Goal: Task Accomplishment & Management: Manage account settings

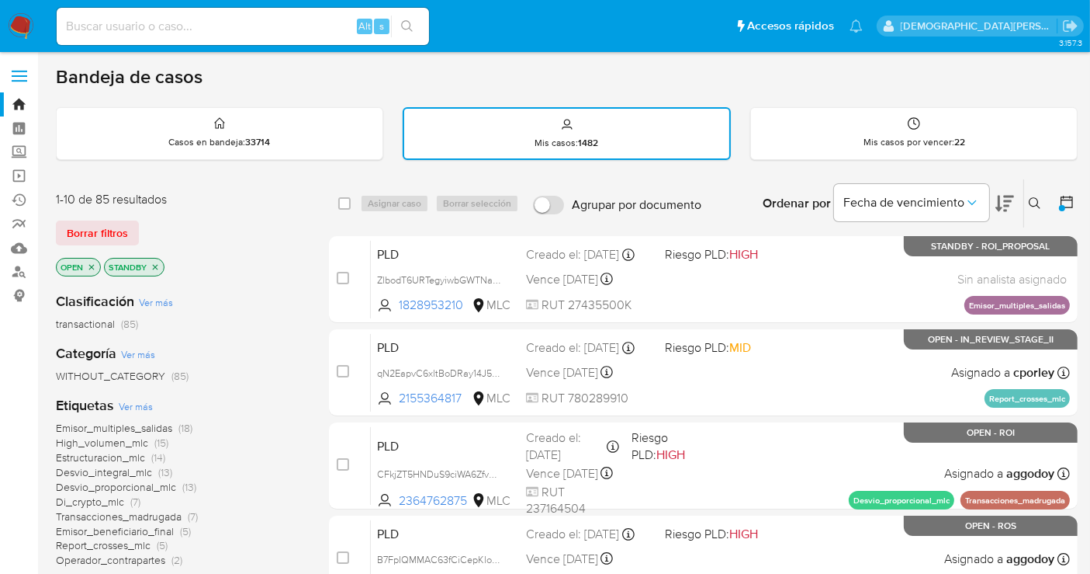
click at [1062, 202] on icon at bounding box center [1067, 202] width 16 height 16
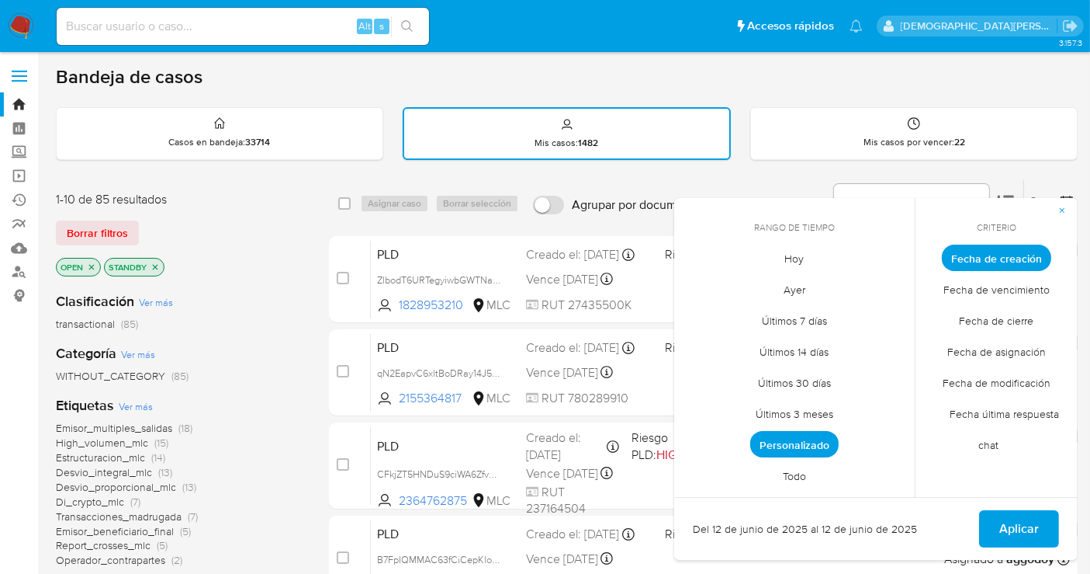
click at [800, 473] on span "Todo" at bounding box center [795, 476] width 56 height 32
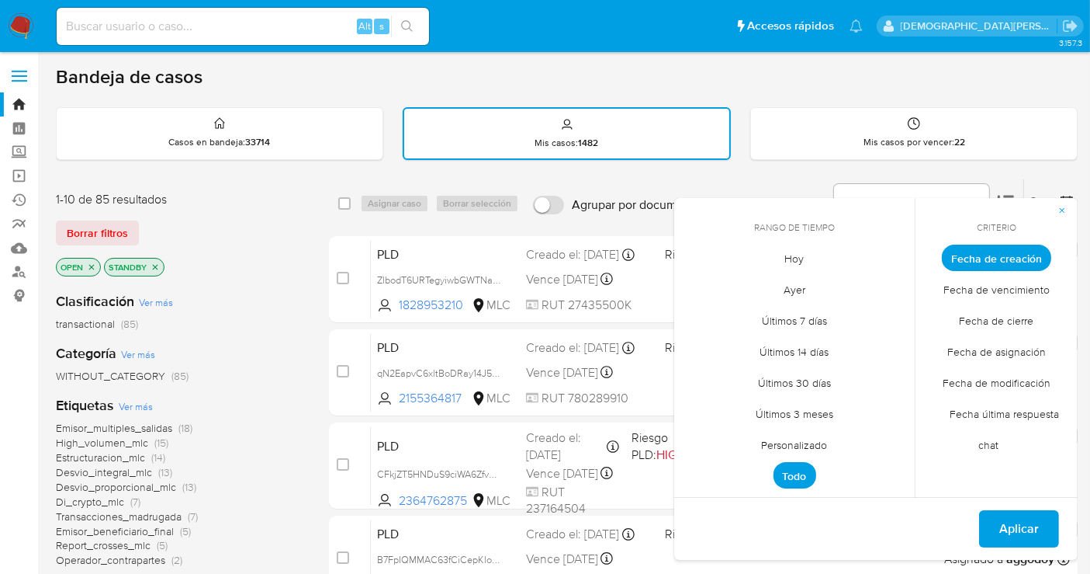
click at [820, 451] on span "Personalizado" at bounding box center [795, 445] width 99 height 32
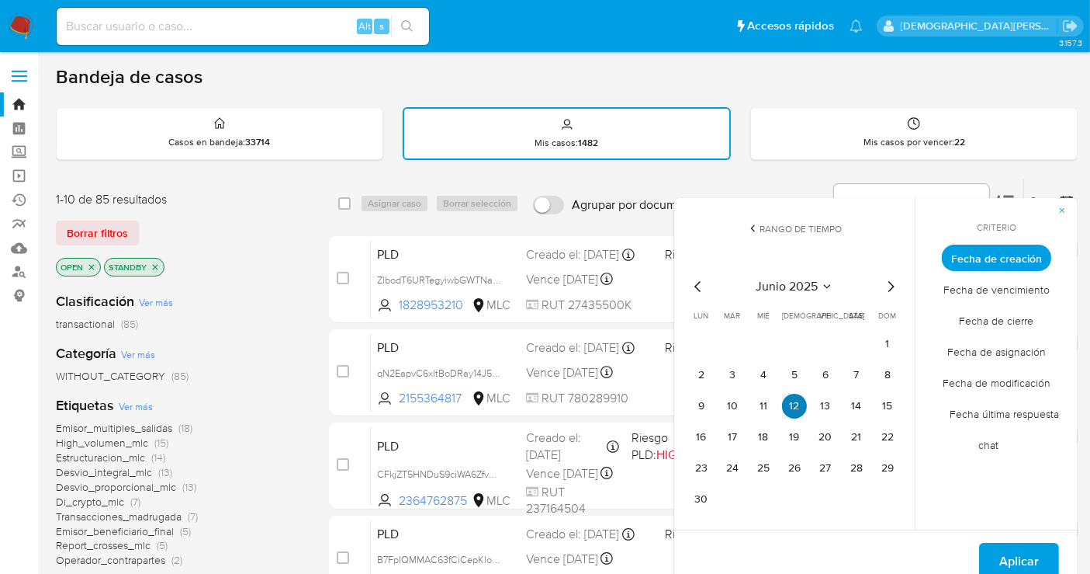
click at [792, 394] on button "12" at bounding box center [794, 405] width 25 height 25
click at [1015, 557] on span "Aplicar" at bounding box center [1020, 561] width 40 height 34
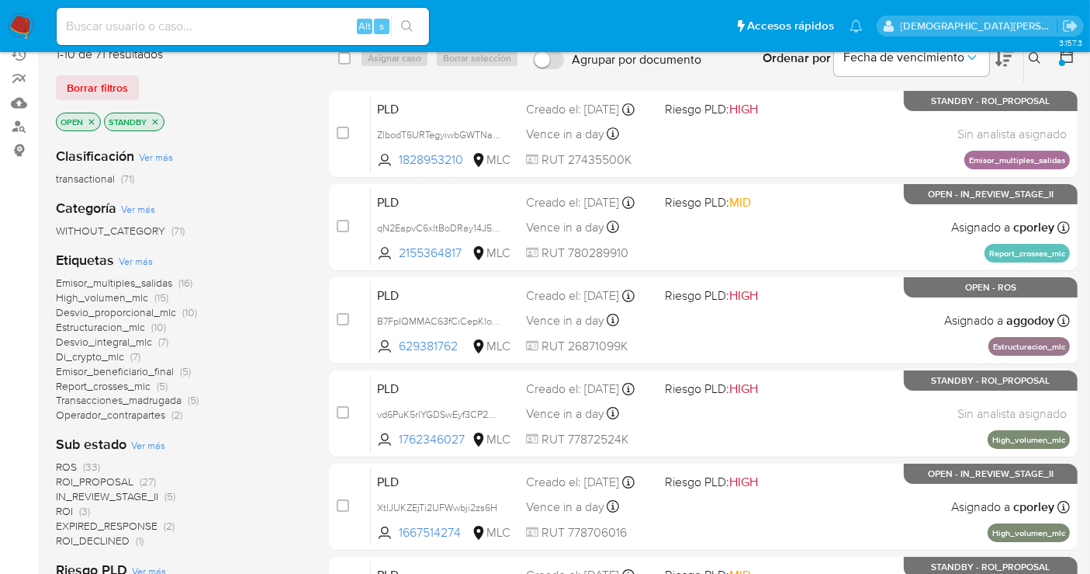
scroll to position [172, 0]
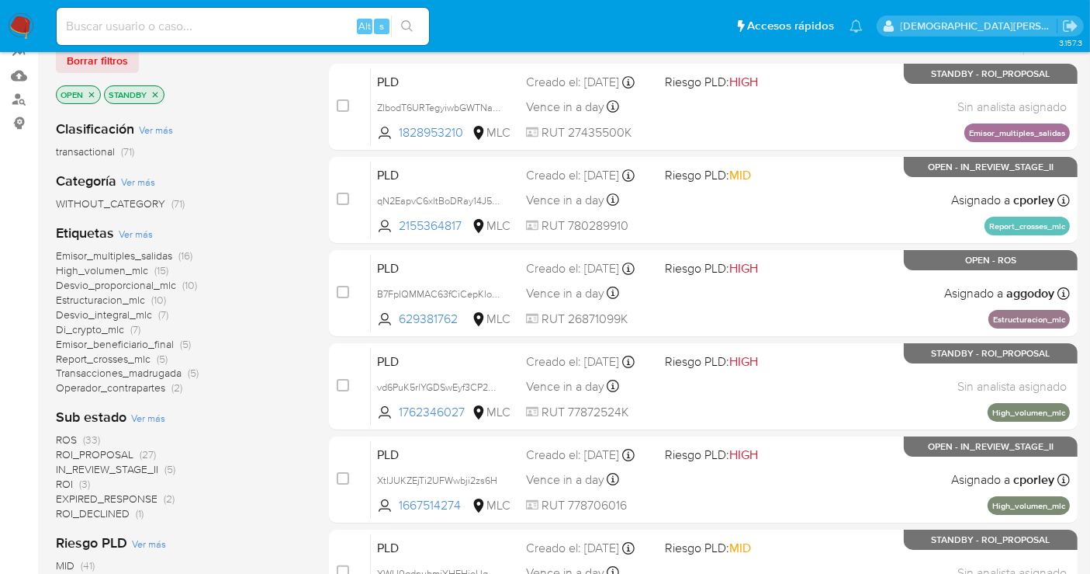
click at [68, 438] on span "ROS" at bounding box center [66, 440] width 21 height 16
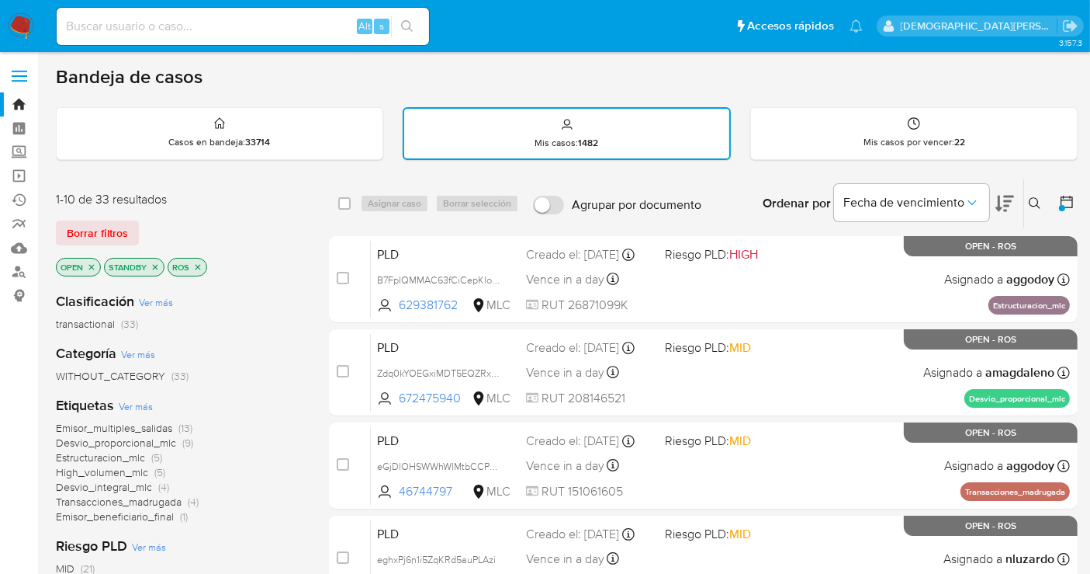
click at [196, 265] on icon "close-filter" at bounding box center [197, 266] width 9 height 9
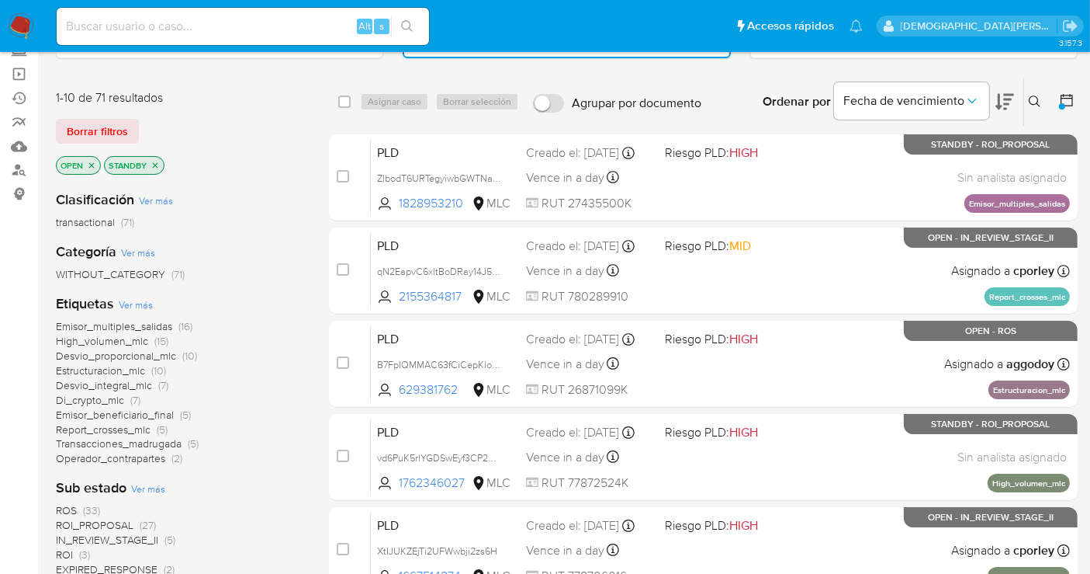
scroll to position [172, 0]
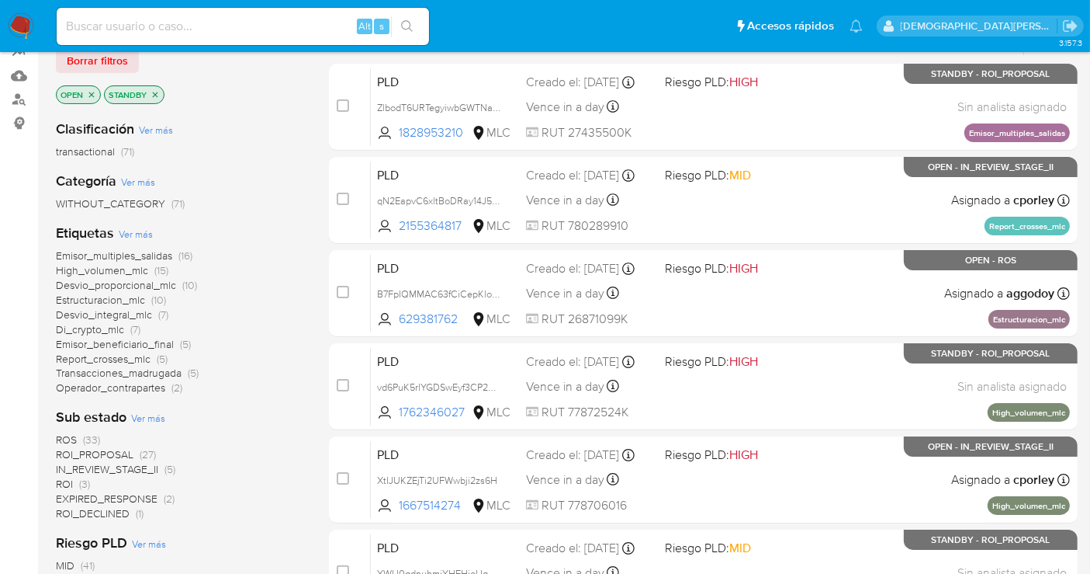
click at [105, 468] on span "IN_REVIEW_STAGE_II" at bounding box center [107, 469] width 102 height 16
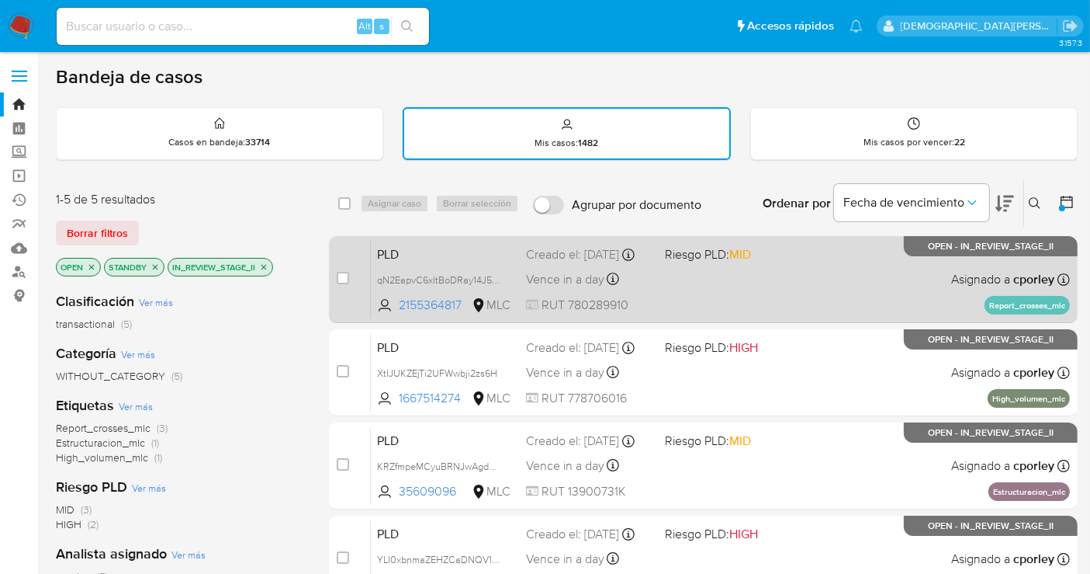
click at [671, 289] on div "PLD qN2EapvC6xltBoDRay14J5zP 2155364817 MLC Riesgo PLD: MID Creado el: 12/06/20…" at bounding box center [720, 279] width 699 height 78
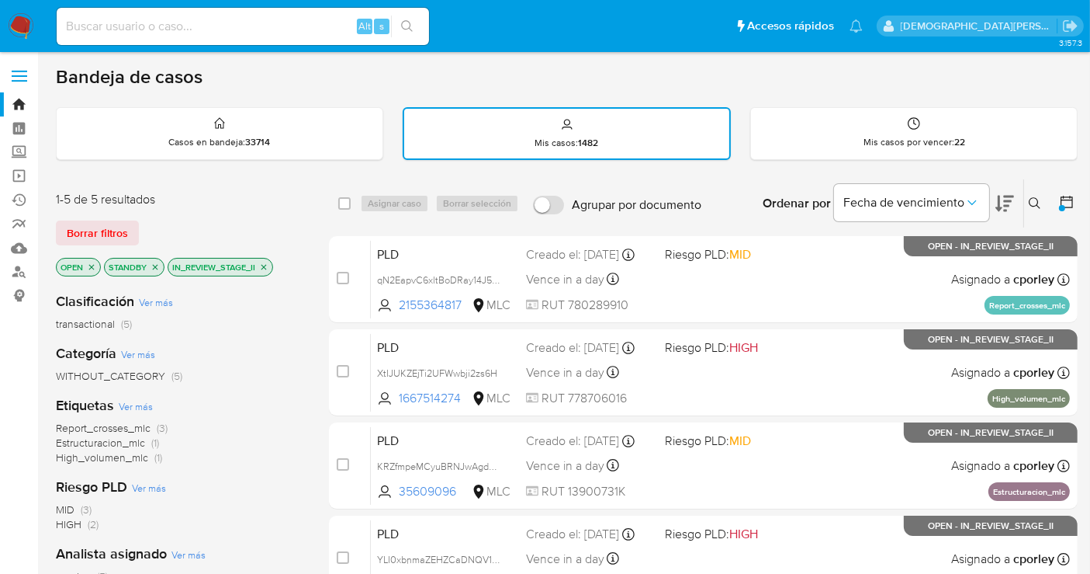
click at [126, 425] on span "Report_crosses_mlc" at bounding box center [103, 428] width 95 height 16
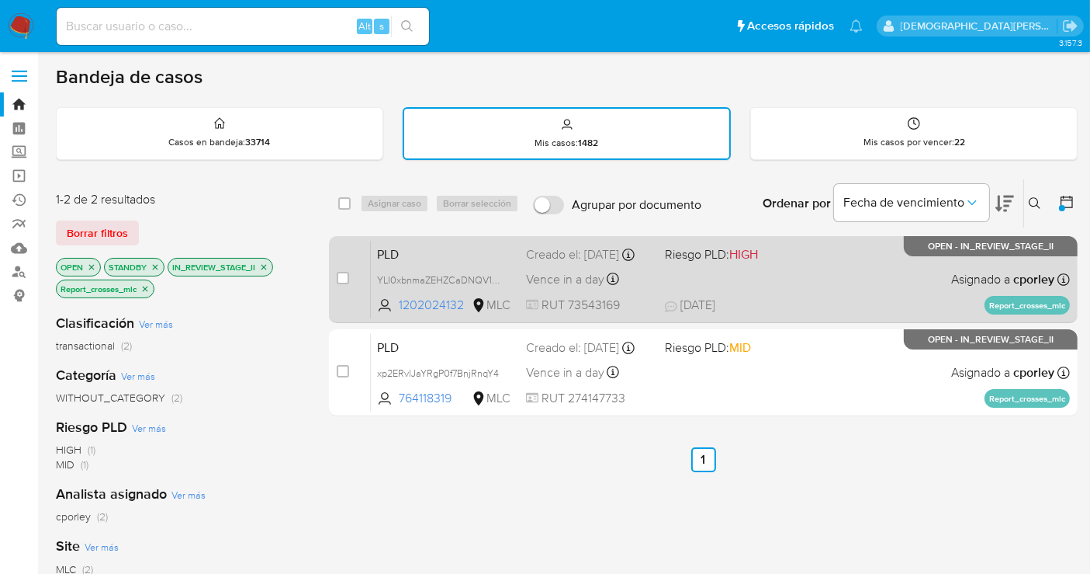
click at [804, 278] on div "PLD YLI0xbnmaZEHZCaDNQV1uo1H 1202024132 MLC Riesgo PLD: HIGH Creado el: 12/06/2…" at bounding box center [720, 279] width 699 height 78
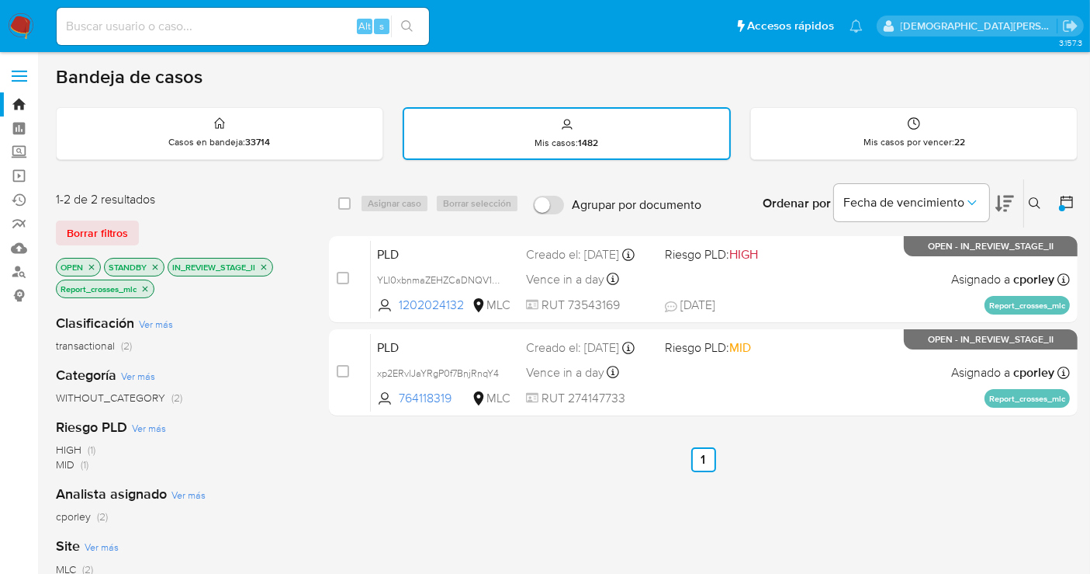
click at [145, 284] on icon "close-filter" at bounding box center [144, 288] width 9 height 9
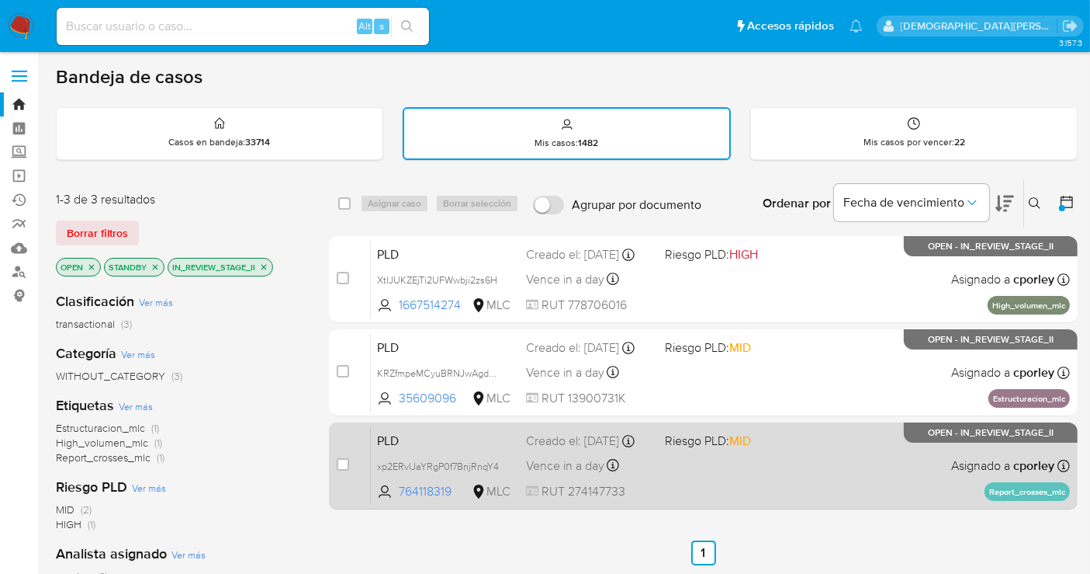
click at [716, 477] on div "PLD xp2ERvlJaYRgP0f7BnjRnqY4 764118319 MLC Riesgo PLD: MID Creado el: 12/06/202…" at bounding box center [720, 465] width 699 height 78
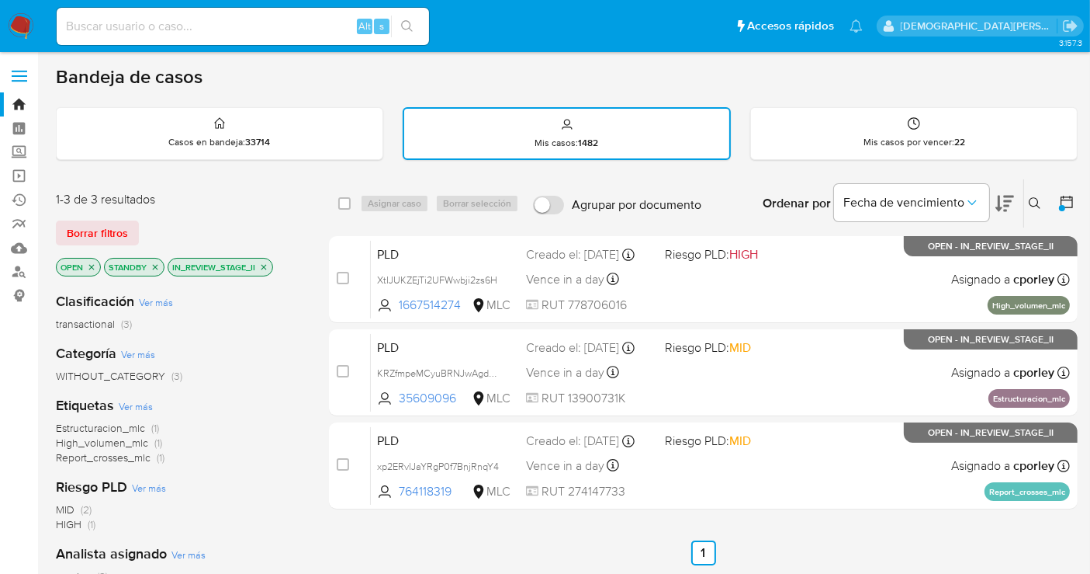
click at [266, 265] on icon "close-filter" at bounding box center [263, 266] width 9 height 9
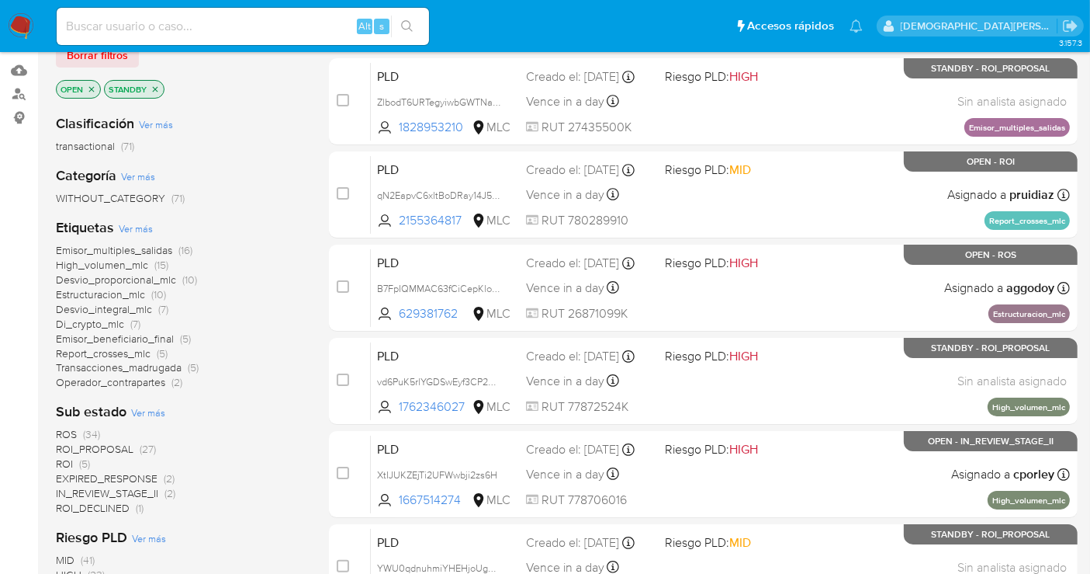
scroll to position [258, 0]
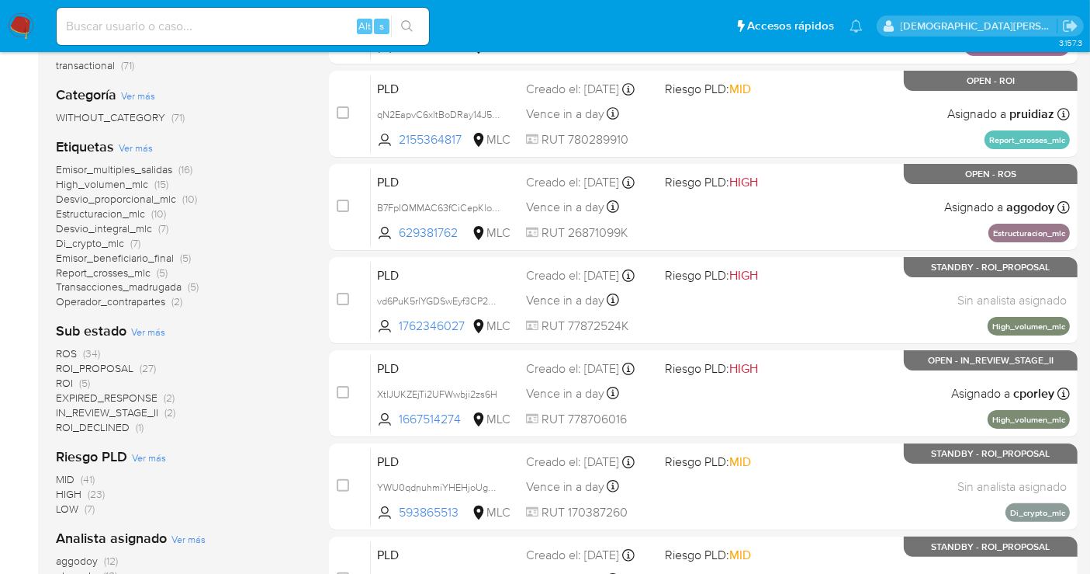
click at [110, 368] on span "ROI_PROPOSAL" at bounding box center [95, 368] width 78 height 16
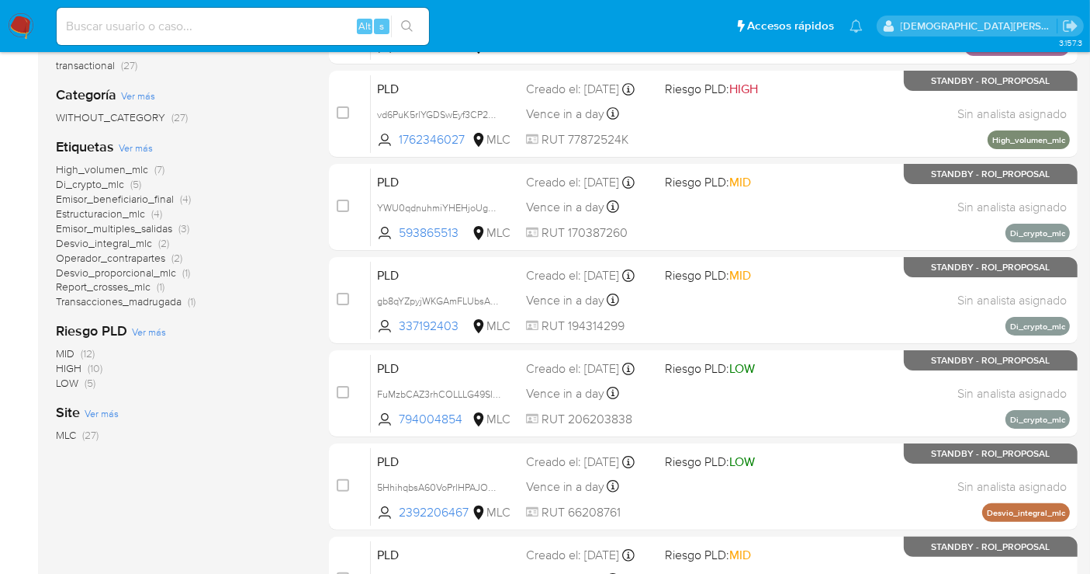
click at [138, 199] on span "Emisor_beneficiario_final" at bounding box center [115, 199] width 118 height 16
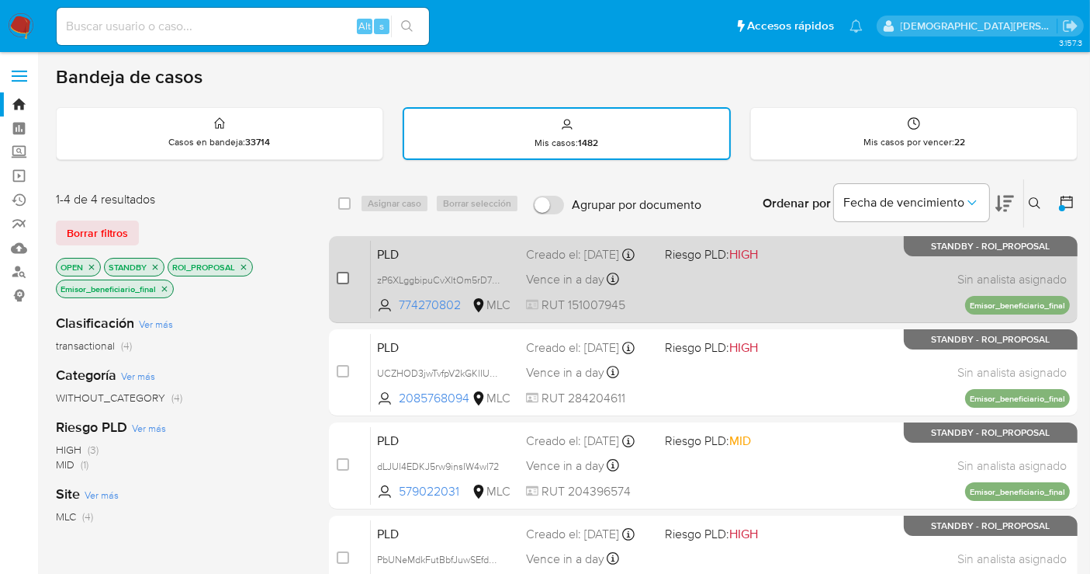
click at [340, 272] on input "checkbox" at bounding box center [343, 278] width 12 height 12
checkbox input "true"
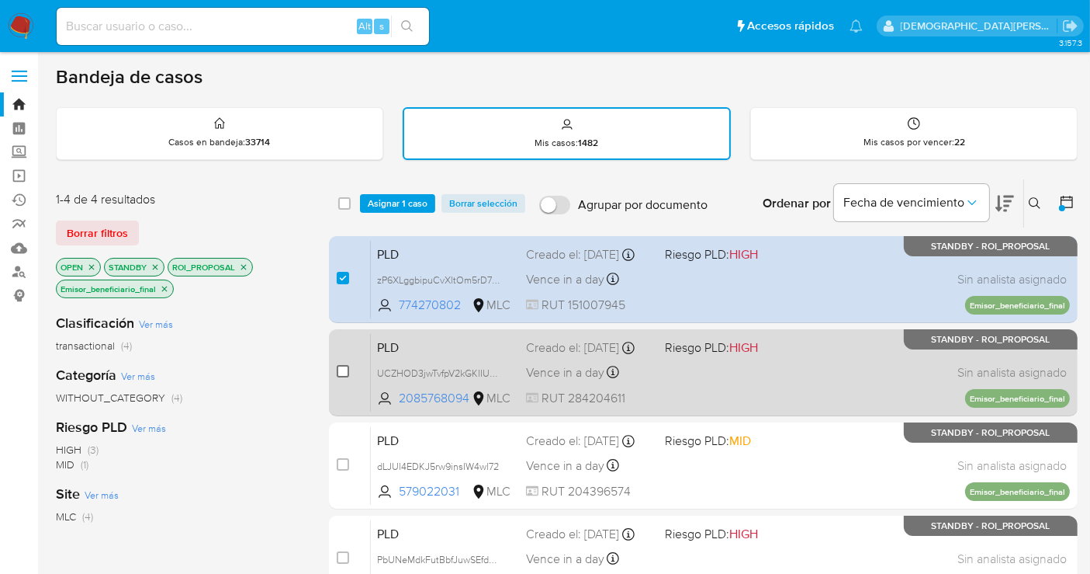
click at [338, 365] on input "checkbox" at bounding box center [343, 371] width 12 height 12
checkbox input "true"
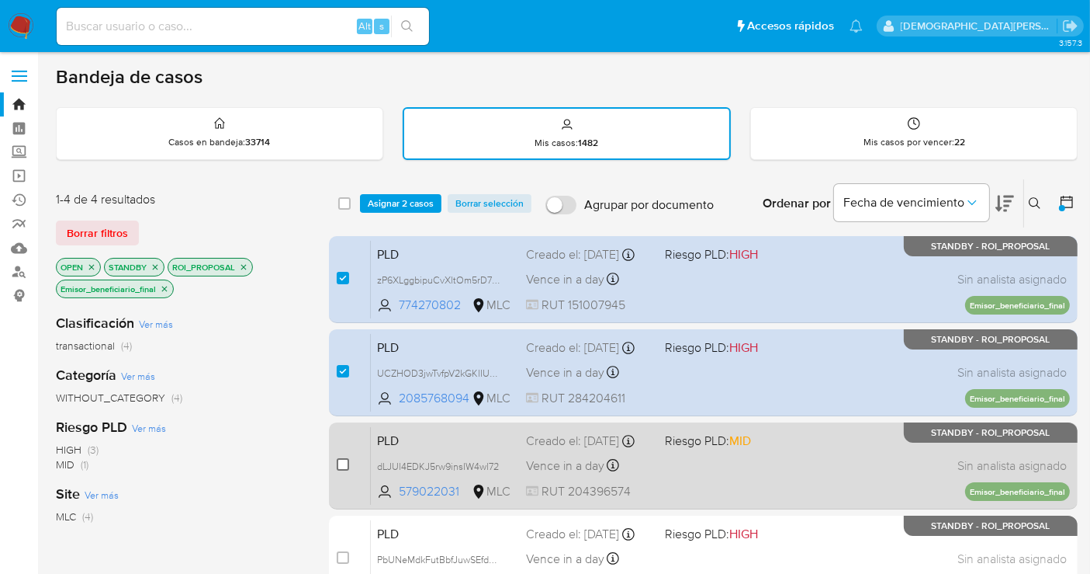
click at [341, 458] on input "checkbox" at bounding box center [343, 464] width 12 height 12
checkbox input "true"
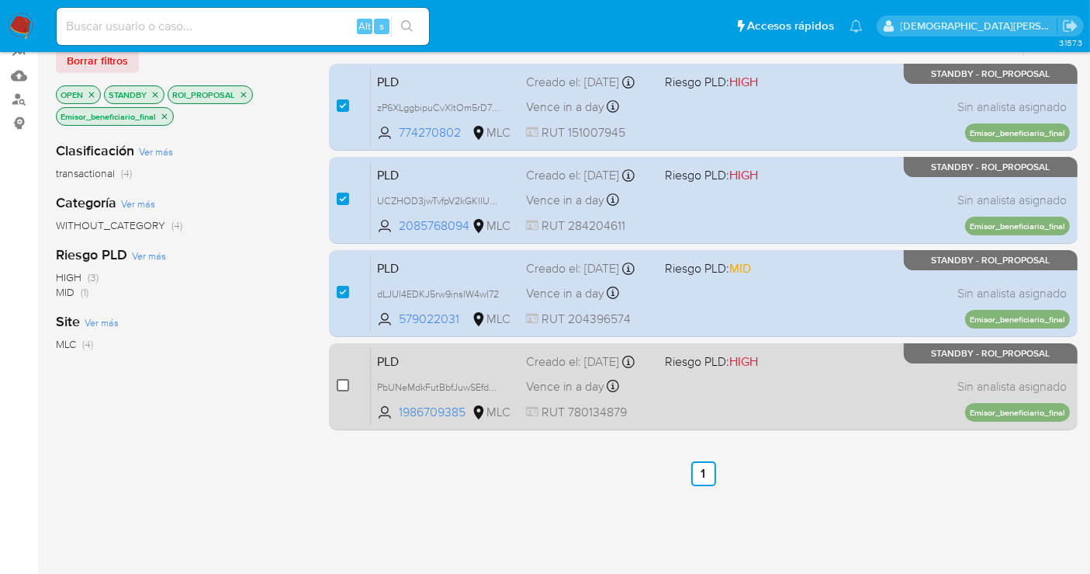
click at [341, 382] on input "checkbox" at bounding box center [343, 385] width 12 height 12
checkbox input "true"
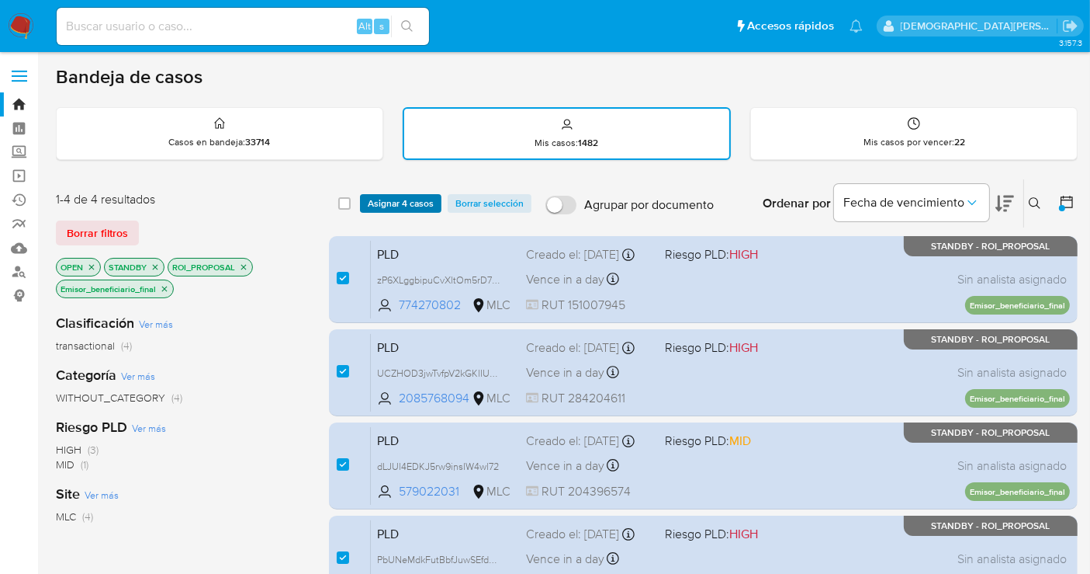
click at [396, 198] on span "Asignar 4 casos" at bounding box center [401, 204] width 66 height 16
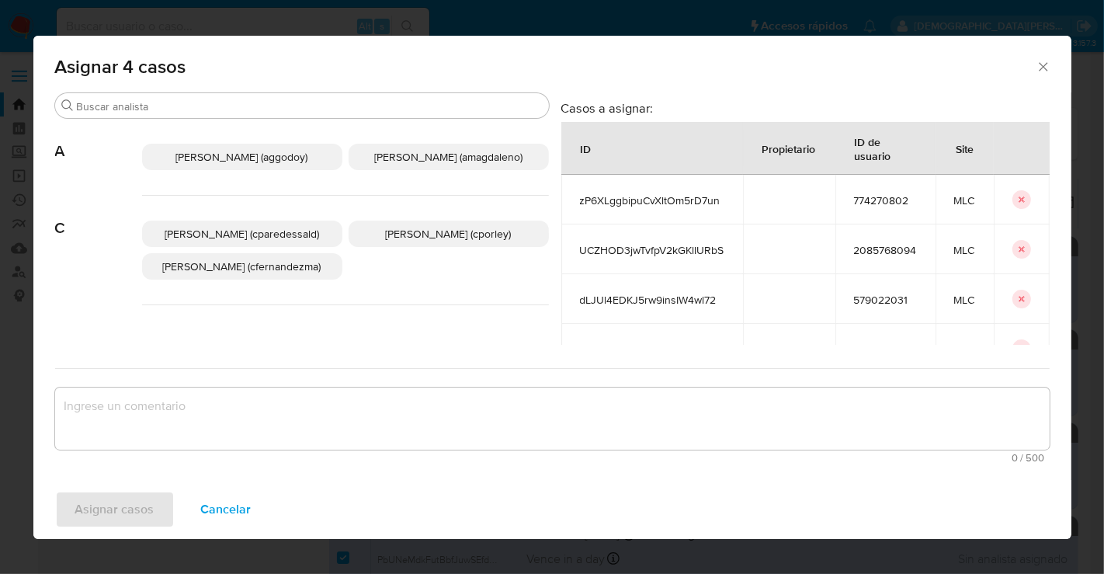
click at [461, 245] on p "Christian Porley (cporley)" at bounding box center [448, 233] width 200 height 26
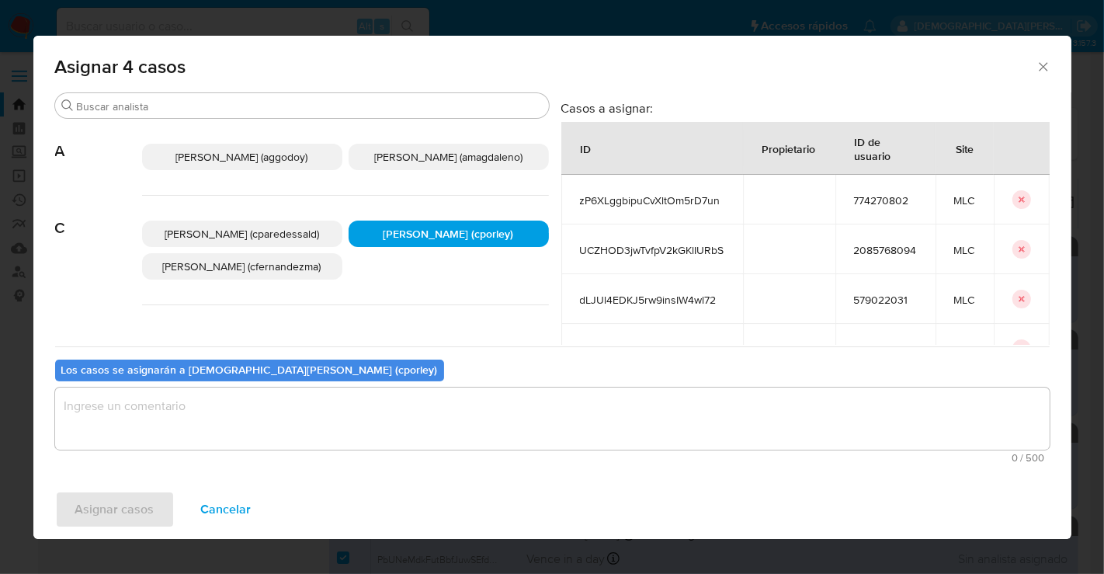
click at [368, 425] on textarea "assign-modal" at bounding box center [552, 418] width 994 height 62
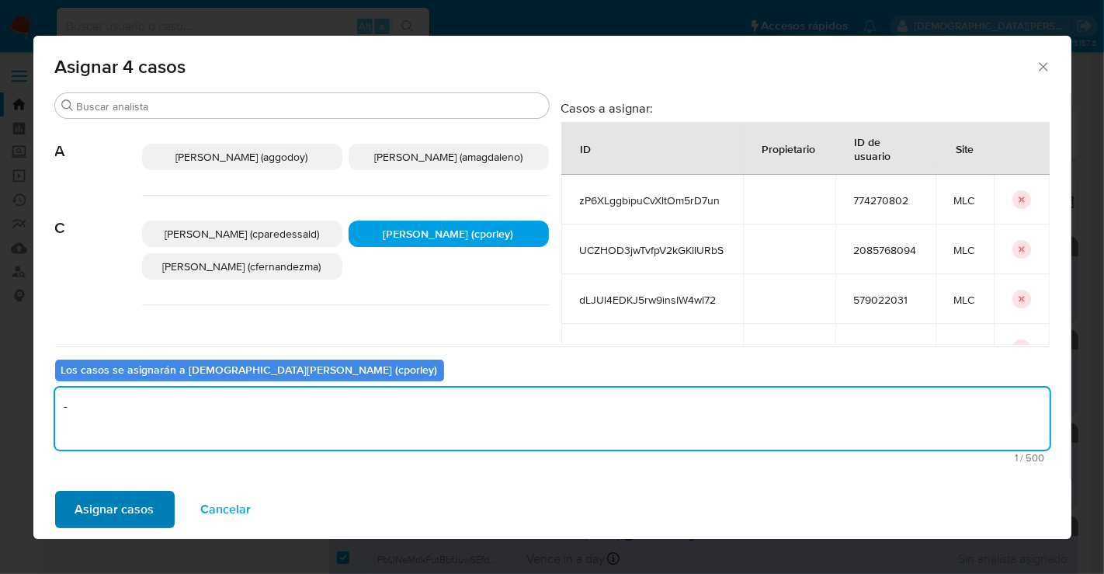
type textarea "-"
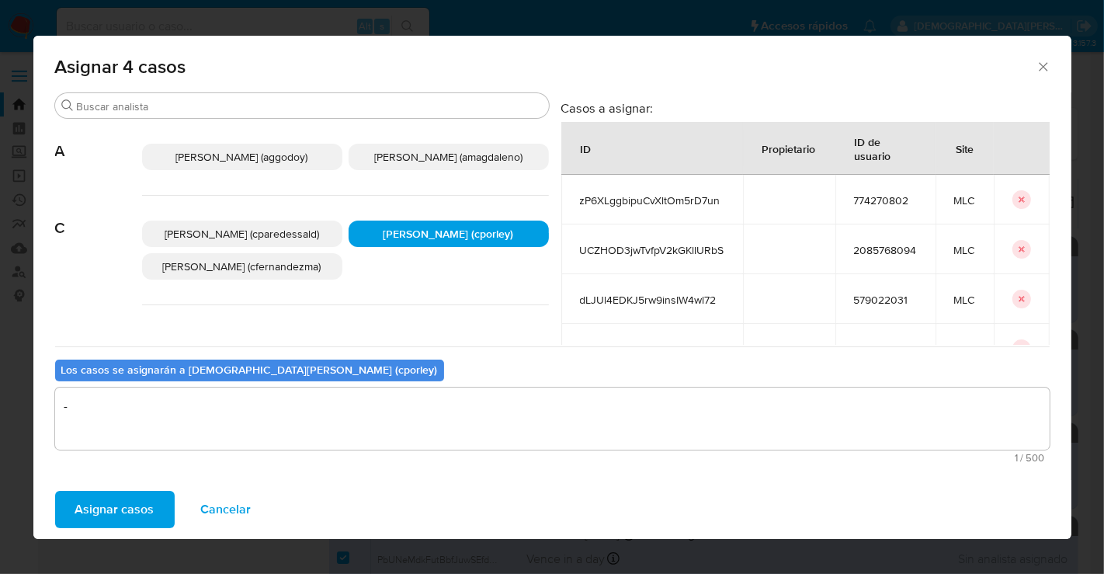
click at [144, 507] on span "Asignar casos" at bounding box center [114, 509] width 79 height 34
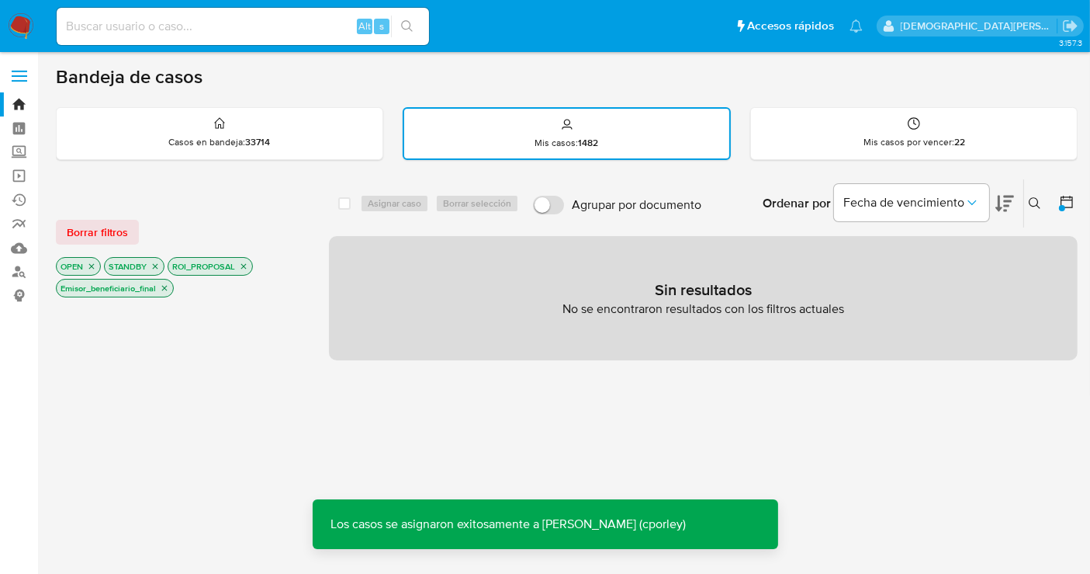
click at [165, 286] on icon "close-filter" at bounding box center [164, 288] width 5 height 5
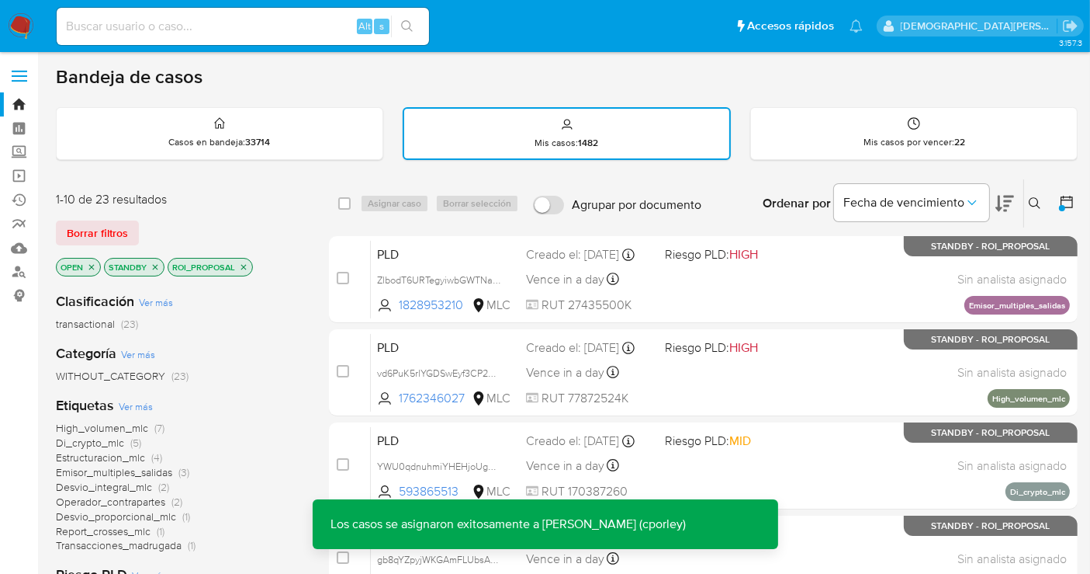
click at [242, 262] on icon "close-filter" at bounding box center [243, 266] width 9 height 9
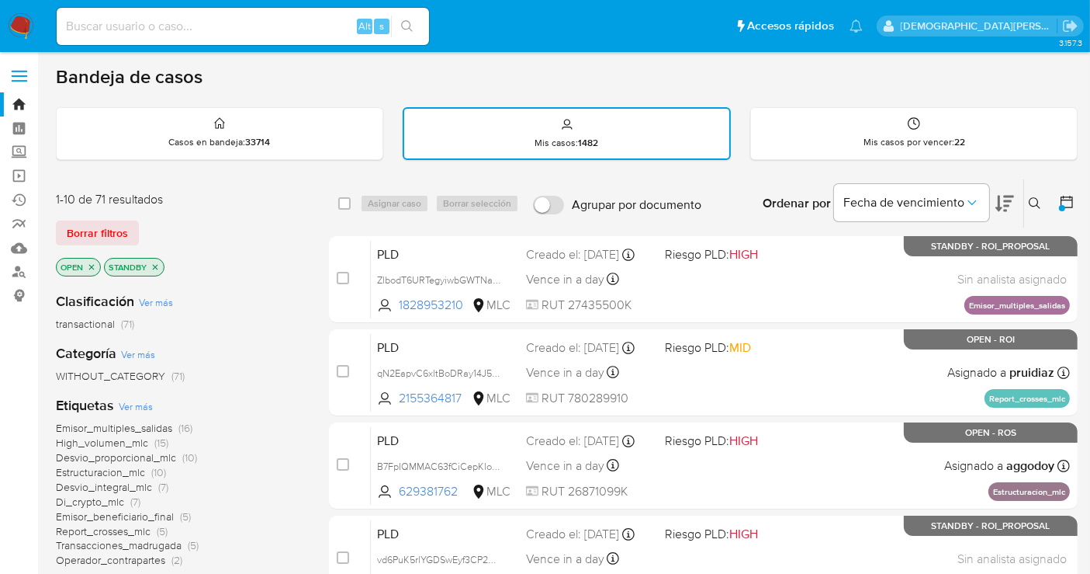
click at [156, 264] on icon "close-filter" at bounding box center [155, 266] width 9 height 9
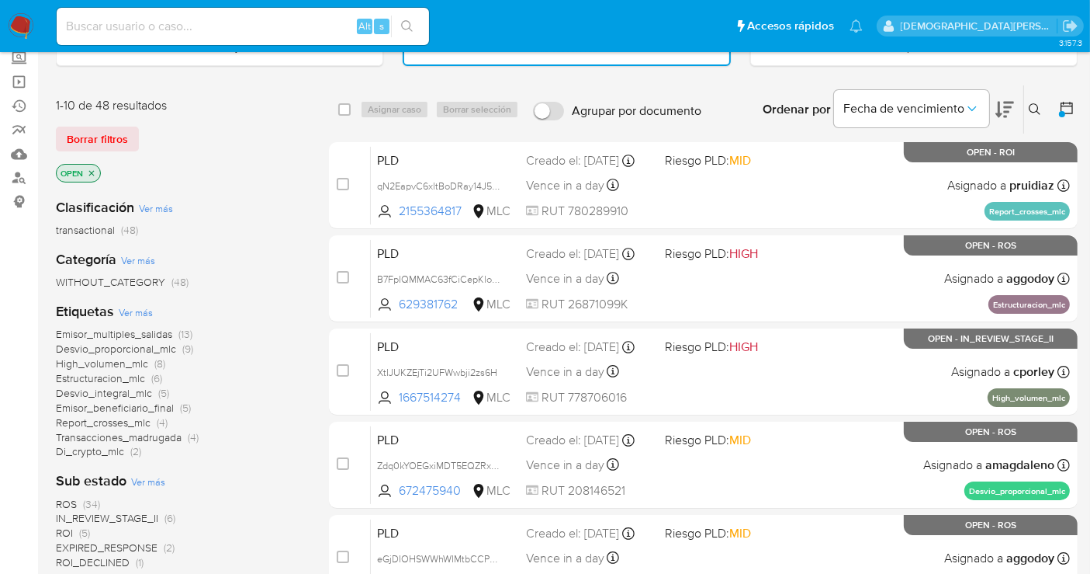
scroll to position [172, 0]
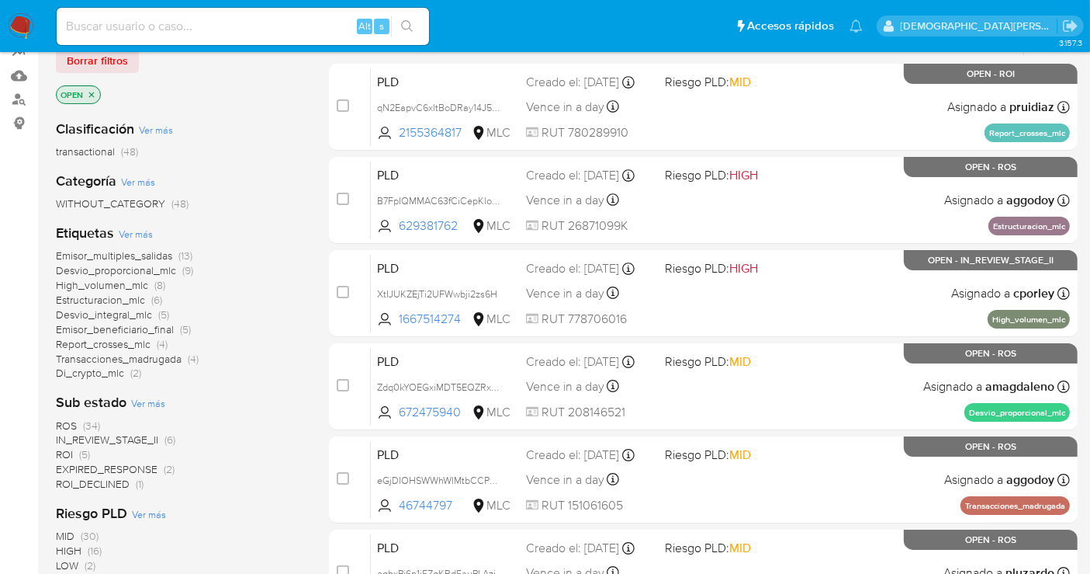
click at [128, 435] on span "IN_REVIEW_STAGE_II" at bounding box center [107, 440] width 102 height 16
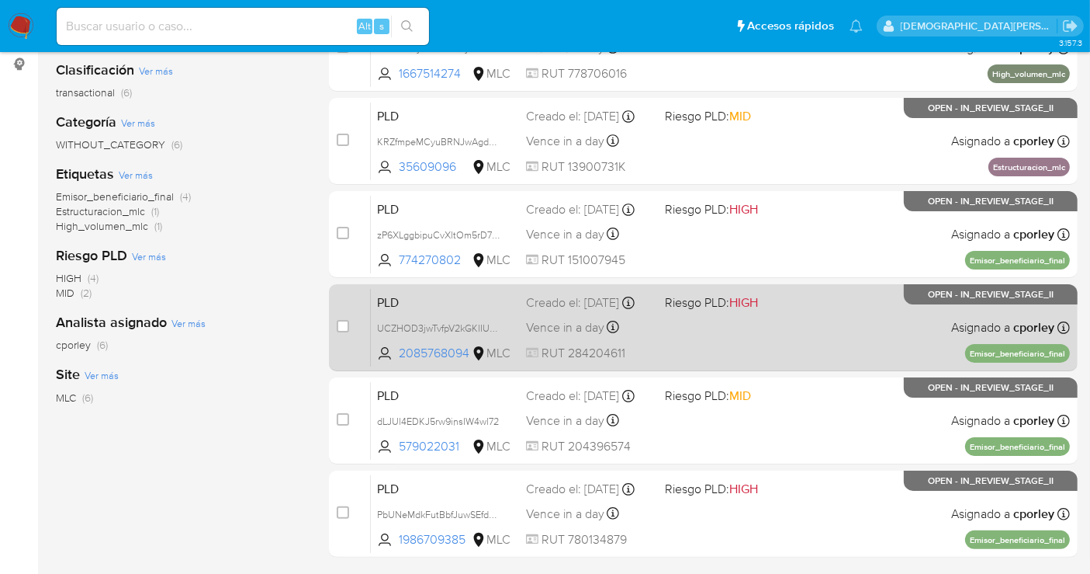
scroll to position [258, 0]
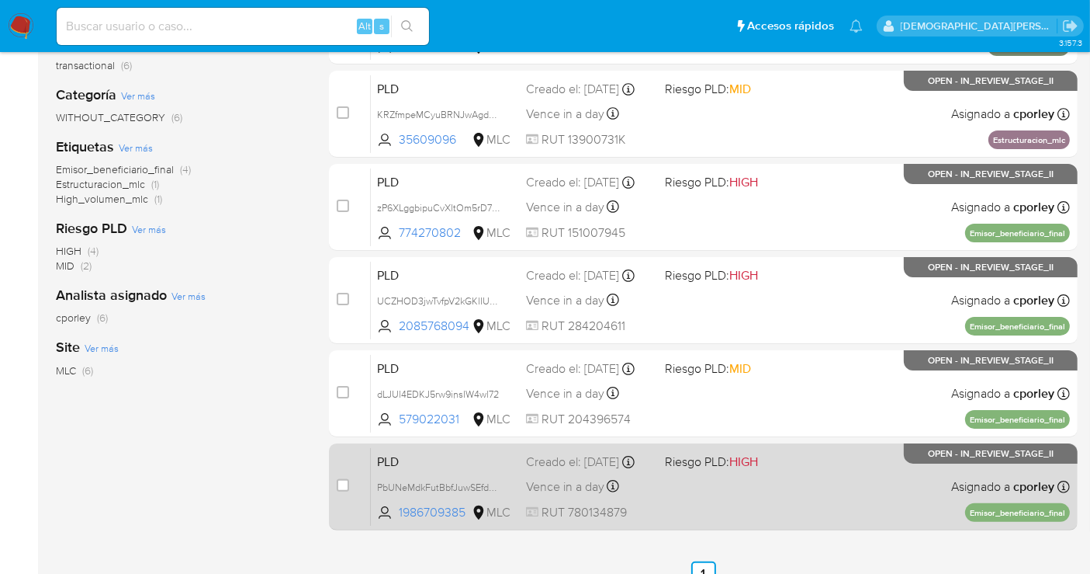
click at [712, 484] on div "PLD PbUNeMdkFutBbfJuwSEfdpfb 1986709385 MLC Riesgo PLD: HIGH Creado el: 12/06/2…" at bounding box center [720, 486] width 699 height 78
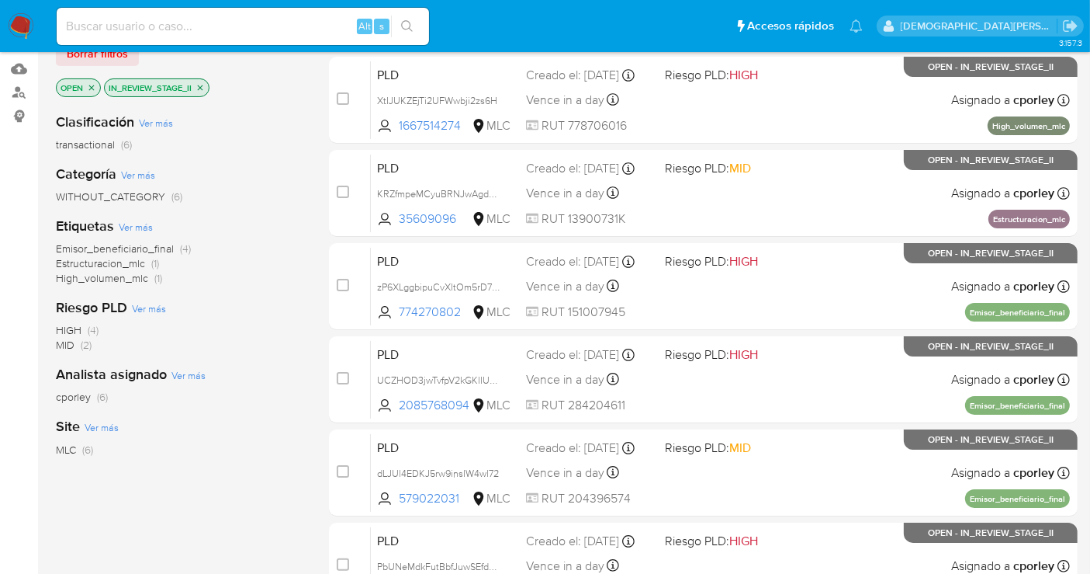
scroll to position [57, 0]
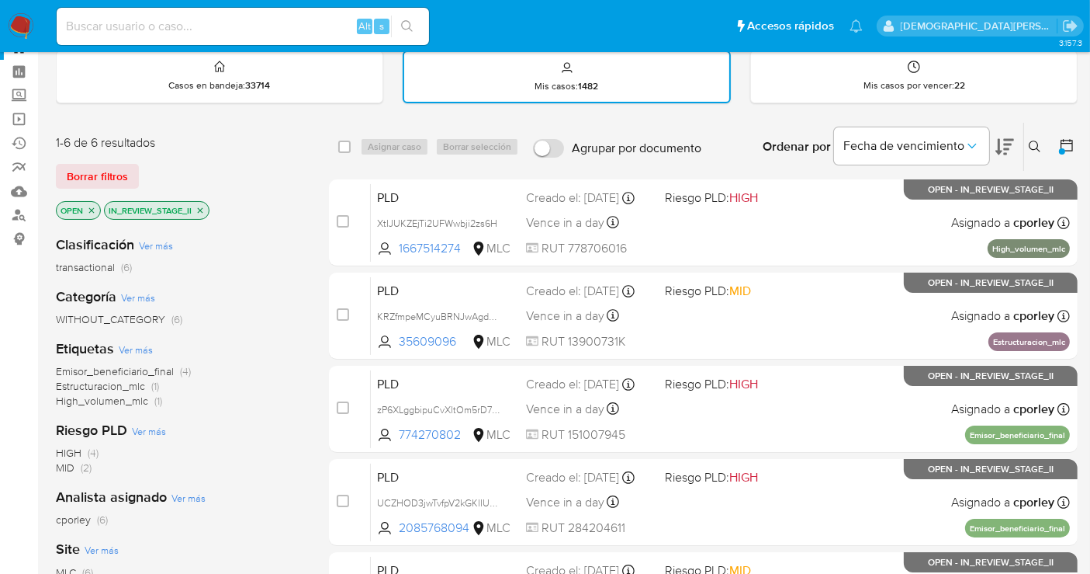
click at [197, 210] on icon "close-filter" at bounding box center [200, 210] width 9 height 9
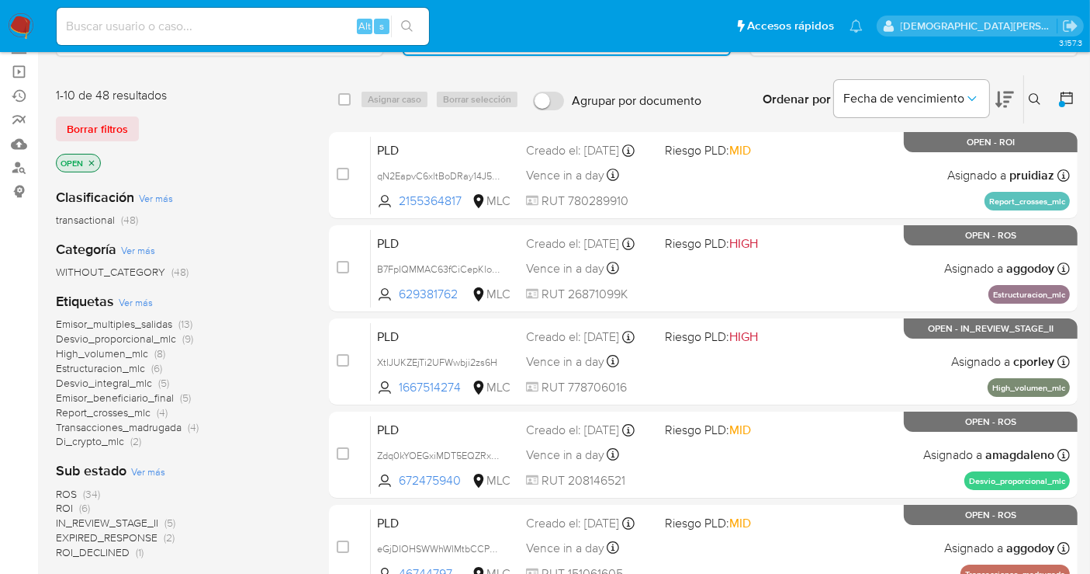
scroll to position [143, 0]
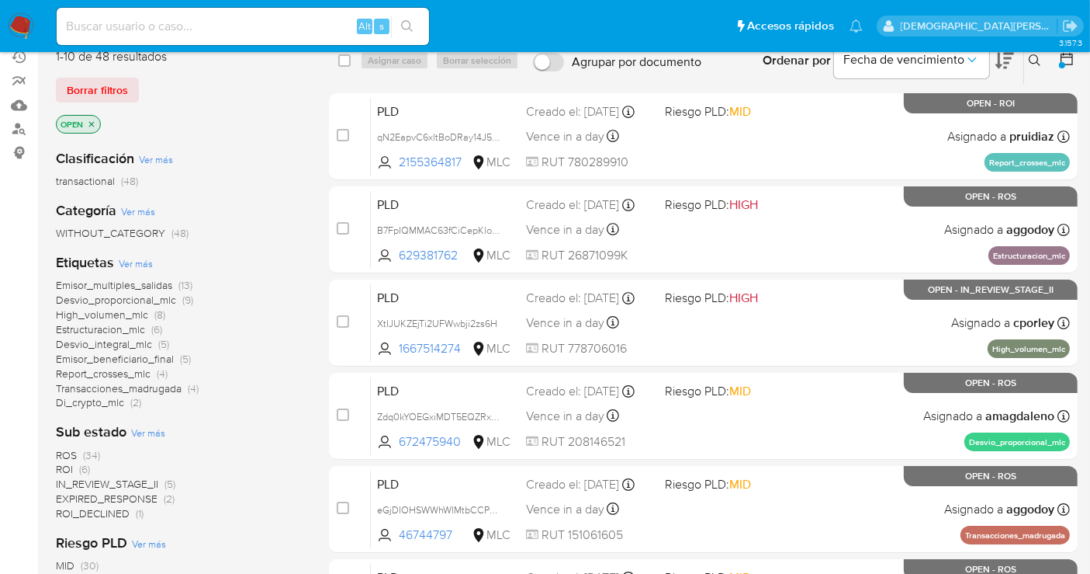
click at [109, 482] on span "IN_REVIEW_STAGE_II" at bounding box center [107, 484] width 102 height 16
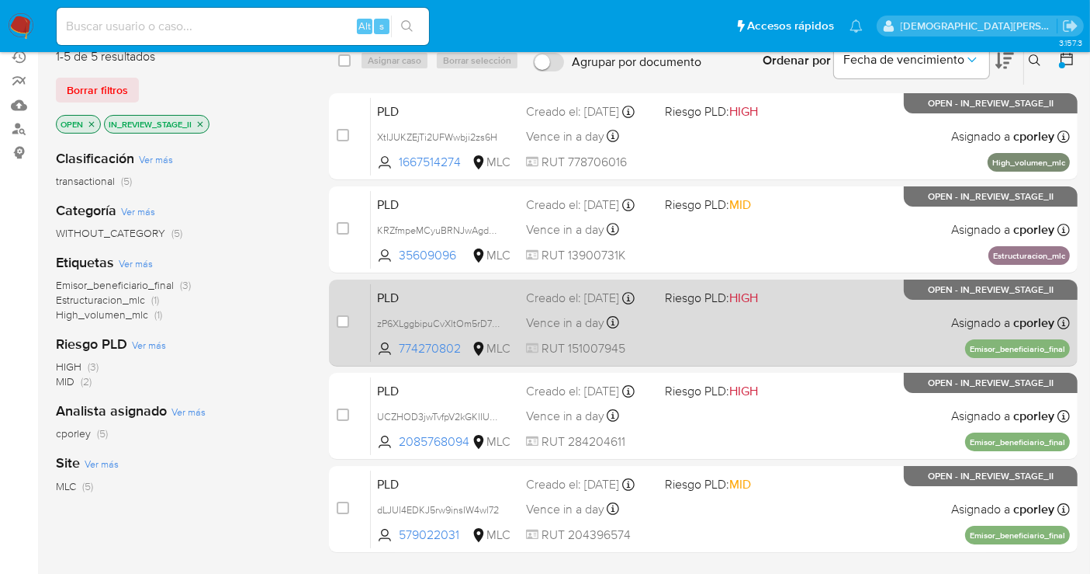
click at [675, 333] on div "PLD zP6XLggbipuCvXltOm5rD7un 774270802 MLC Riesgo PLD: HIGH Creado el: 12/06/20…" at bounding box center [720, 322] width 699 height 78
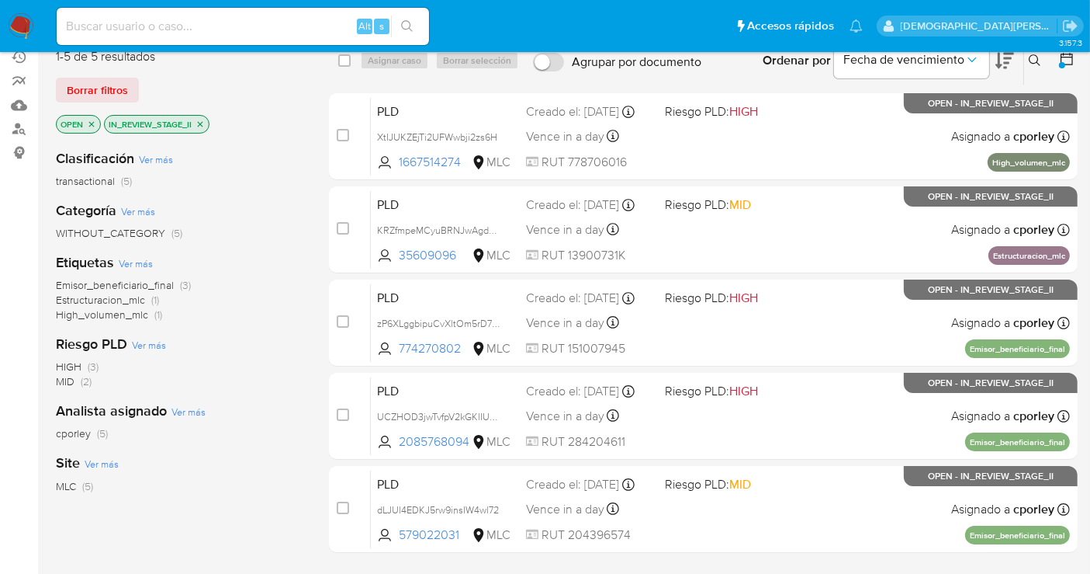
click at [202, 121] on icon "close-filter" at bounding box center [200, 124] width 9 height 9
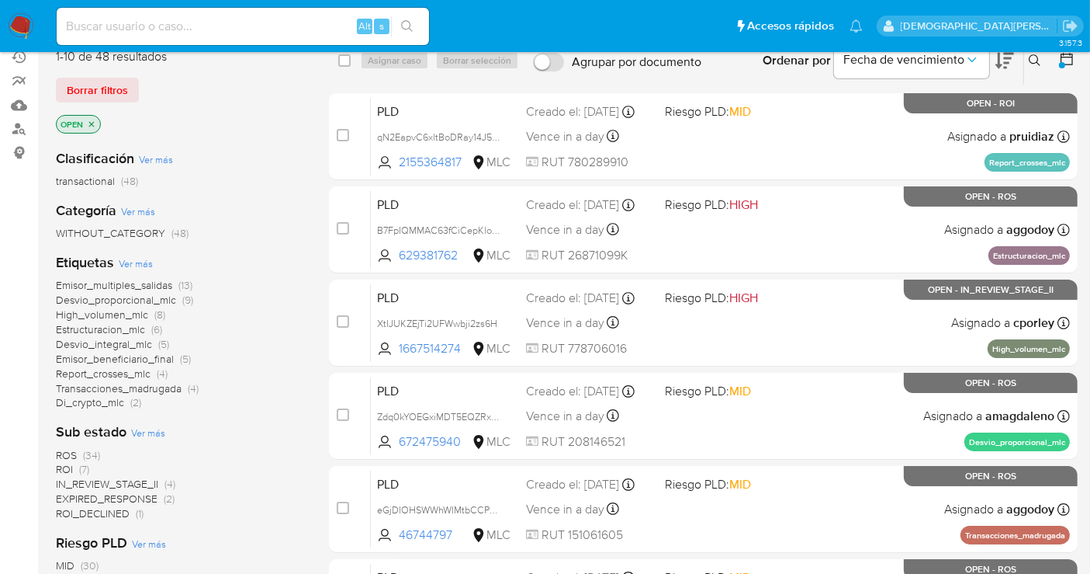
click at [130, 480] on span "IN_REVIEW_STAGE_II" at bounding box center [107, 484] width 102 height 16
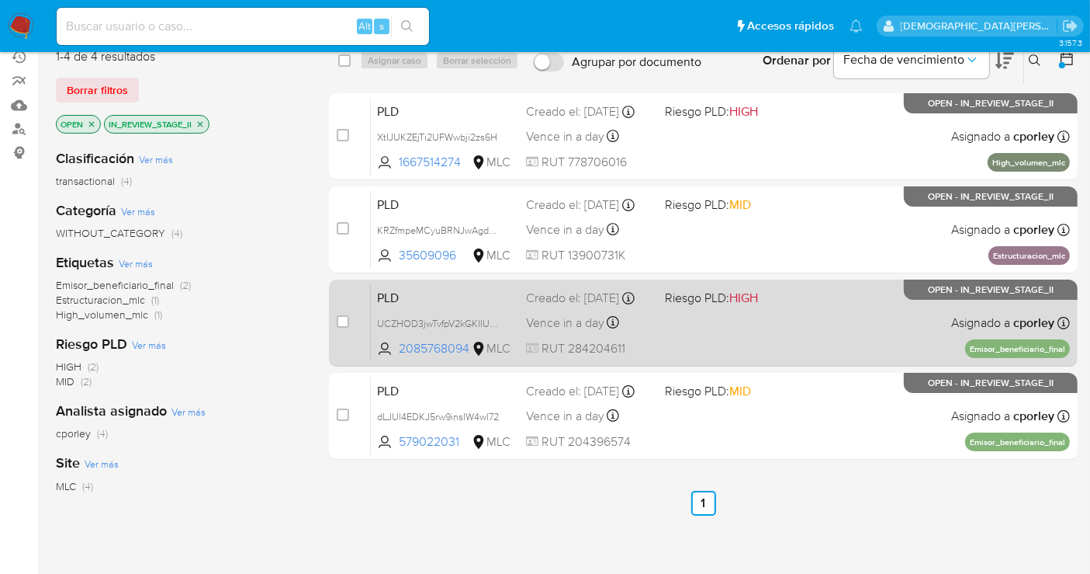
click at [712, 339] on div "PLD UCZHOD3jwTvfpV2kGKlIURbS 2085768094 MLC Riesgo PLD: HIGH Creado el: 12/06/2…" at bounding box center [720, 322] width 699 height 78
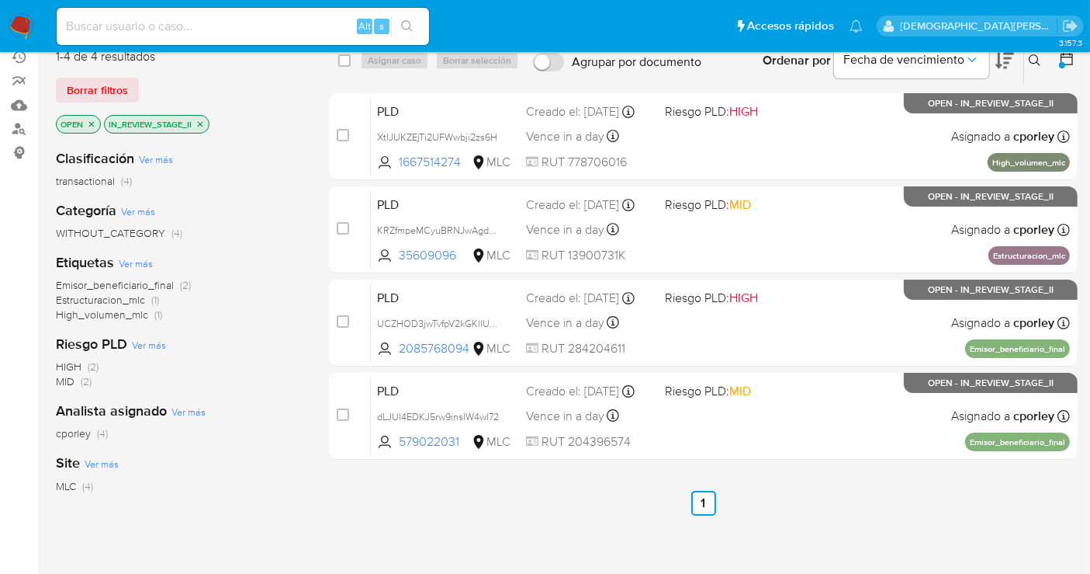
click at [203, 122] on icon "close-filter" at bounding box center [200, 124] width 9 height 9
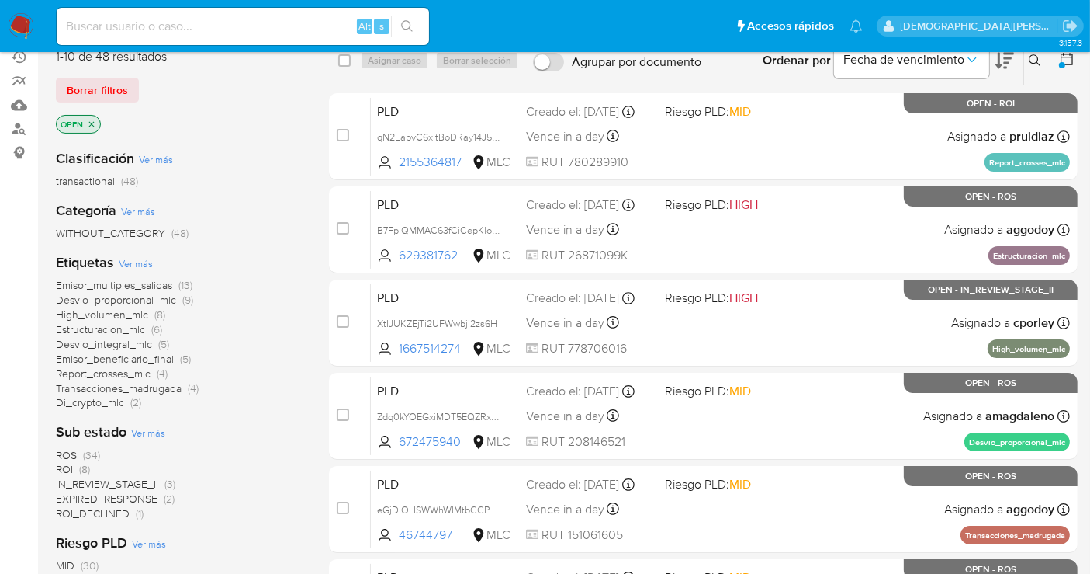
click at [93, 481] on span "IN_REVIEW_STAGE_II" at bounding box center [107, 484] width 102 height 16
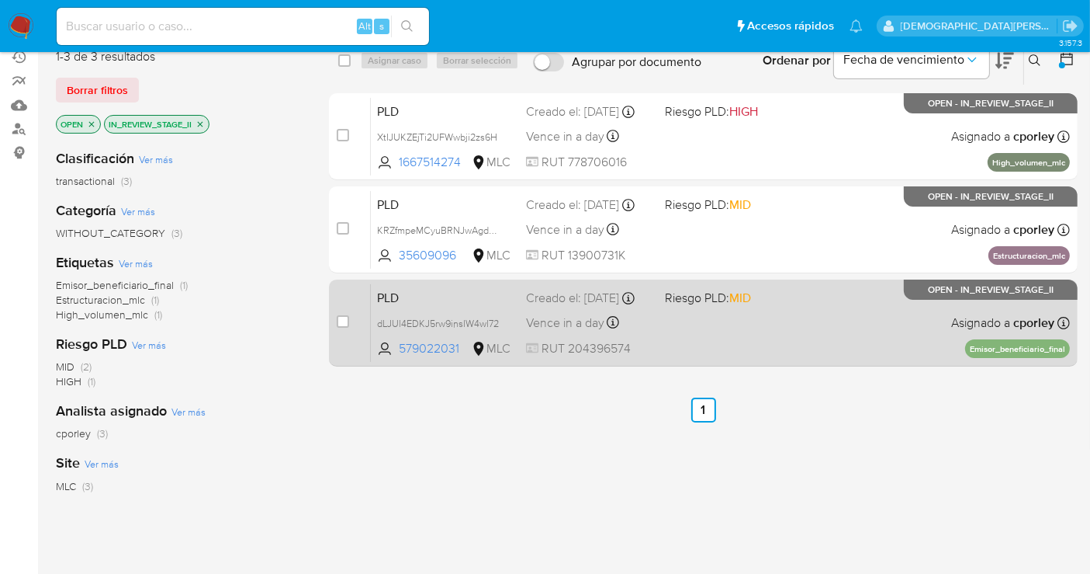
click at [683, 316] on div "PLD dLJUl4EDKJ5rw9insIW4wl72 579022031 MLC Riesgo PLD: MID Creado el: 12/06/202…" at bounding box center [720, 322] width 699 height 78
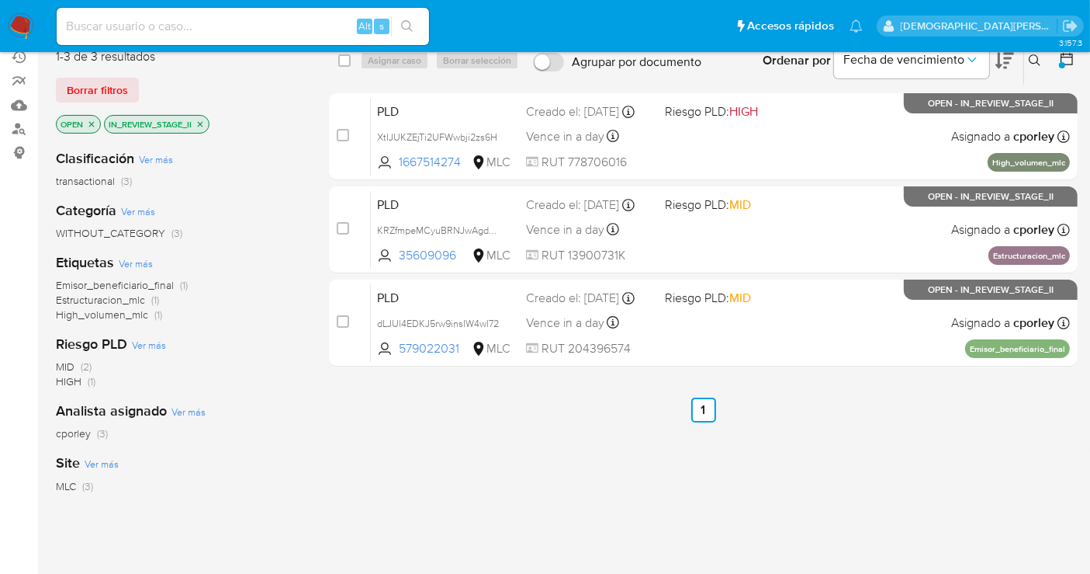
click at [203, 120] on icon "close-filter" at bounding box center [200, 124] width 9 height 9
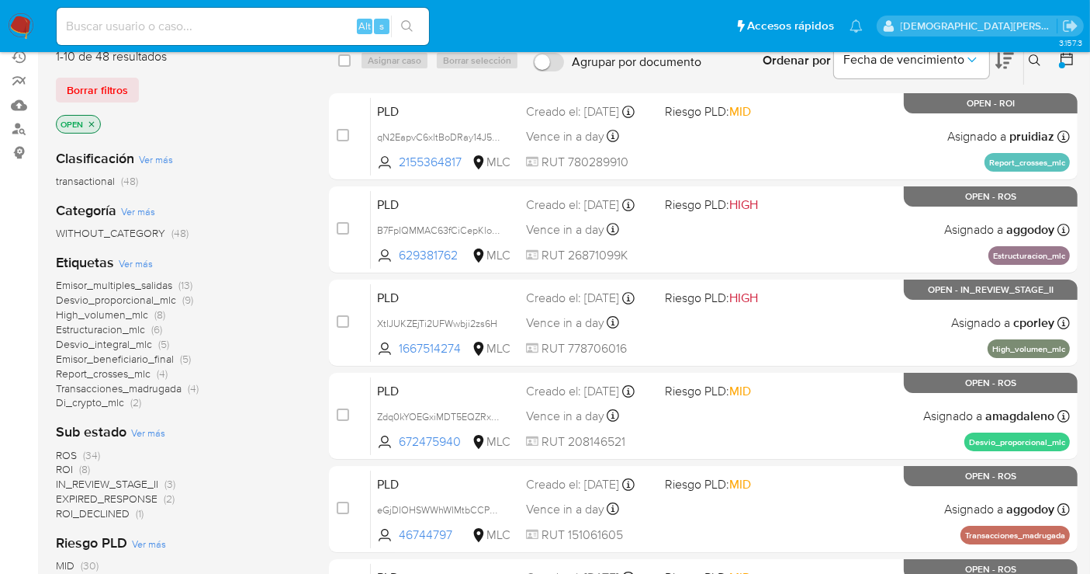
click at [93, 125] on icon "close-filter" at bounding box center [91, 124] width 9 height 9
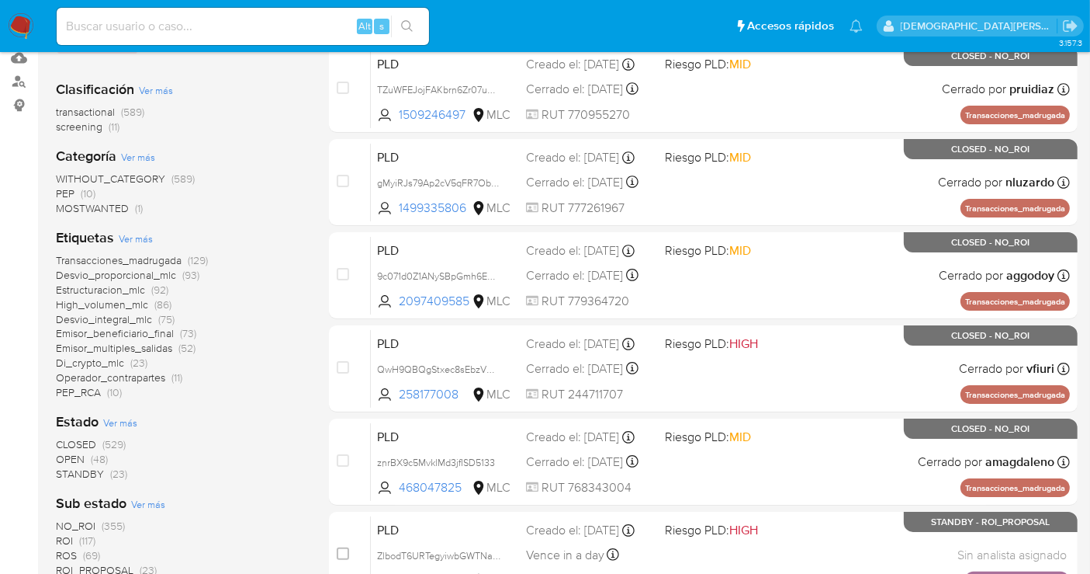
scroll to position [229, 0]
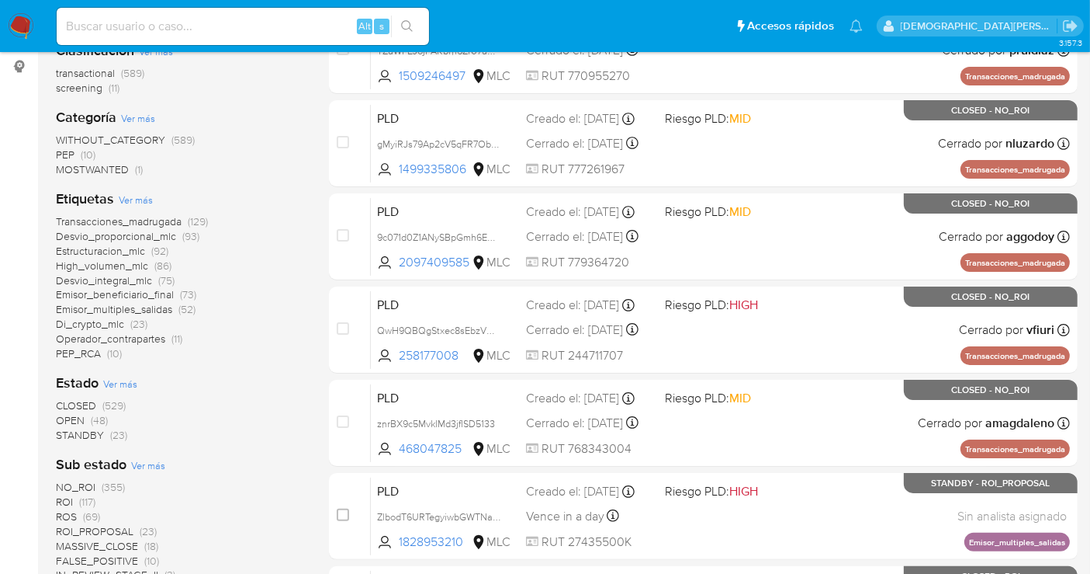
click at [71, 433] on span "STANDBY" at bounding box center [80, 435] width 48 height 16
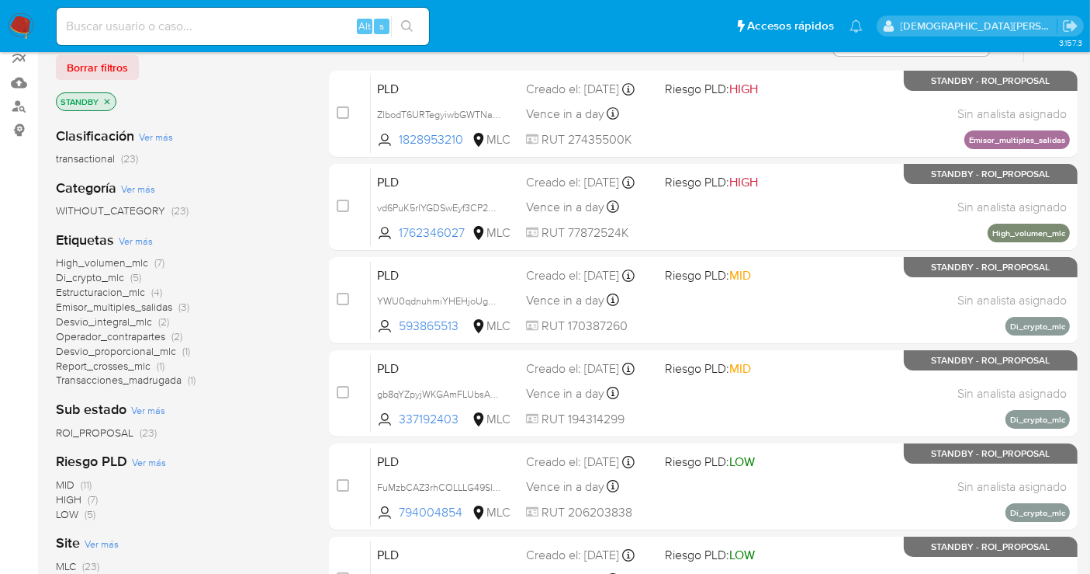
scroll to position [143, 0]
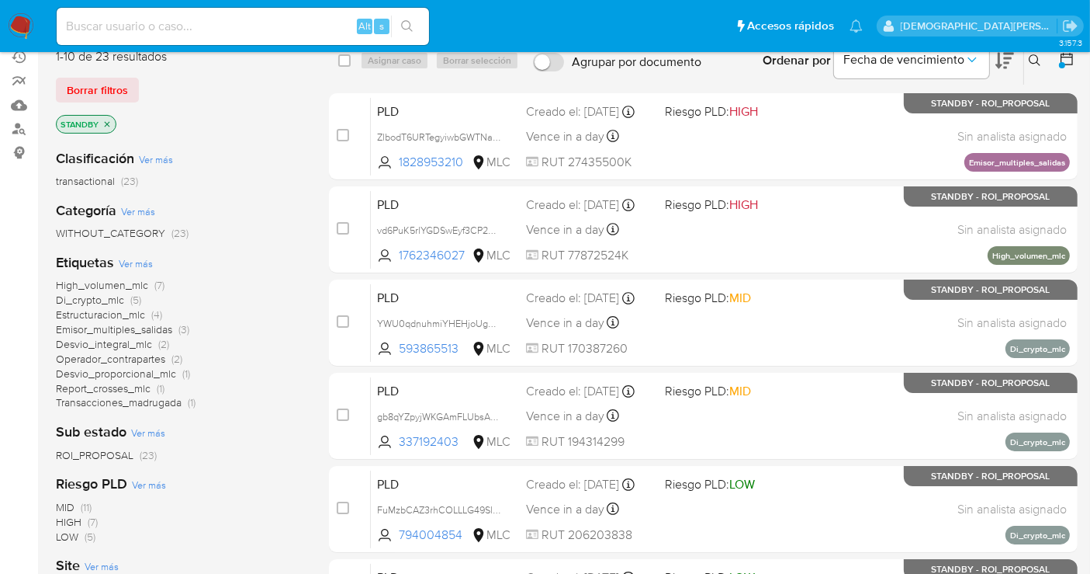
click at [106, 120] on icon "close-filter" at bounding box center [106, 124] width 9 height 9
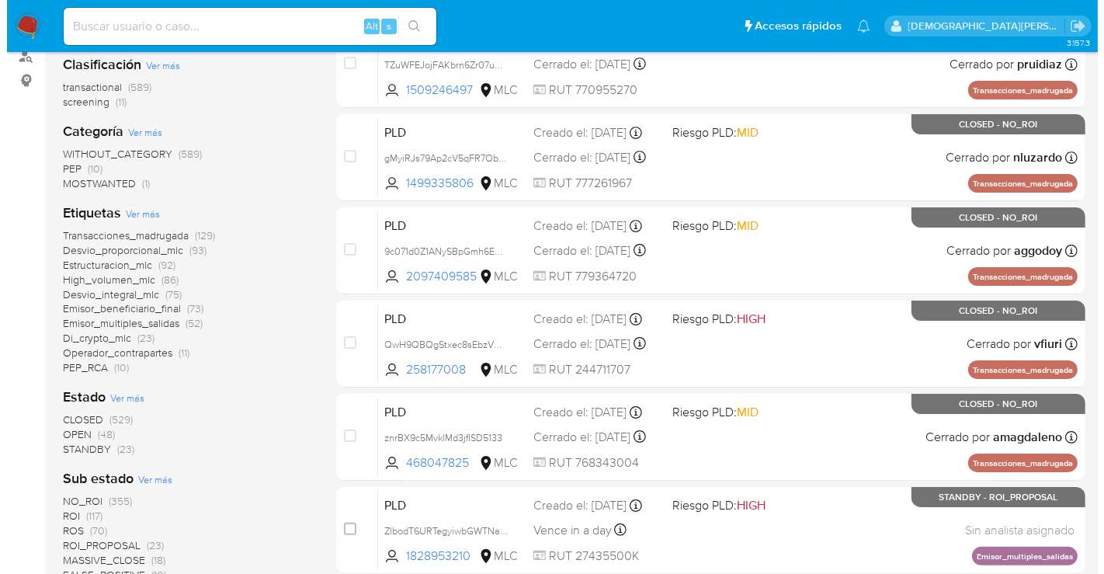
scroll to position [315, 0]
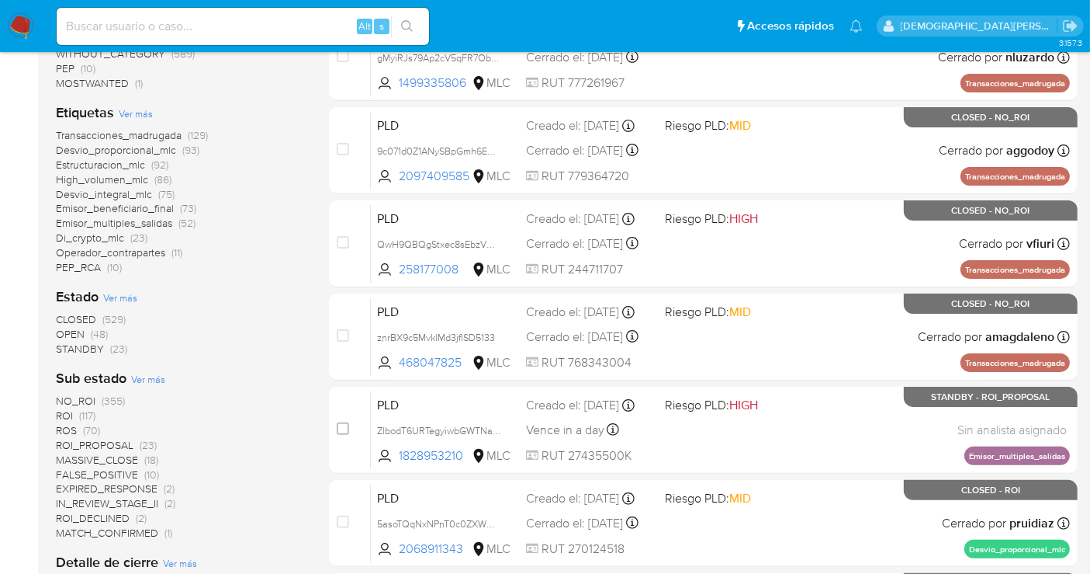
click at [113, 293] on span "Ver más" at bounding box center [120, 297] width 34 height 14
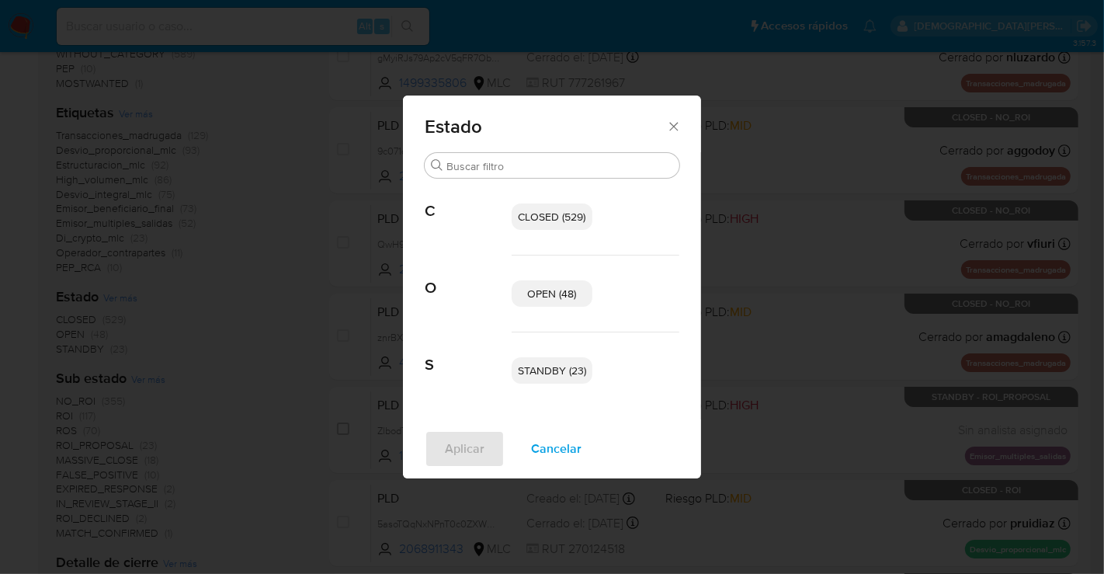
click at [553, 286] on span "OPEN (48)" at bounding box center [552, 294] width 49 height 16
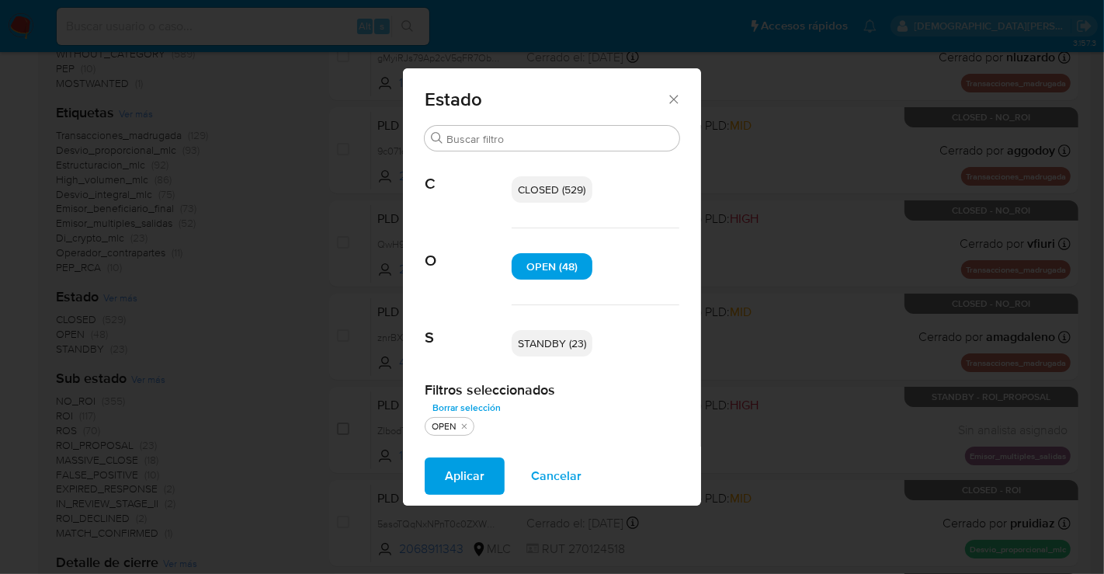
click at [553, 338] on span "STANDBY (23)" at bounding box center [552, 343] width 68 height 16
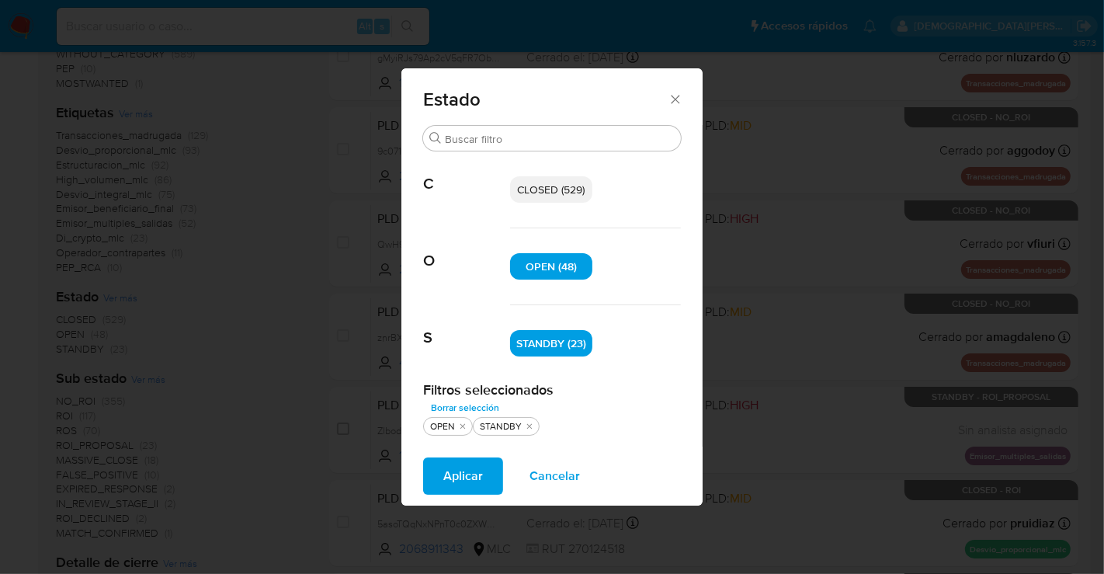
click at [472, 469] on span "Aplicar" at bounding box center [463, 476] width 40 height 34
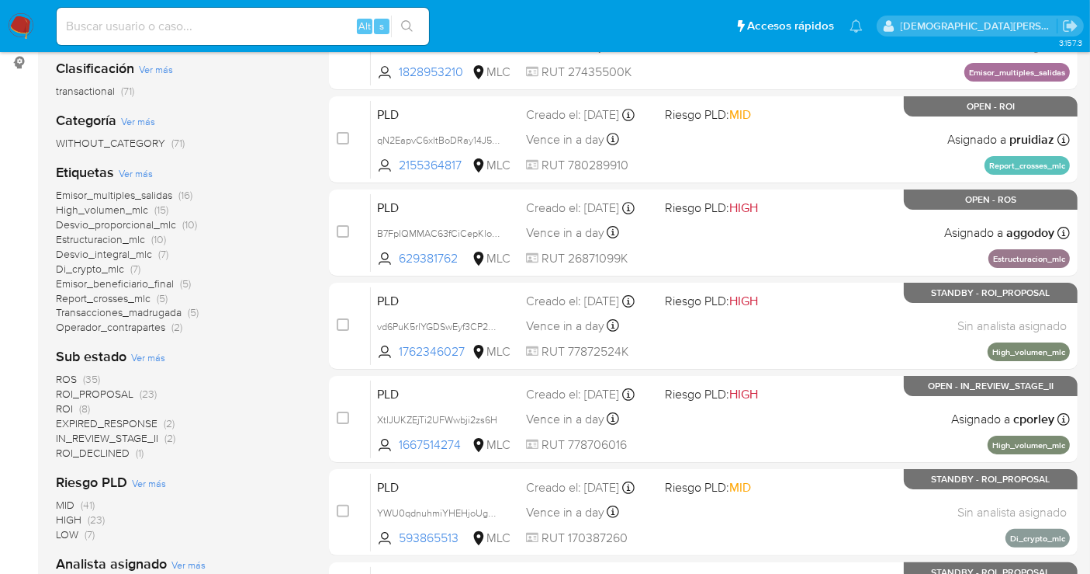
scroll to position [431, 0]
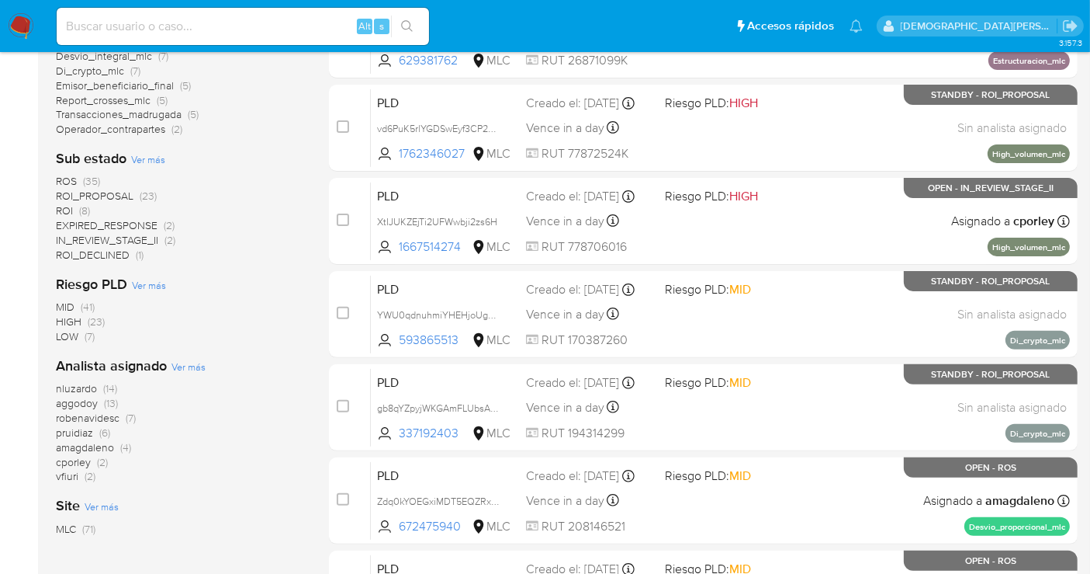
click at [113, 198] on span "ROI_PROPOSAL" at bounding box center [95, 196] width 78 height 16
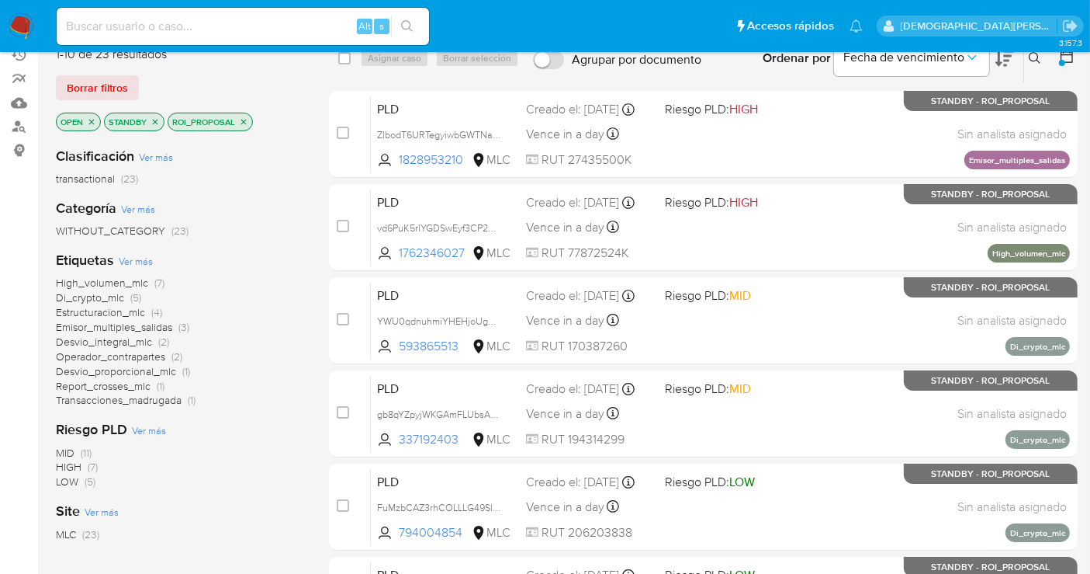
scroll to position [172, 0]
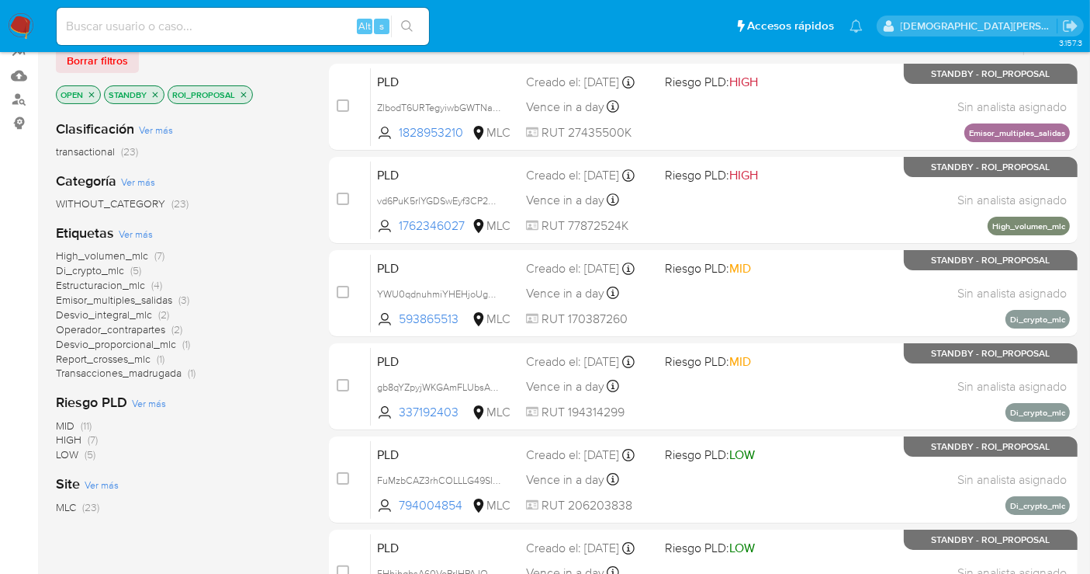
click at [133, 302] on span "Emisor_multiples_salidas" at bounding box center [114, 300] width 116 height 16
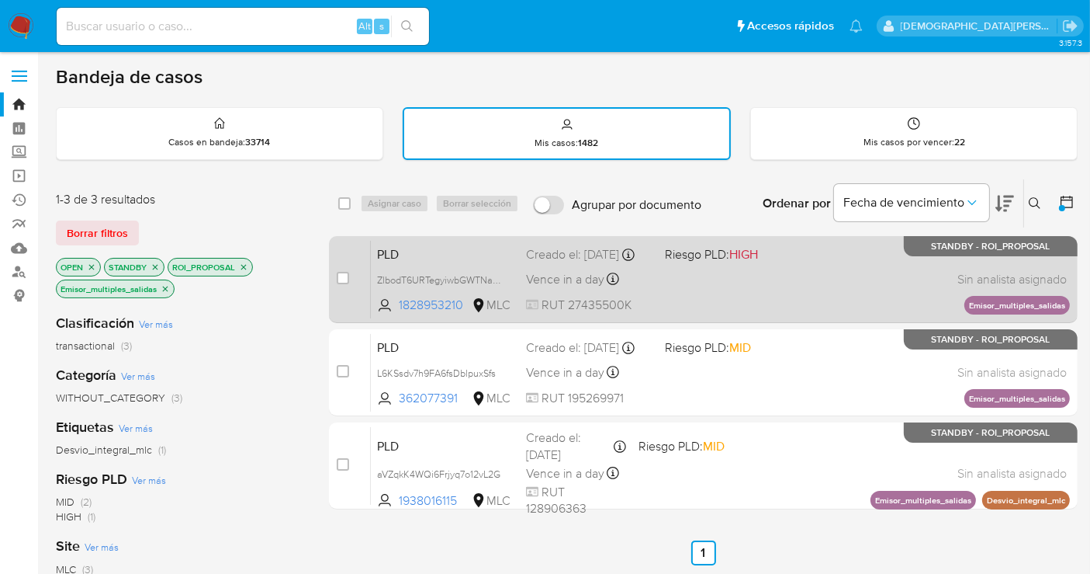
click at [766, 286] on div "PLD ZlbodT6URTegyiwbGWTNaX0e 1828953210 MLC Riesgo PLD: HIGH Creado el: 12/06/2…" at bounding box center [720, 279] width 699 height 78
click at [341, 276] on input "checkbox" at bounding box center [343, 278] width 12 height 12
checkbox input "true"
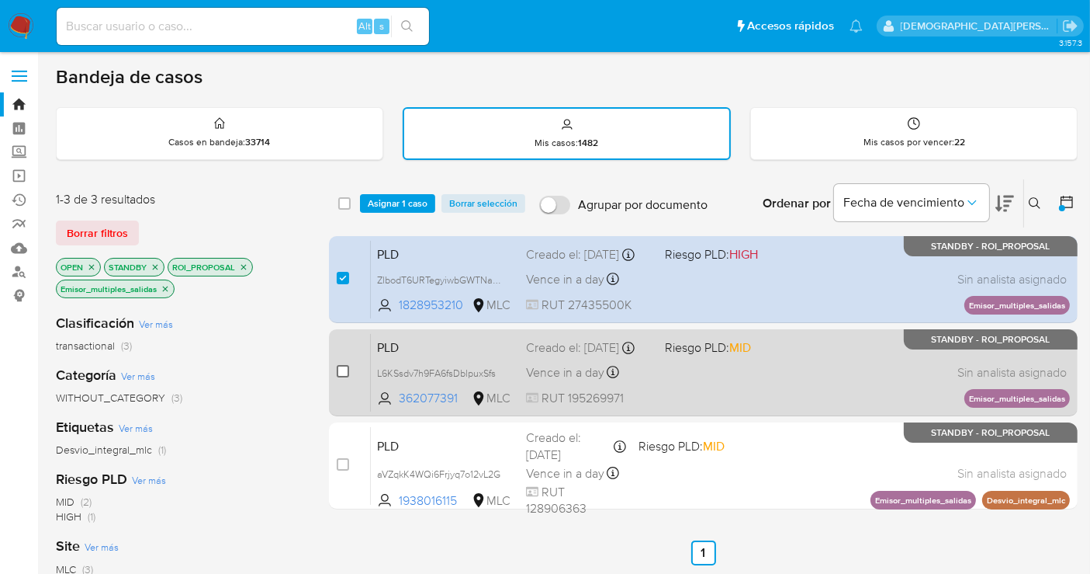
click at [343, 373] on input "checkbox" at bounding box center [343, 371] width 12 height 12
checkbox input "true"
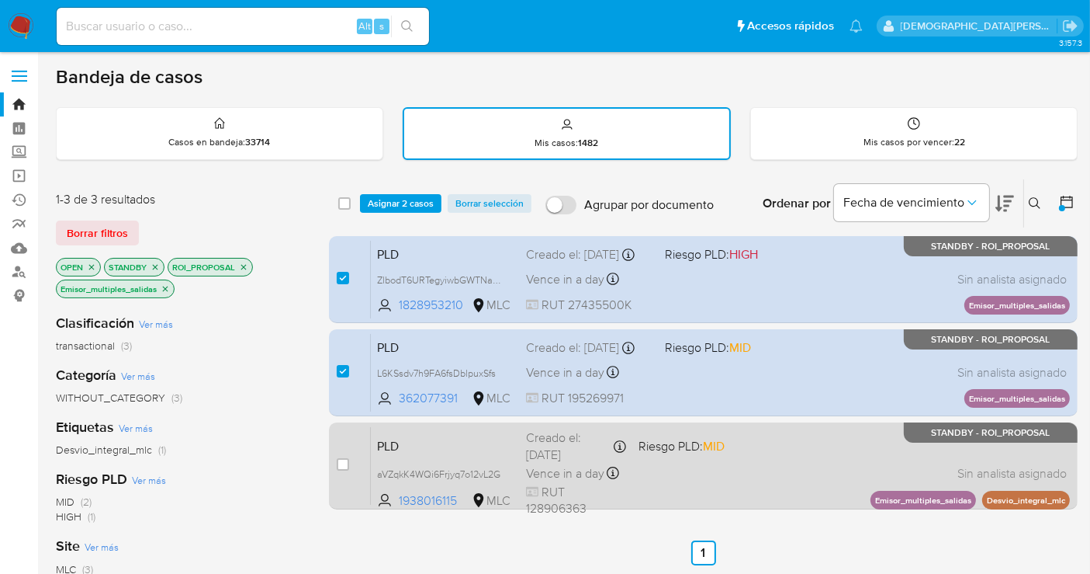
drag, startPoint x: 339, startPoint y: 460, endPoint x: 342, endPoint y: 446, distance: 14.3
click at [339, 460] on input "checkbox" at bounding box center [343, 464] width 12 height 12
checkbox input "true"
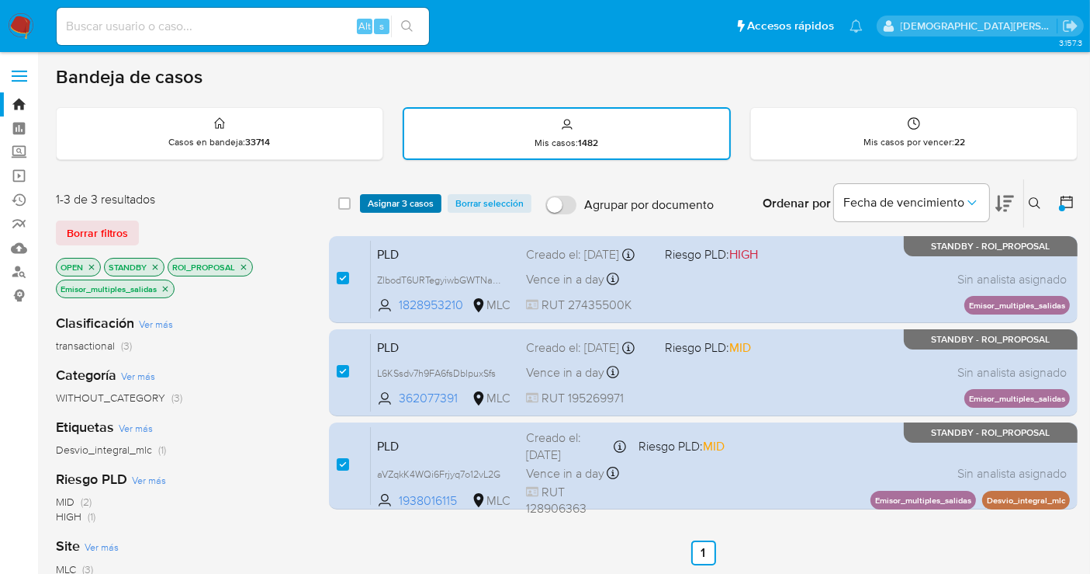
click at [405, 196] on span "Asignar 3 casos" at bounding box center [401, 204] width 66 height 16
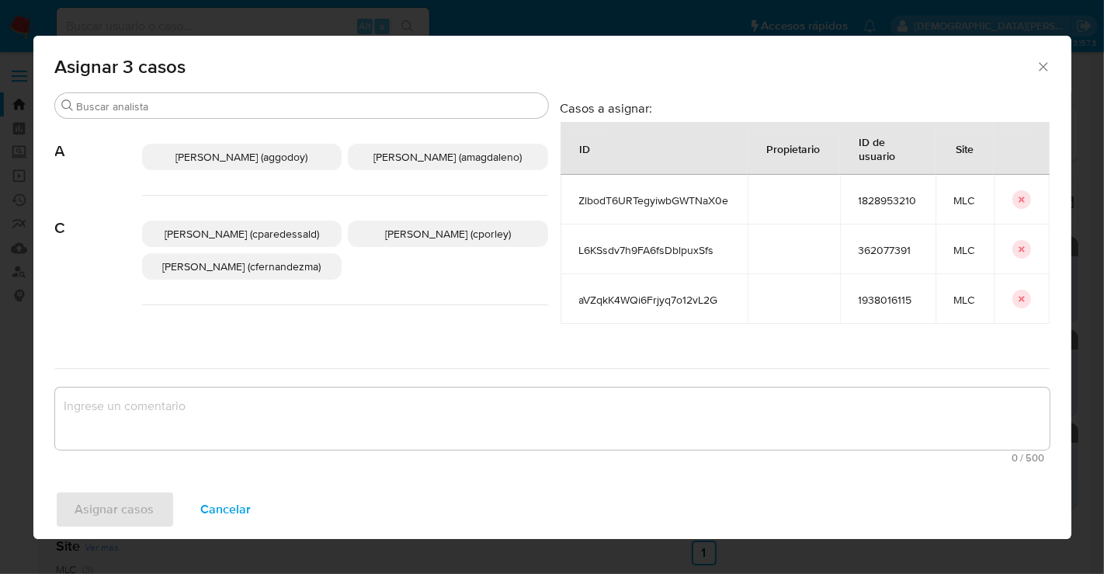
click at [425, 238] on span "Christian Porley (cporley)" at bounding box center [448, 234] width 126 height 16
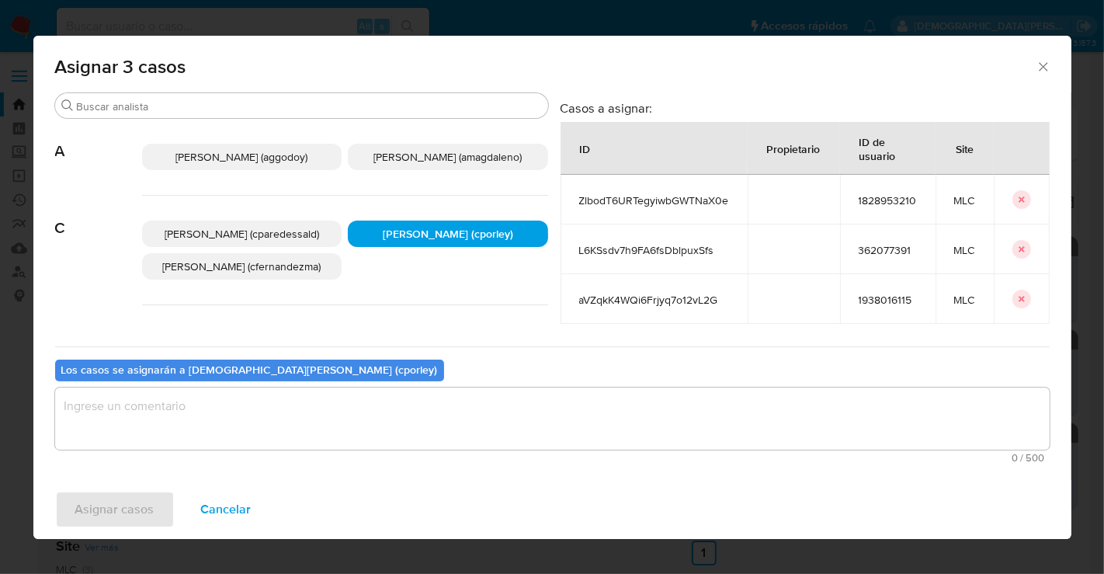
click at [335, 427] on textarea "assign-modal" at bounding box center [552, 418] width 994 height 62
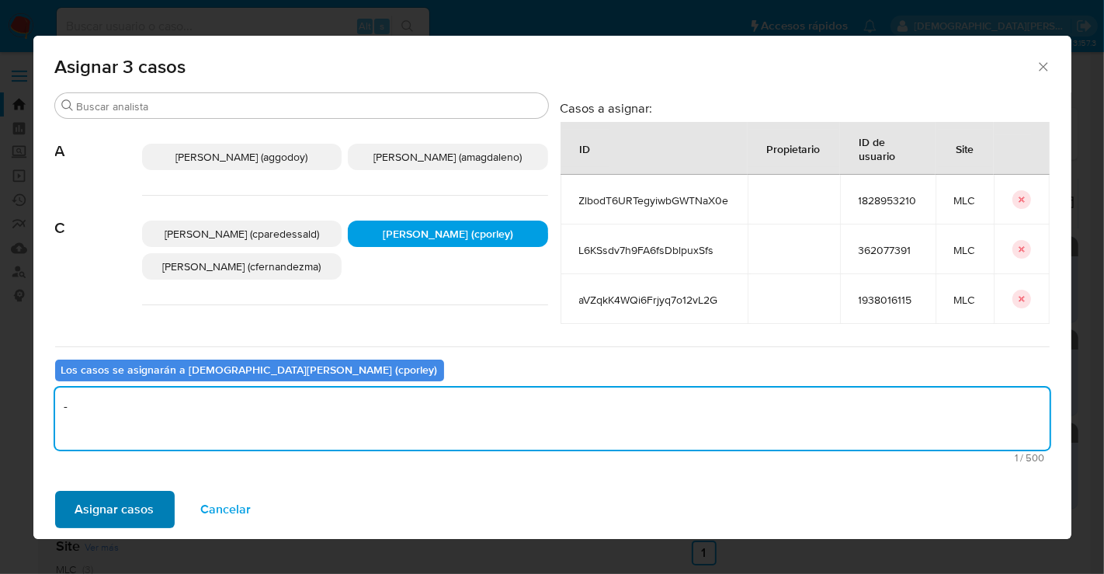
type textarea "-"
click at [141, 515] on span "Asignar casos" at bounding box center [114, 509] width 79 height 34
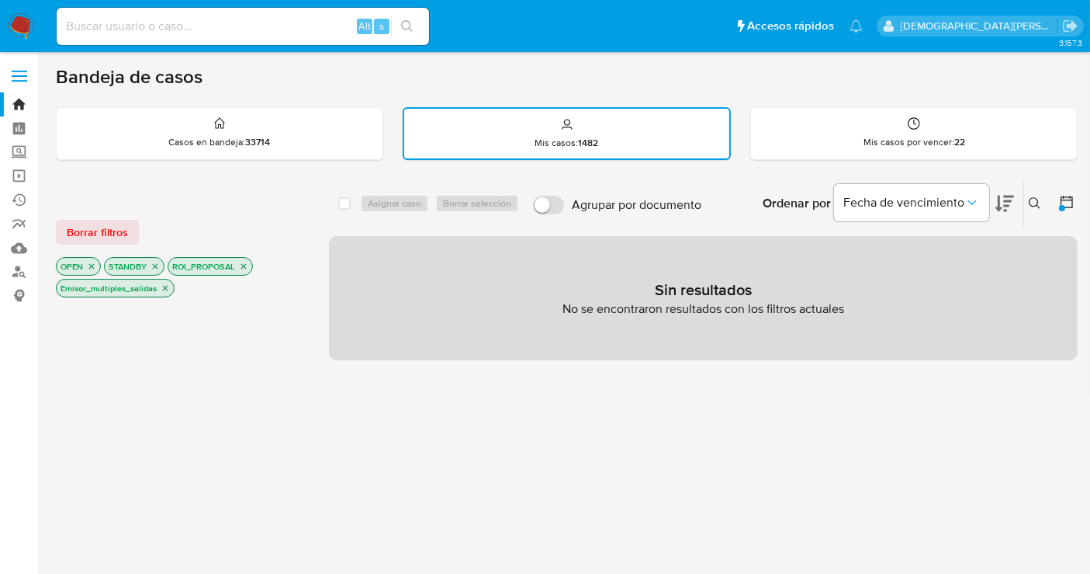
click at [161, 285] on icon "close-filter" at bounding box center [165, 287] width 9 height 9
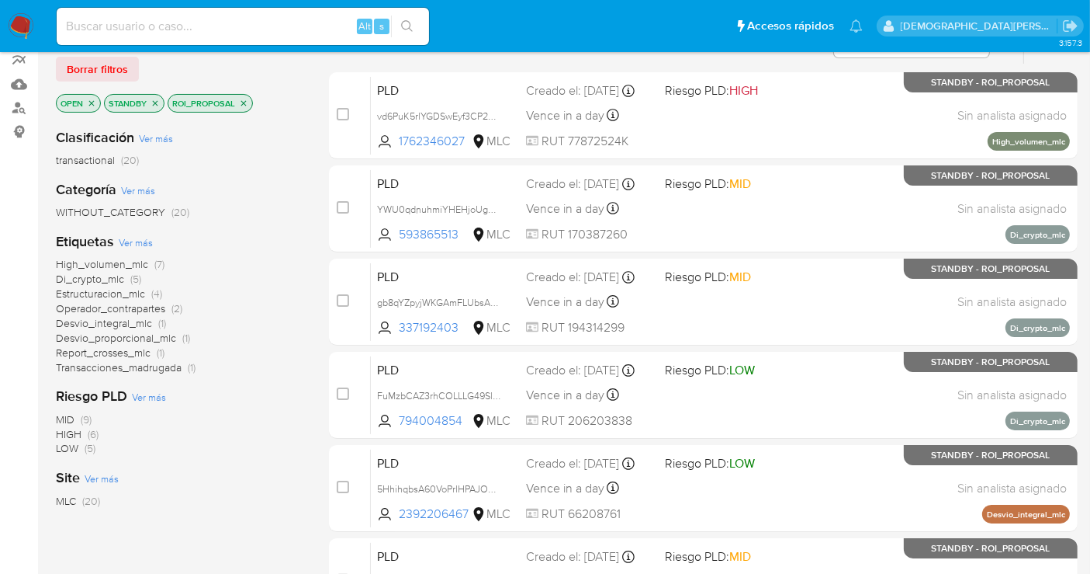
scroll to position [86, 0]
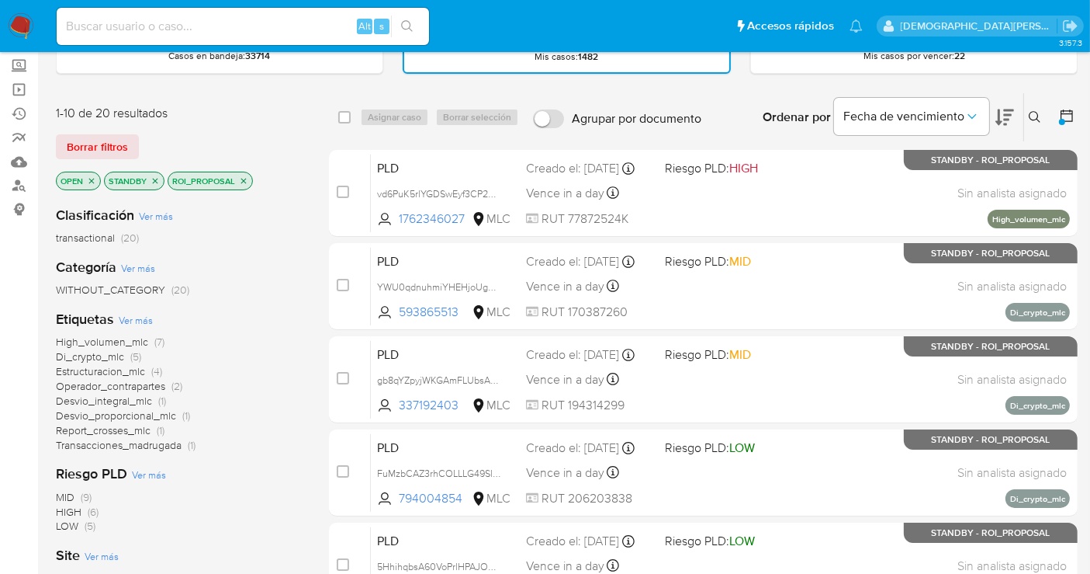
click at [240, 177] on icon "close-filter" at bounding box center [243, 180] width 9 height 9
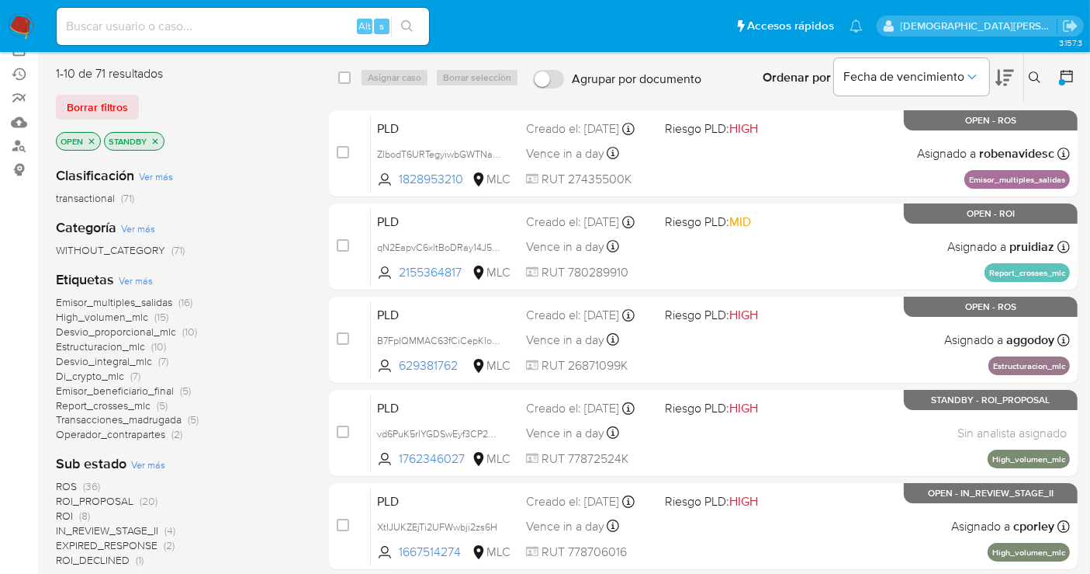
scroll to position [345, 0]
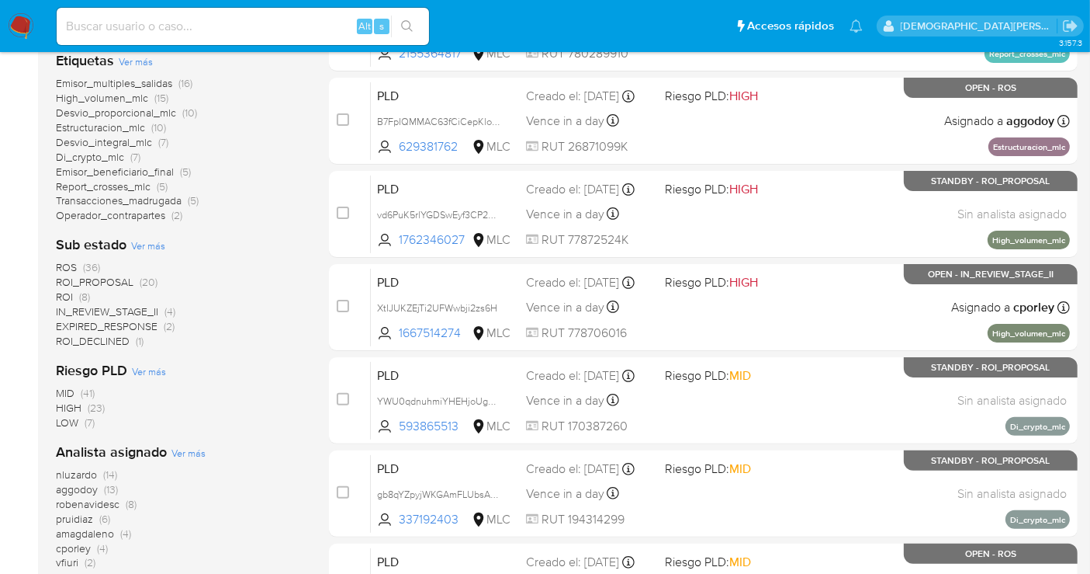
click at [126, 314] on span "IN_REVIEW_STAGE_II" at bounding box center [107, 311] width 102 height 16
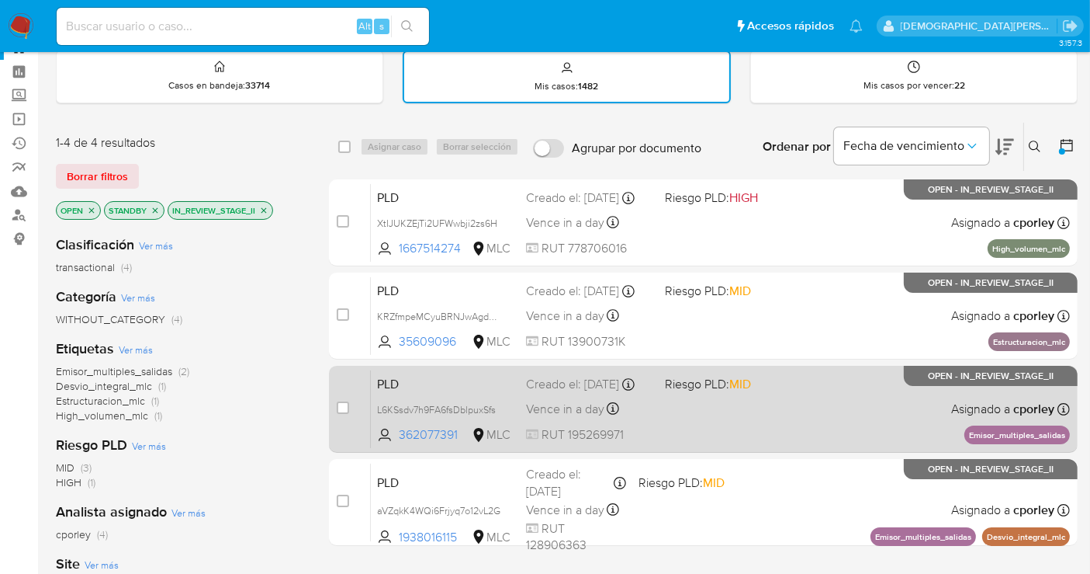
scroll to position [229, 0]
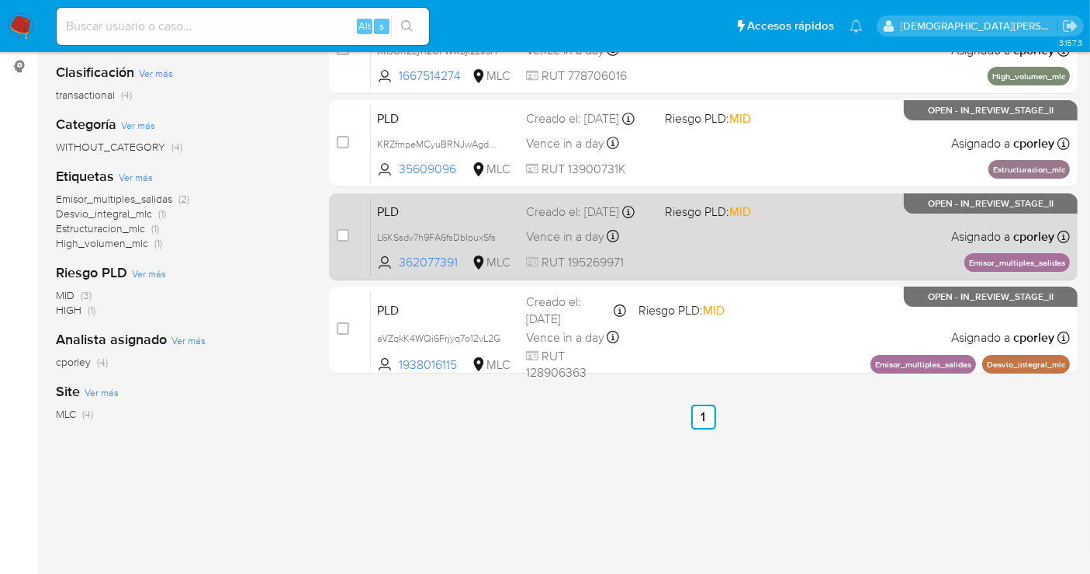
click at [731, 247] on div "PLD L6KSsdv7h9FA6fsDblpuxSfs 362077391 MLC Riesgo PLD: MID Creado el: 12/06/202…" at bounding box center [720, 236] width 699 height 78
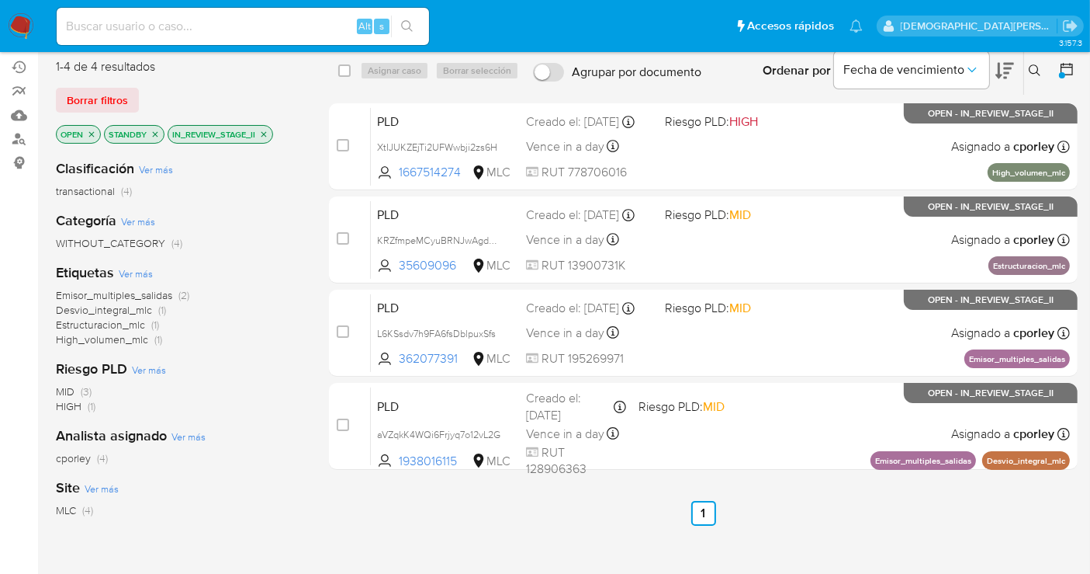
scroll to position [172, 0]
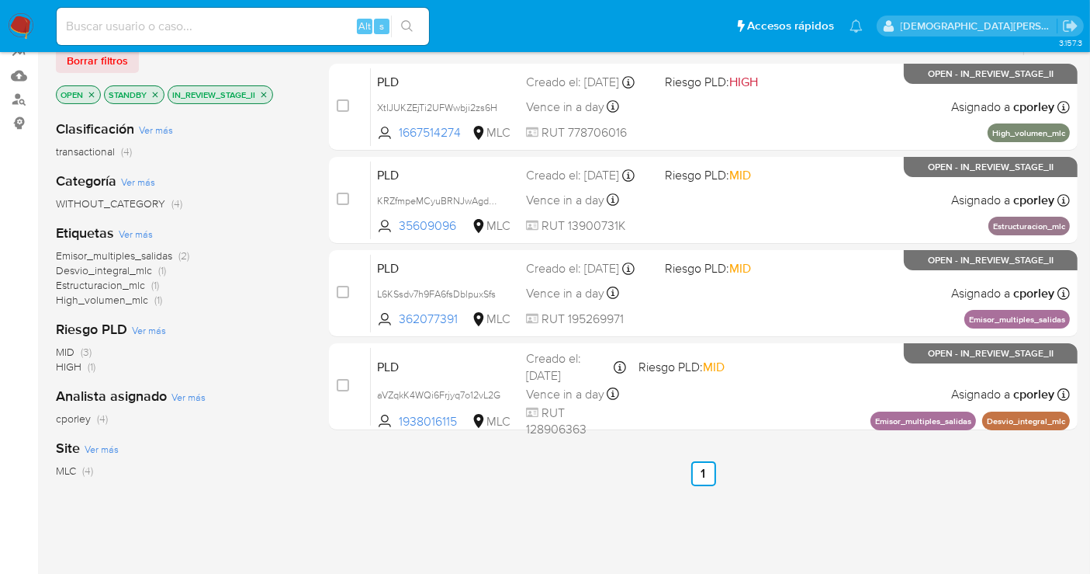
click at [127, 254] on span "Emisor_multiples_salidas" at bounding box center [114, 256] width 116 height 16
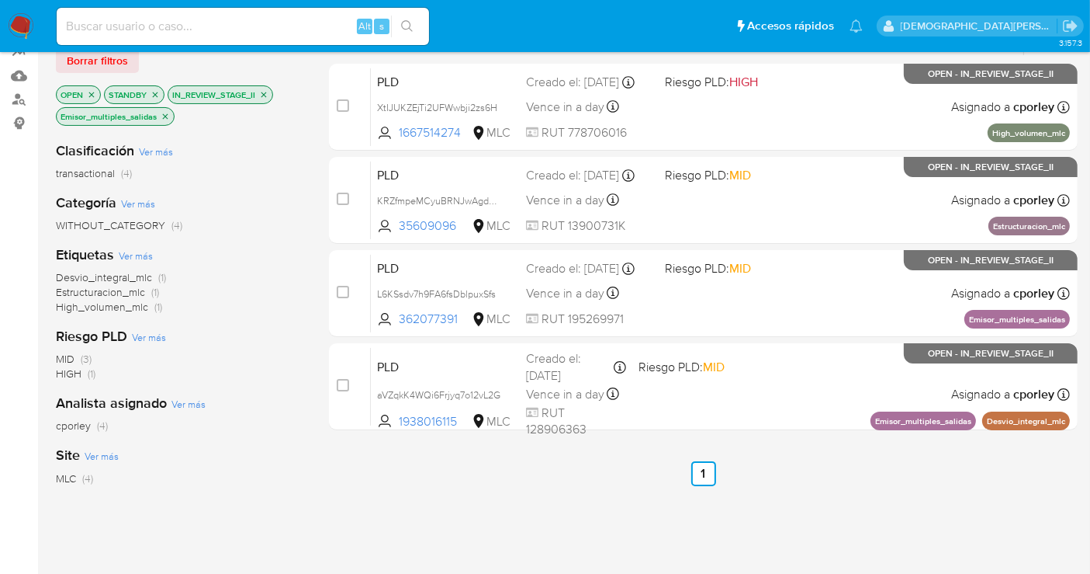
click at [165, 116] on icon "close-filter" at bounding box center [165, 116] width 9 height 9
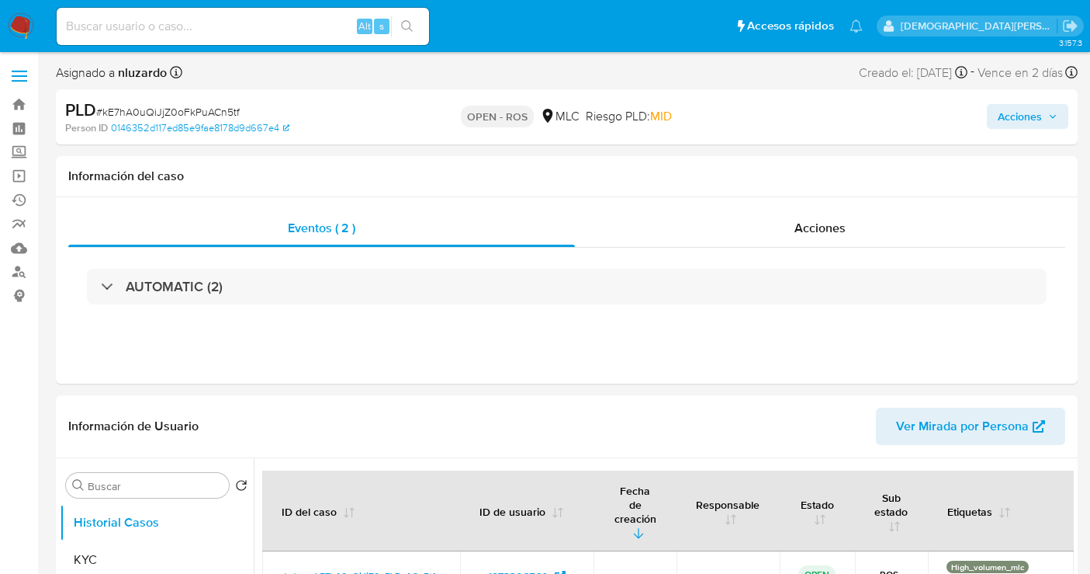
select select "10"
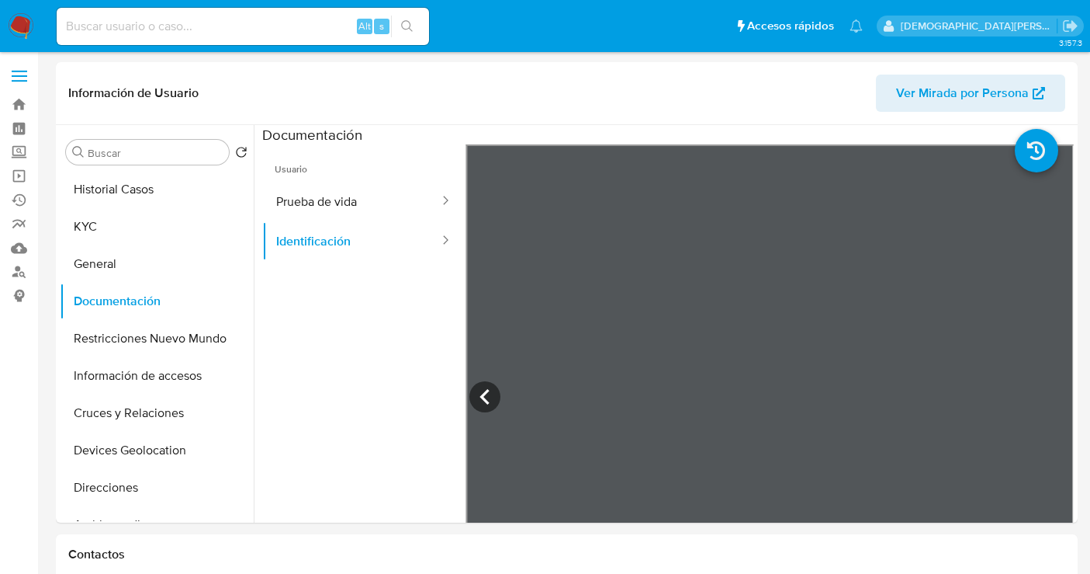
select select "10"
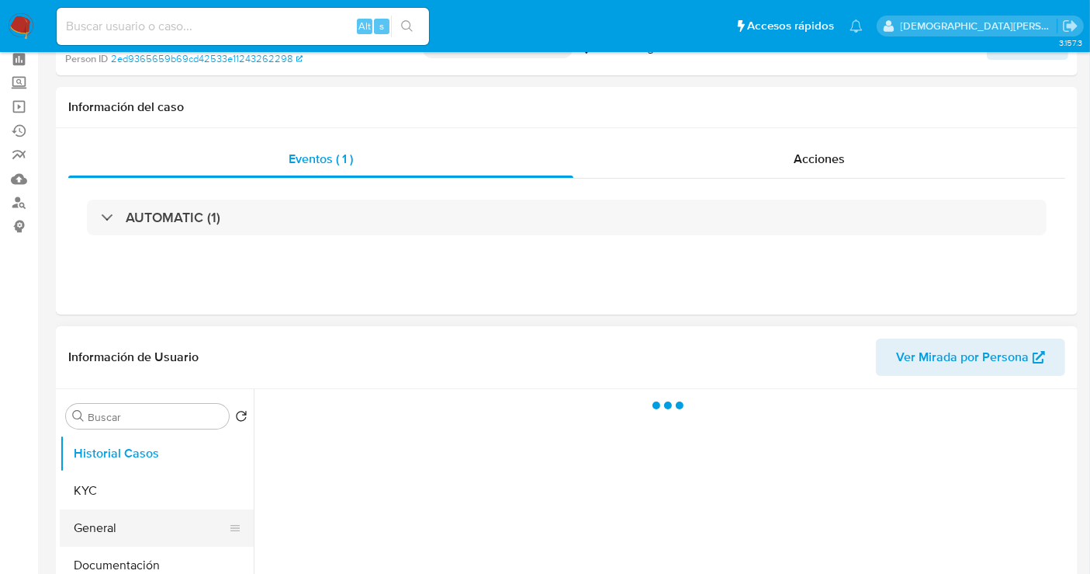
scroll to position [86, 0]
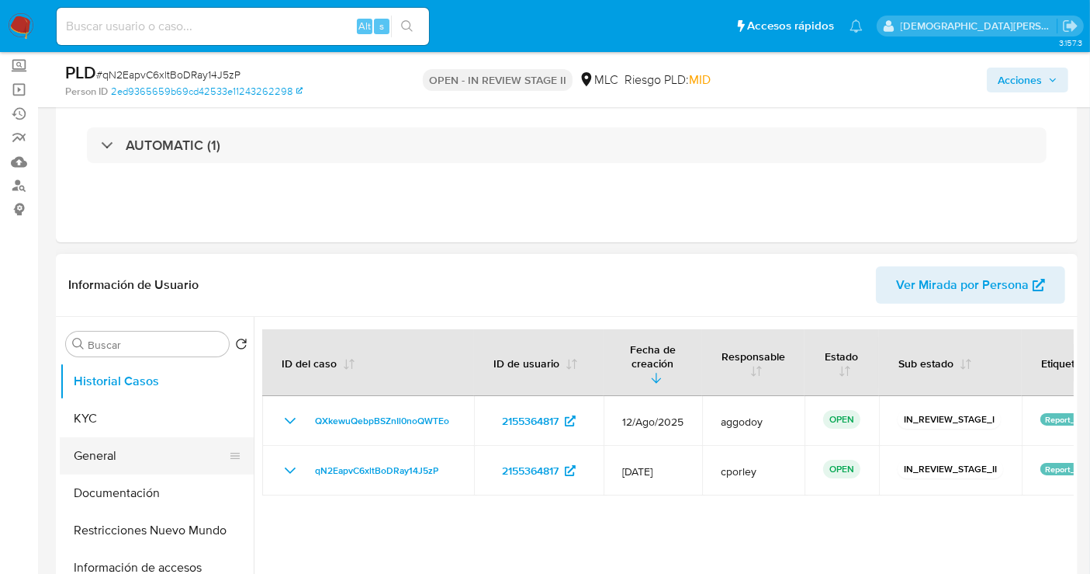
select select "10"
click at [136, 449] on button "General" at bounding box center [151, 455] width 182 height 37
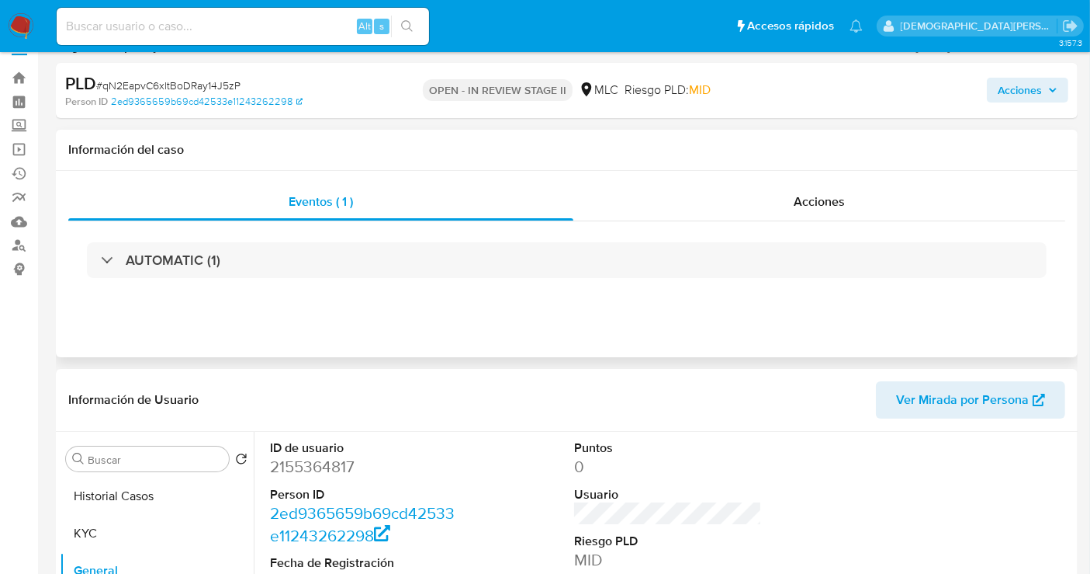
scroll to position [0, 0]
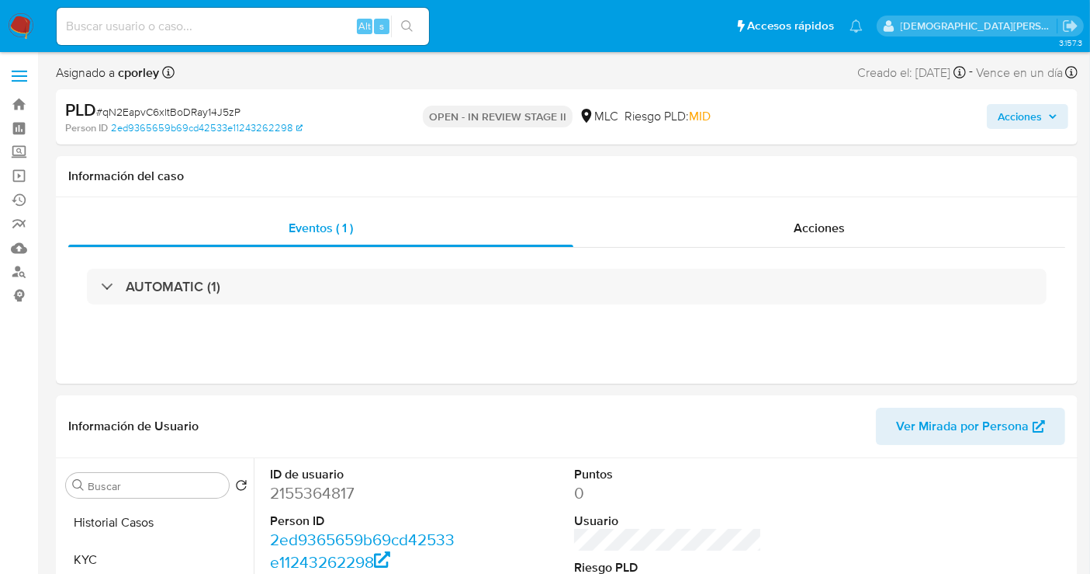
click at [1003, 112] on span "Acciones" at bounding box center [1020, 116] width 44 height 25
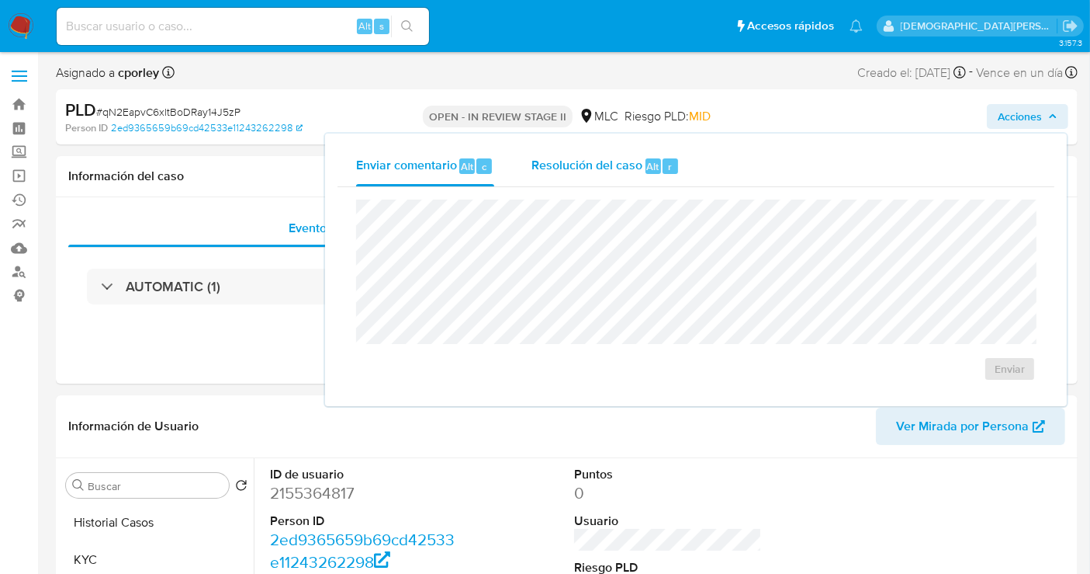
click at [621, 165] on span "Resolución del caso" at bounding box center [587, 166] width 111 height 18
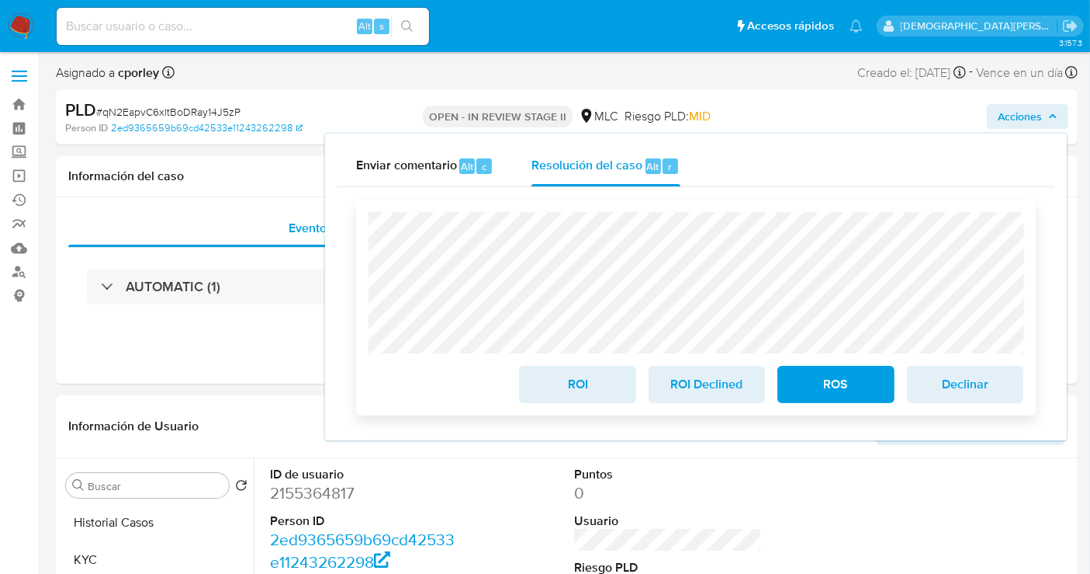
click at [563, 388] on span "ROI" at bounding box center [577, 384] width 76 height 34
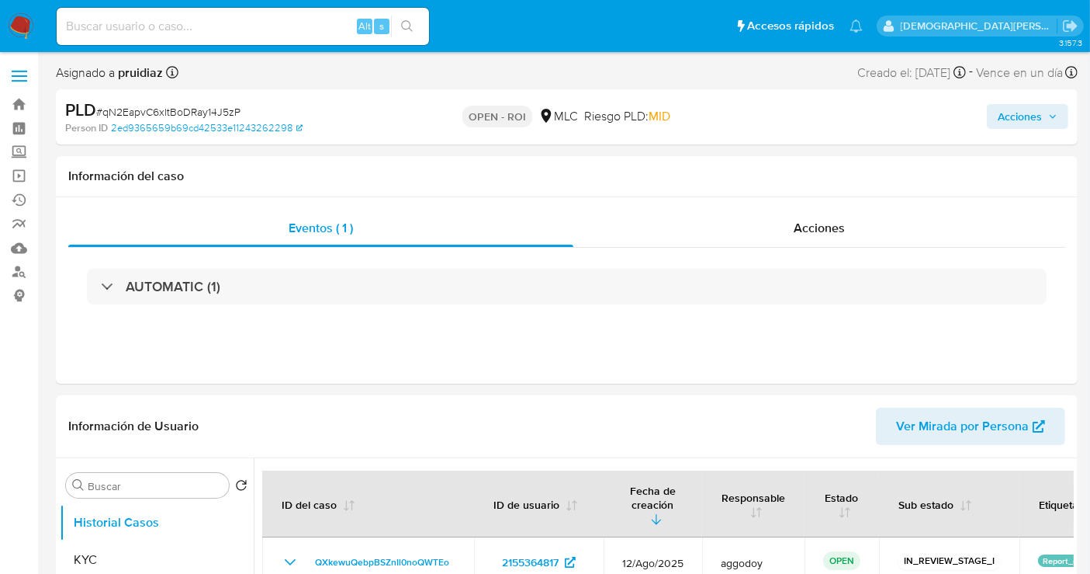
select select "10"
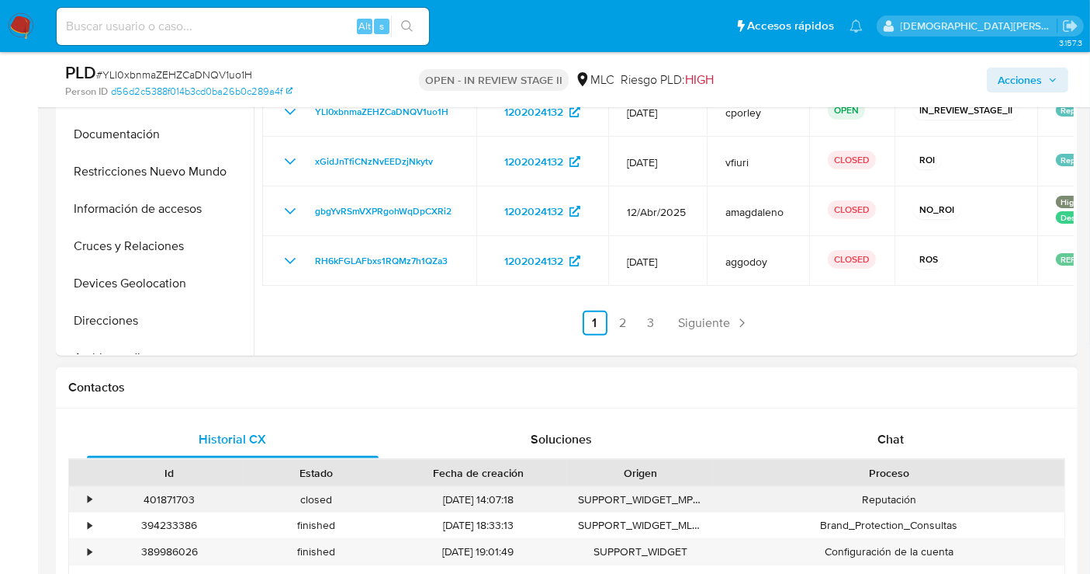
select select "10"
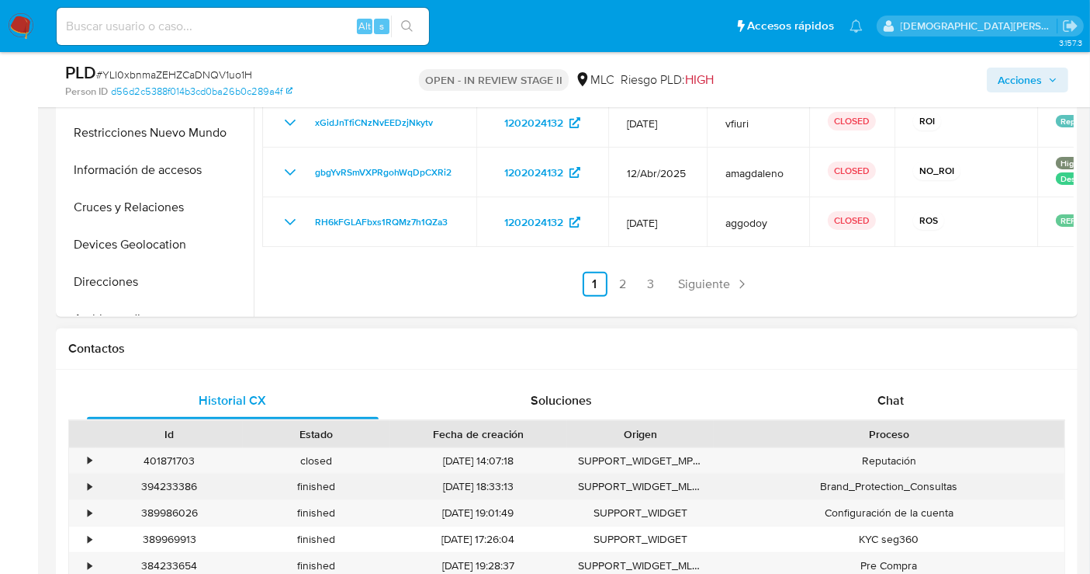
scroll to position [603, 0]
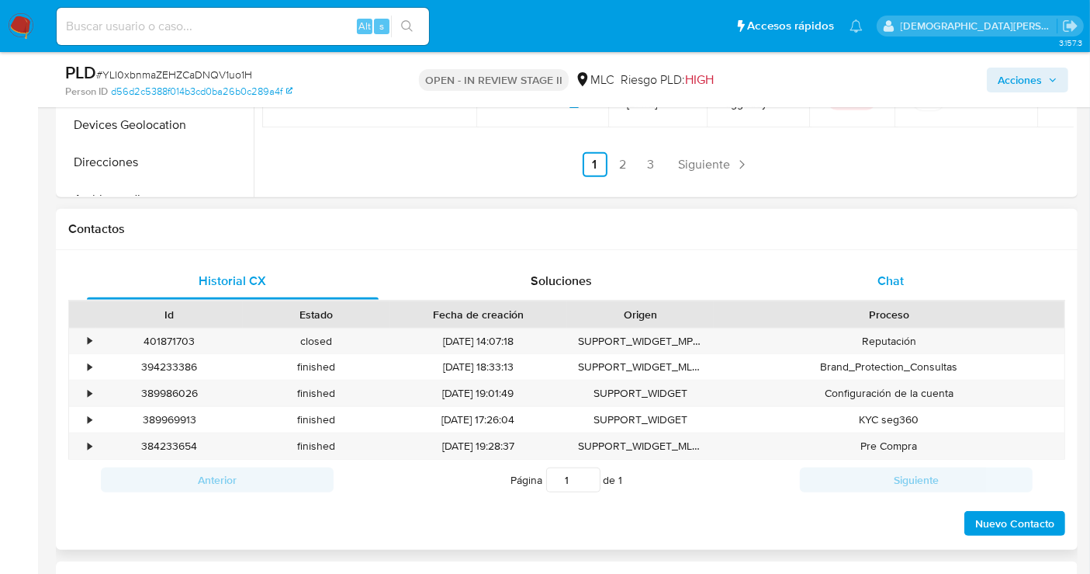
click at [913, 276] on div "Chat" at bounding box center [891, 280] width 292 height 37
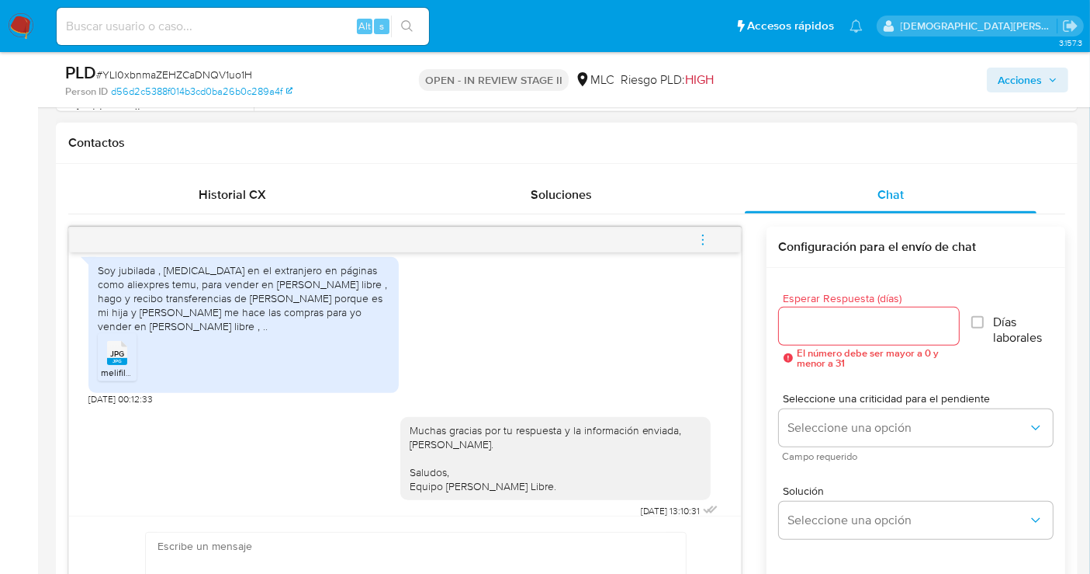
scroll to position [478, 0]
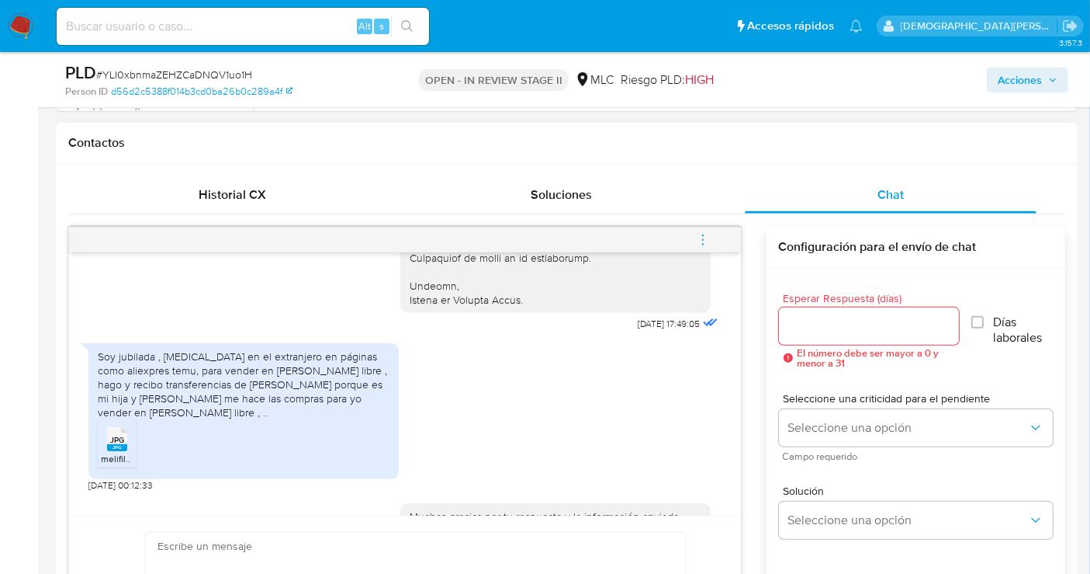
click at [122, 435] on span "JPG" at bounding box center [117, 440] width 14 height 10
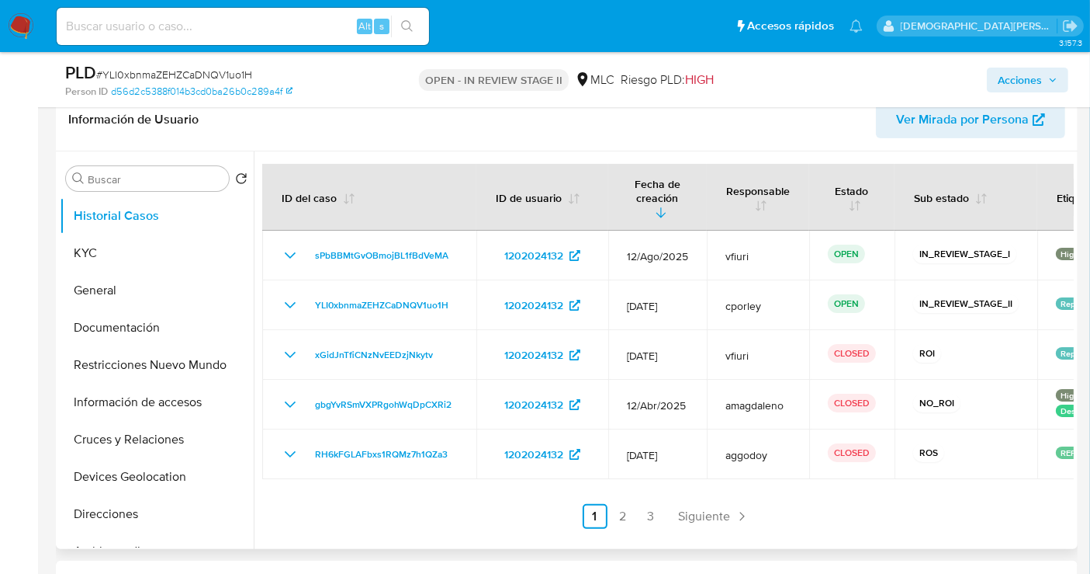
scroll to position [86, 0]
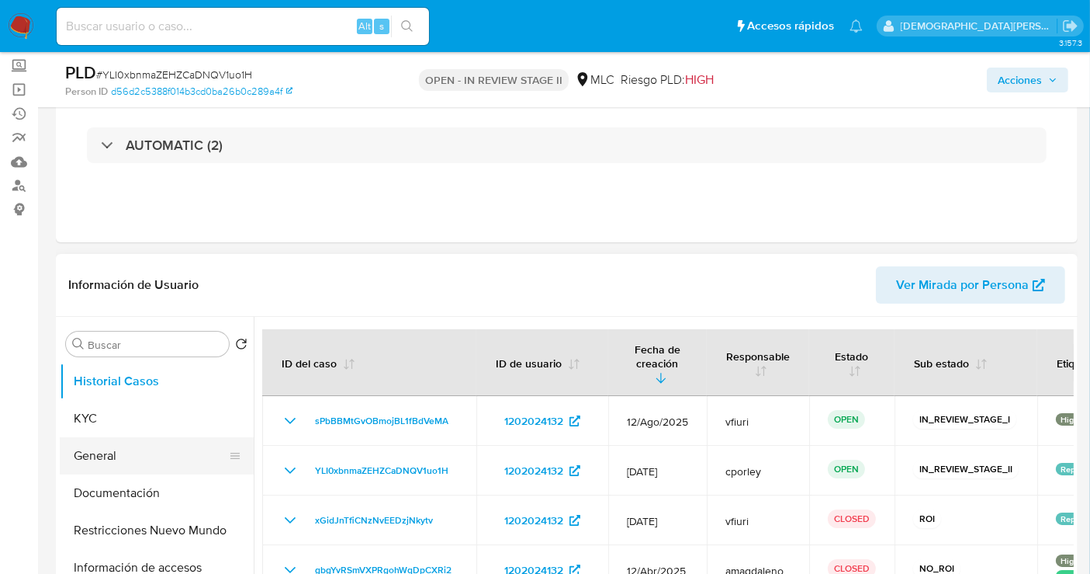
click at [109, 451] on button "General" at bounding box center [151, 455] width 182 height 37
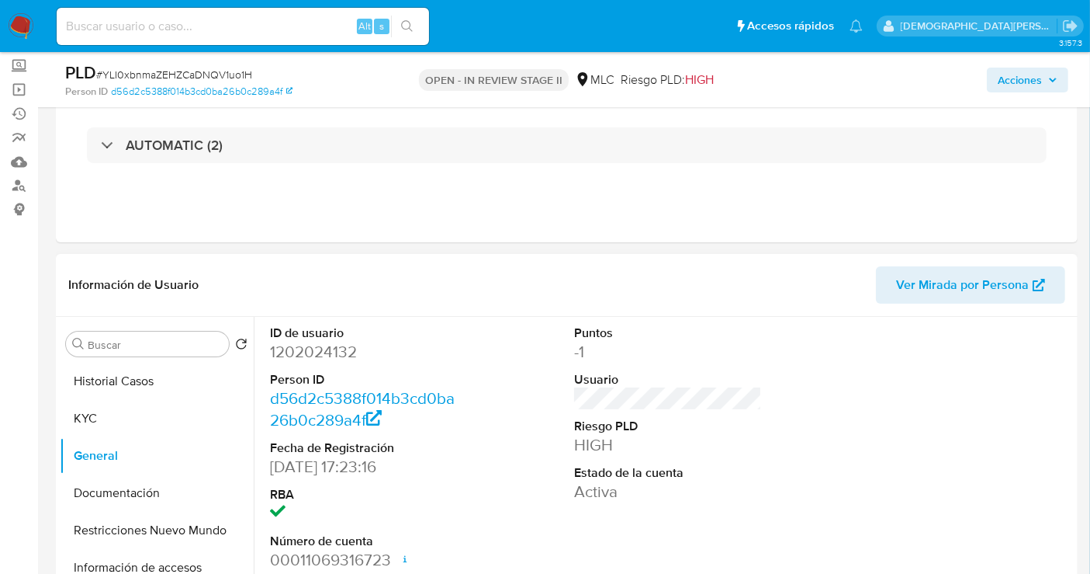
click at [314, 355] on dd "1202024132" at bounding box center [364, 352] width 188 height 22
copy dd "1202024132"
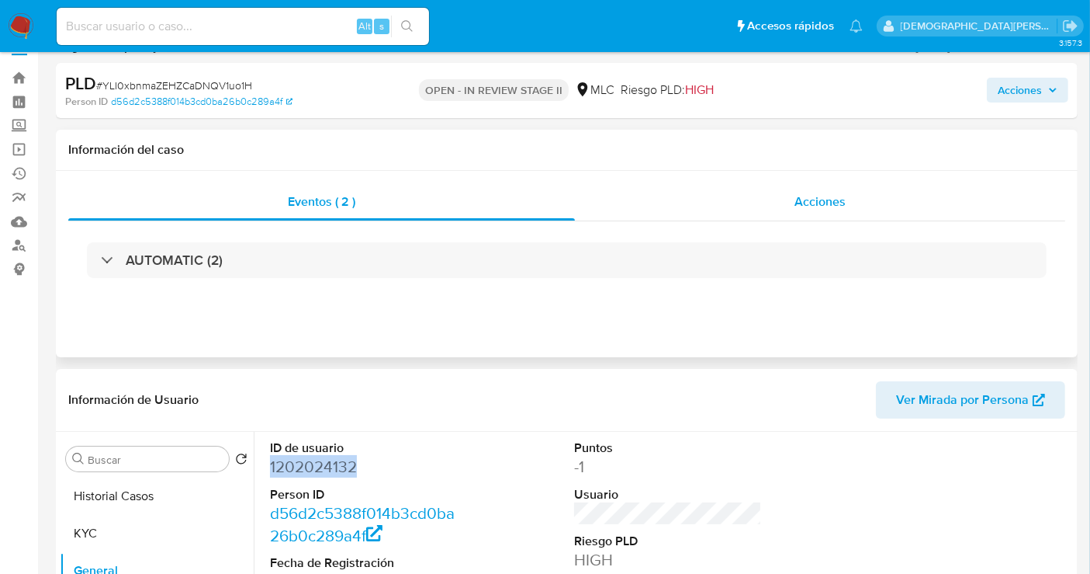
scroll to position [0, 0]
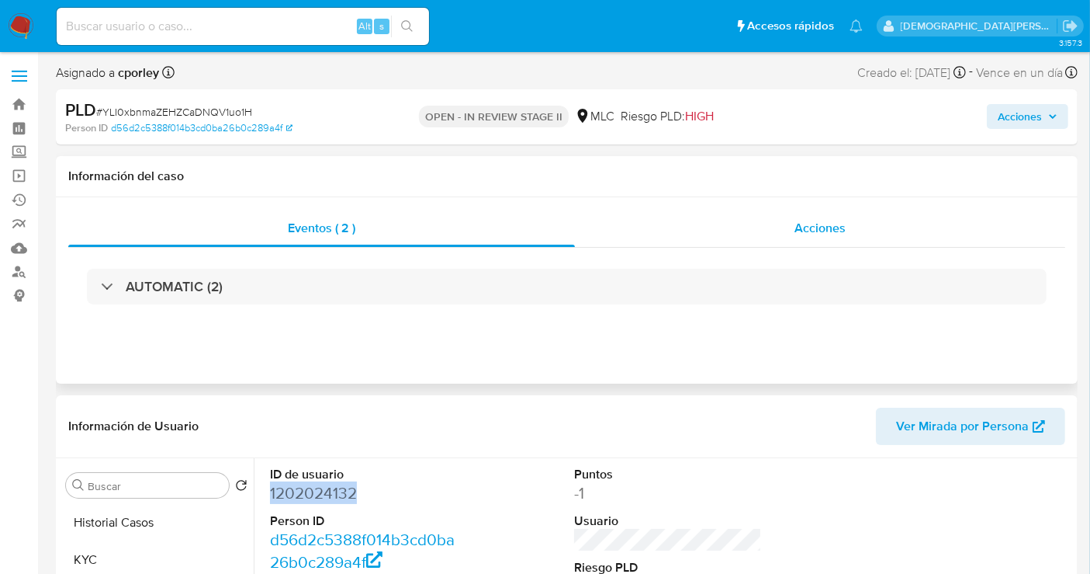
click at [755, 241] on div "Acciones" at bounding box center [820, 228] width 491 height 37
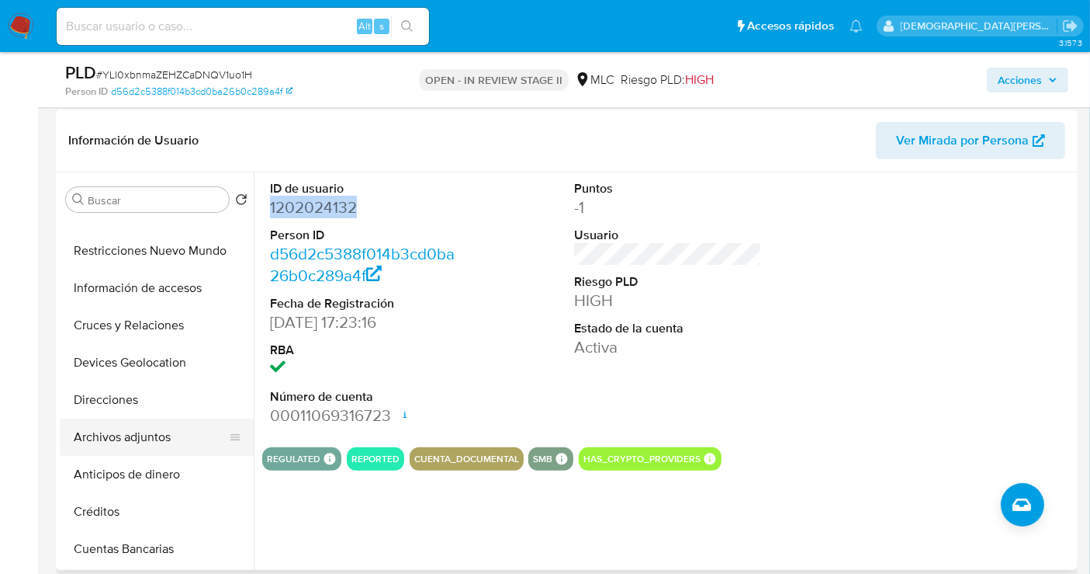
scroll to position [172, 0]
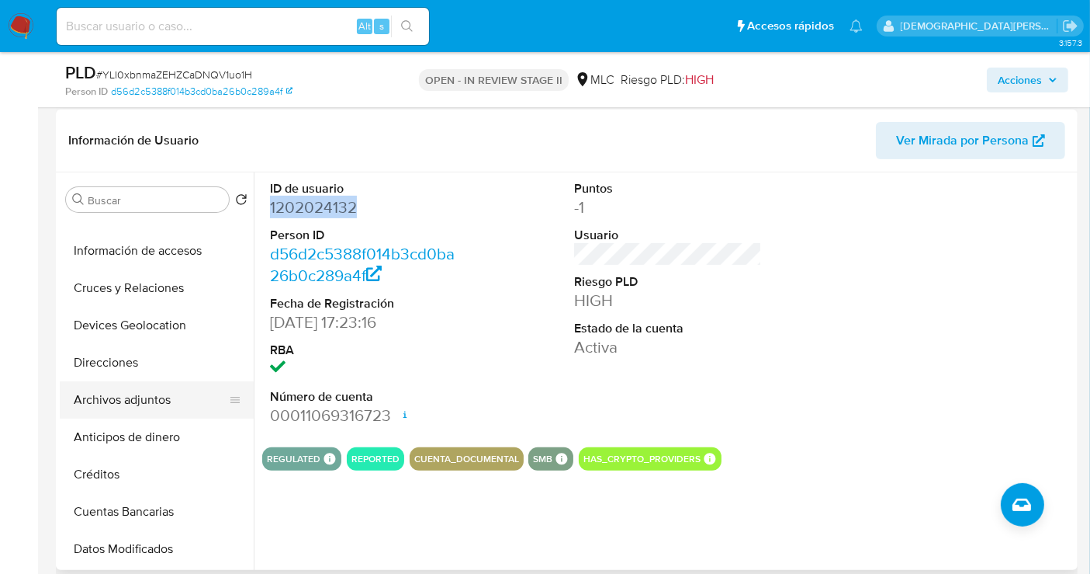
click at [151, 396] on button "Archivos adjuntos" at bounding box center [151, 399] width 182 height 37
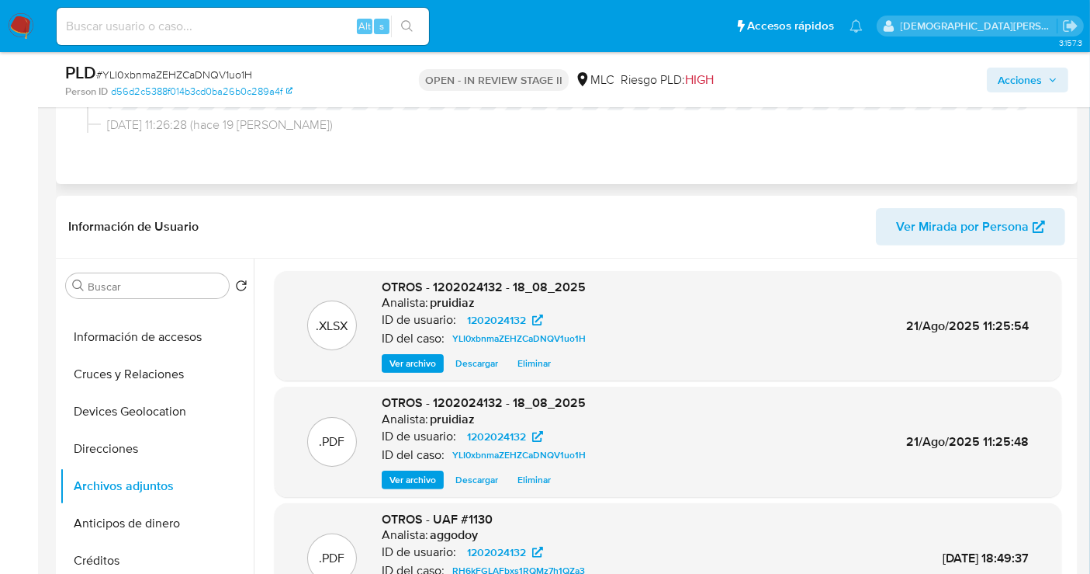
scroll to position [0, 0]
drag, startPoint x: 1017, startPoint y: 83, endPoint x: 980, endPoint y: 87, distance: 36.7
click at [1017, 83] on span "Acciones" at bounding box center [1020, 80] width 44 height 25
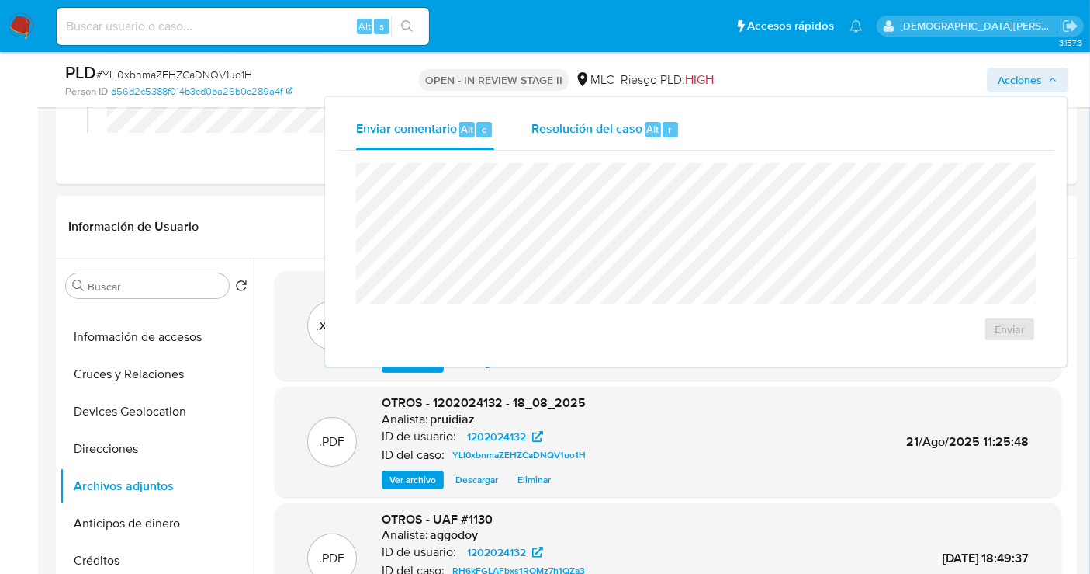
click at [614, 128] on span "Resolución del caso" at bounding box center [587, 129] width 111 height 18
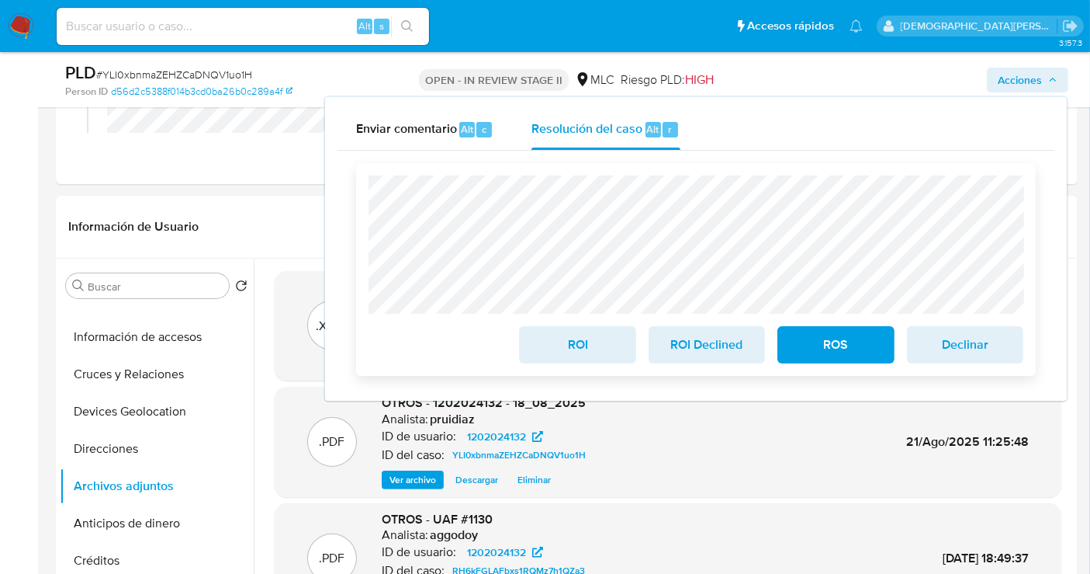
click at [590, 345] on span "ROI" at bounding box center [577, 345] width 76 height 34
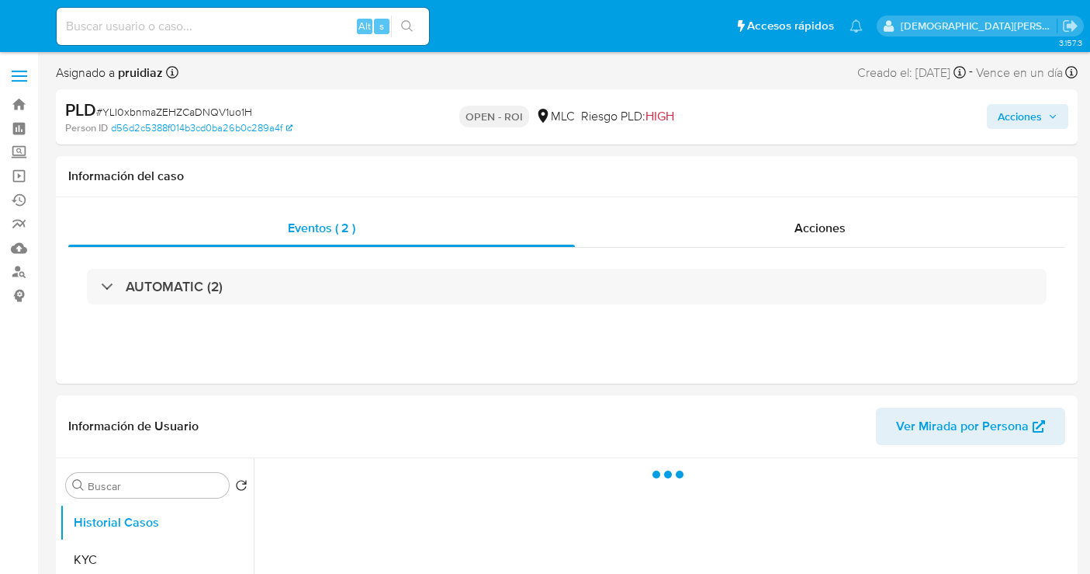
select select "10"
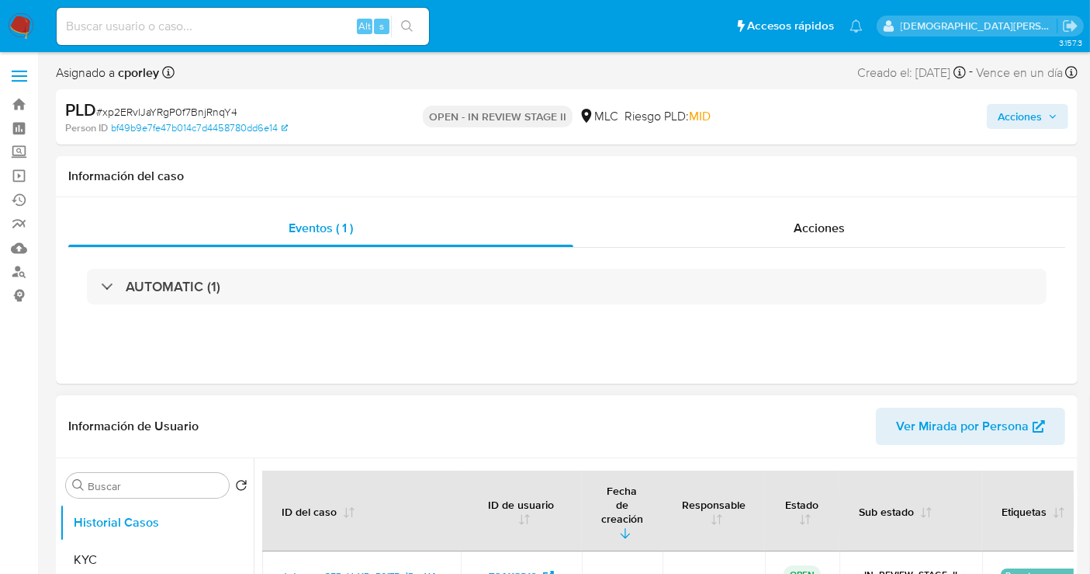
select select "10"
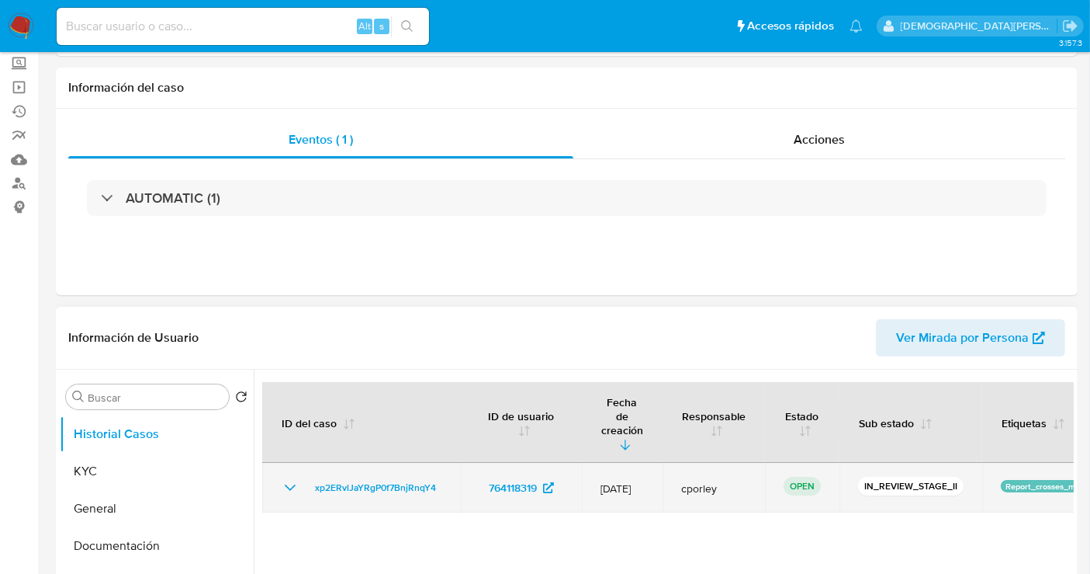
scroll to position [172, 0]
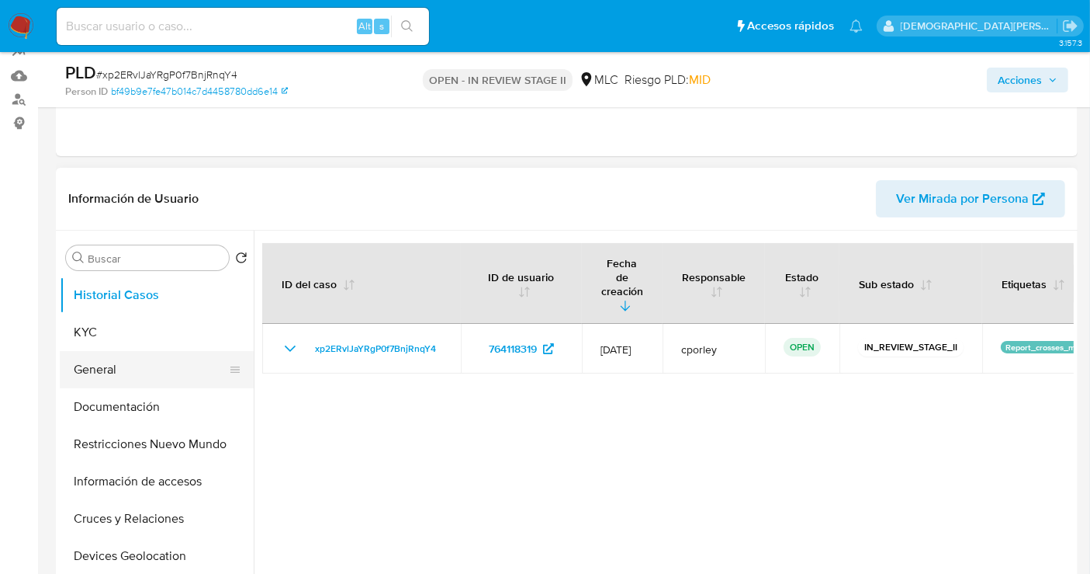
click at [134, 376] on button "General" at bounding box center [151, 369] width 182 height 37
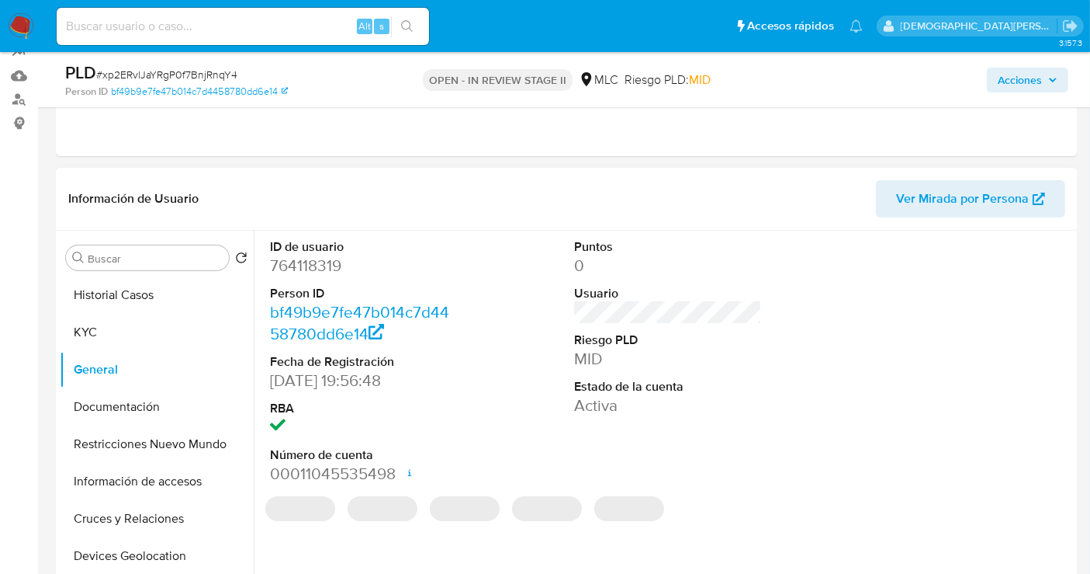
click at [328, 269] on dd "764118319" at bounding box center [364, 266] width 188 height 22
copy dd "764118319"
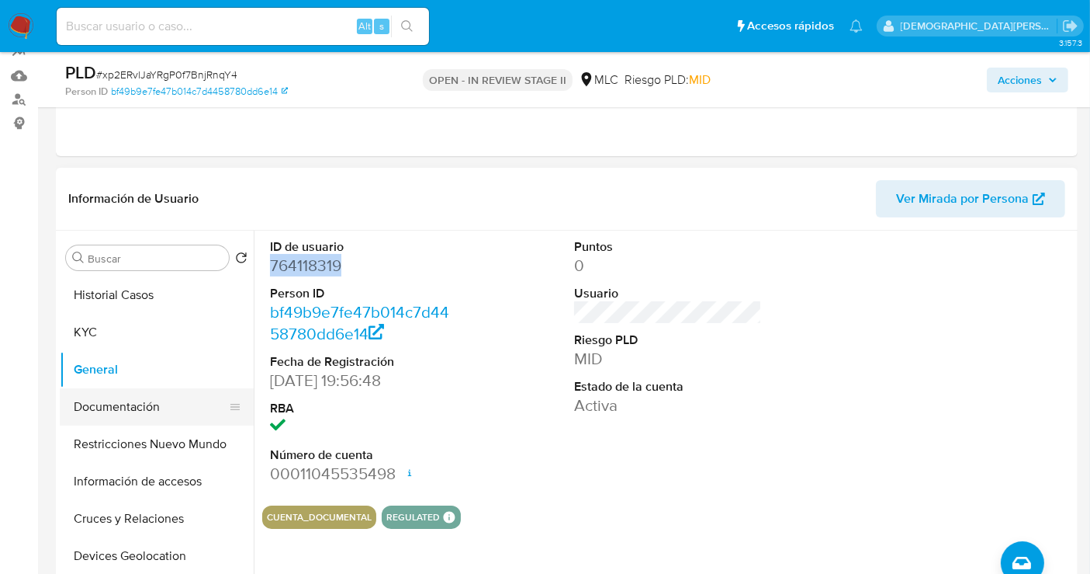
click at [121, 403] on button "Documentación" at bounding box center [151, 406] width 182 height 37
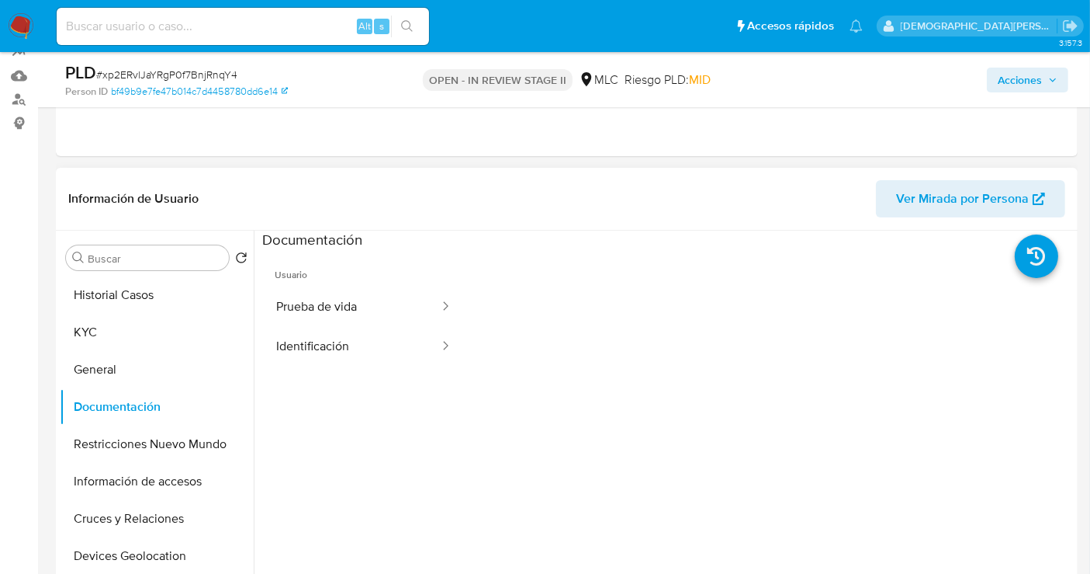
click at [328, 294] on button "Prueba de vida" at bounding box center [351, 307] width 179 height 40
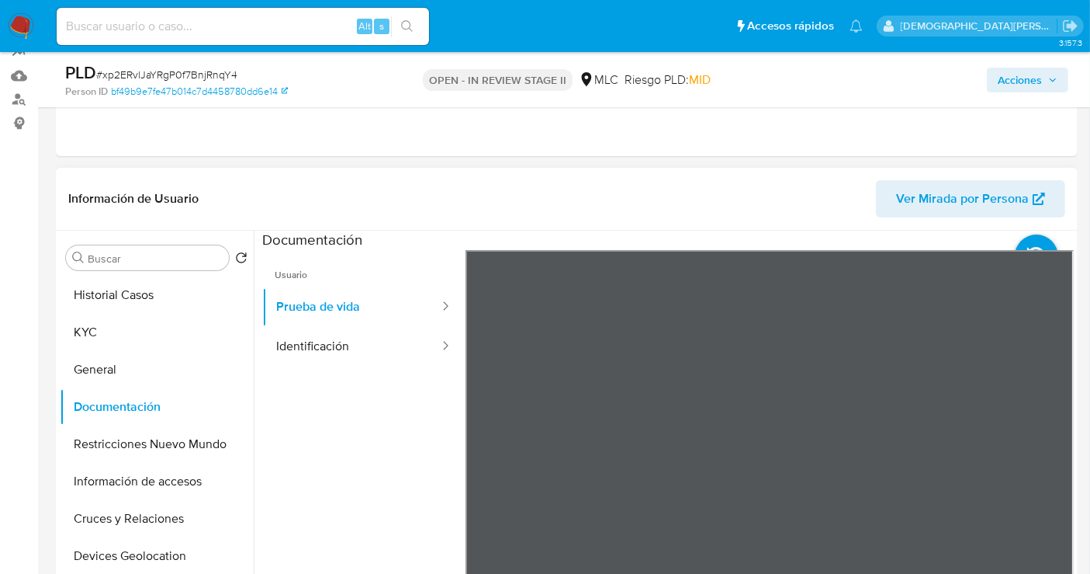
scroll to position [47, 0]
click at [369, 340] on button "Identificación" at bounding box center [351, 347] width 179 height 40
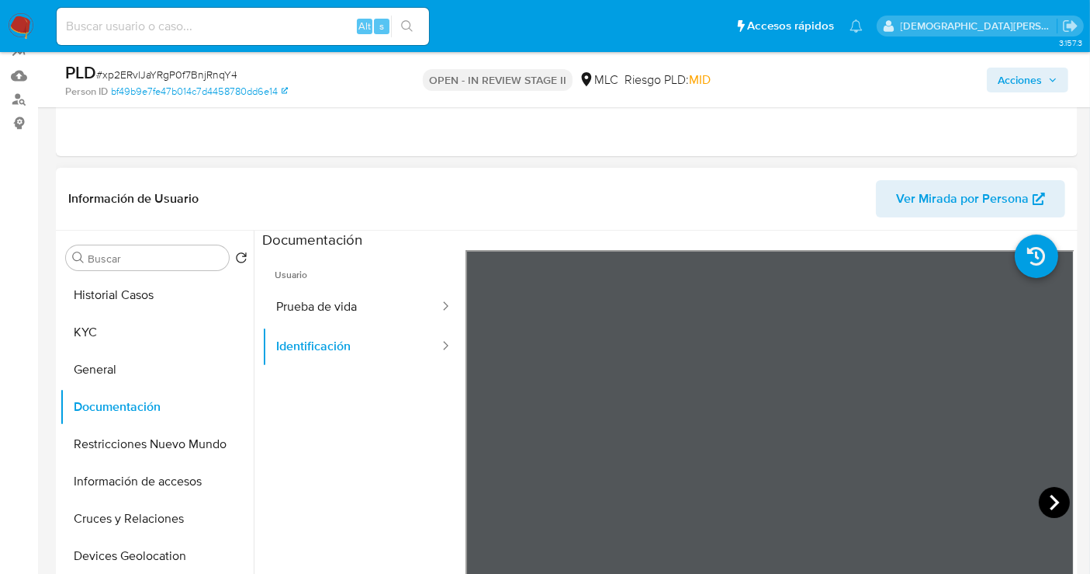
click at [1042, 506] on icon at bounding box center [1054, 502] width 31 height 31
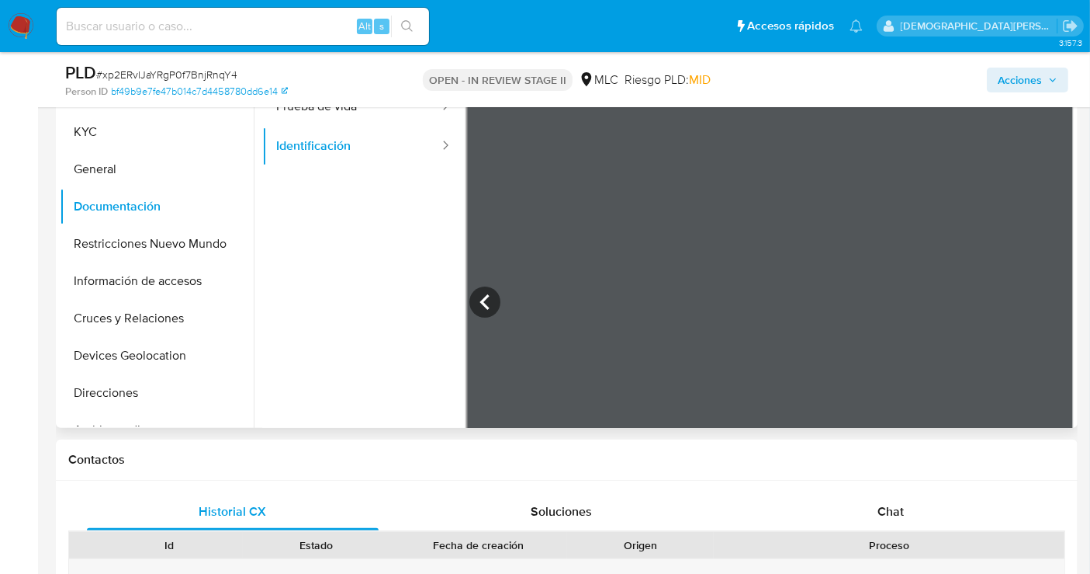
scroll to position [345, 0]
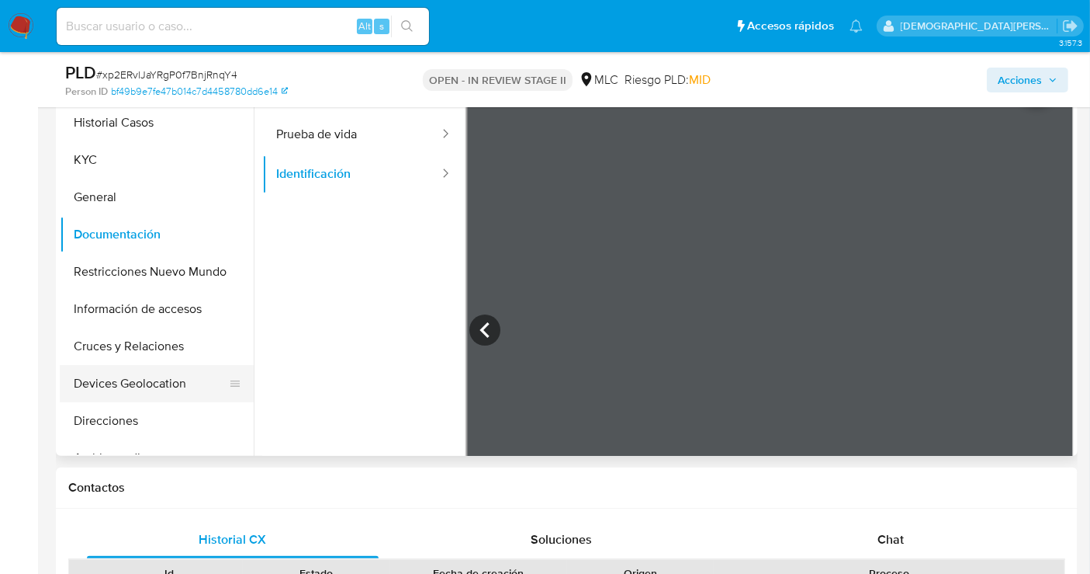
click at [147, 373] on button "Devices Geolocation" at bounding box center [151, 383] width 182 height 37
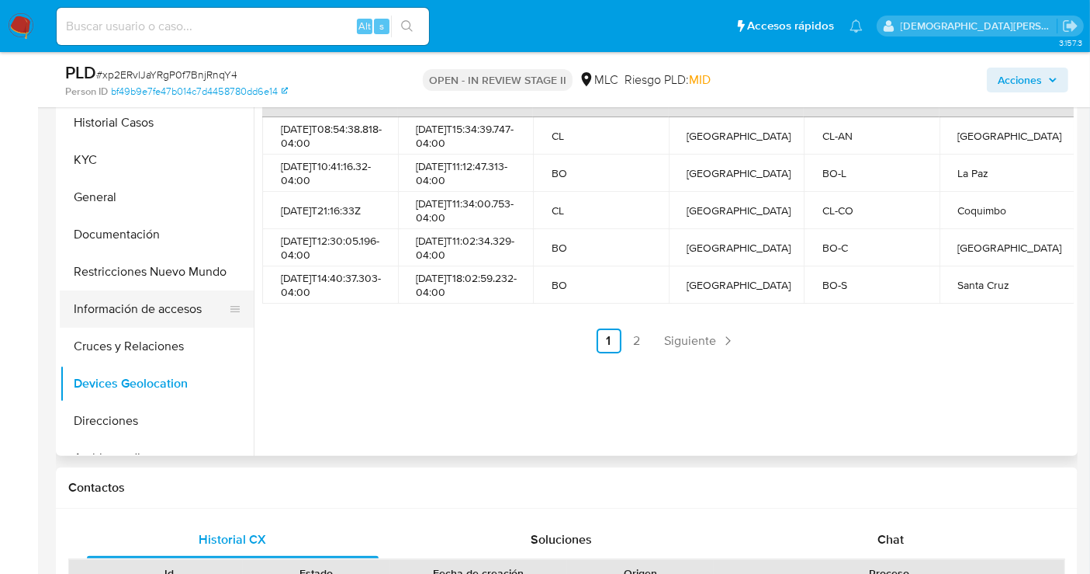
drag, startPoint x: 154, startPoint y: 317, endPoint x: 345, endPoint y: 280, distance: 194.5
click at [155, 318] on button "Información de accesos" at bounding box center [157, 308] width 194 height 37
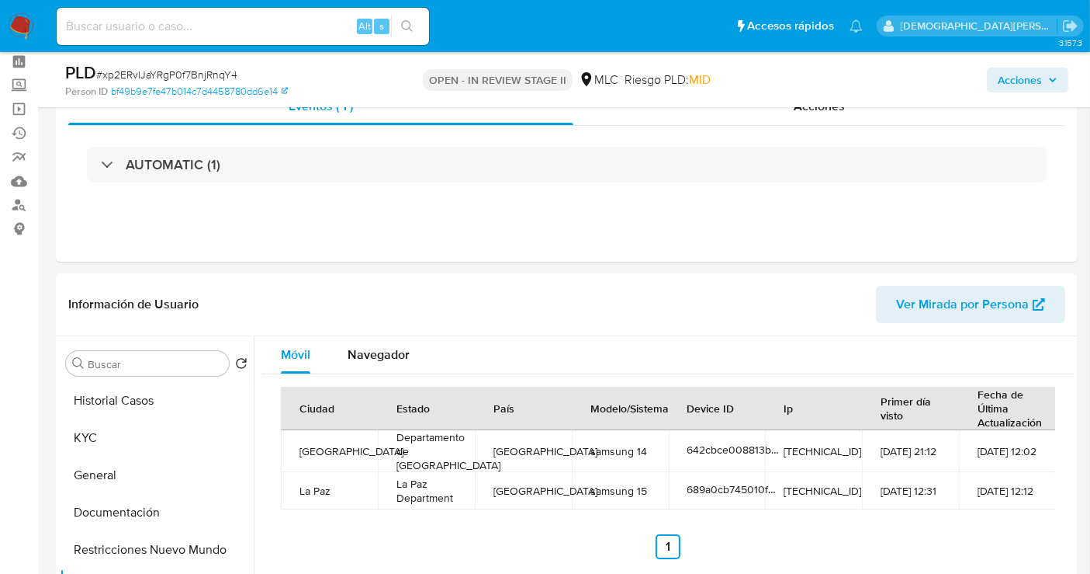
scroll to position [0, 0]
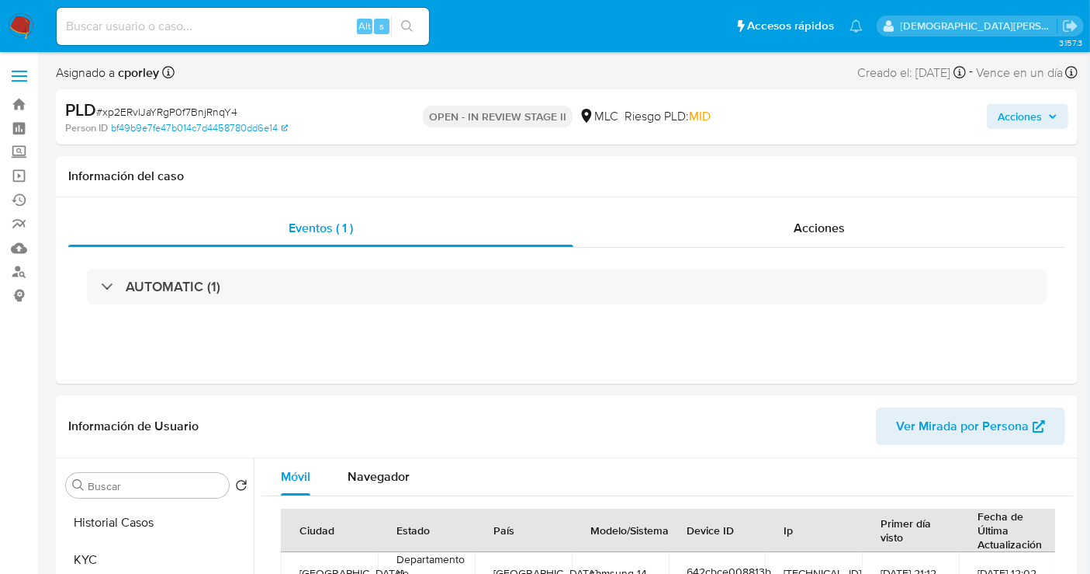
click at [1010, 110] on span "Acciones" at bounding box center [1020, 116] width 44 height 25
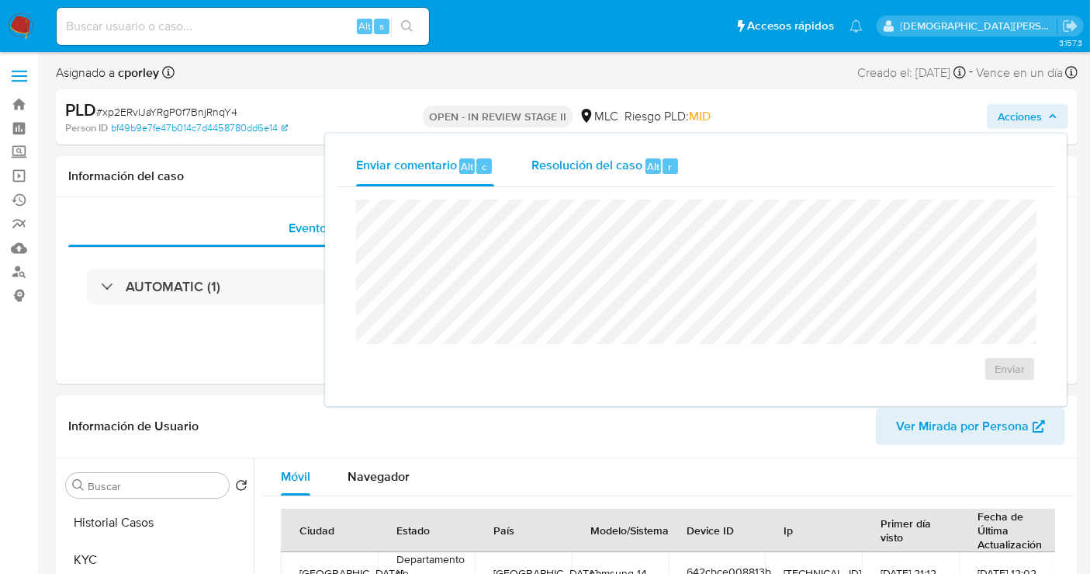
click at [606, 172] on span "Resolución del caso" at bounding box center [587, 166] width 111 height 18
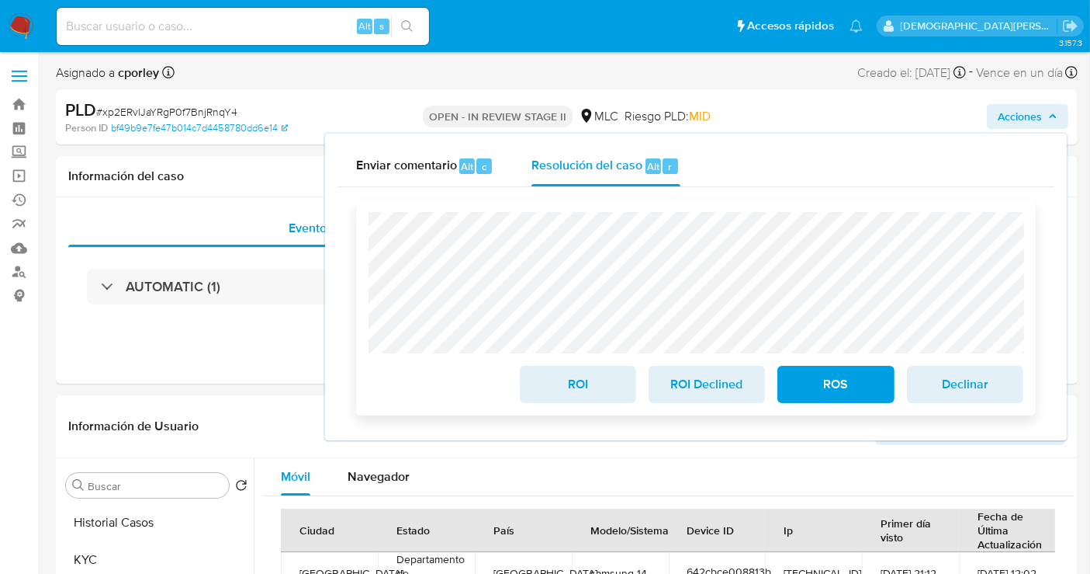
click at [818, 373] on span "ROS" at bounding box center [836, 384] width 76 height 34
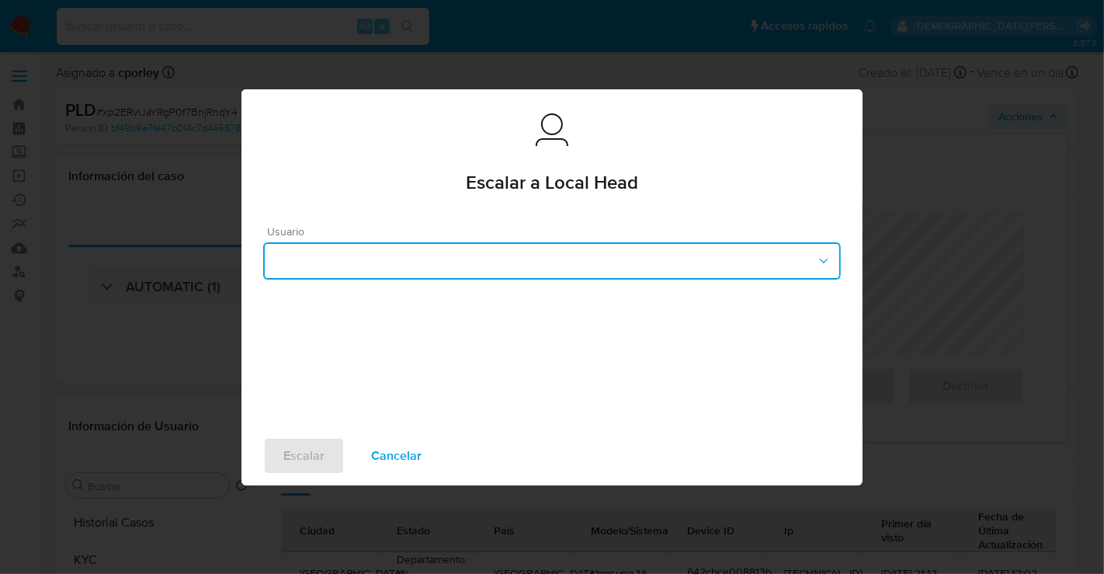
click at [469, 244] on button "button" at bounding box center [551, 260] width 577 height 37
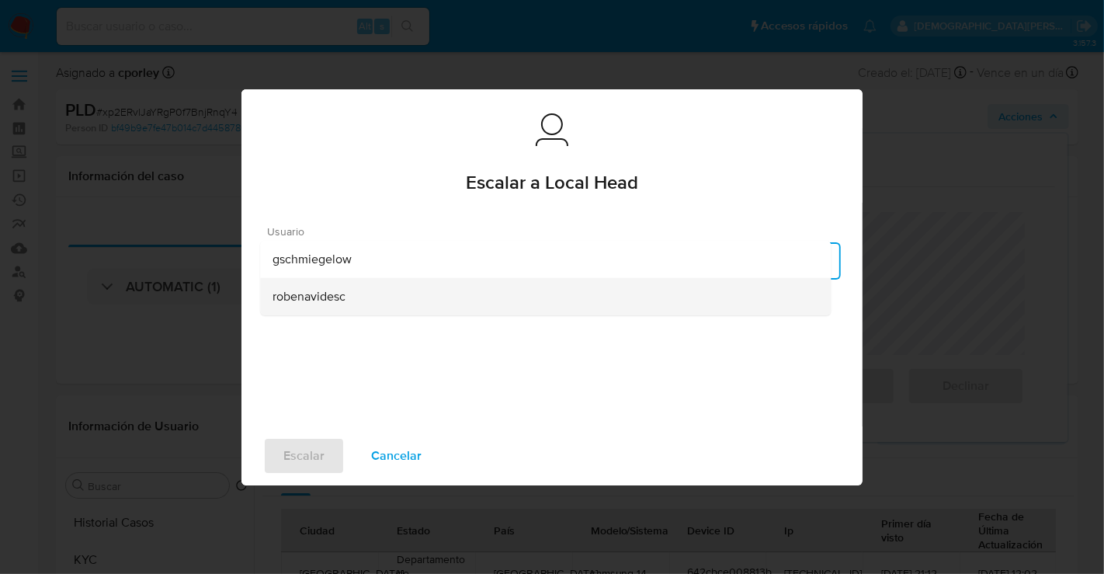
click at [355, 293] on div "robenavidesc" at bounding box center [545, 295] width 546 height 37
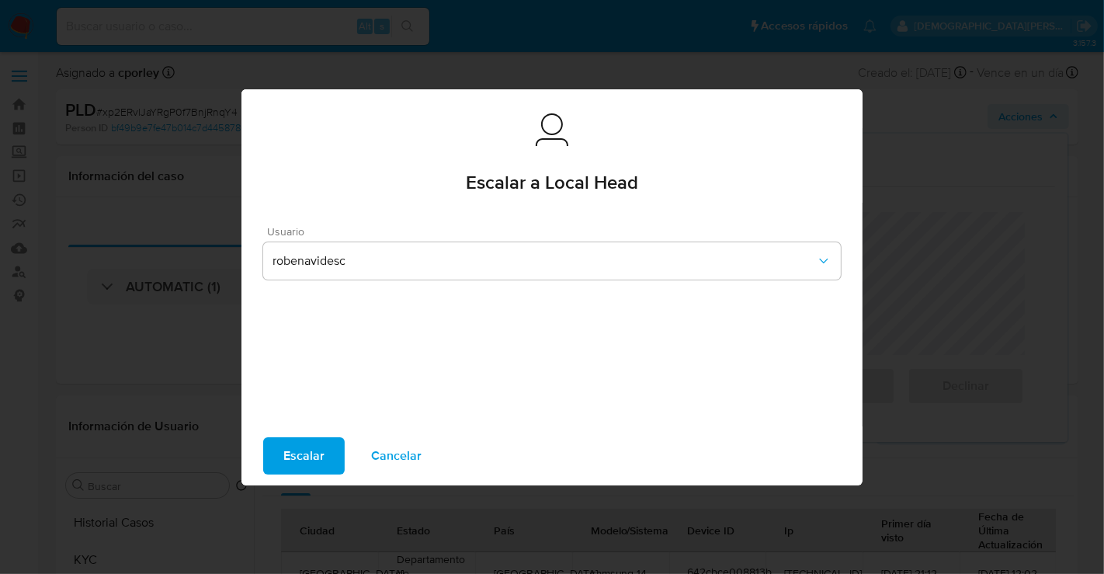
click at [317, 458] on span "Escalar" at bounding box center [303, 456] width 41 height 34
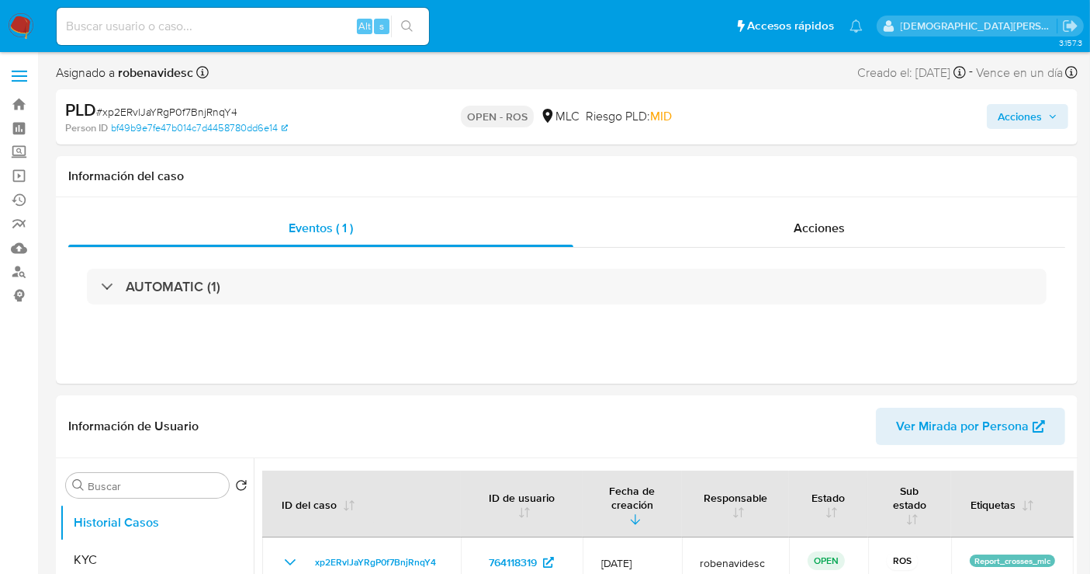
select select "10"
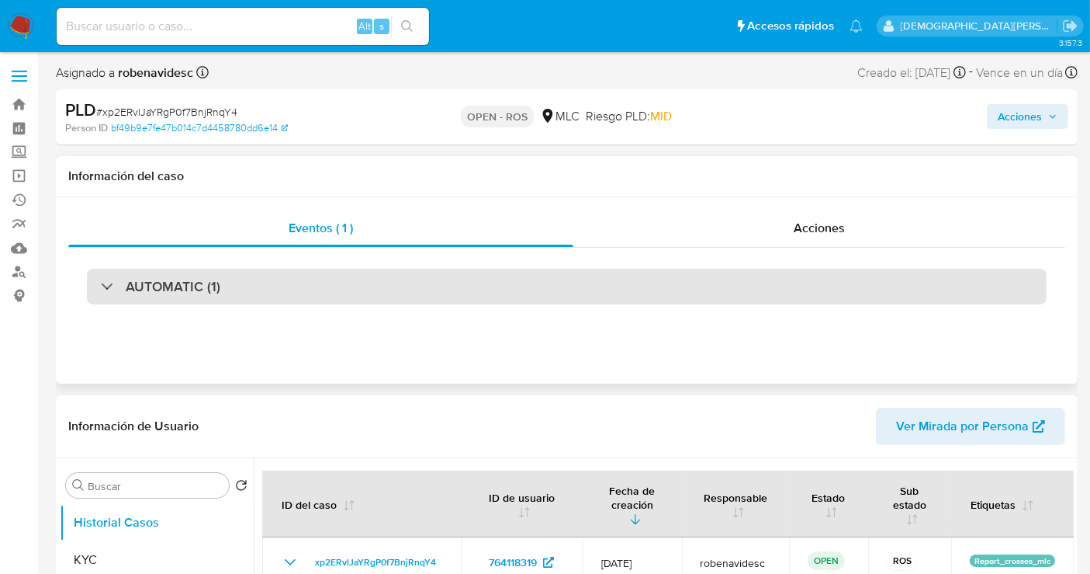
click at [371, 278] on div "AUTOMATIC (1)" at bounding box center [567, 287] width 960 height 36
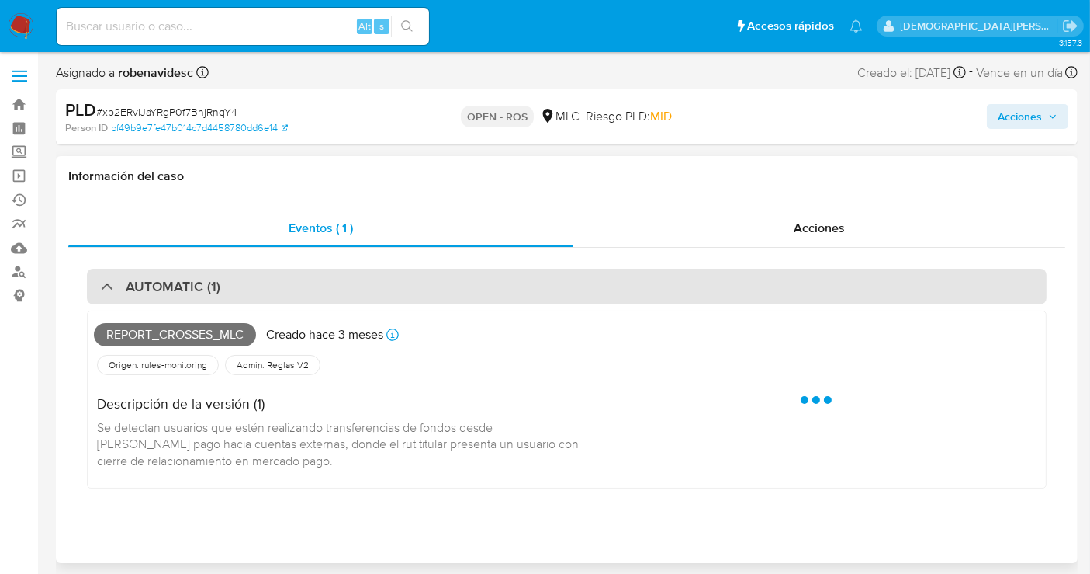
click at [371, 278] on div "AUTOMATIC (1)" at bounding box center [567, 287] width 960 height 36
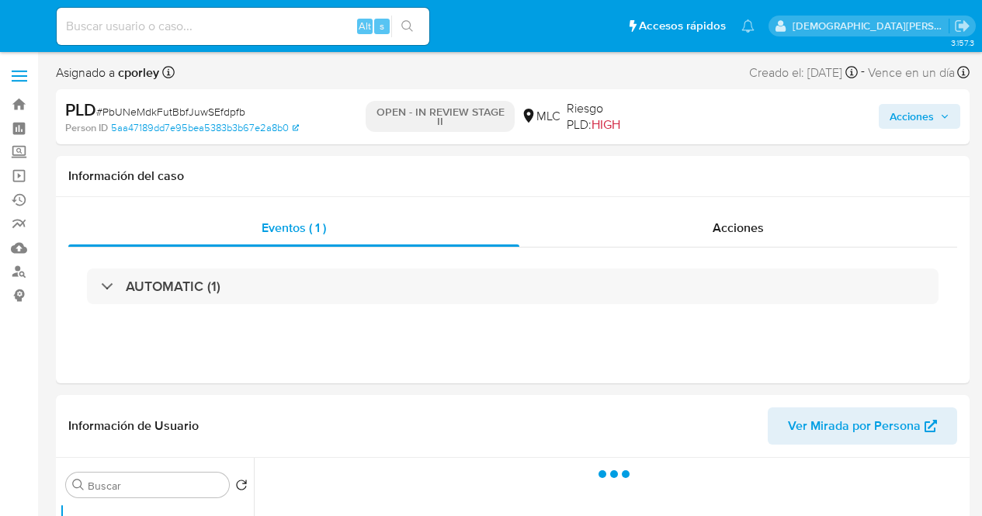
select select "10"
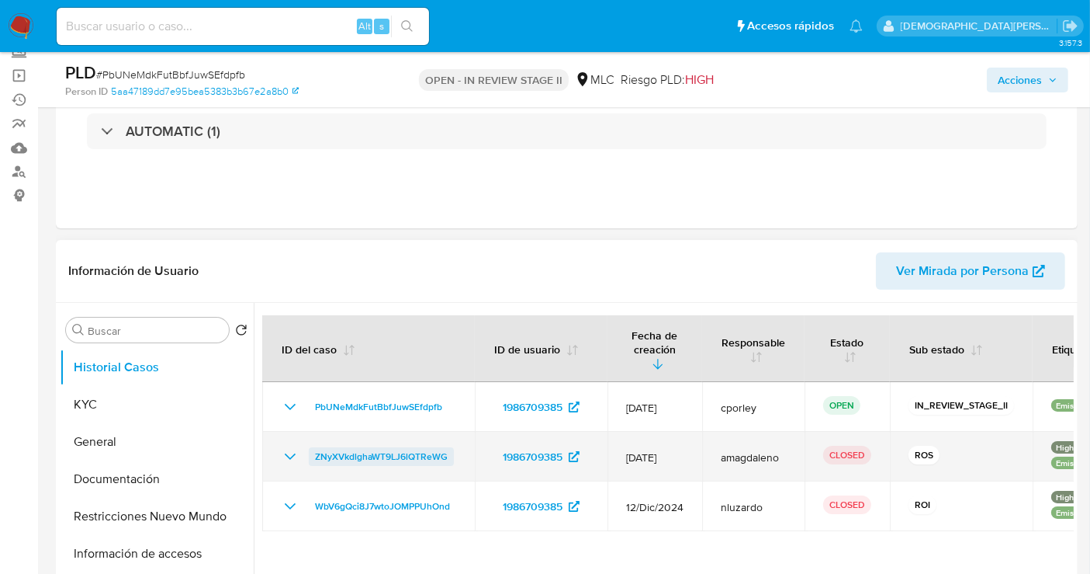
scroll to position [258, 0]
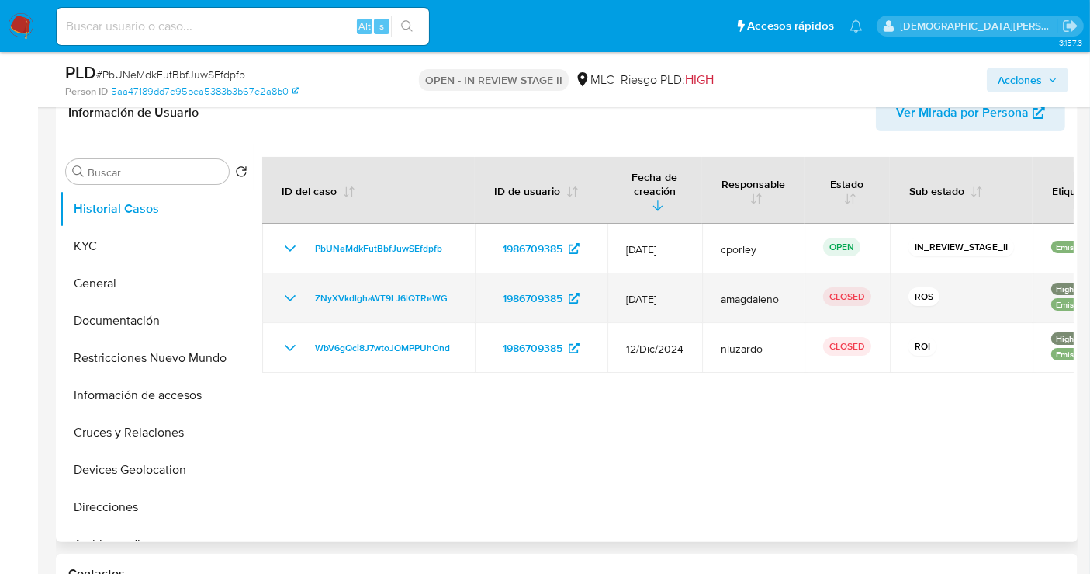
click at [293, 289] on icon "Mostrar/Ocultar" at bounding box center [290, 298] width 19 height 19
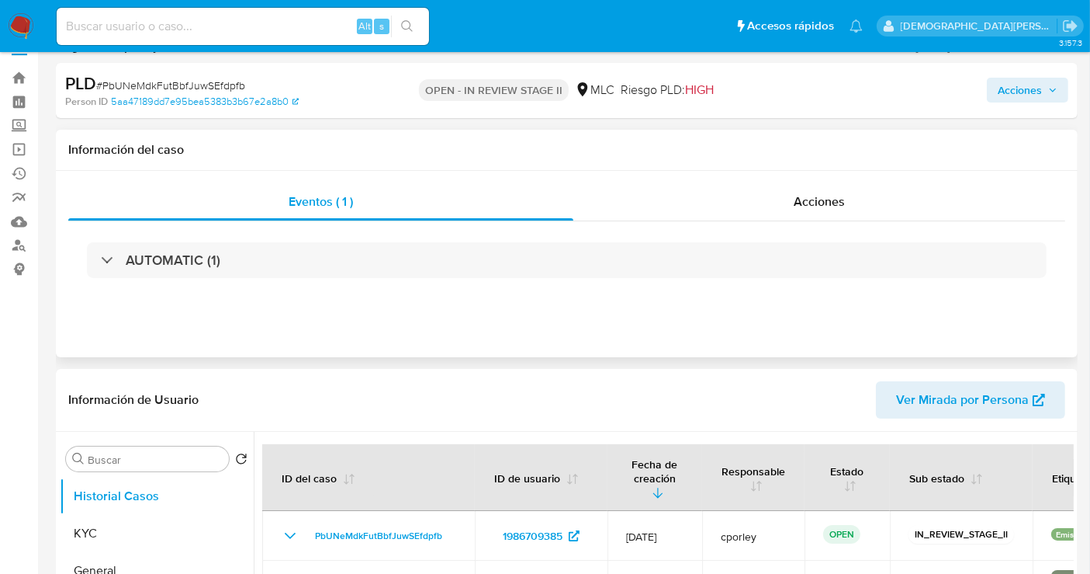
scroll to position [0, 0]
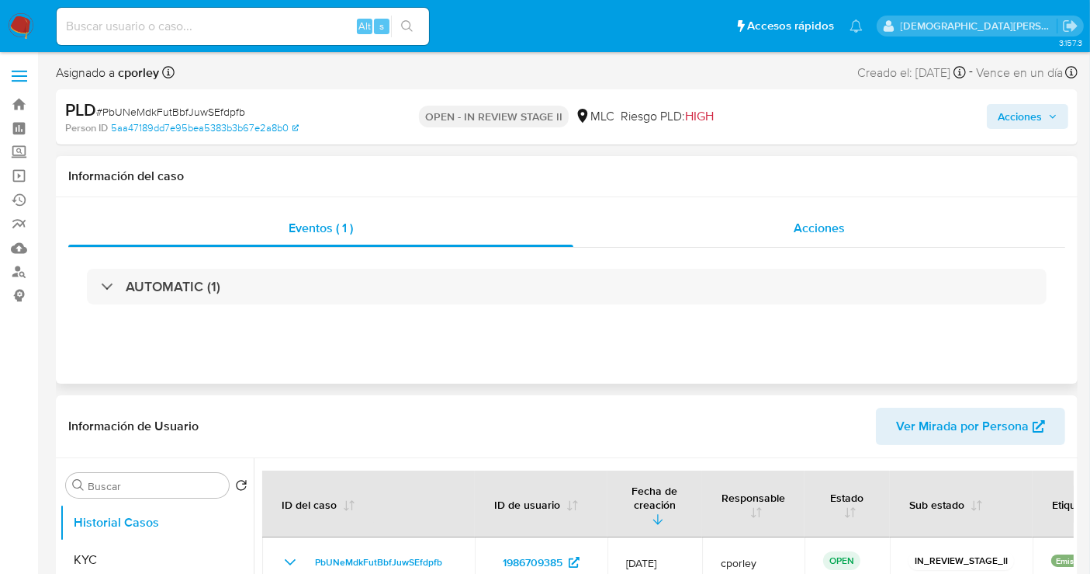
click at [805, 234] on div "Acciones" at bounding box center [820, 228] width 492 height 37
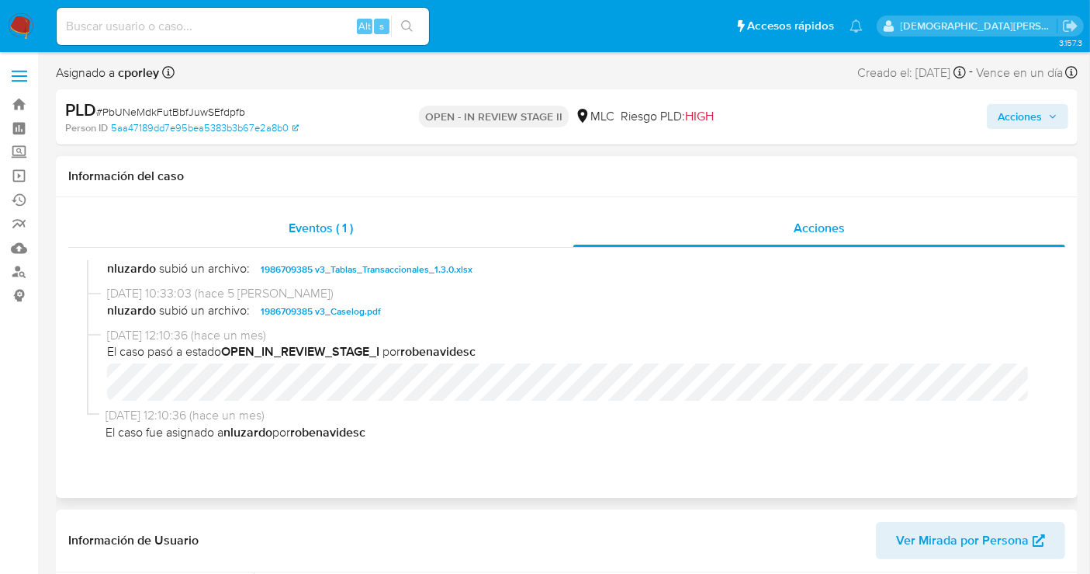
click at [330, 225] on span "Eventos ( 1 )" at bounding box center [321, 228] width 64 height 18
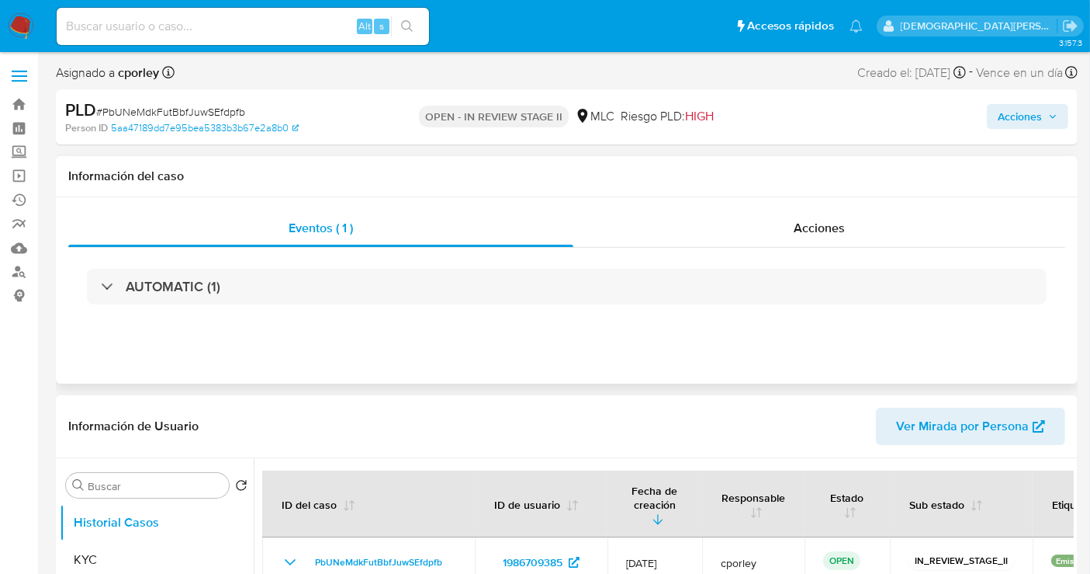
click at [217, 267] on div "AUTOMATIC (1)" at bounding box center [566, 287] width 997 height 78
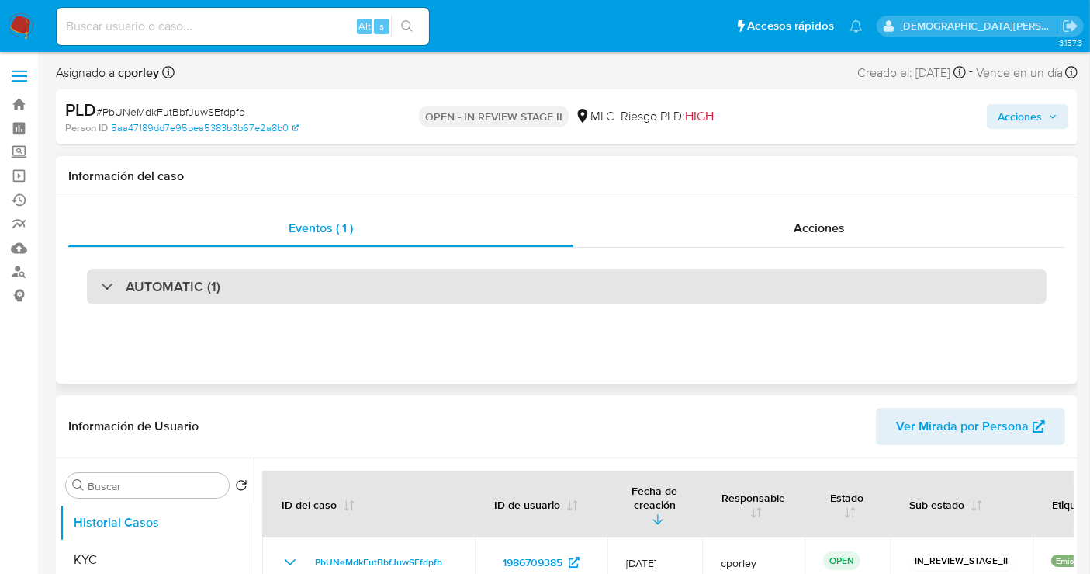
click at [288, 274] on div "AUTOMATIC (1)" at bounding box center [567, 287] width 960 height 36
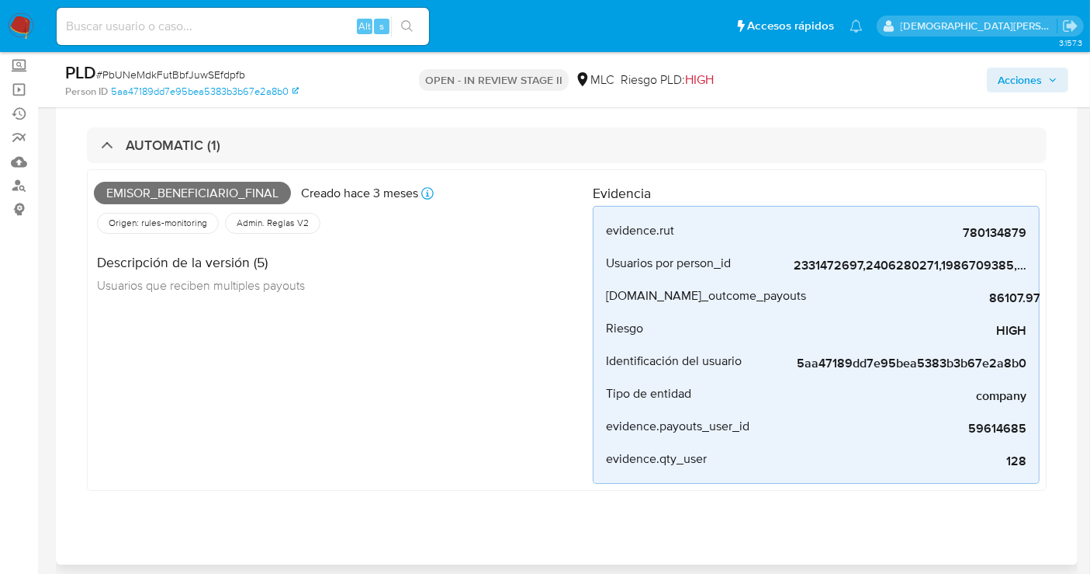
scroll to position [431, 0]
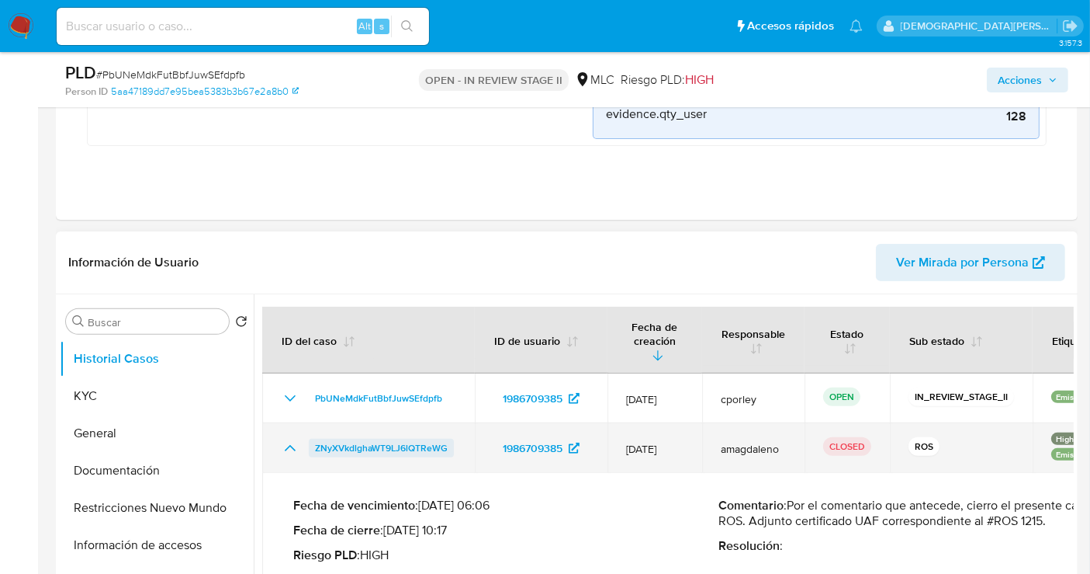
click at [370, 439] on span "ZNyXVkdlghaWT9LJ6lQTReWG" at bounding box center [381, 448] width 133 height 19
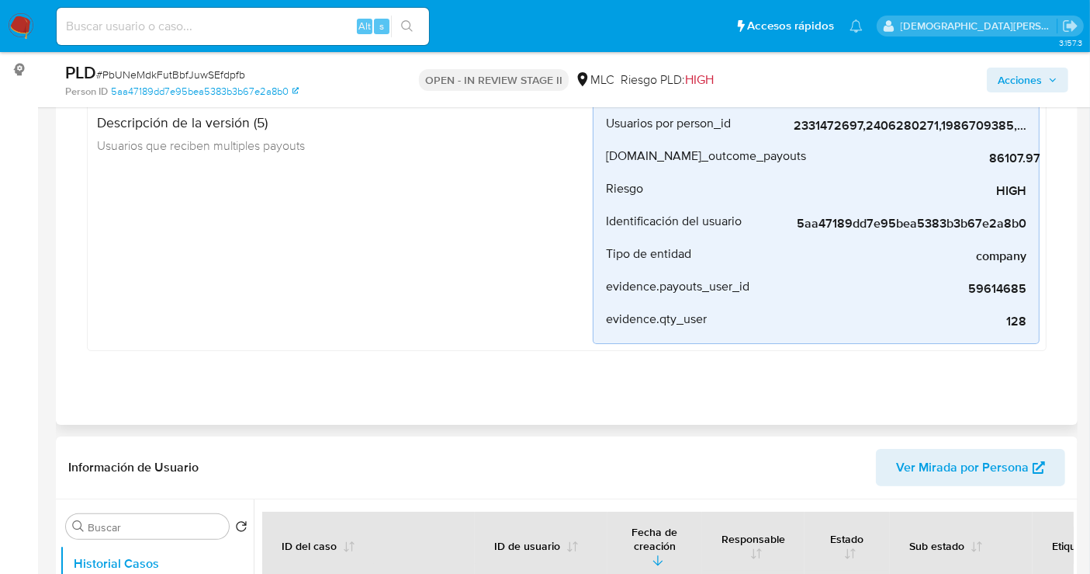
scroll to position [345, 0]
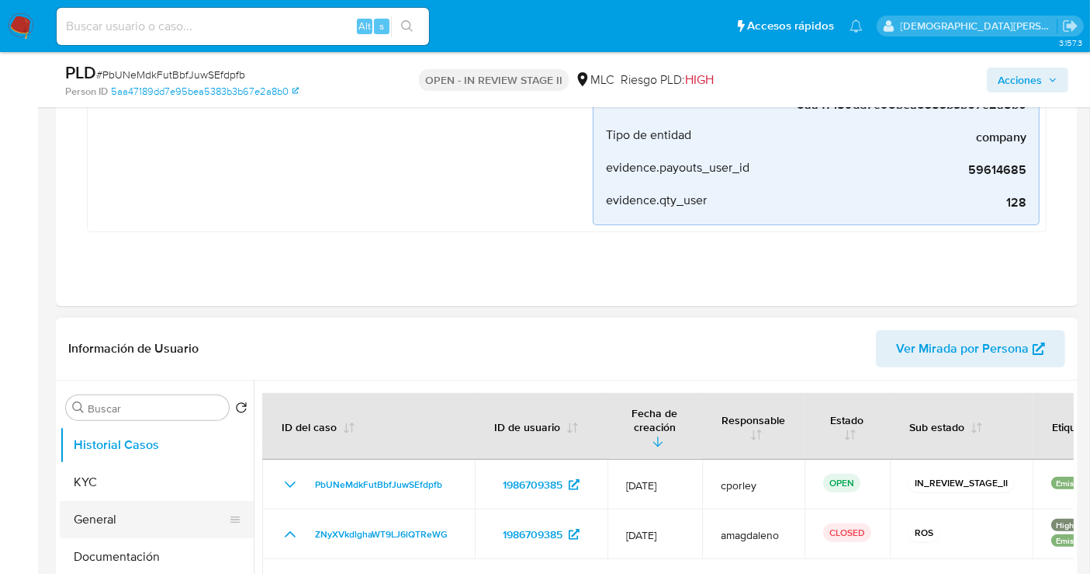
click at [106, 514] on button "General" at bounding box center [151, 519] width 182 height 37
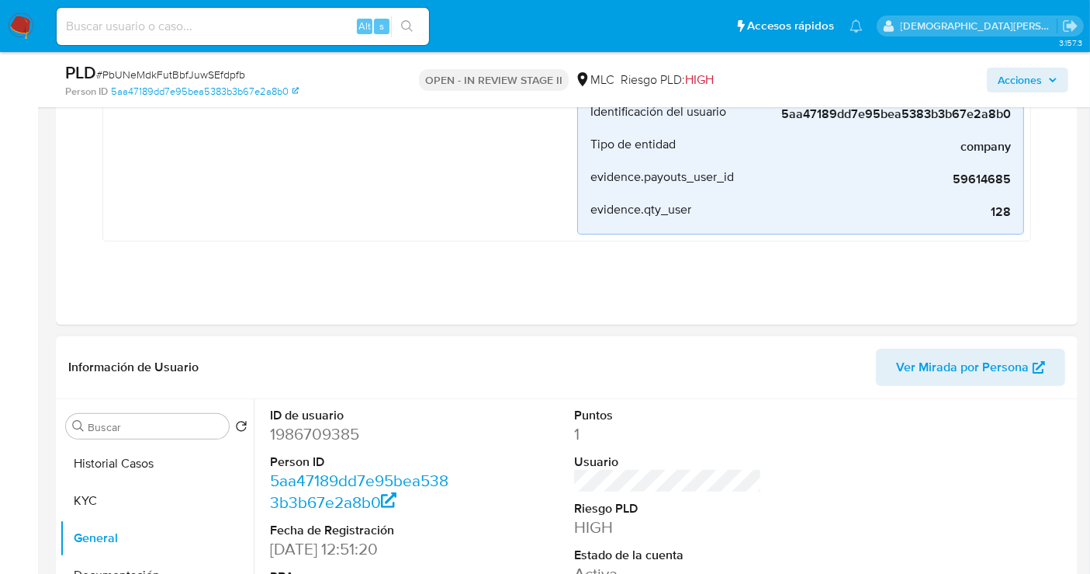
click at [333, 428] on dd "1986709385" at bounding box center [364, 434] width 188 height 22
copy dd "1986709385"
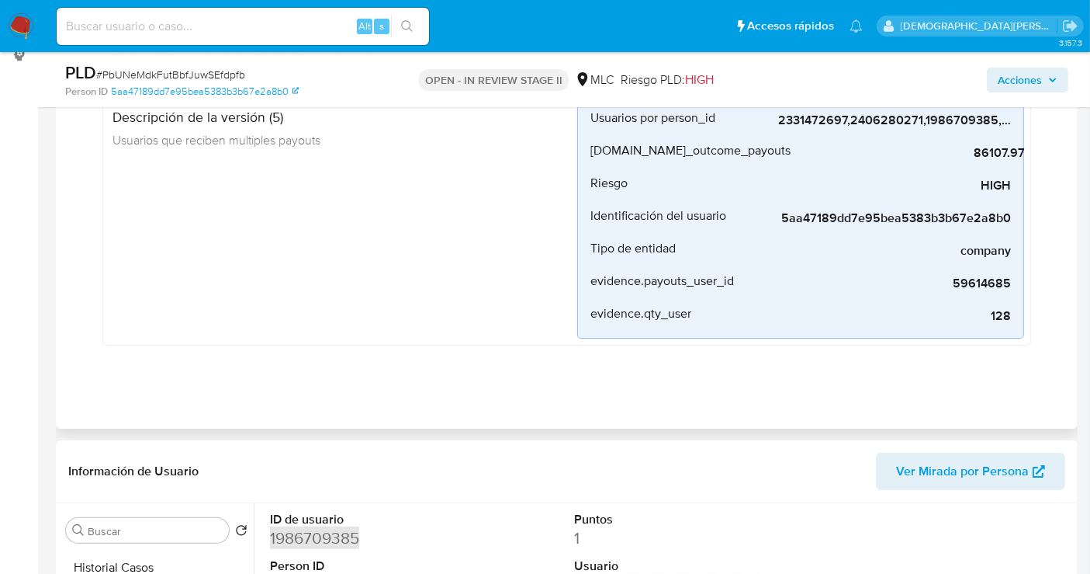
scroll to position [0, 0]
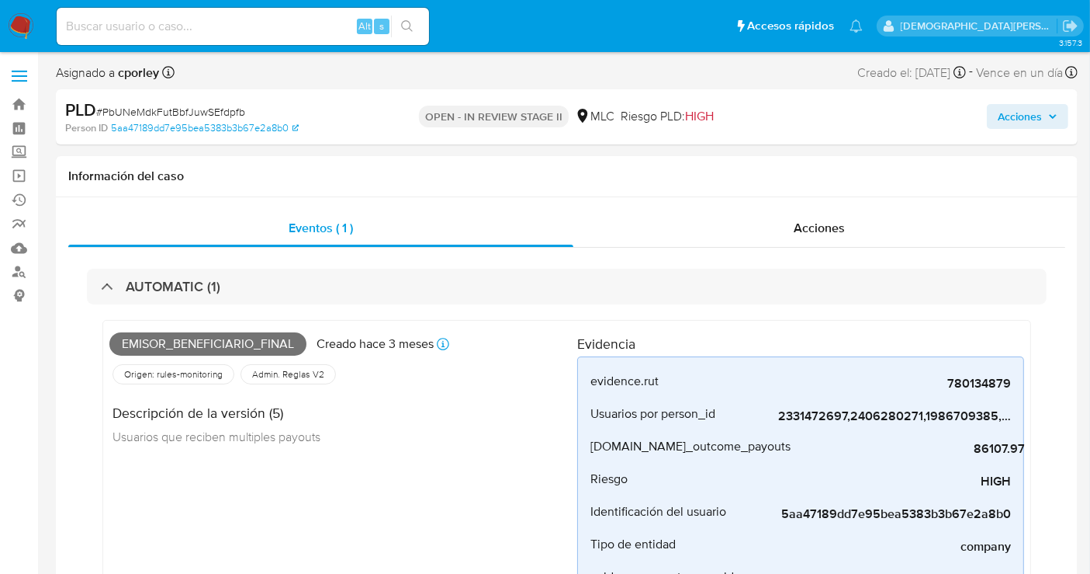
click at [981, 115] on button "Acciones" at bounding box center [1027, 116] width 81 height 25
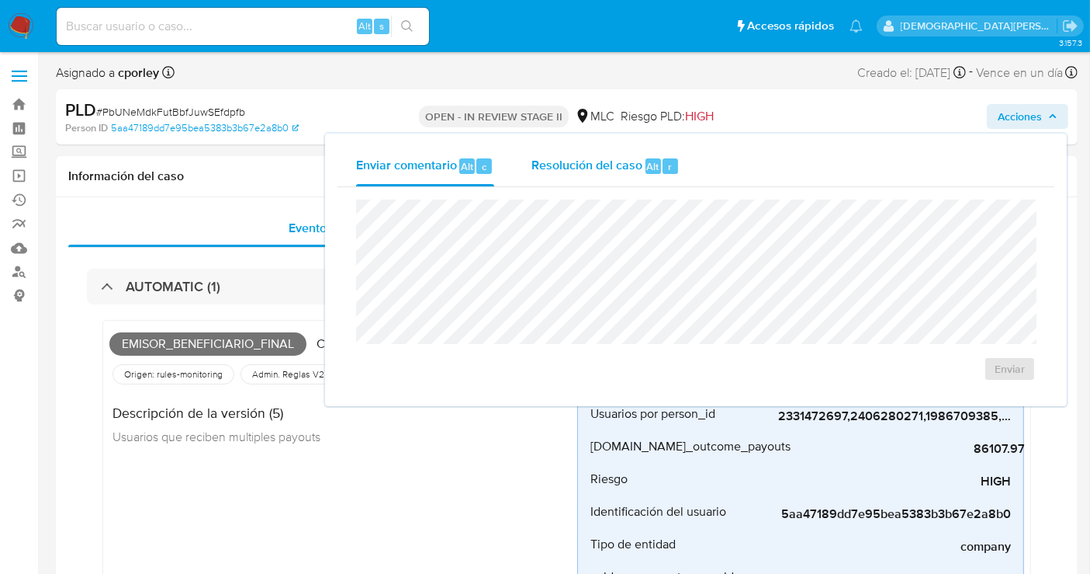
click at [575, 158] on span "Resolución del caso" at bounding box center [587, 166] width 111 height 18
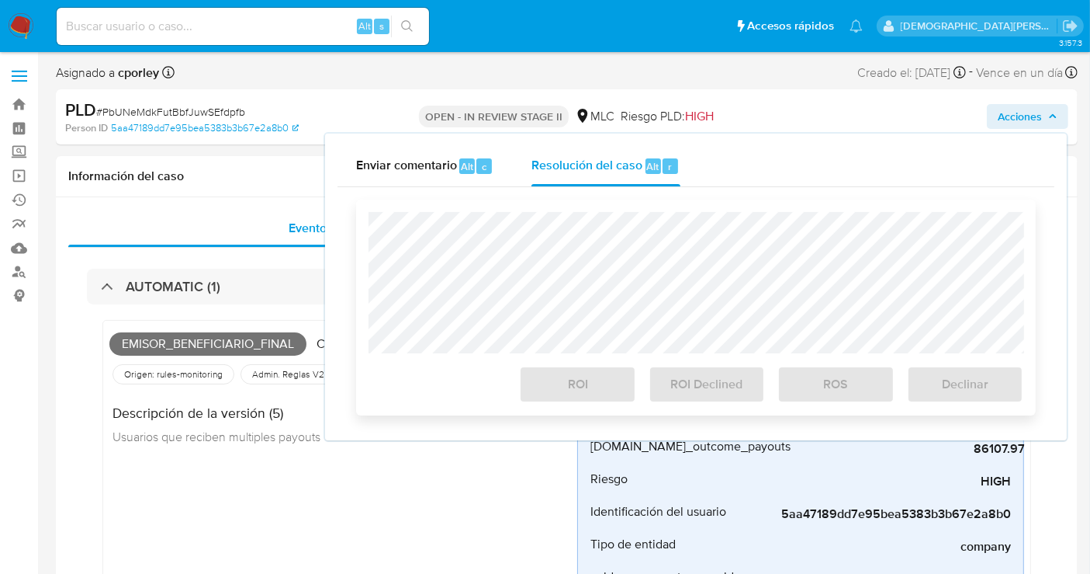
click at [558, 217] on div "ROI ROI Declined ROS Declinar" at bounding box center [696, 307] width 680 height 216
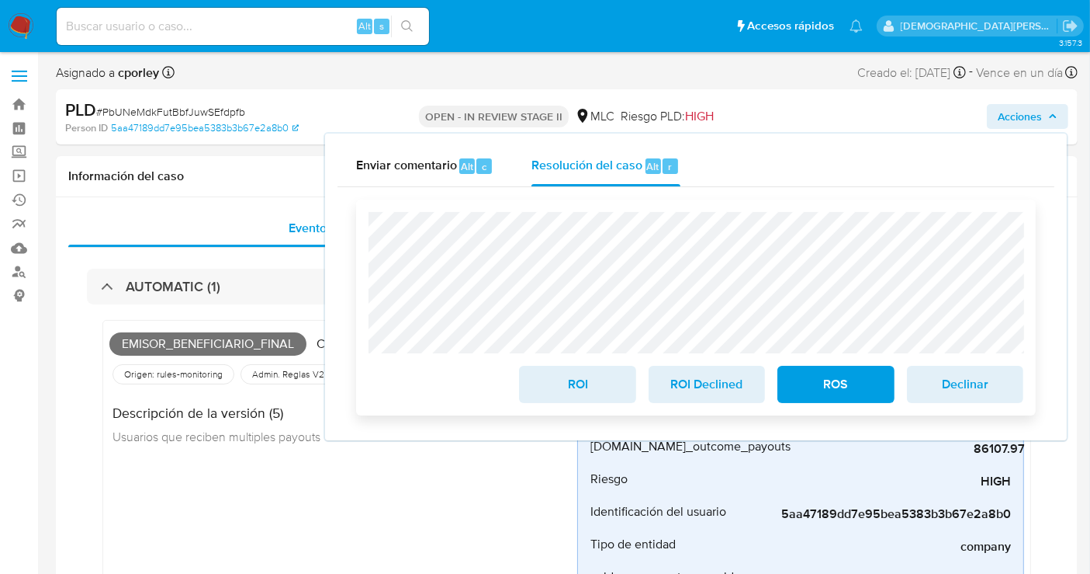
click at [572, 390] on span "ROI" at bounding box center [577, 384] width 76 height 34
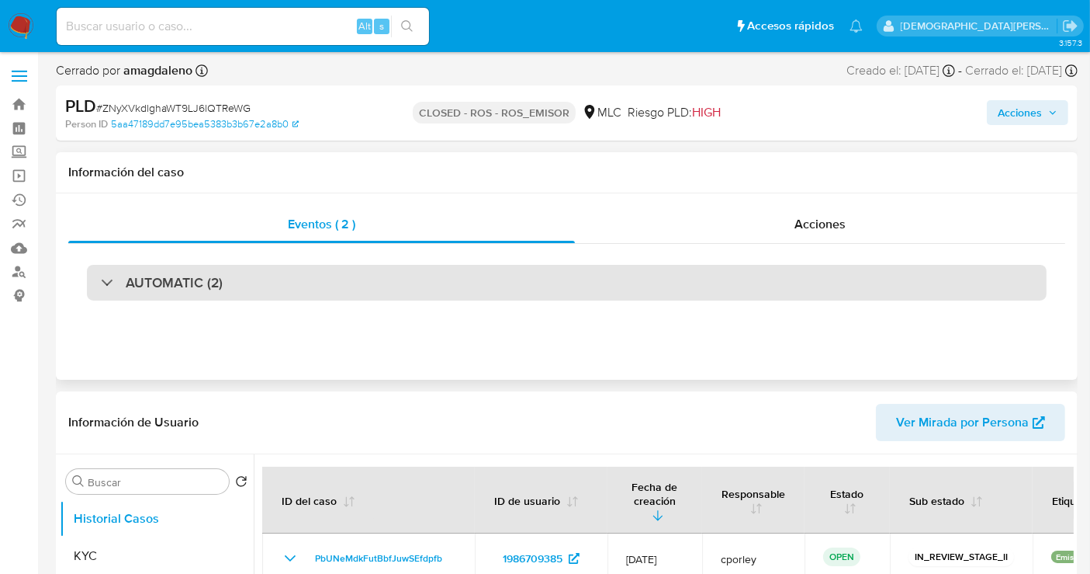
select select "10"
click at [287, 293] on div "AUTOMATIC (2)" at bounding box center [567, 283] width 960 height 36
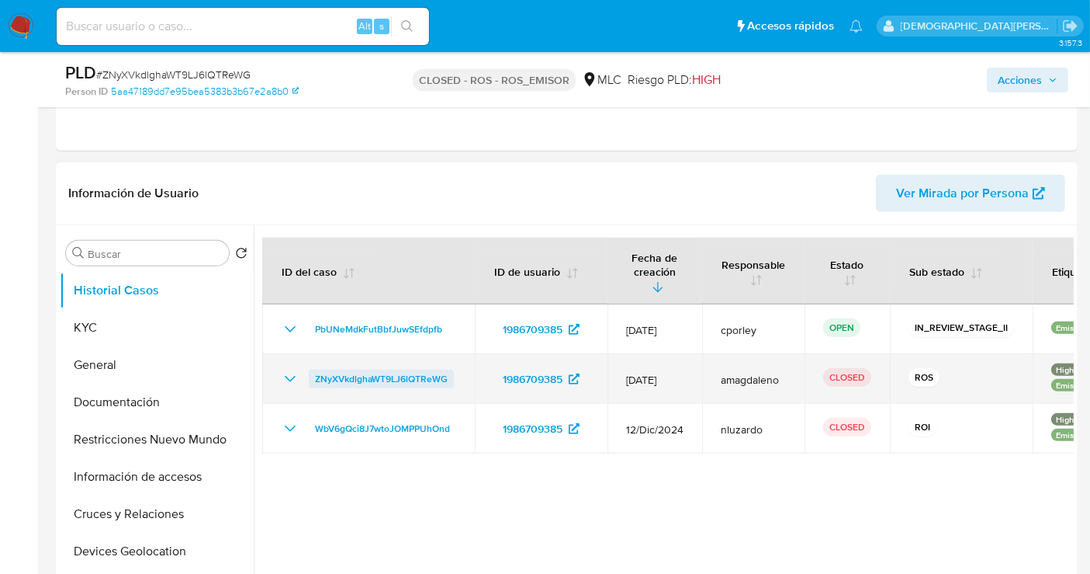
scroll to position [776, 0]
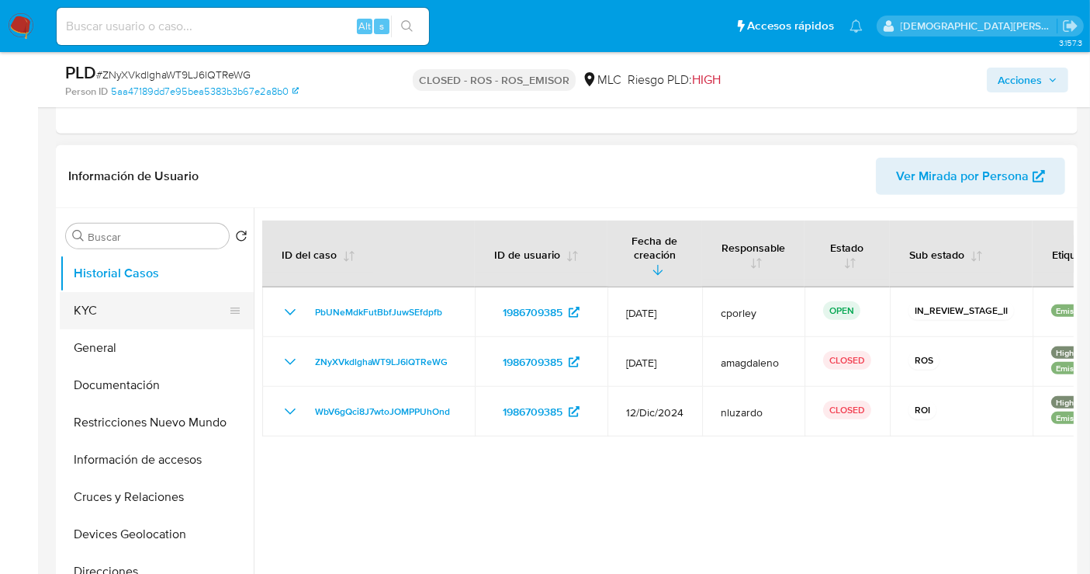
click at [116, 311] on button "KYC" at bounding box center [151, 310] width 182 height 37
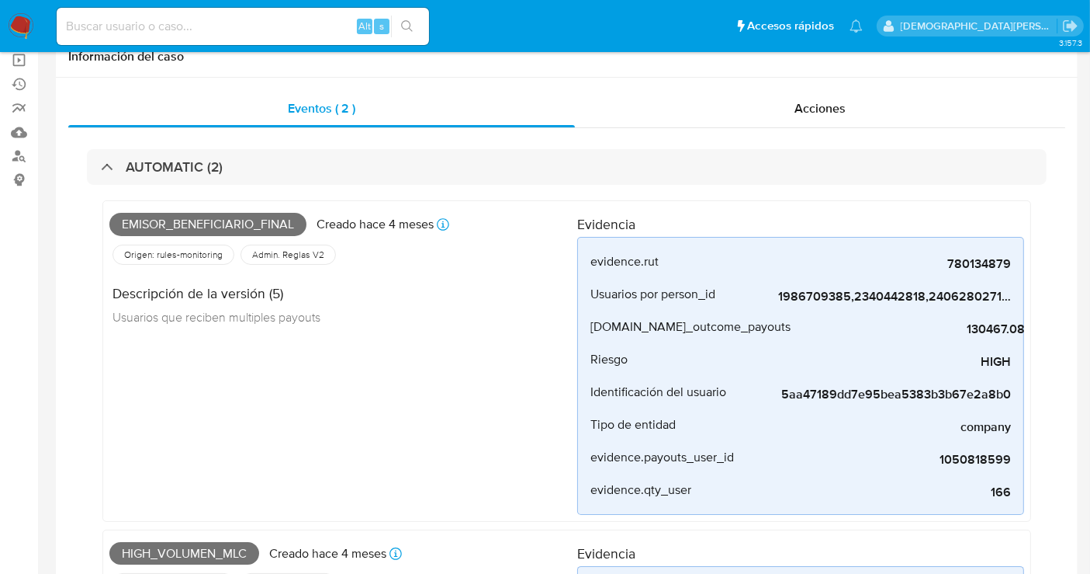
scroll to position [0, 0]
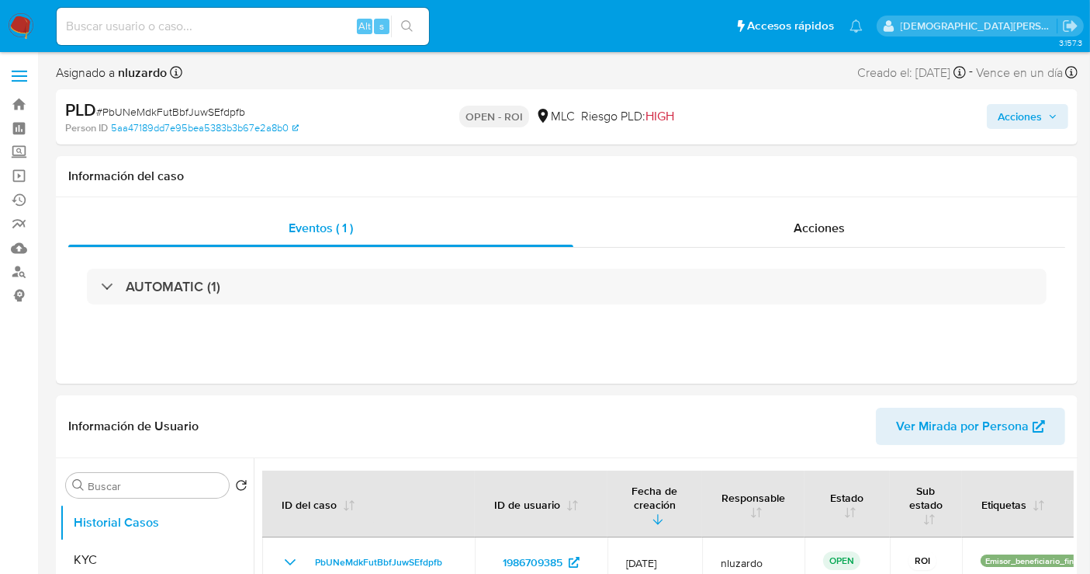
select select "10"
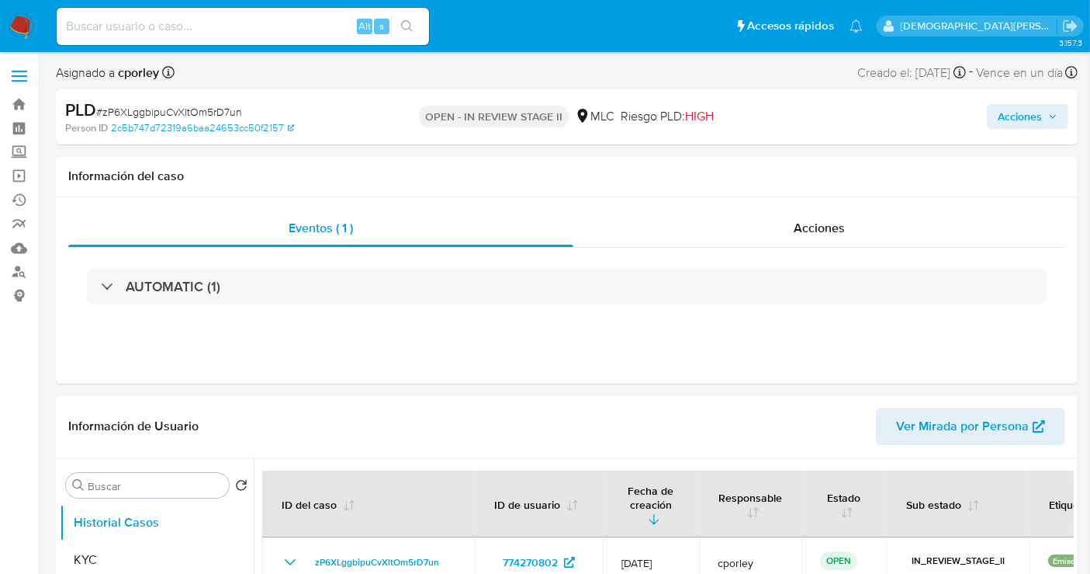
select select "10"
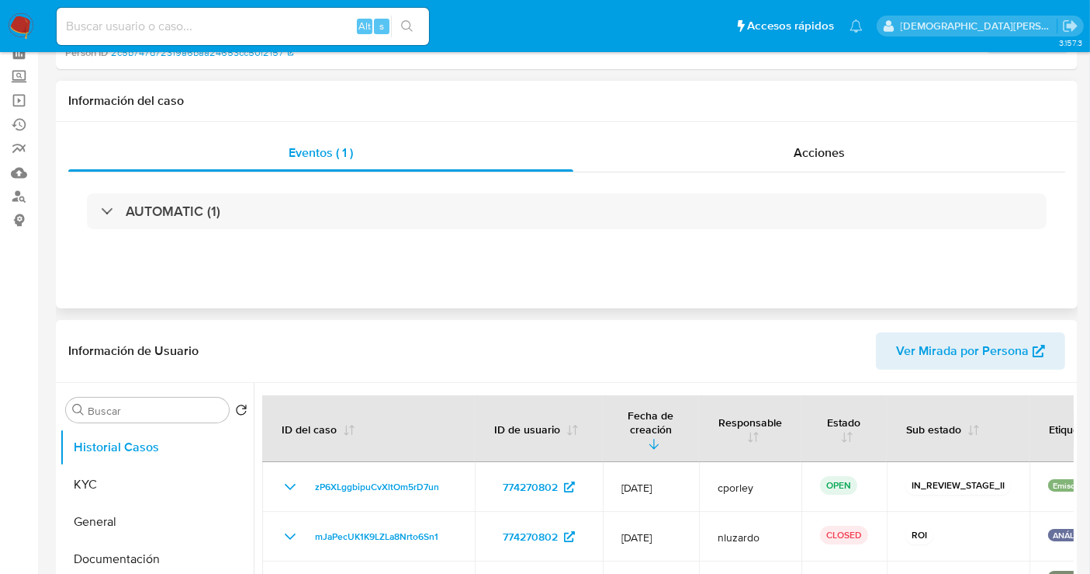
scroll to position [172, 0]
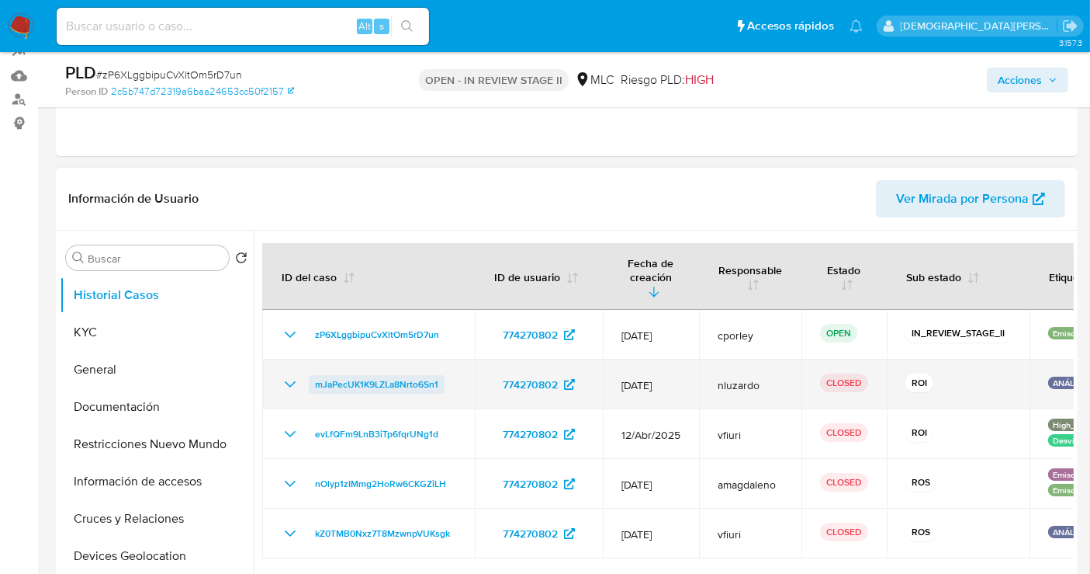
click at [370, 375] on span "mJaPecUK1K9LZLa8Nrto6Sn1" at bounding box center [376, 384] width 123 height 19
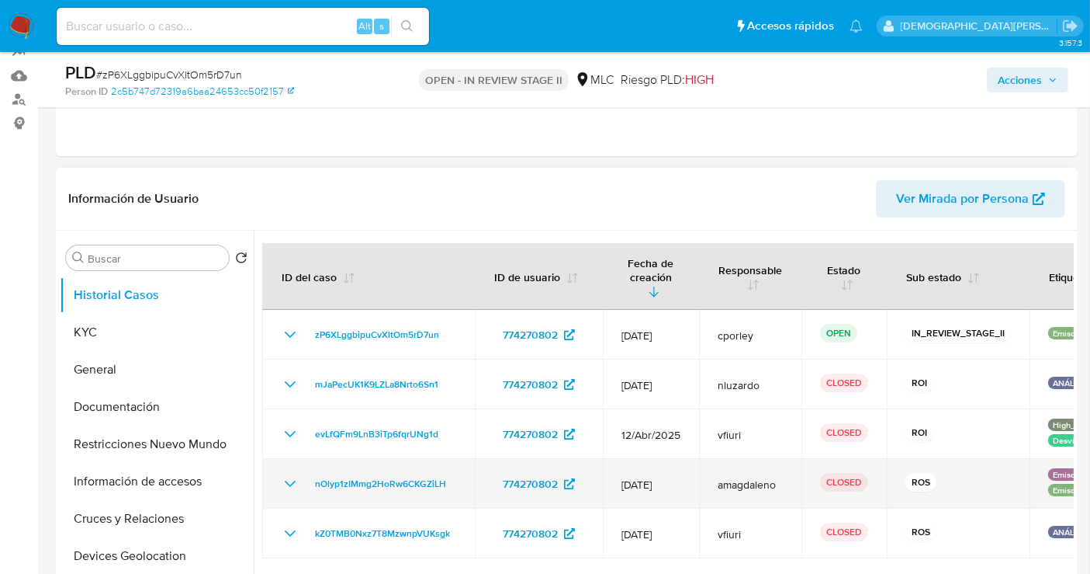
click at [291, 474] on icon "Mostrar/Ocultar" at bounding box center [290, 483] width 19 height 19
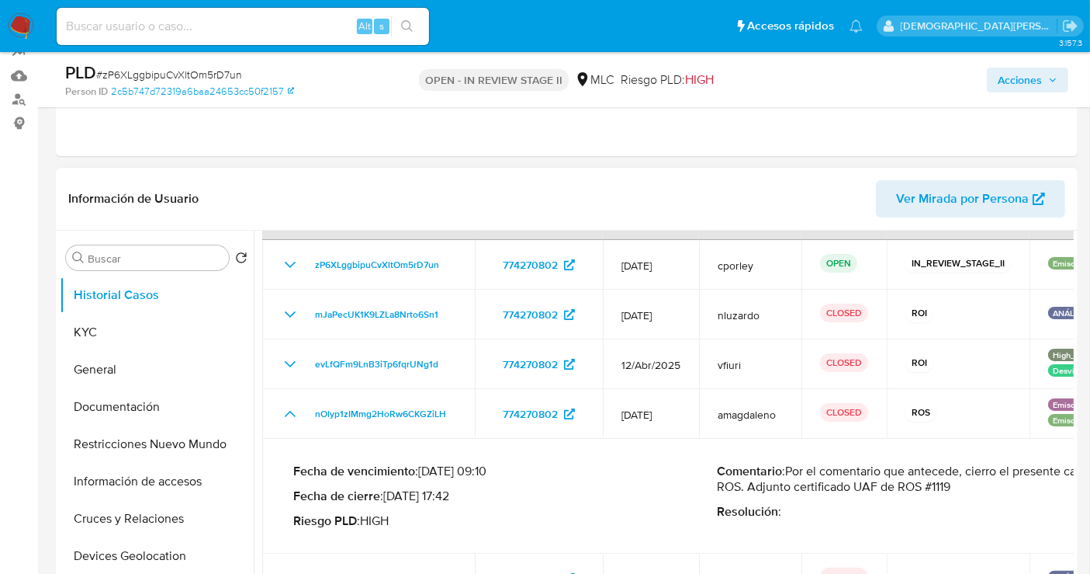
scroll to position [86, 0]
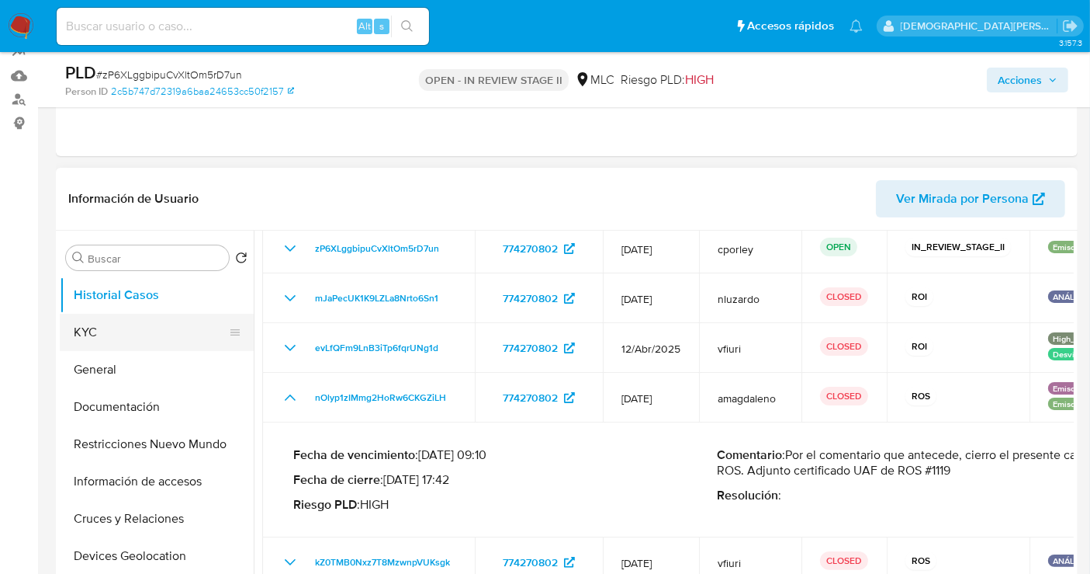
click at [131, 327] on button "KYC" at bounding box center [151, 332] width 182 height 37
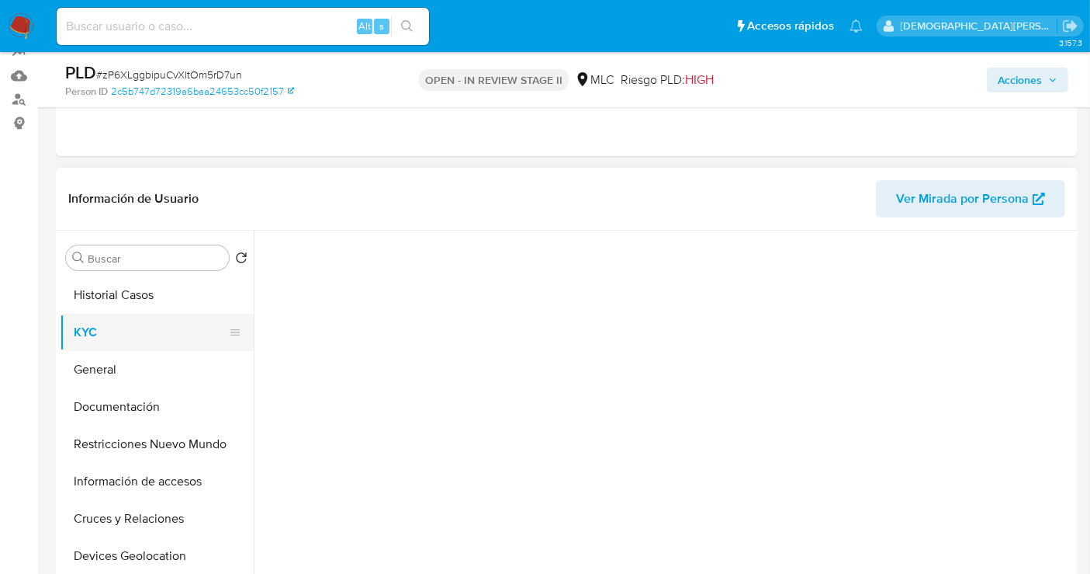
scroll to position [0, 0]
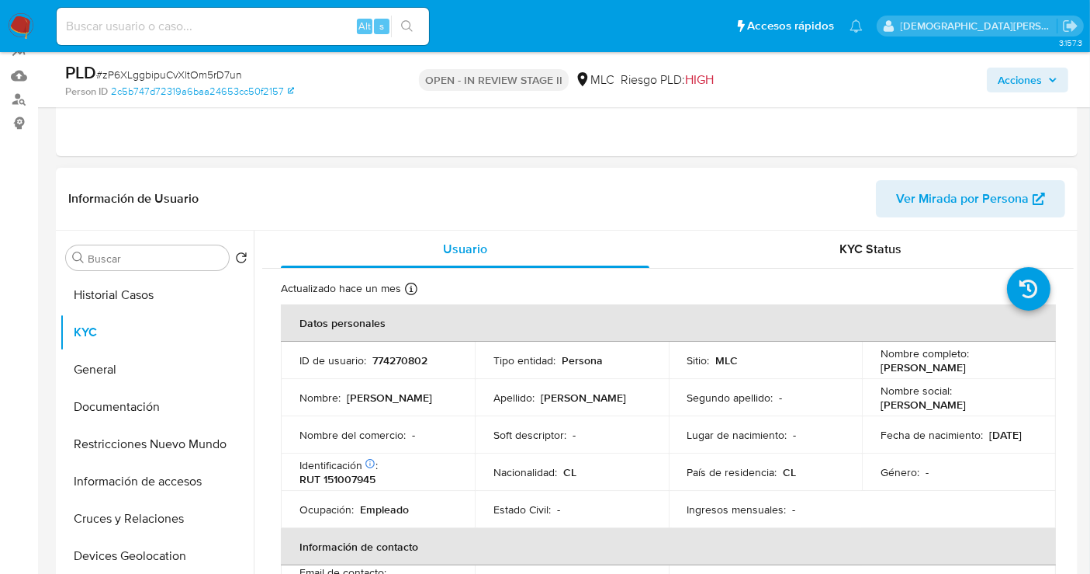
click at [396, 359] on p "774270802" at bounding box center [400, 360] width 55 height 14
copy p "774270802"
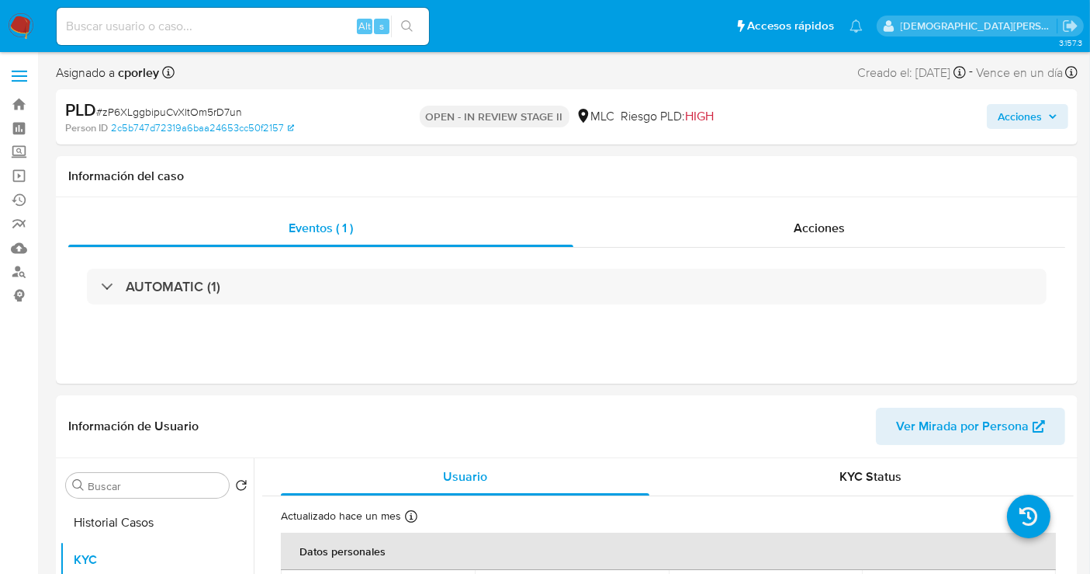
click at [1021, 123] on span "Acciones" at bounding box center [1020, 116] width 44 height 25
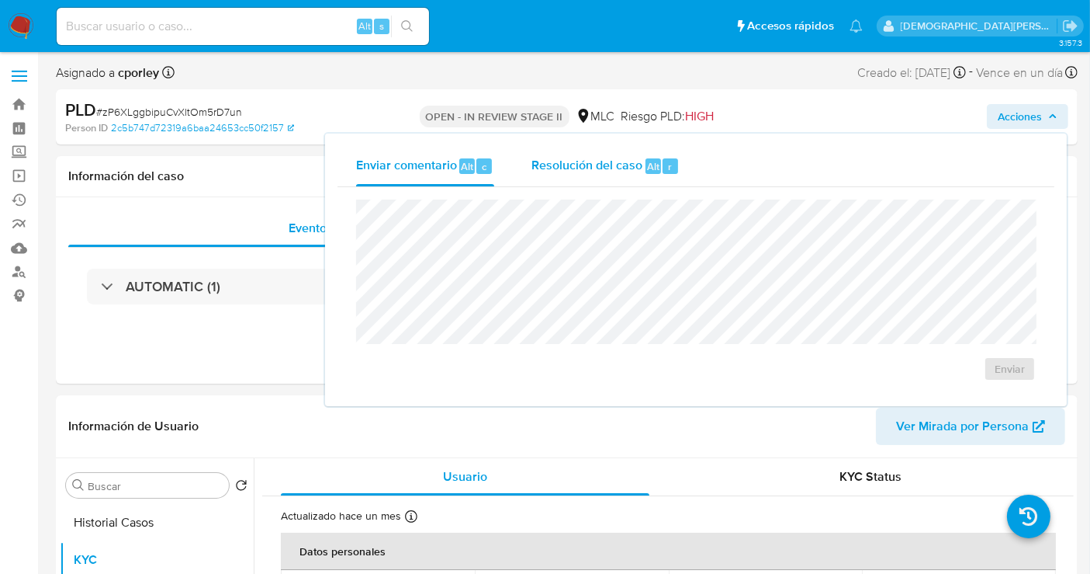
click at [601, 169] on span "Resolución del caso" at bounding box center [587, 166] width 111 height 18
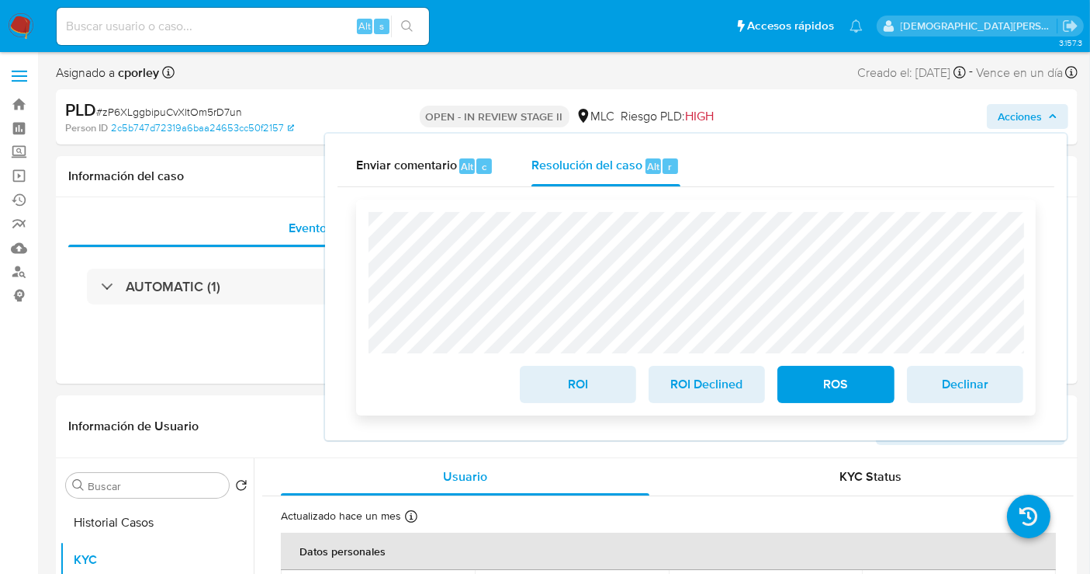
click at [563, 383] on span "ROI" at bounding box center [578, 384] width 76 height 34
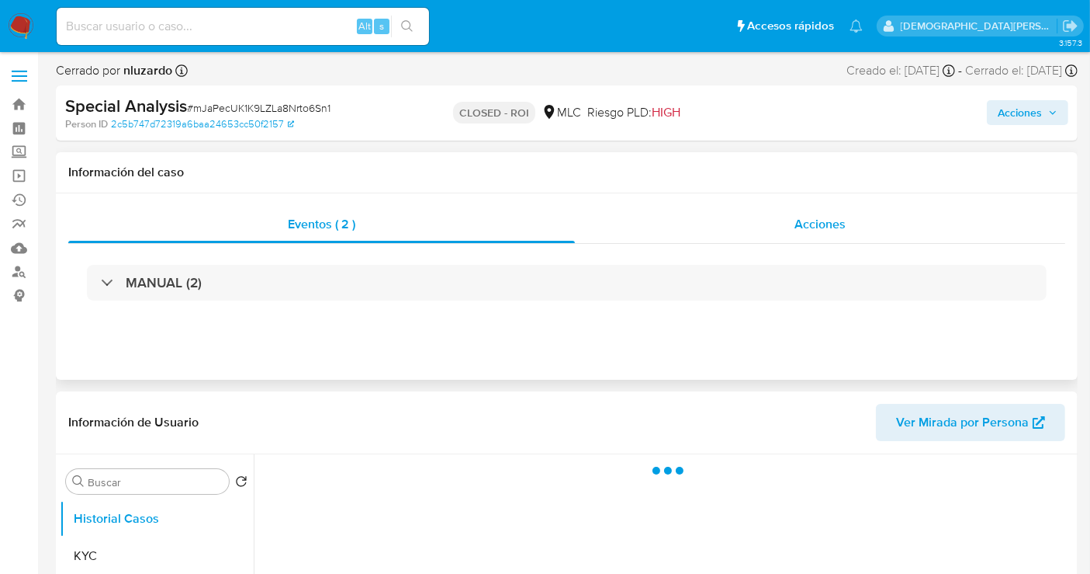
click at [761, 213] on div "Acciones" at bounding box center [820, 224] width 491 height 37
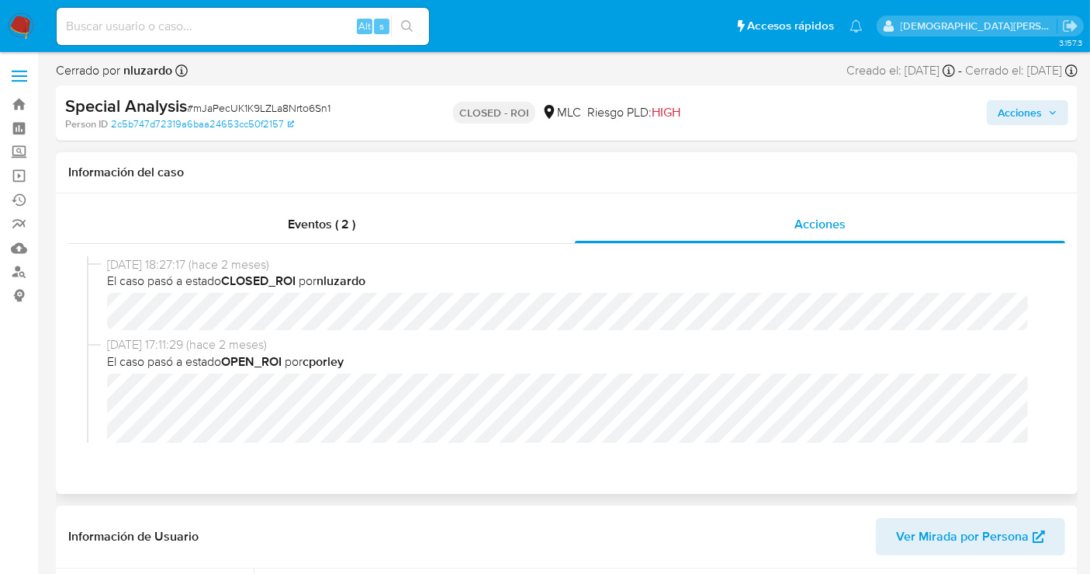
select select "10"
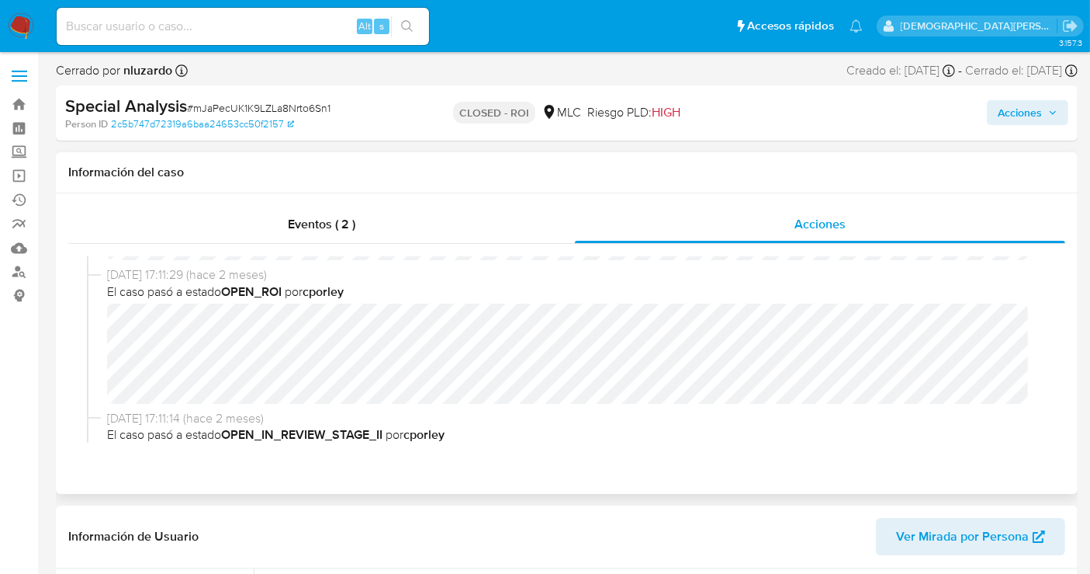
scroll to position [86, 0]
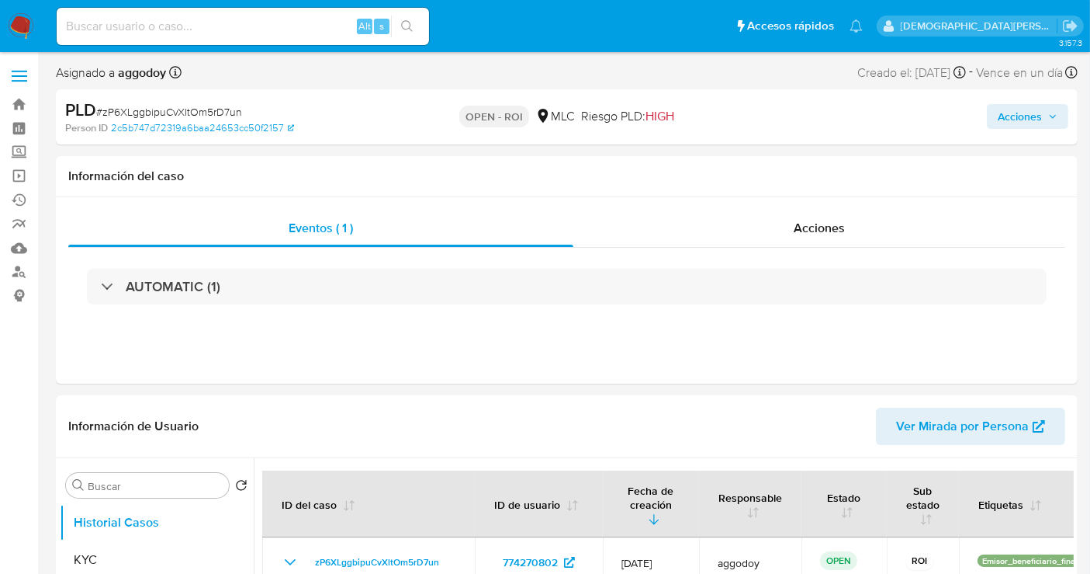
select select "10"
click at [620, 482] on button "Fecha de creación" at bounding box center [651, 503] width 95 height 65
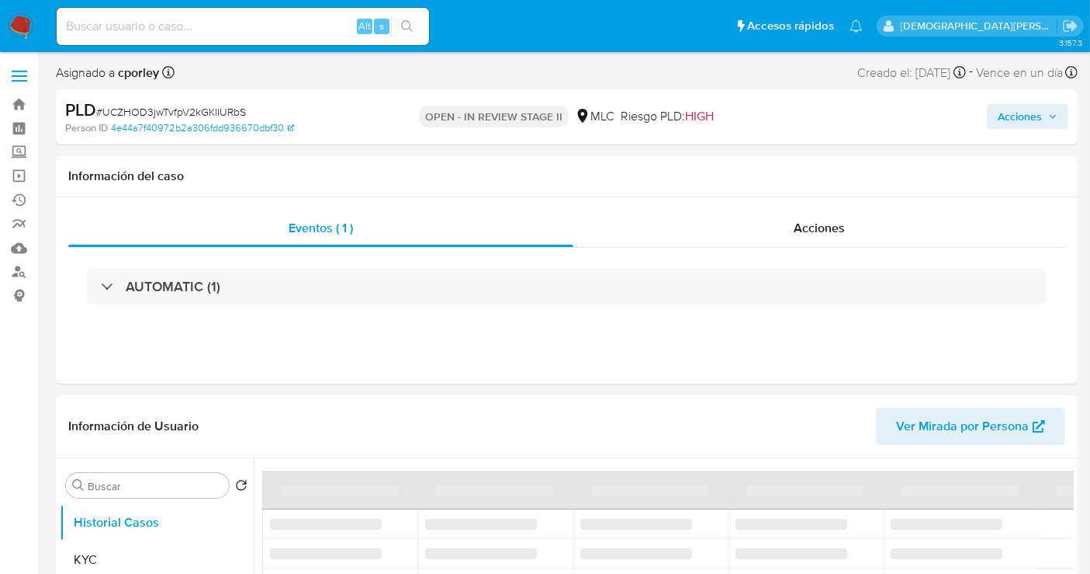
select select "10"
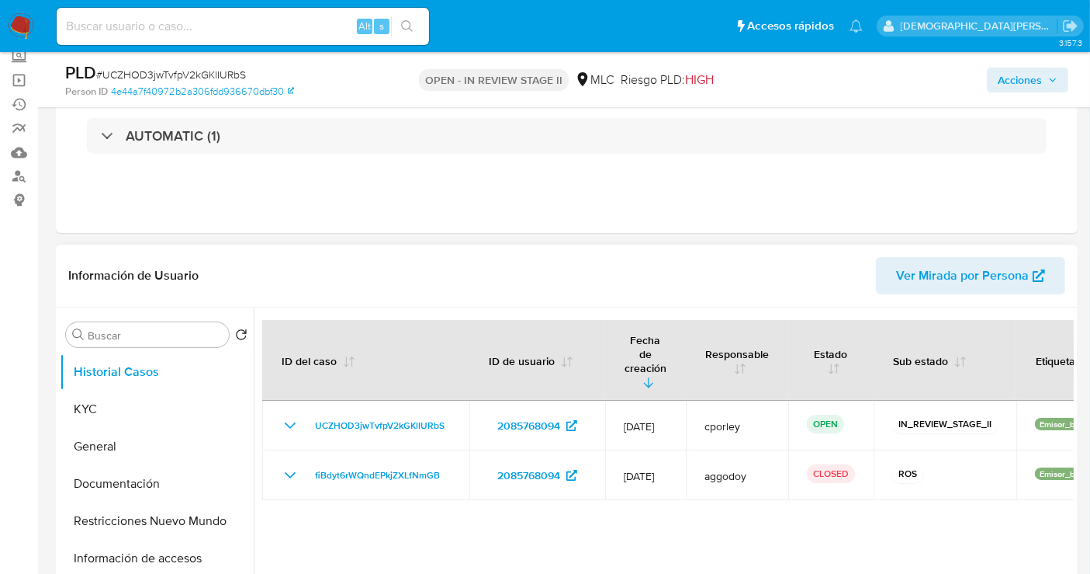
scroll to position [172, 0]
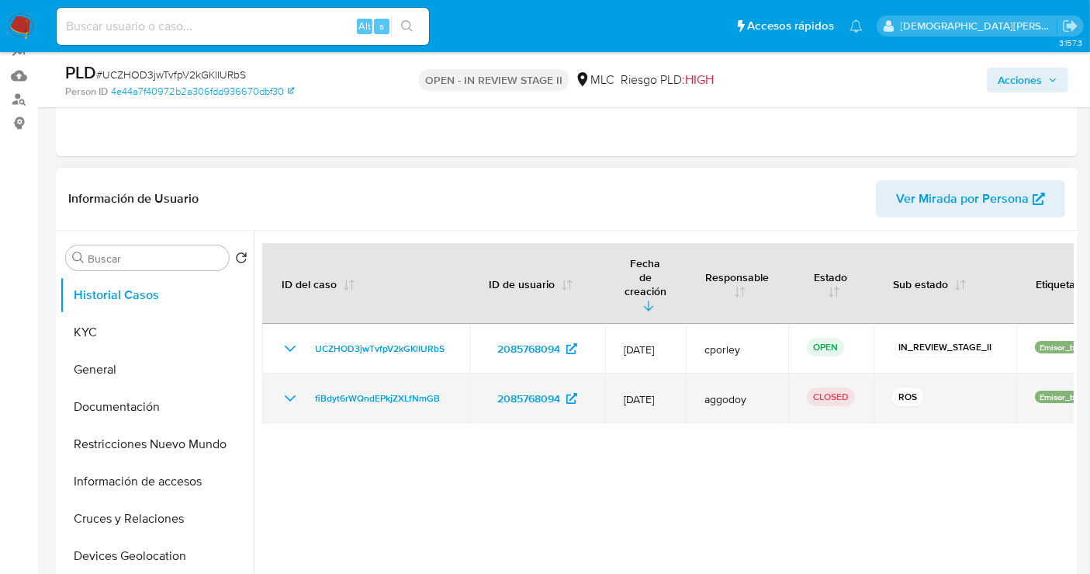
click at [283, 389] on icon "Mostrar/Ocultar" at bounding box center [290, 398] width 19 height 19
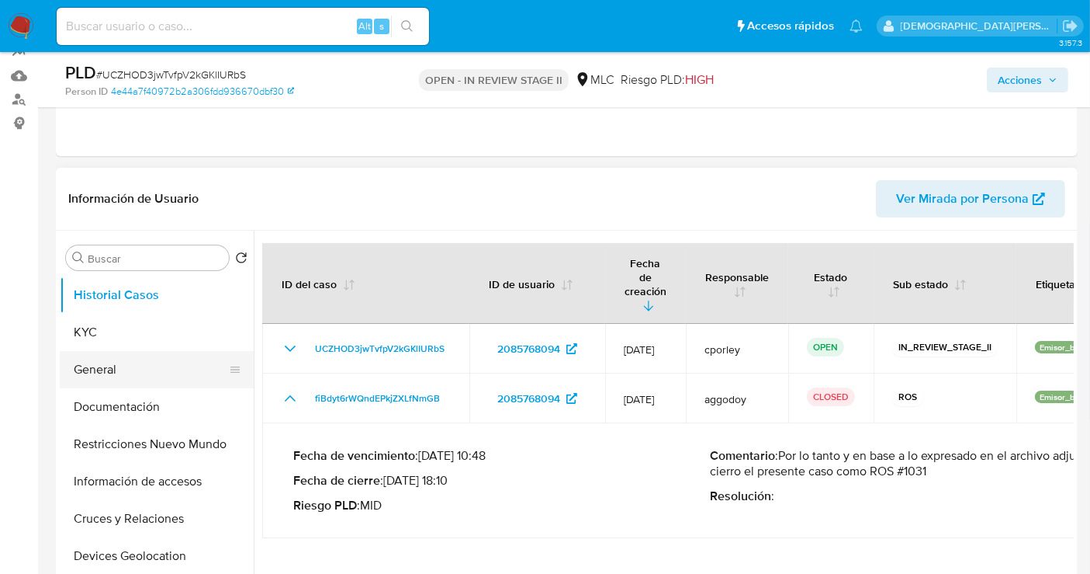
click at [128, 365] on button "General" at bounding box center [151, 369] width 182 height 37
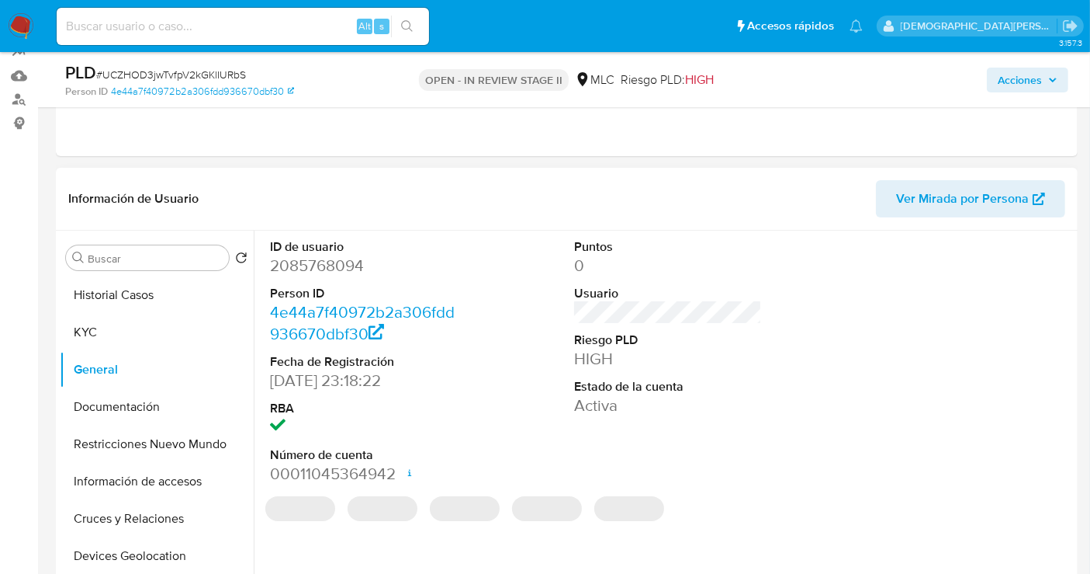
click at [317, 265] on dd "2085768094" at bounding box center [364, 266] width 188 height 22
copy dd "2085768094"
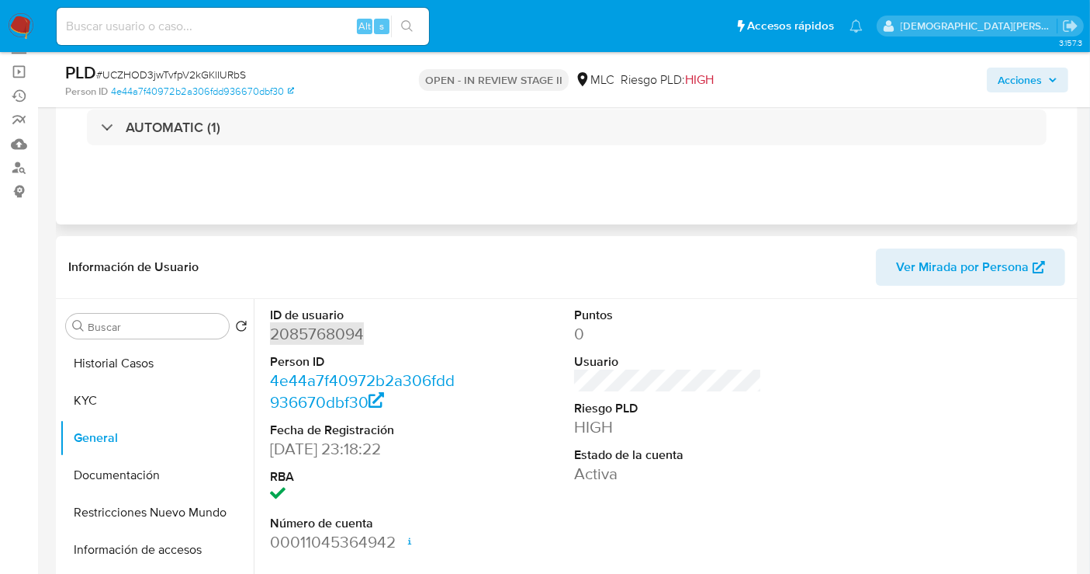
scroll to position [0, 0]
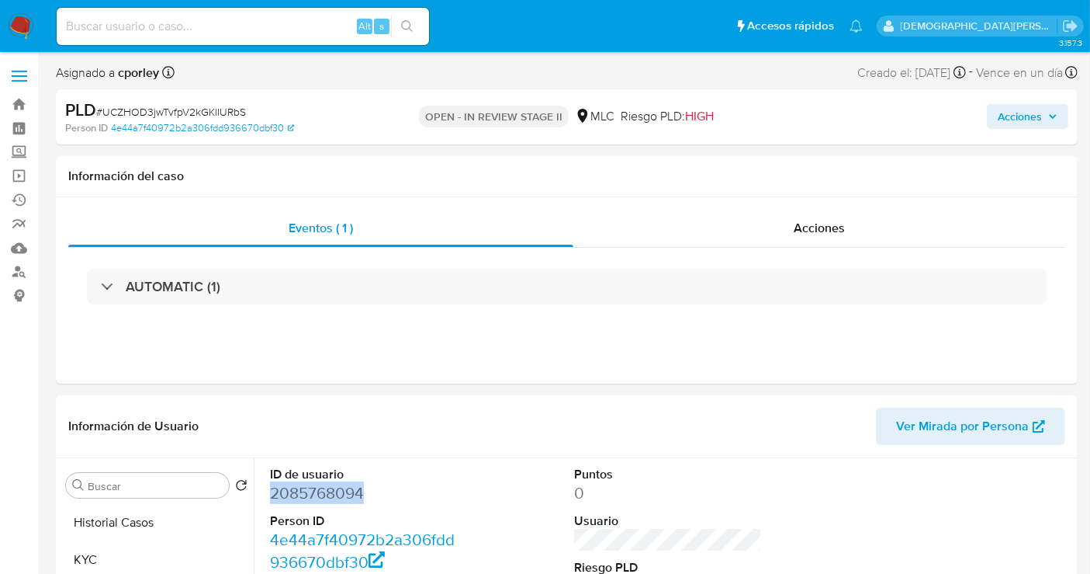
click at [1004, 113] on span "Acciones" at bounding box center [1020, 116] width 44 height 25
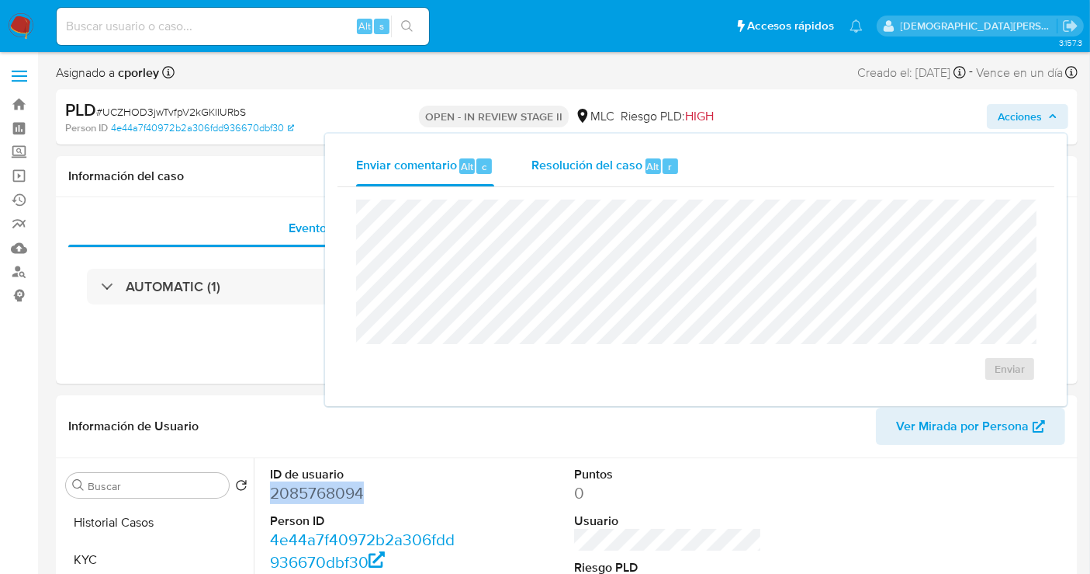
click at [598, 158] on span "Resolución del caso" at bounding box center [587, 166] width 111 height 18
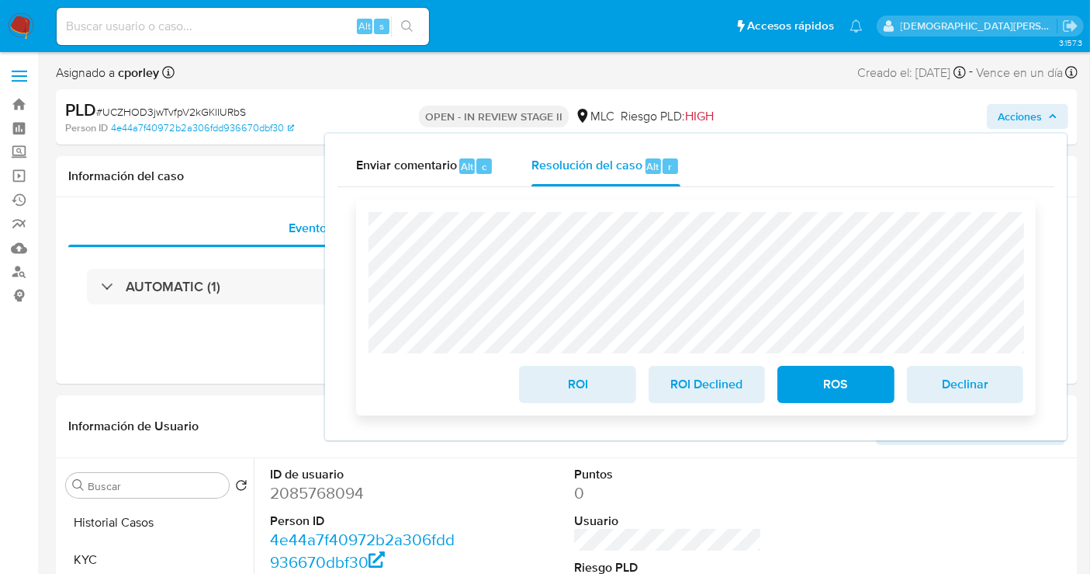
click at [562, 385] on span "ROI" at bounding box center [577, 384] width 76 height 34
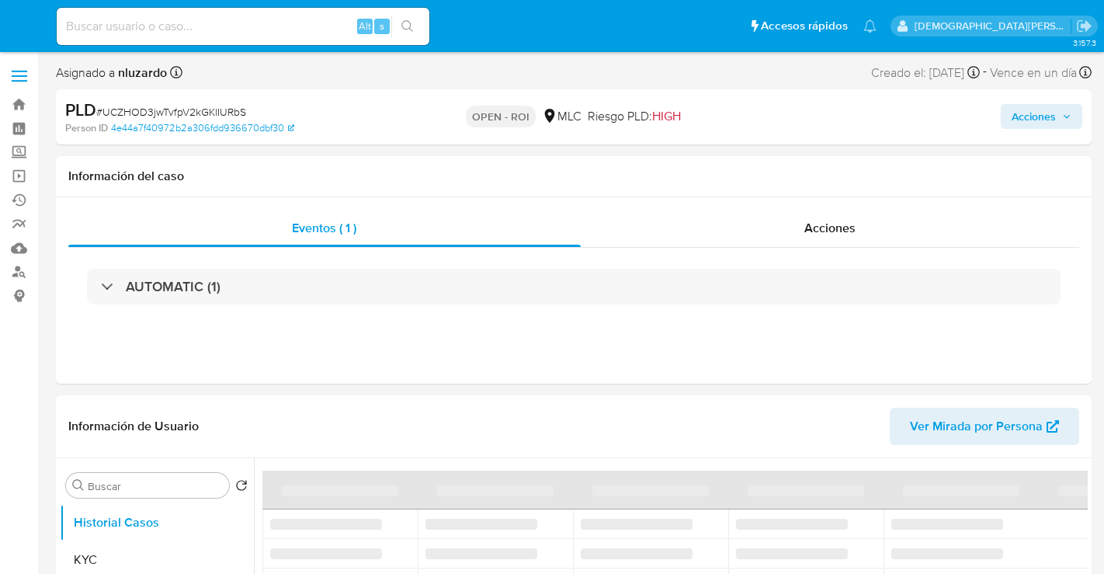
select select "10"
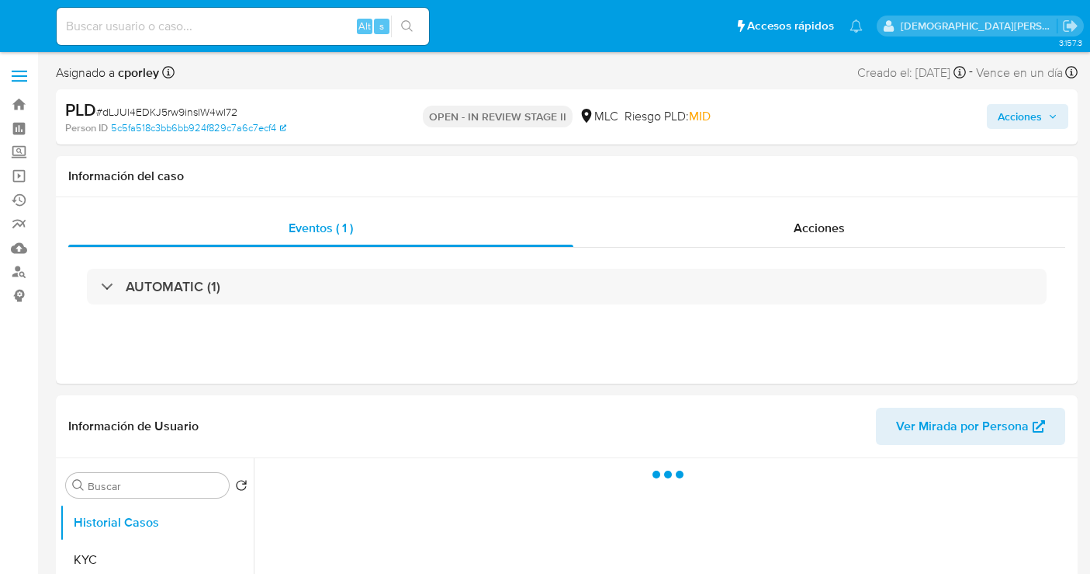
select select "10"
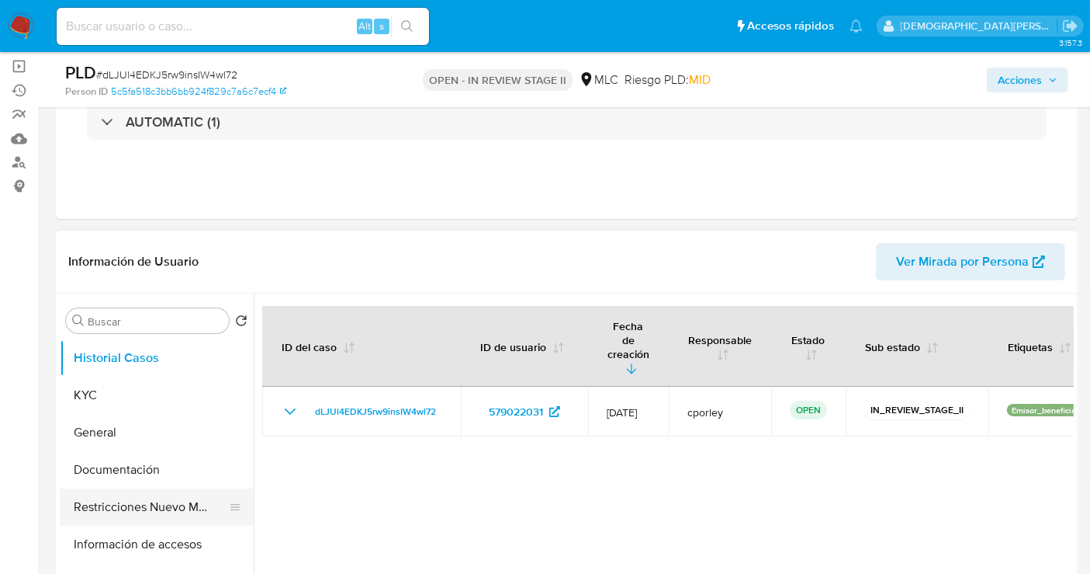
scroll to position [172, 0]
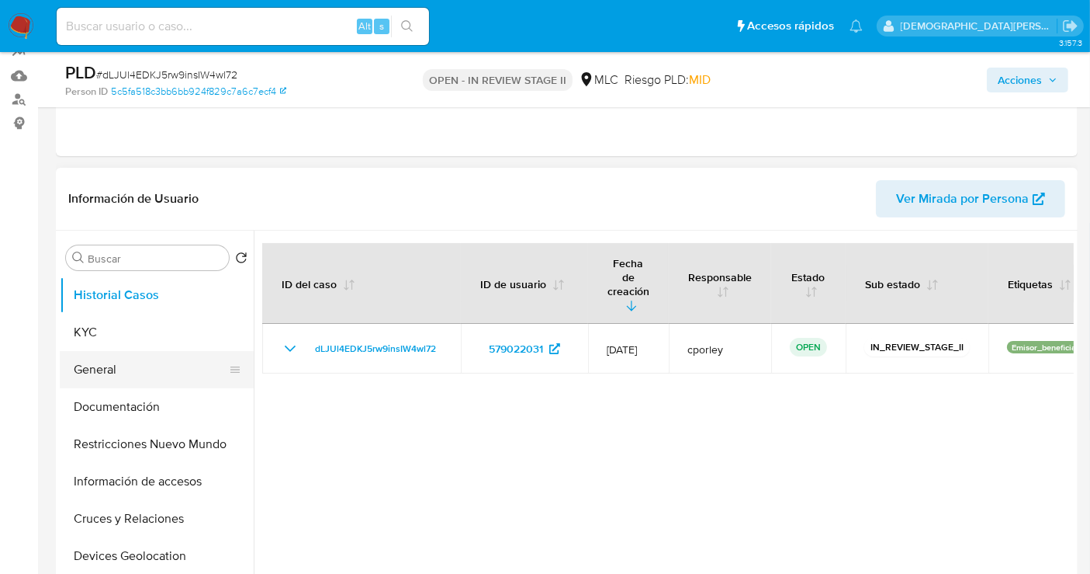
click at [147, 371] on button "General" at bounding box center [151, 369] width 182 height 37
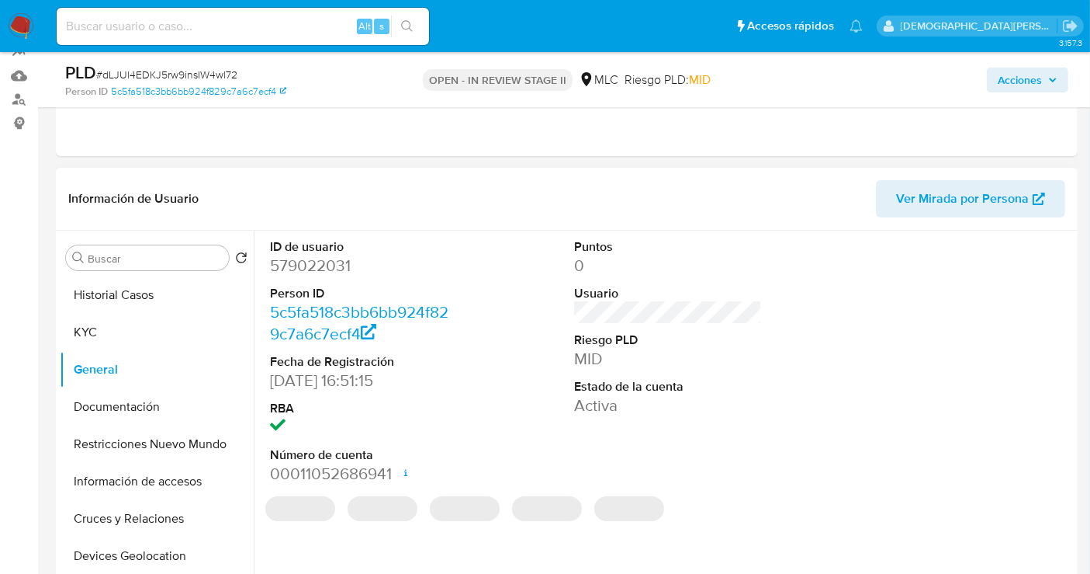
click at [335, 269] on dd "579022031" at bounding box center [364, 266] width 188 height 22
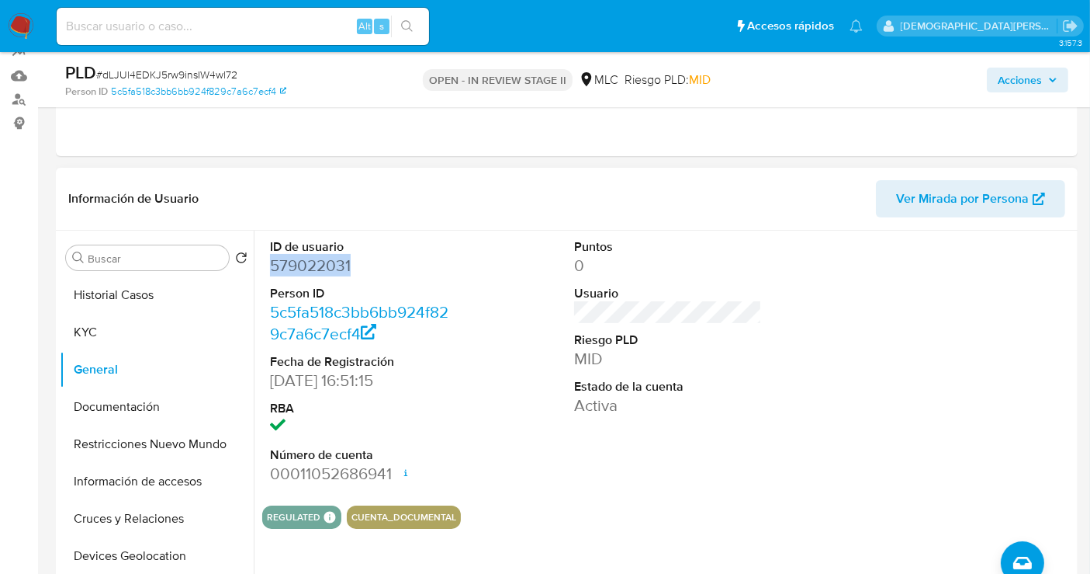
copy dd "579022031"
click at [130, 298] on button "Historial Casos" at bounding box center [151, 294] width 182 height 37
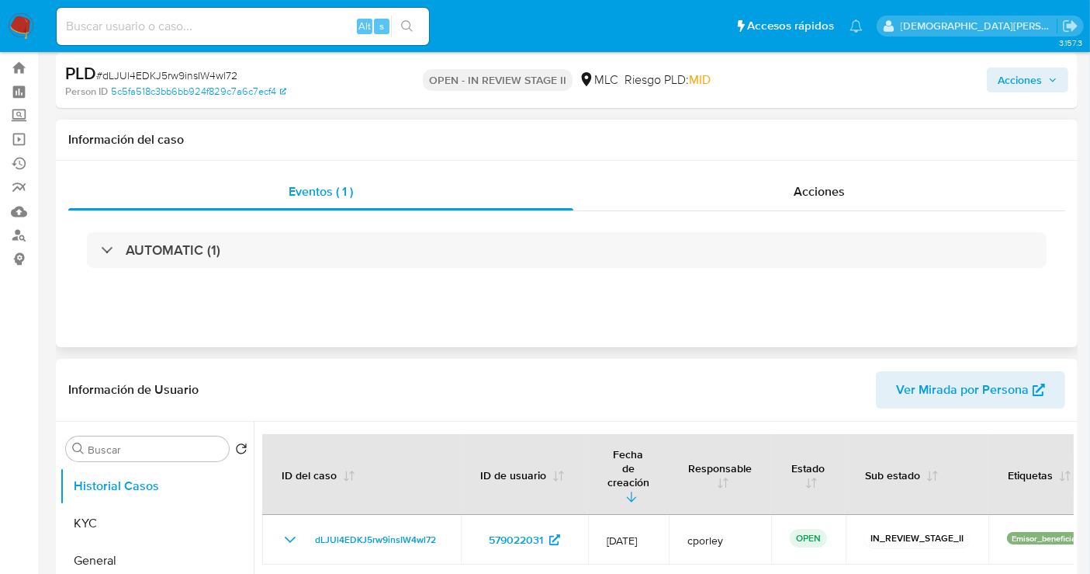
scroll to position [0, 0]
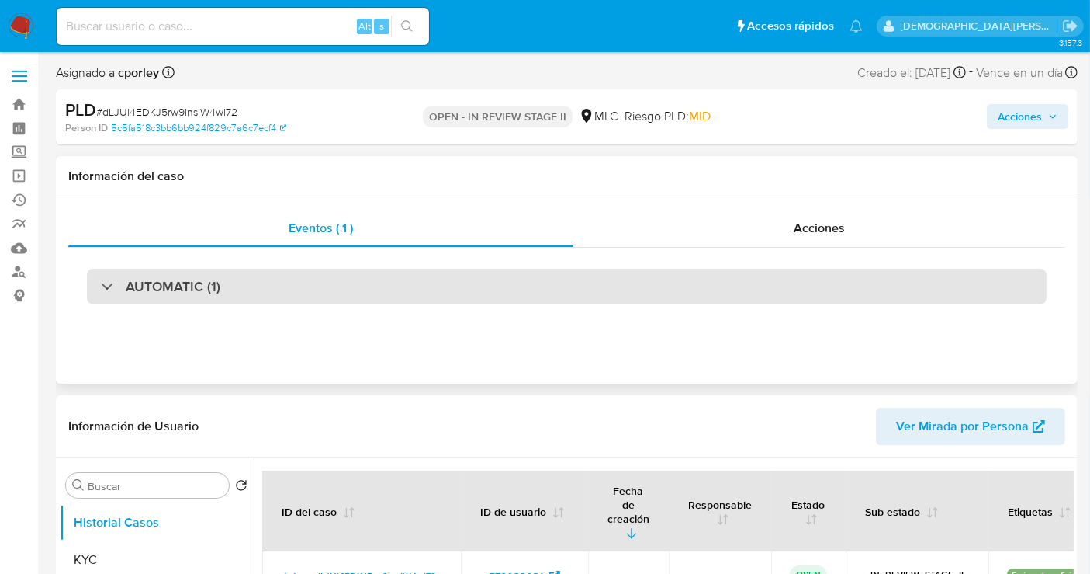
click at [227, 294] on div "AUTOMATIC (1)" at bounding box center [567, 287] width 960 height 36
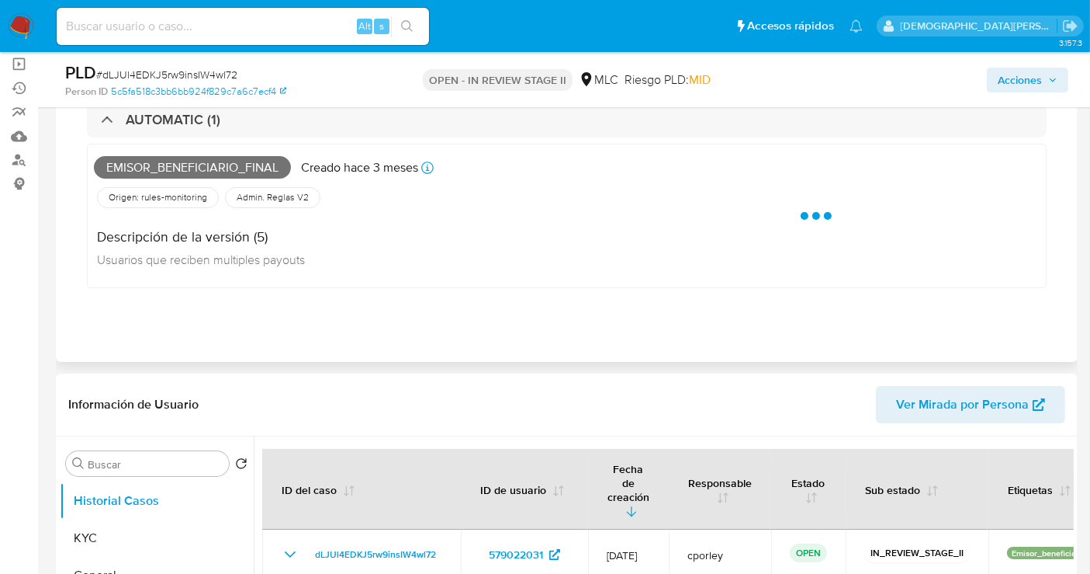
scroll to position [172, 0]
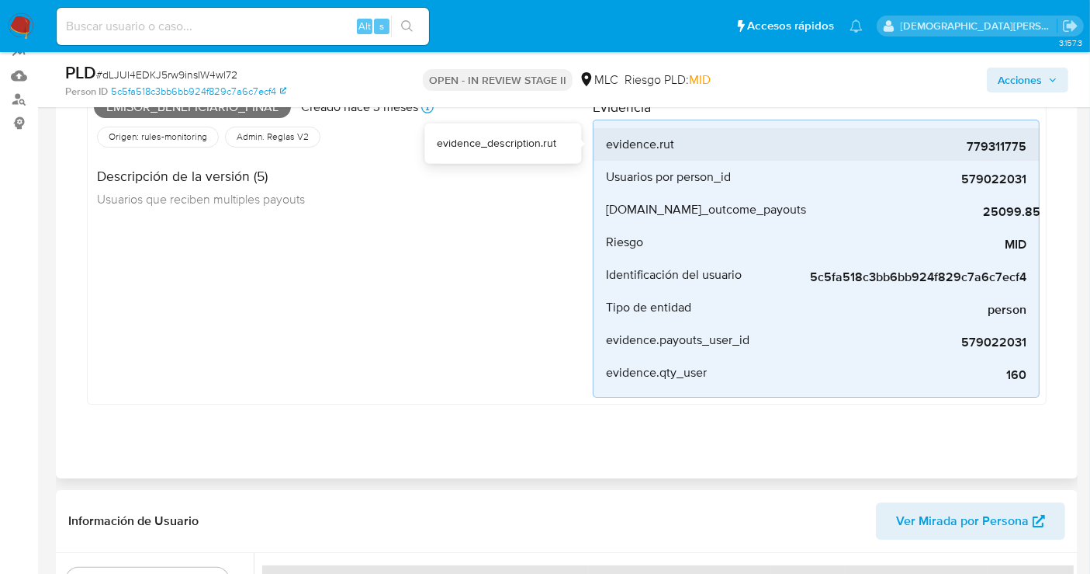
click at [1007, 151] on span "779311775" at bounding box center [910, 147] width 233 height 16
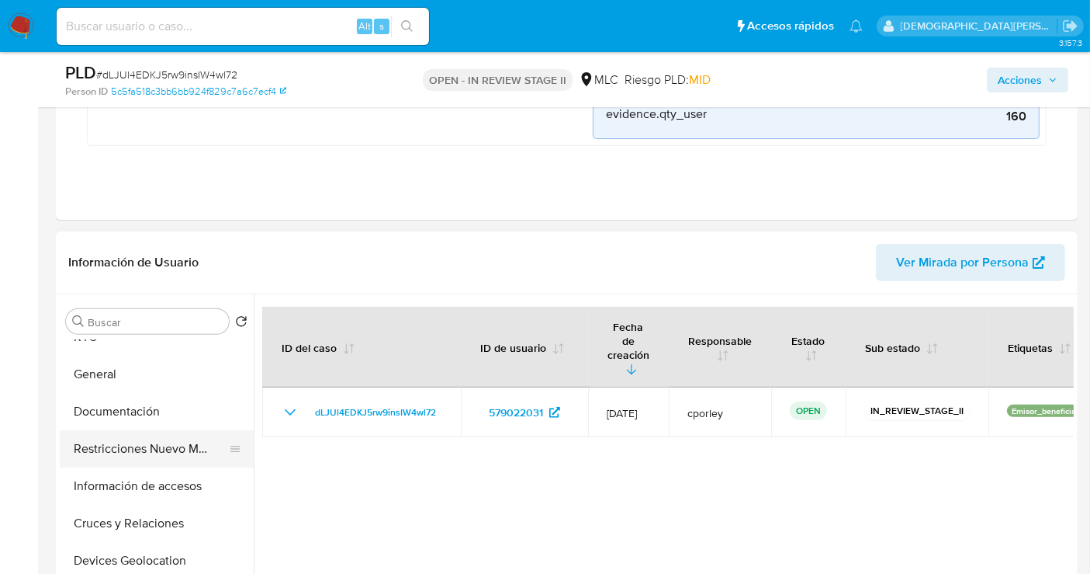
scroll to position [86, 0]
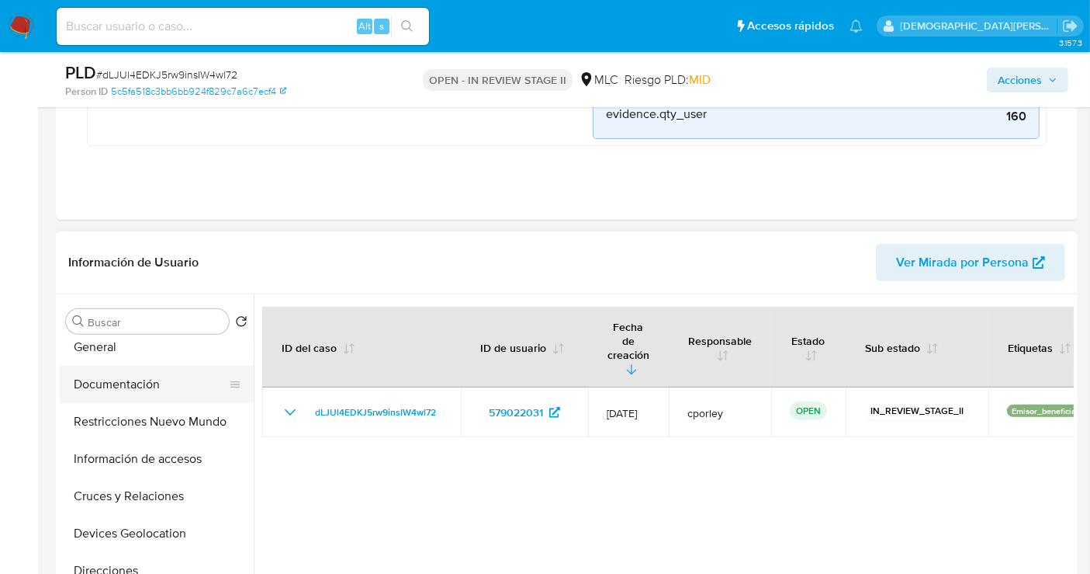
click at [144, 376] on button "Documentación" at bounding box center [151, 384] width 182 height 37
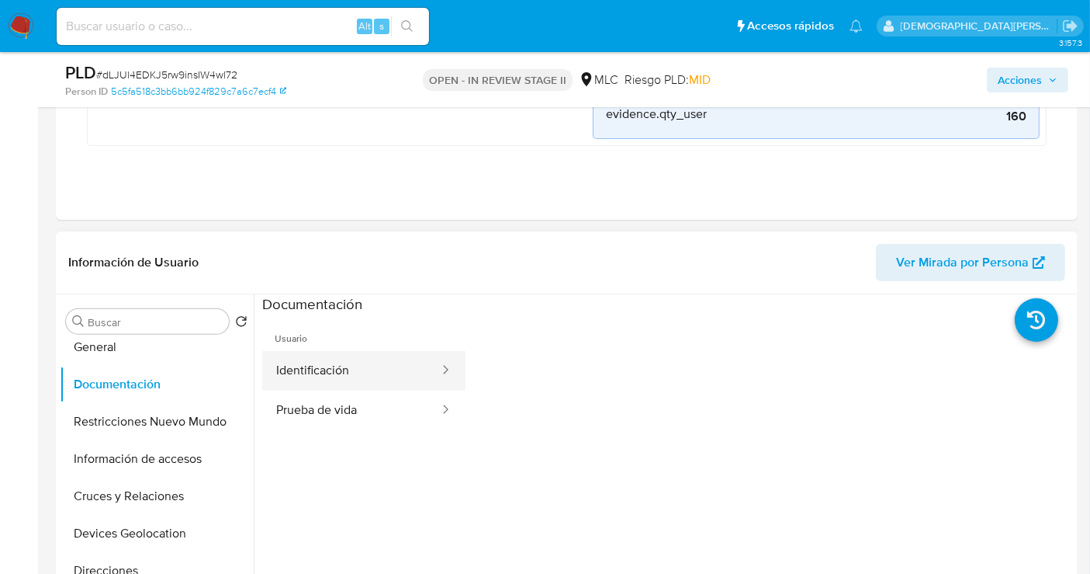
click at [375, 354] on button "Identificación" at bounding box center [351, 371] width 179 height 40
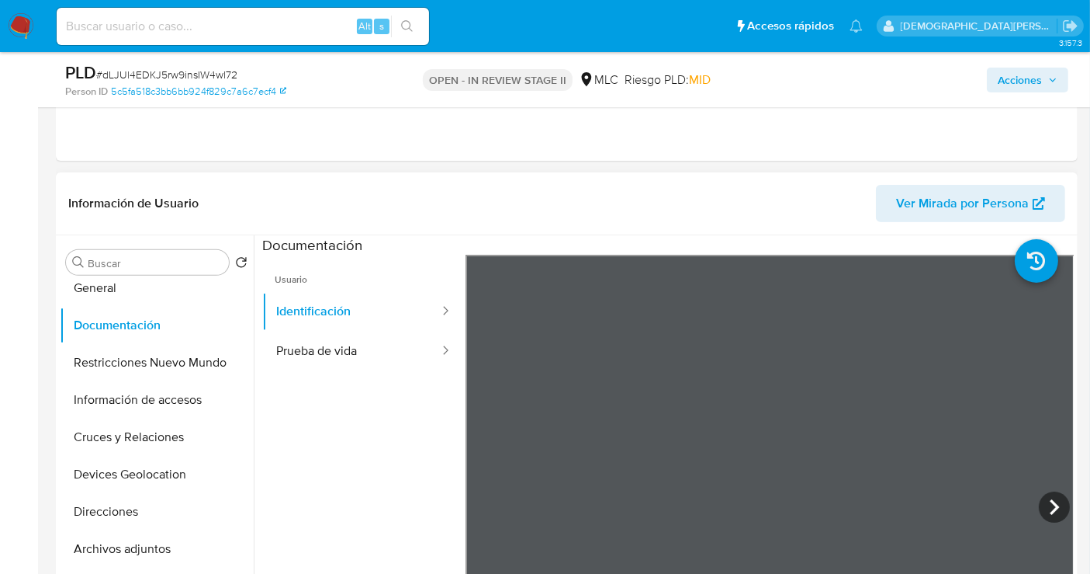
scroll to position [517, 0]
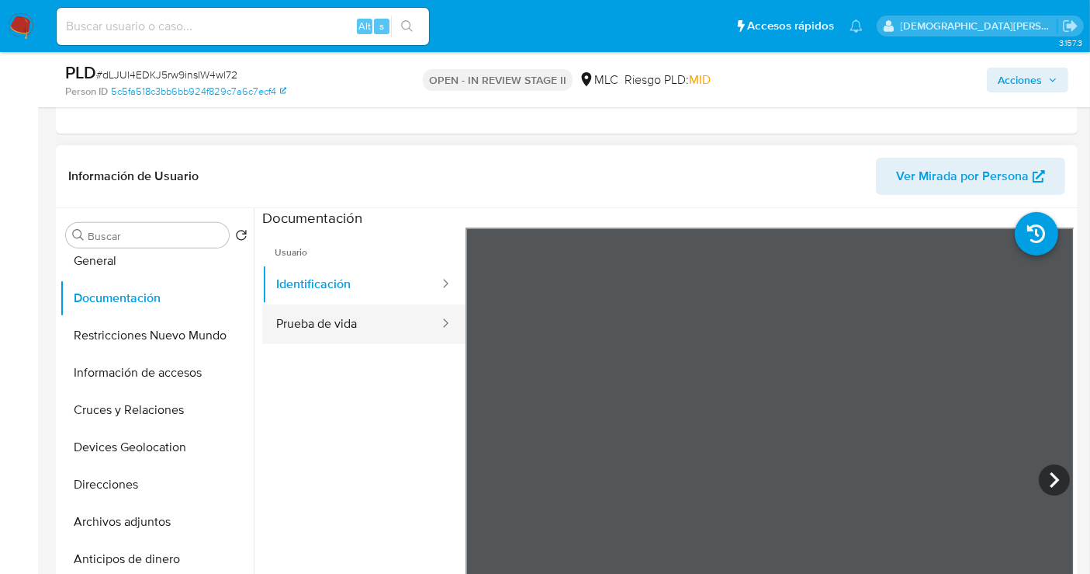
click at [316, 318] on button "Prueba de vida" at bounding box center [351, 324] width 179 height 40
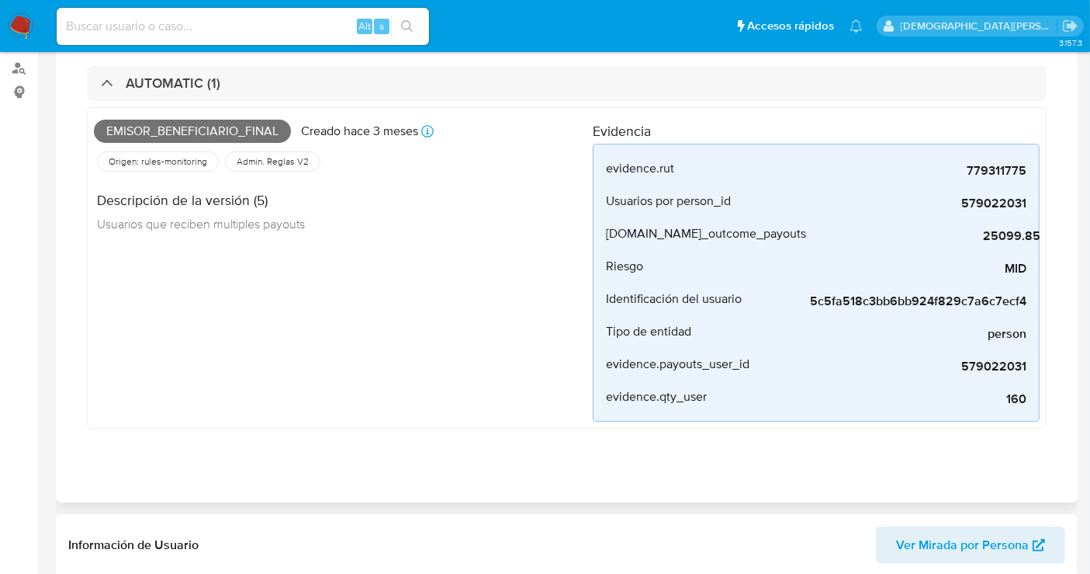
scroll to position [0, 0]
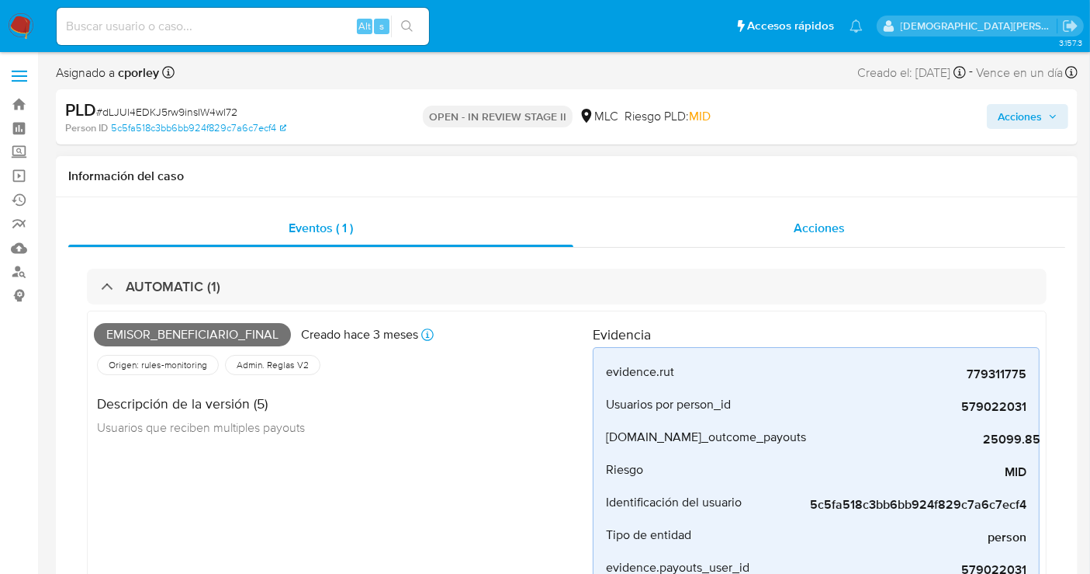
click at [776, 226] on div "Acciones" at bounding box center [820, 228] width 492 height 37
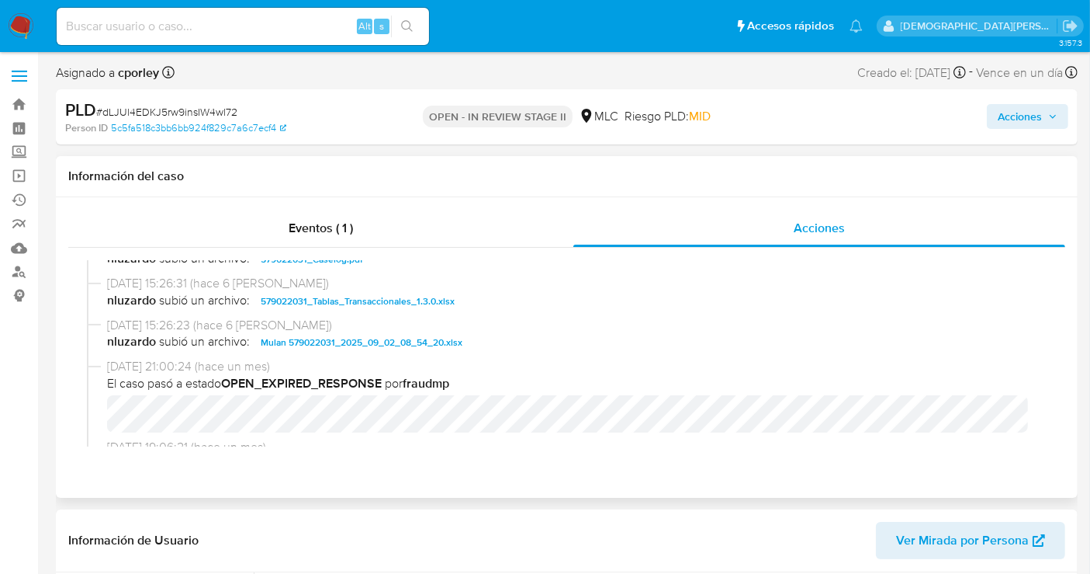
scroll to position [431, 0]
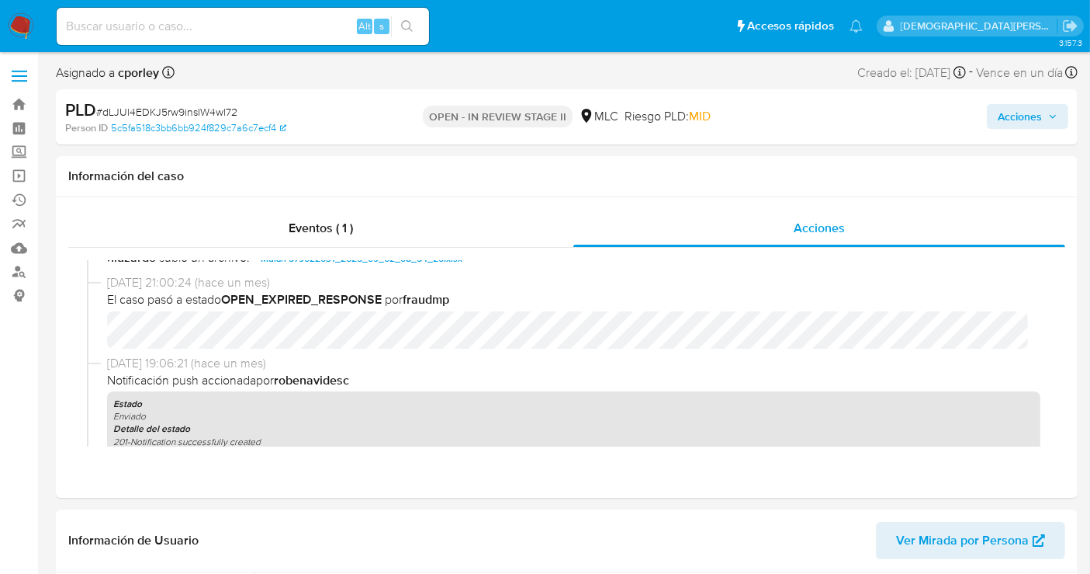
drag, startPoint x: 1018, startPoint y: 116, endPoint x: 940, endPoint y: 116, distance: 78.4
click at [1018, 116] on span "Acciones" at bounding box center [1020, 116] width 44 height 25
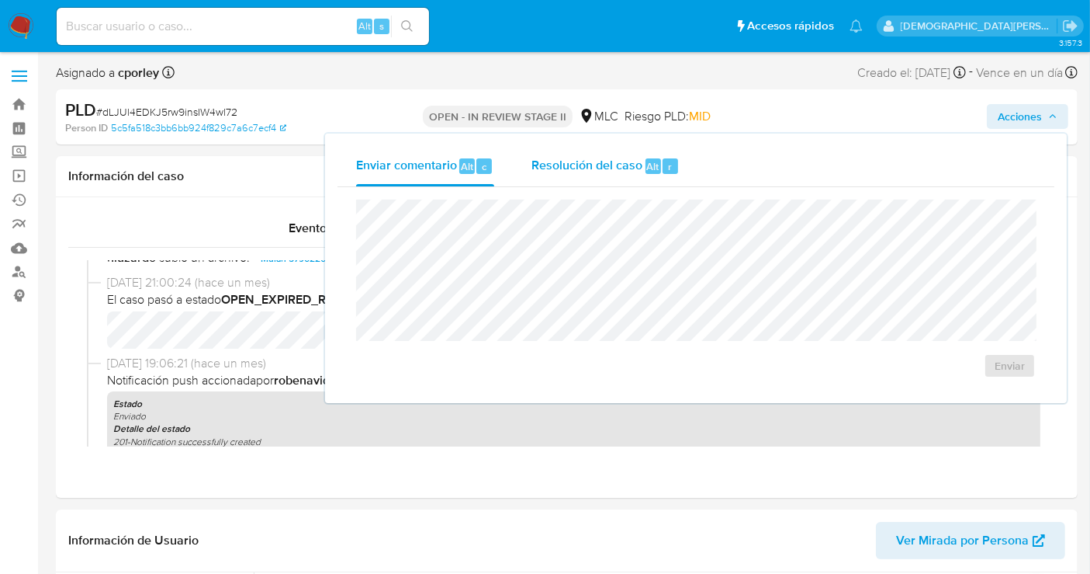
click at [627, 173] on span "Resolución del caso" at bounding box center [587, 166] width 111 height 18
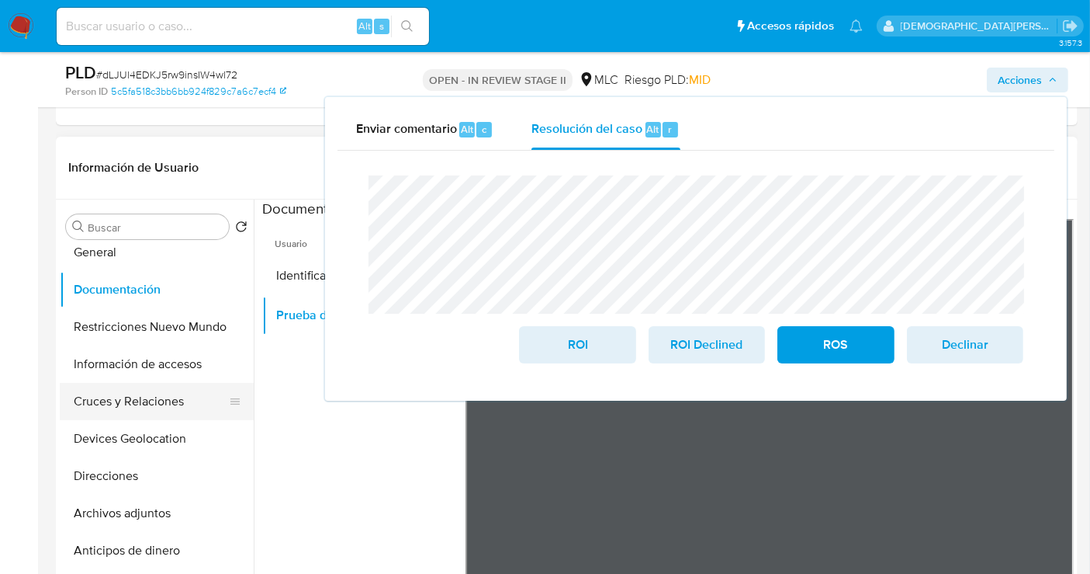
scroll to position [345, 0]
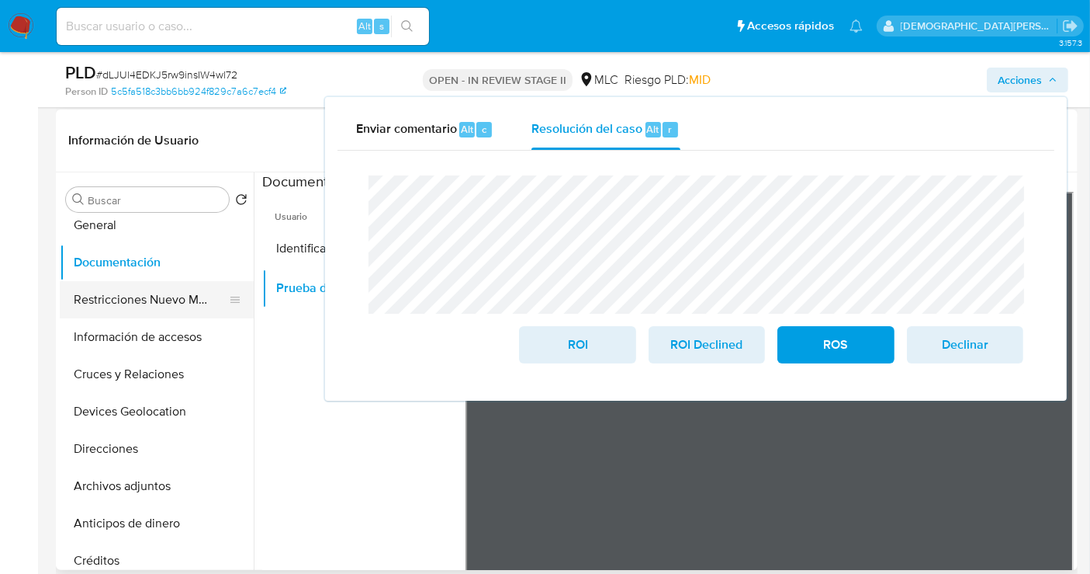
click at [159, 307] on button "Restricciones Nuevo Mundo" at bounding box center [151, 299] width 182 height 37
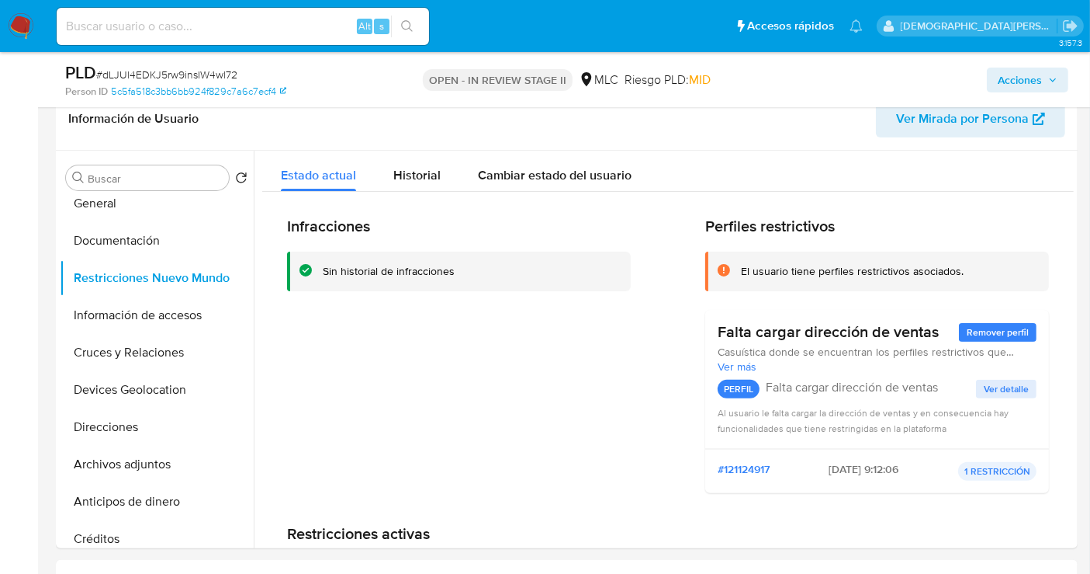
scroll to position [258, 0]
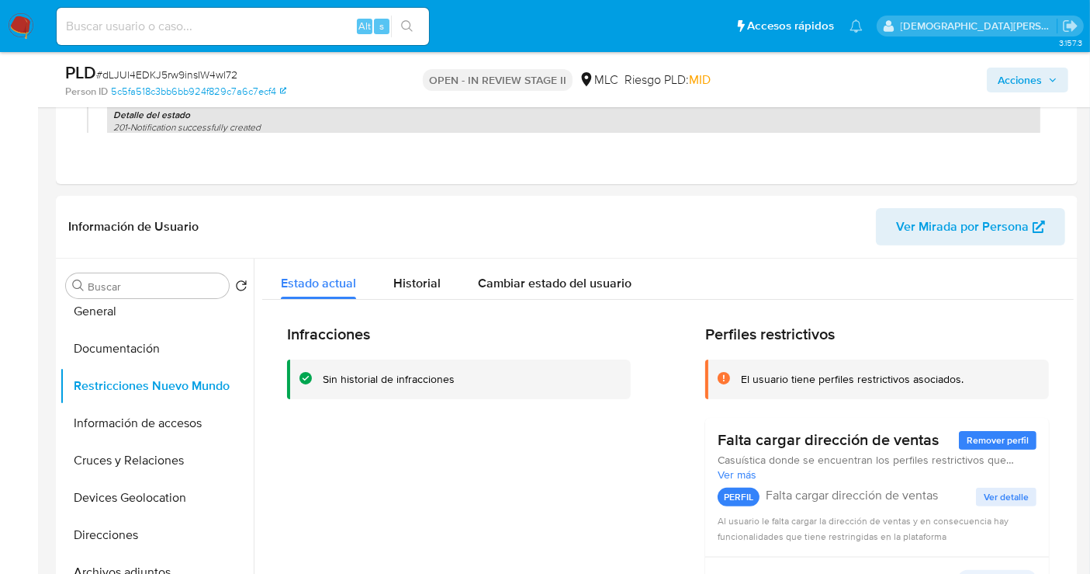
click at [1000, 80] on span "Acciones" at bounding box center [1020, 80] width 44 height 25
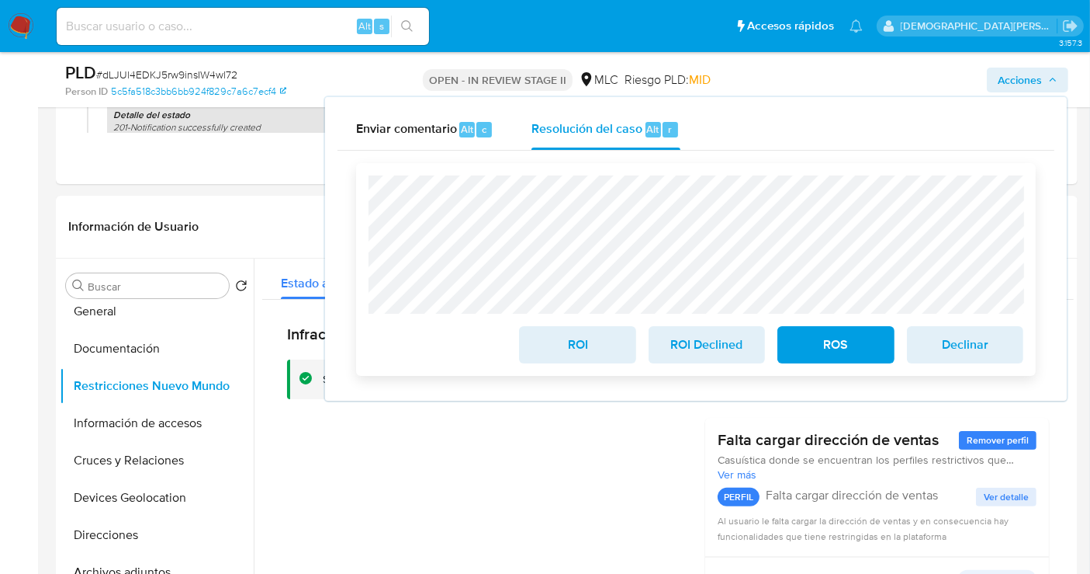
click at [813, 341] on span "ROS" at bounding box center [836, 345] width 76 height 34
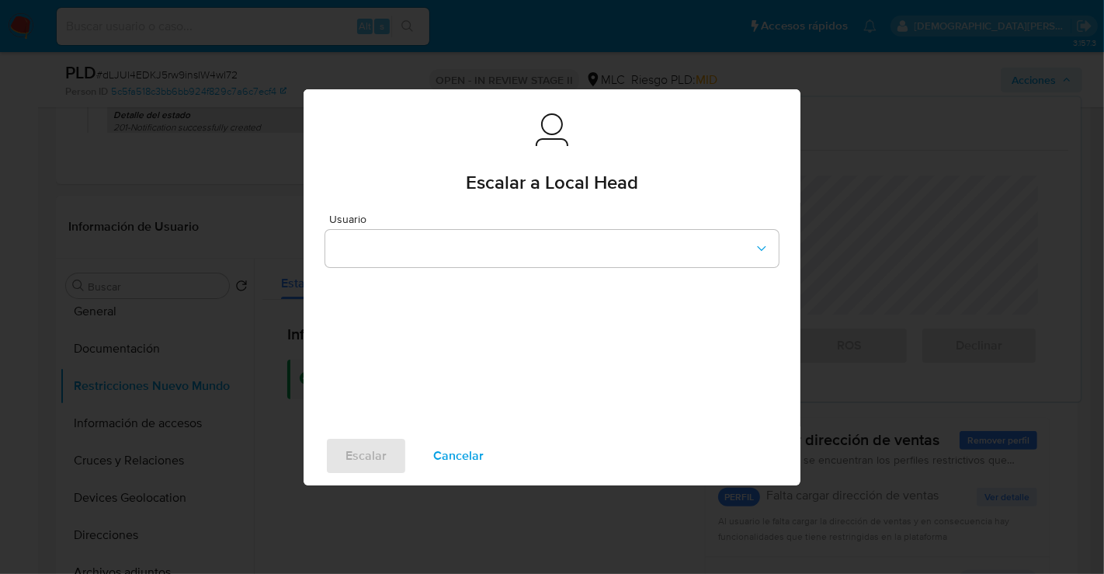
click at [547, 227] on div "Usuario" at bounding box center [551, 240] width 453 height 54
click at [477, 270] on div "Usuario" at bounding box center [551, 315] width 497 height 224
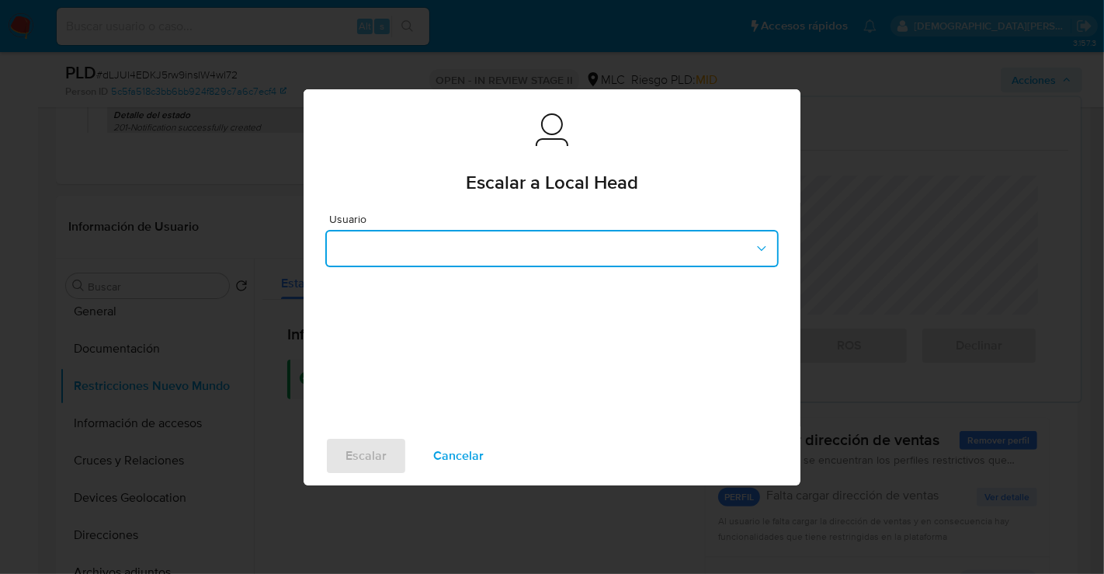
click at [477, 244] on button "button" at bounding box center [551, 248] width 453 height 37
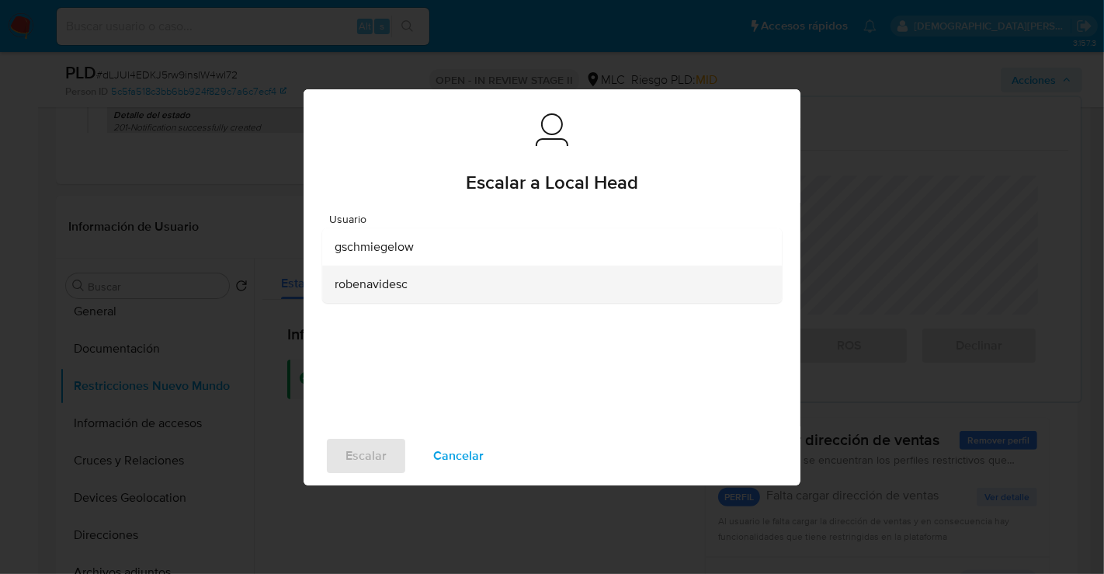
click at [420, 278] on div "robenavidesc" at bounding box center [547, 283] width 425 height 37
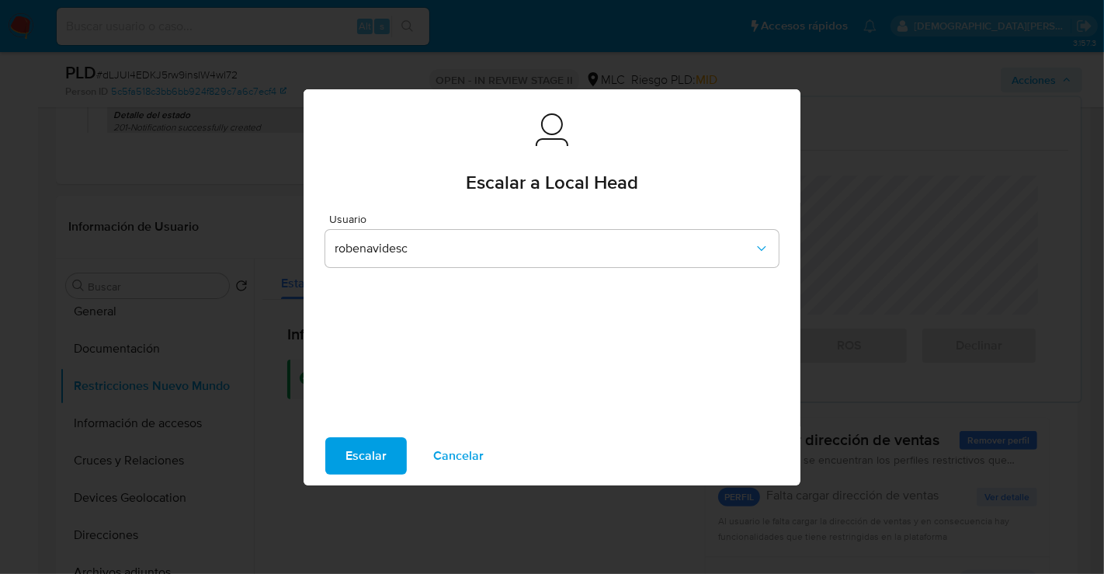
click at [379, 453] on span "Escalar" at bounding box center [365, 456] width 41 height 34
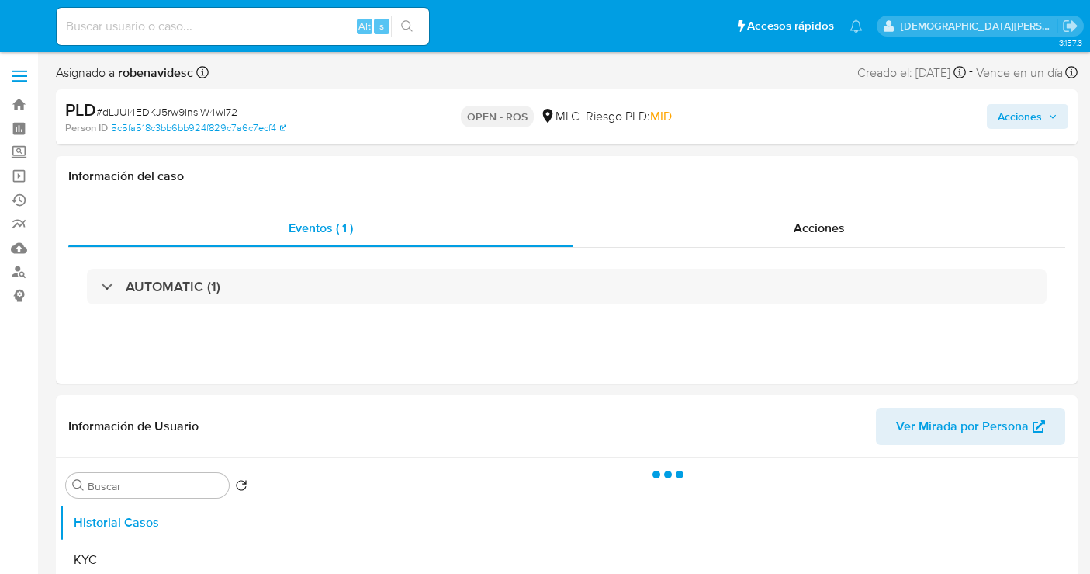
select select "10"
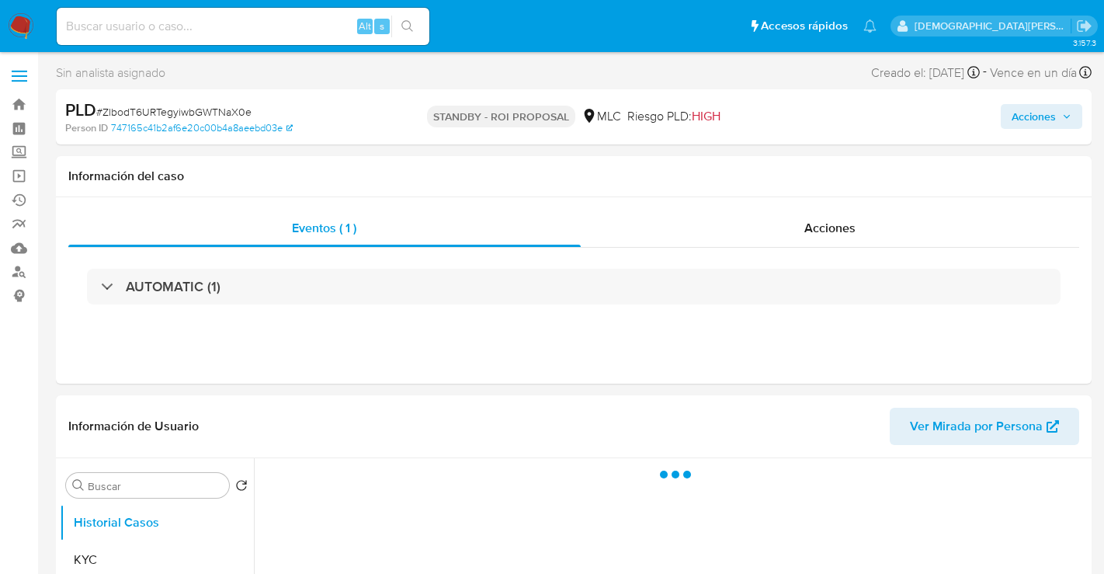
select select "10"
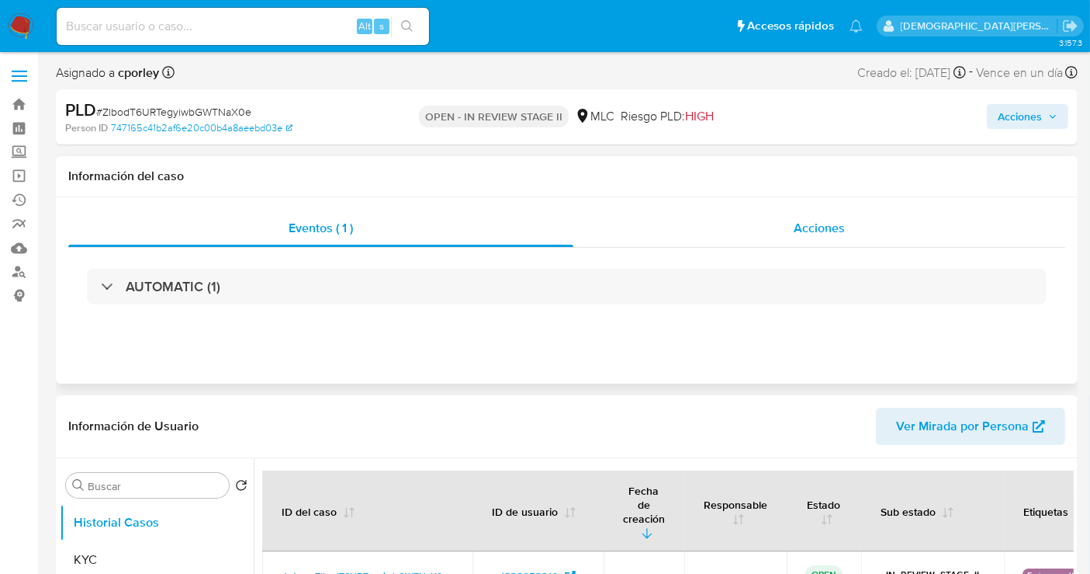
select select "10"
click at [778, 223] on div "Acciones" at bounding box center [820, 228] width 492 height 37
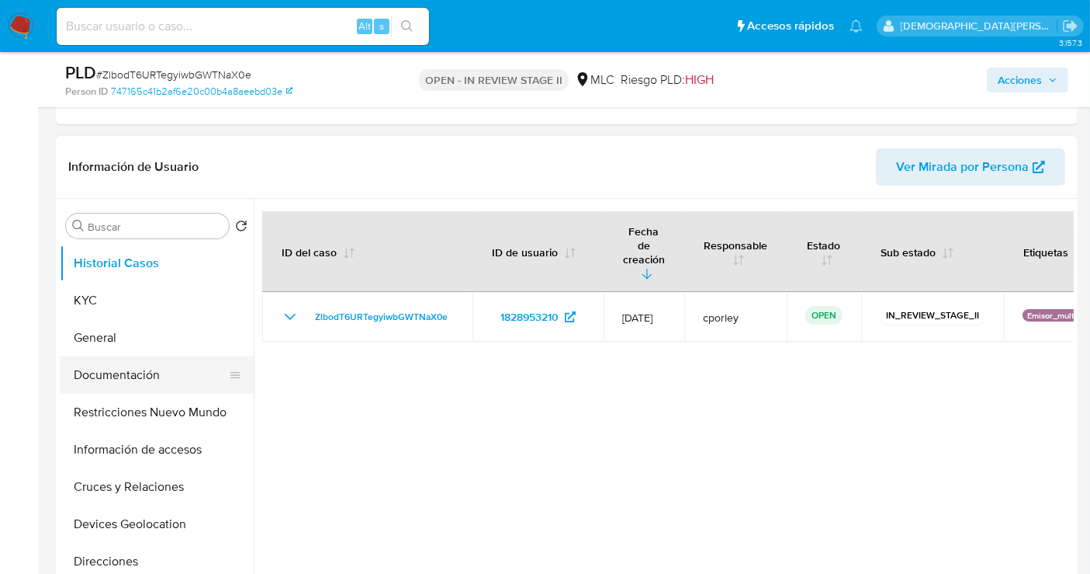
scroll to position [345, 0]
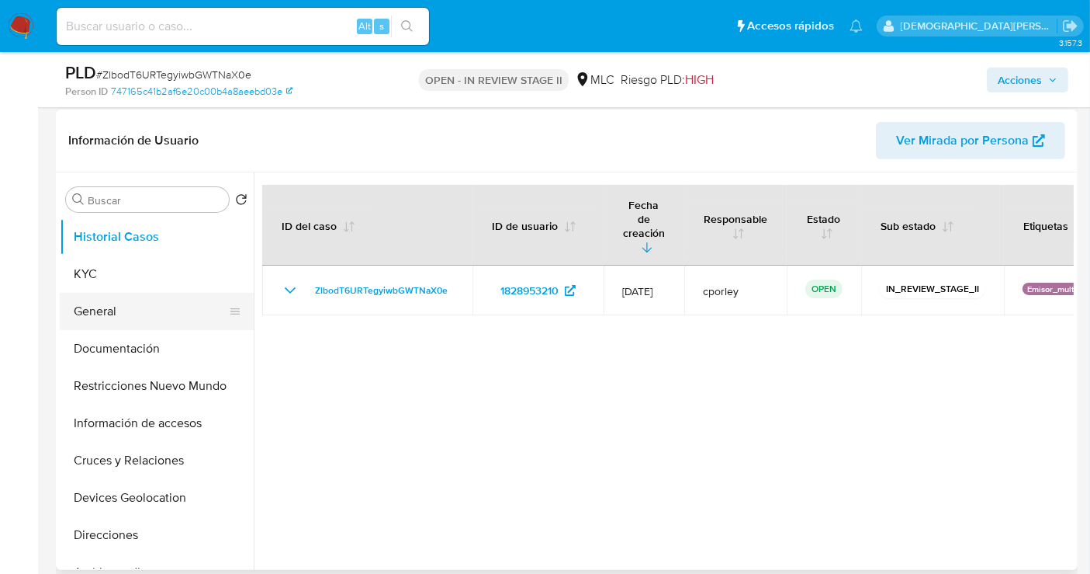
click at [113, 296] on button "General" at bounding box center [151, 311] width 182 height 37
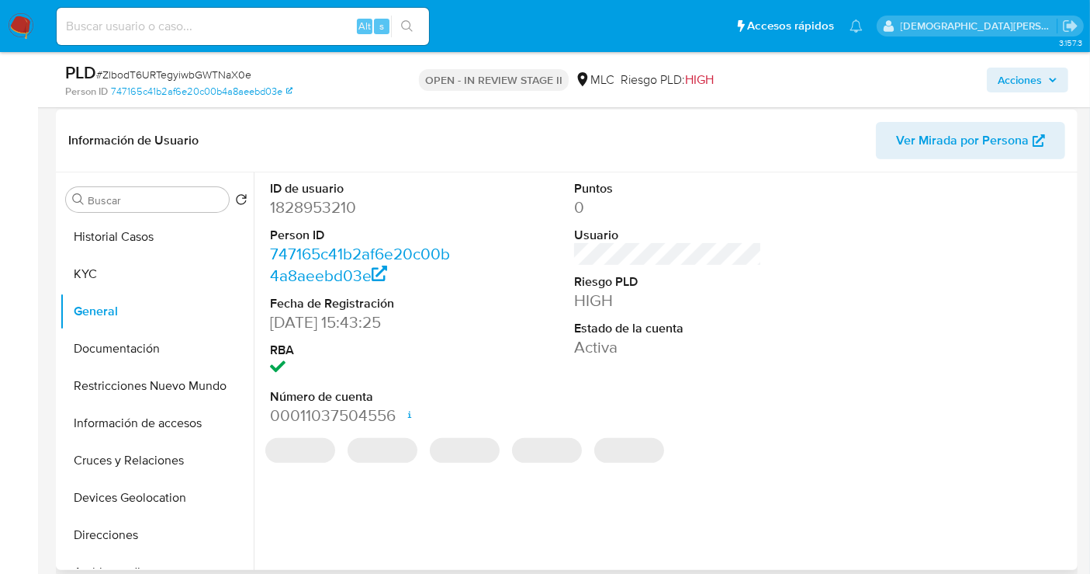
click at [300, 205] on dd "1828953210" at bounding box center [364, 207] width 188 height 22
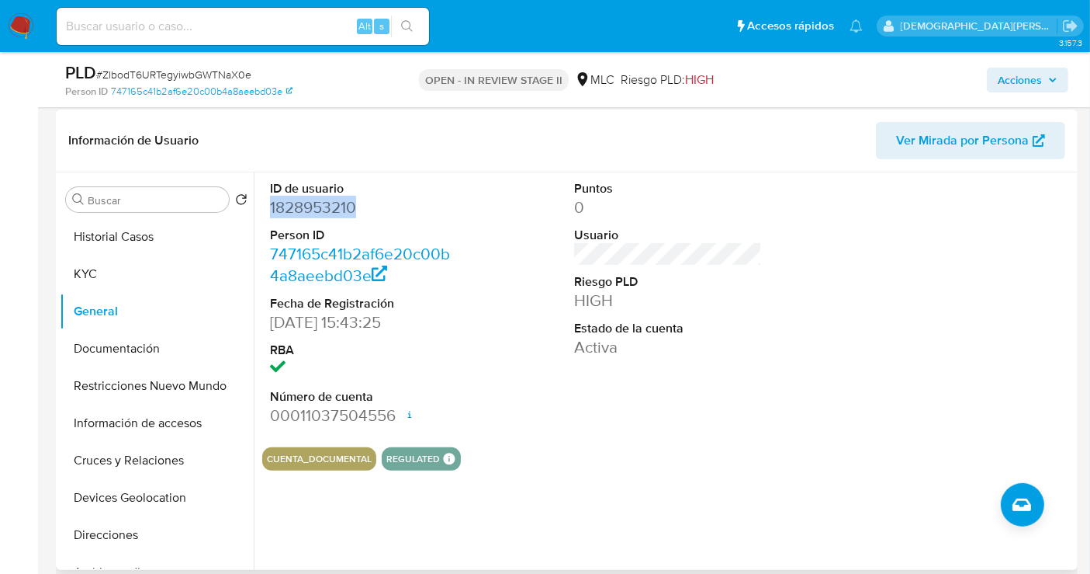
copy dd "1828953210"
click at [99, 261] on button "KYC" at bounding box center [151, 273] width 182 height 37
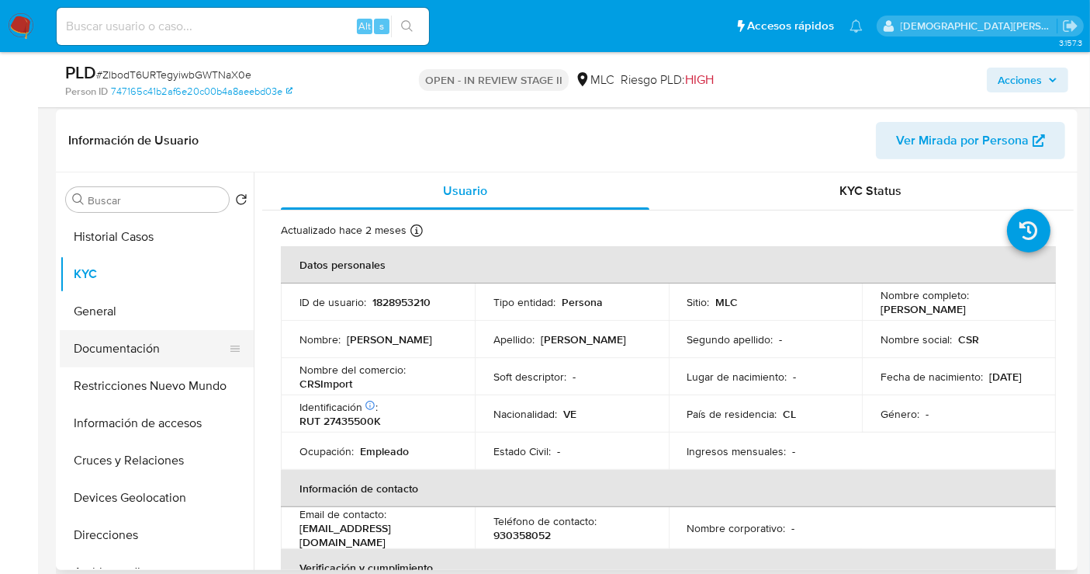
click at [147, 348] on button "Documentación" at bounding box center [151, 348] width 182 height 37
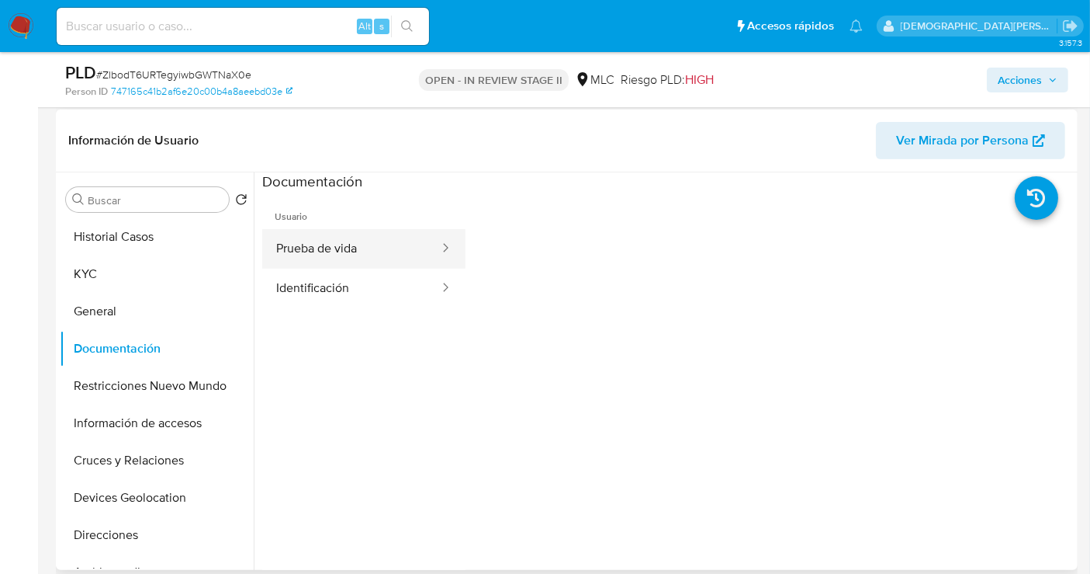
click at [312, 262] on button "Prueba de vida" at bounding box center [351, 249] width 179 height 40
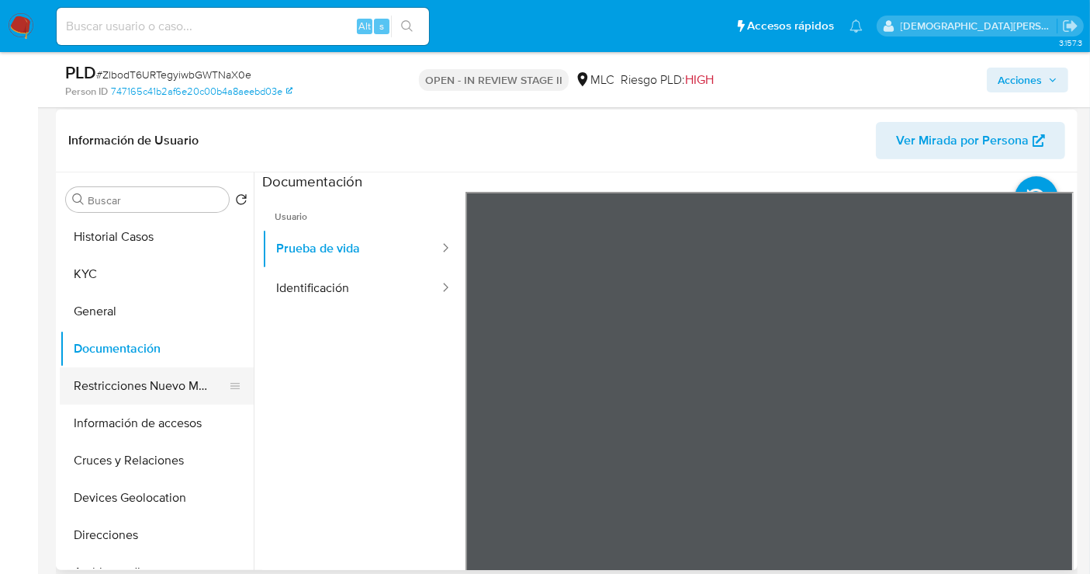
click at [185, 383] on button "Restricciones Nuevo Mundo" at bounding box center [151, 385] width 182 height 37
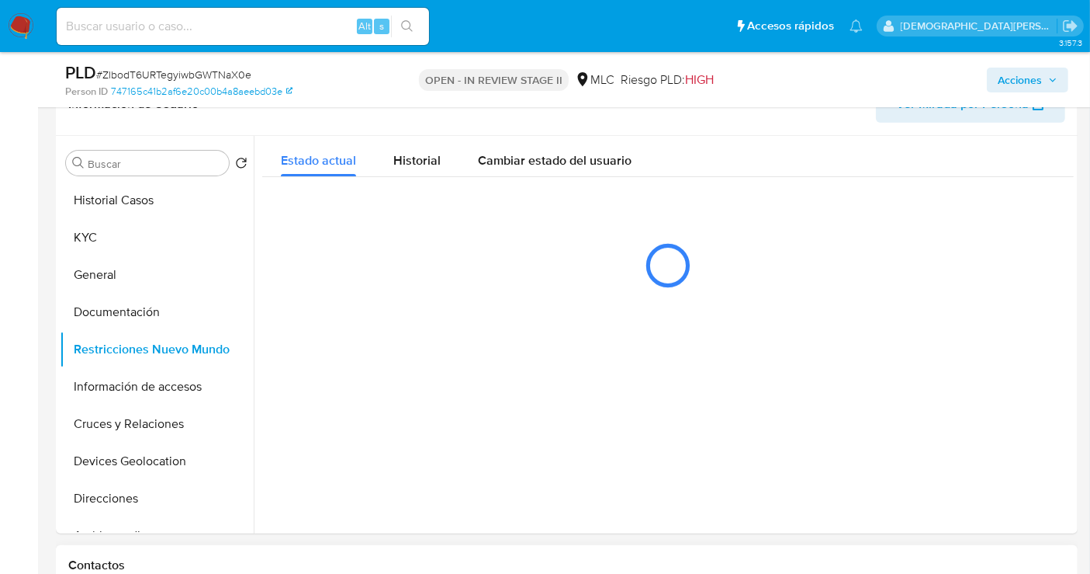
scroll to position [258, 0]
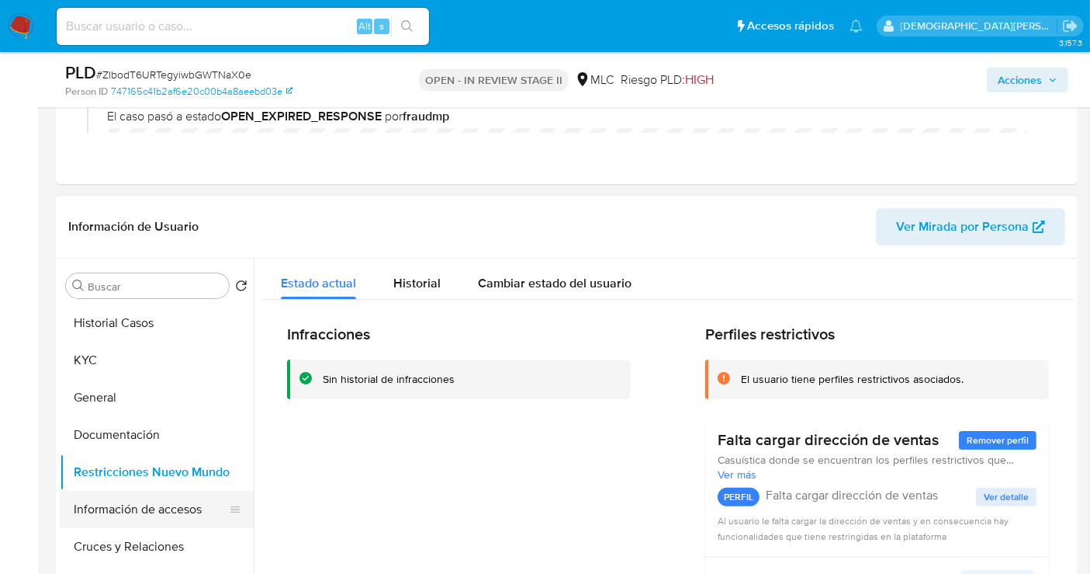
click at [162, 512] on button "Información de accesos" at bounding box center [151, 509] width 182 height 37
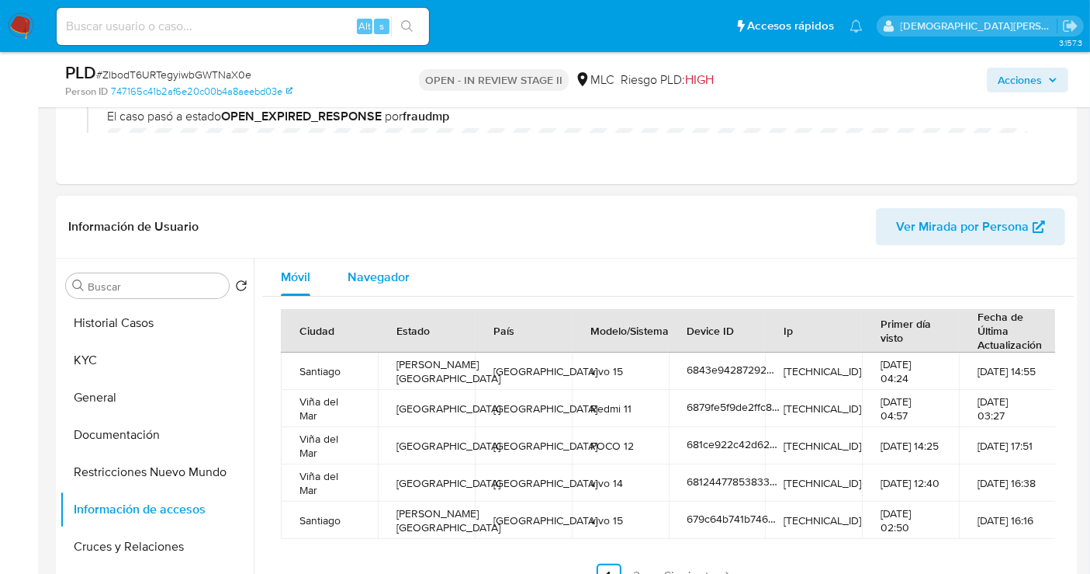
click at [383, 282] on span "Navegador" at bounding box center [379, 277] width 62 height 18
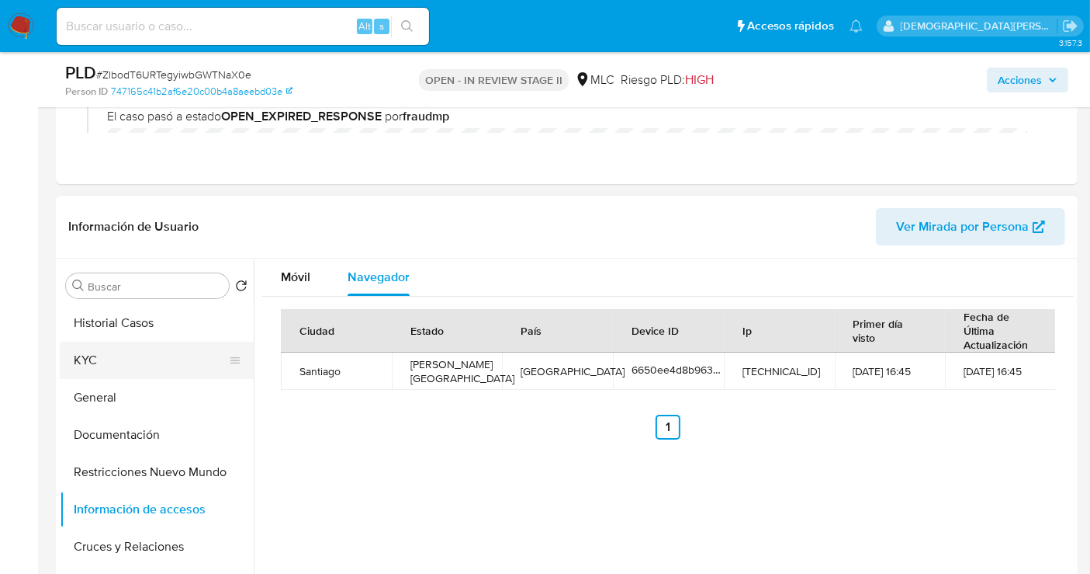
click at [172, 361] on button "KYC" at bounding box center [151, 359] width 182 height 37
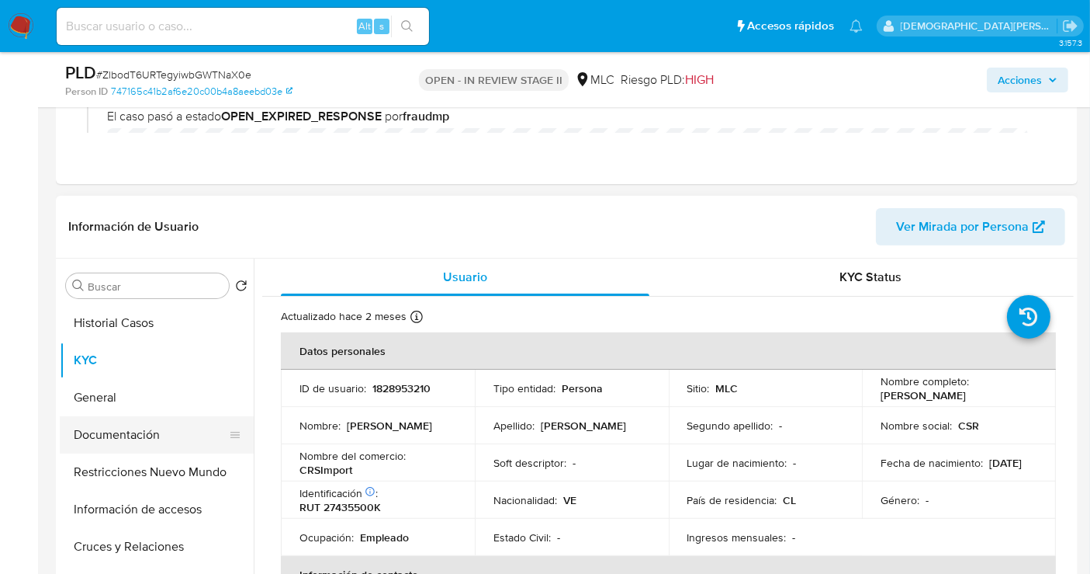
click at [101, 428] on button "Documentación" at bounding box center [151, 434] width 182 height 37
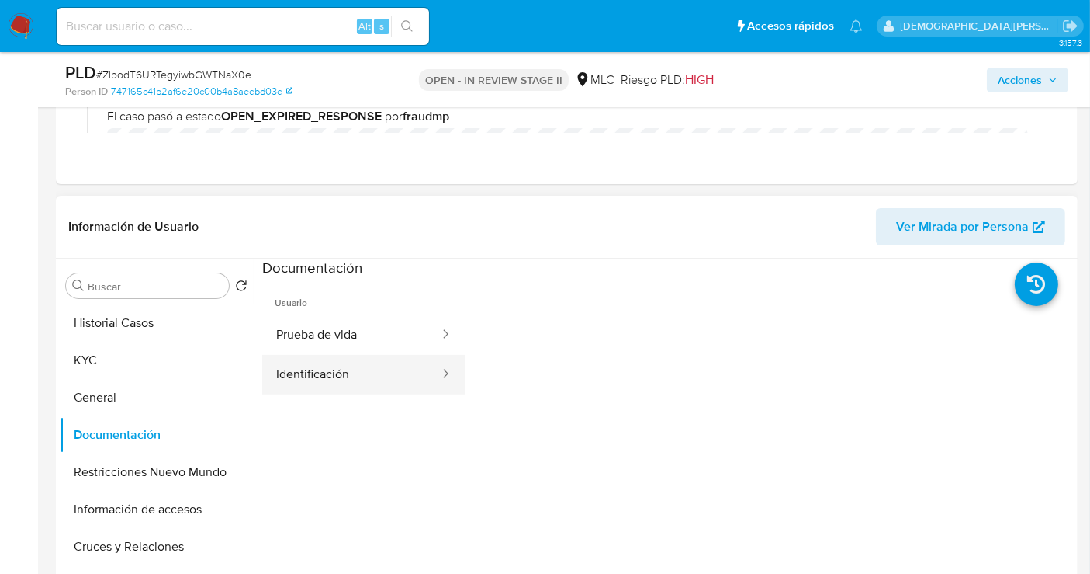
click at [345, 374] on button "Identificación" at bounding box center [351, 375] width 179 height 40
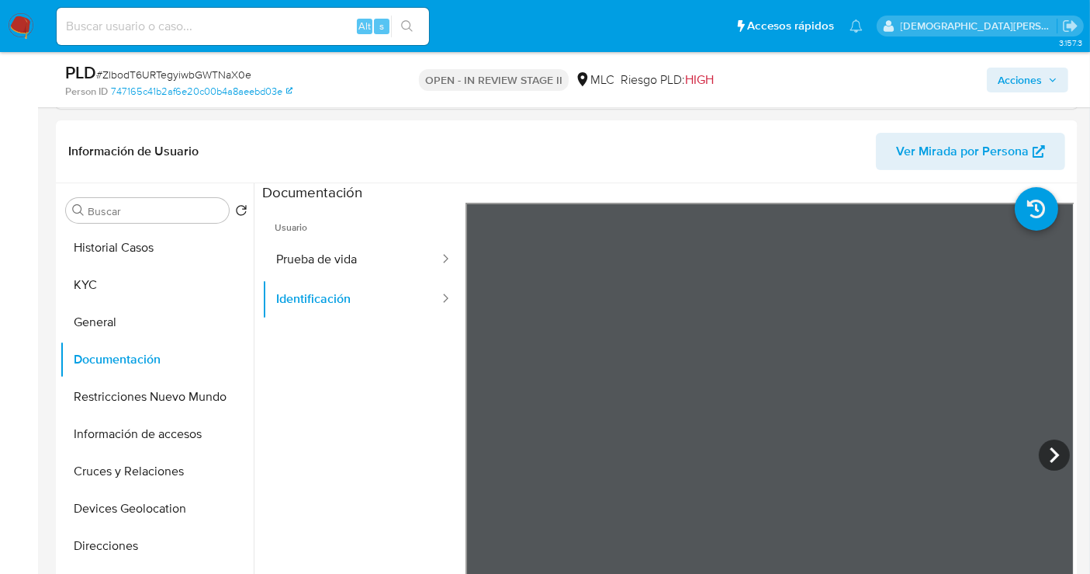
scroll to position [431, 0]
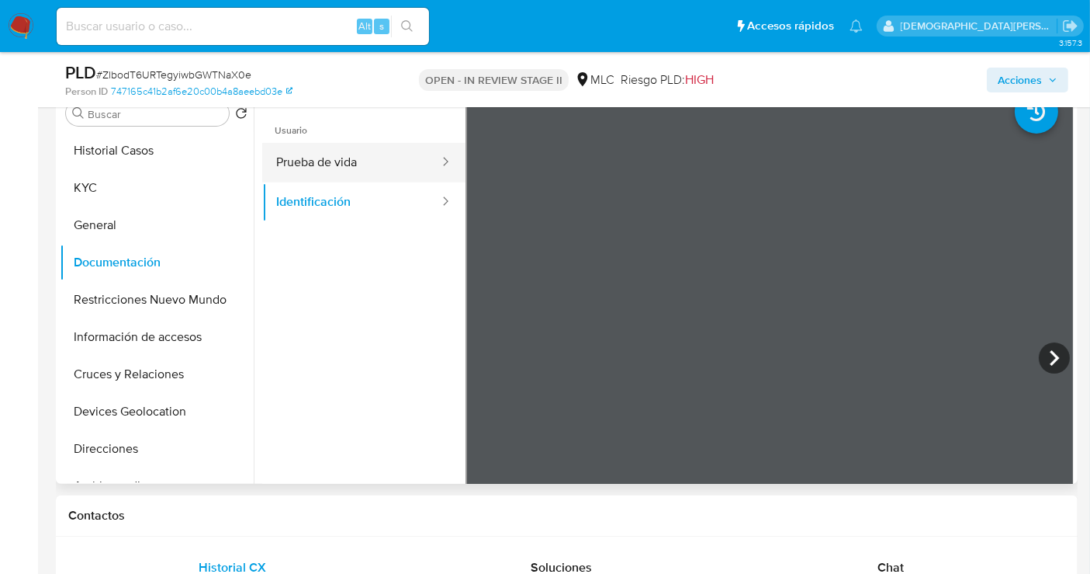
click at [355, 171] on button "Prueba de vida" at bounding box center [351, 163] width 179 height 40
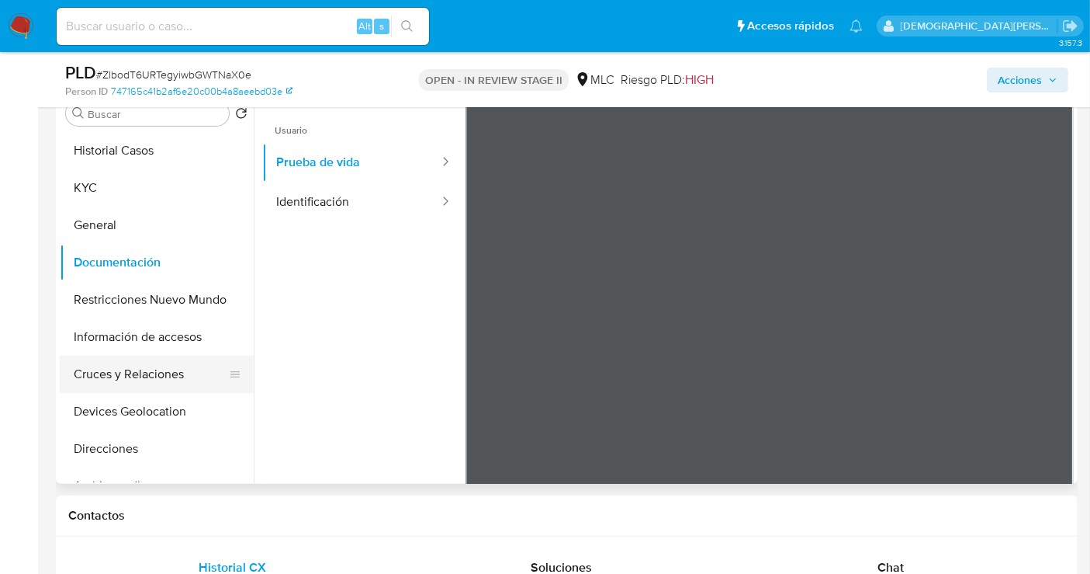
click at [130, 376] on button "Cruces y Relaciones" at bounding box center [151, 373] width 182 height 37
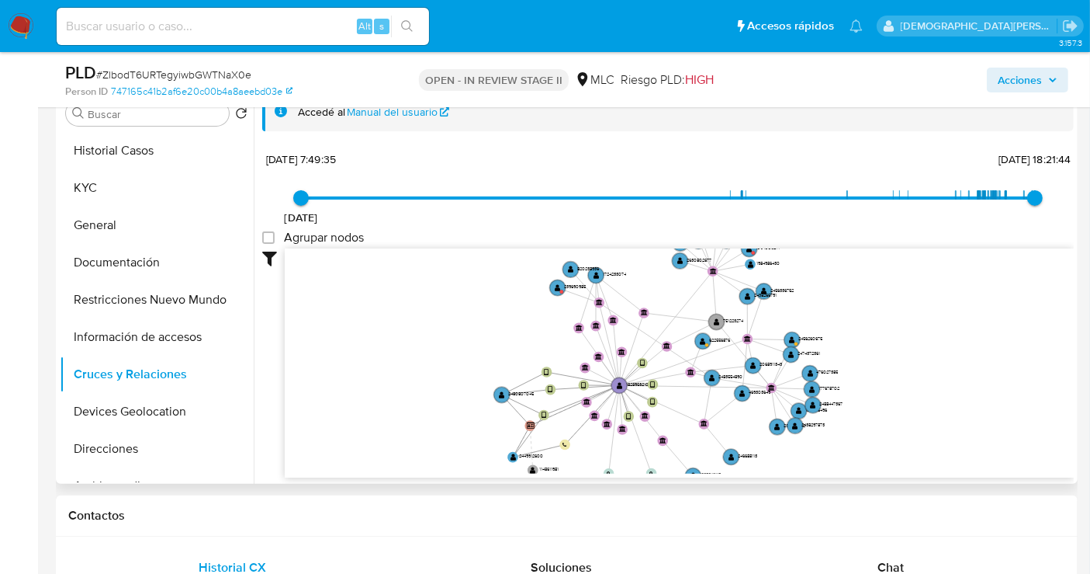
drag, startPoint x: 674, startPoint y: 360, endPoint x: 685, endPoint y: 414, distance: 55.4
click at [685, 414] on icon "device-68124477853833ff7fbbfba0  user-1828953210  1828953210 device-681ce922c…" at bounding box center [679, 360] width 789 height 225
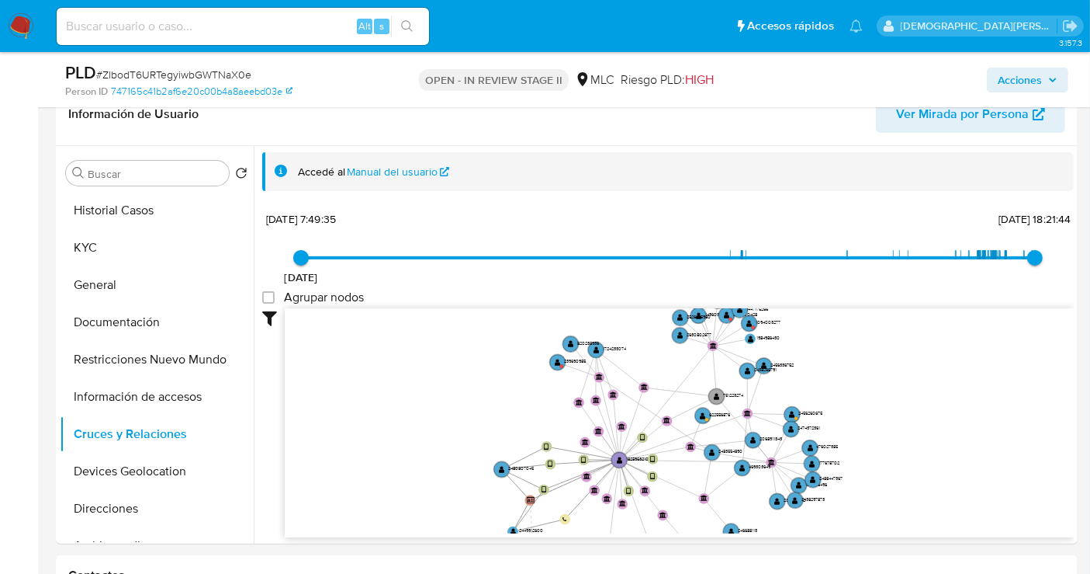
scroll to position [0, 0]
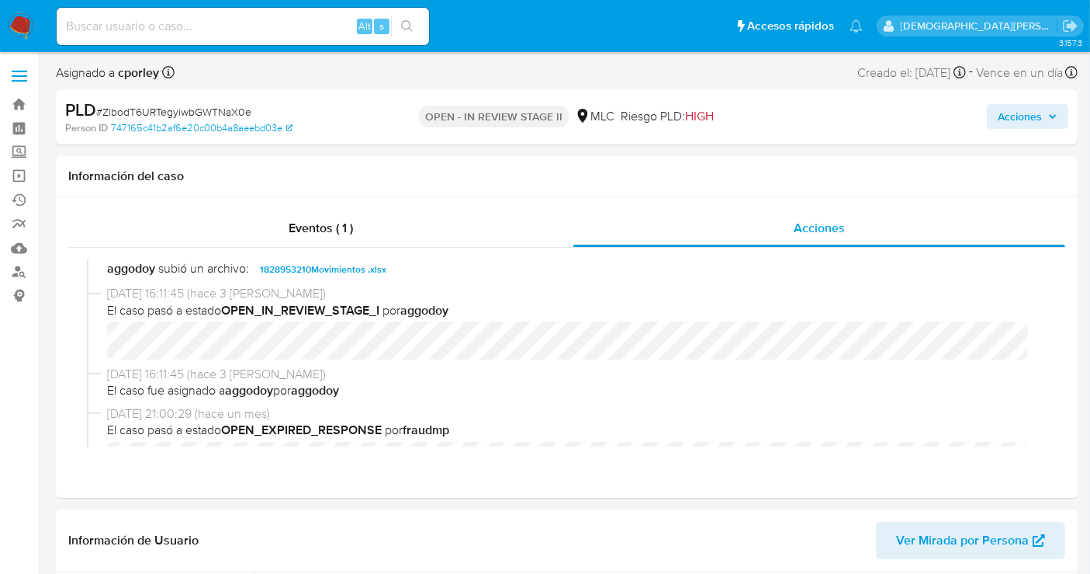
click at [1020, 122] on span "Acciones" at bounding box center [1020, 116] width 44 height 25
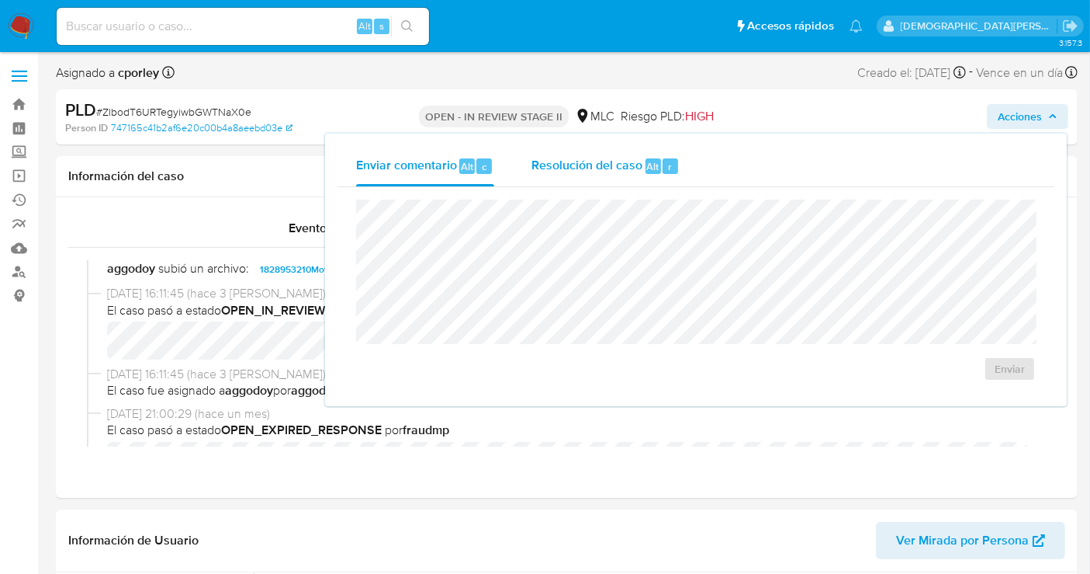
click at [563, 170] on span "Resolución del caso" at bounding box center [587, 166] width 111 height 18
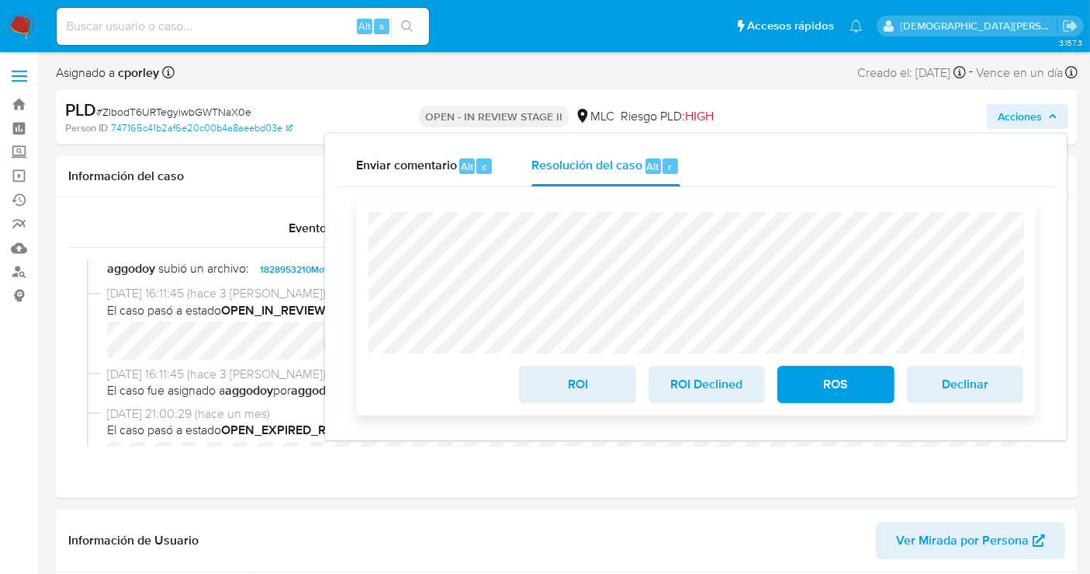
click at [796, 377] on button "ROS" at bounding box center [836, 384] width 116 height 37
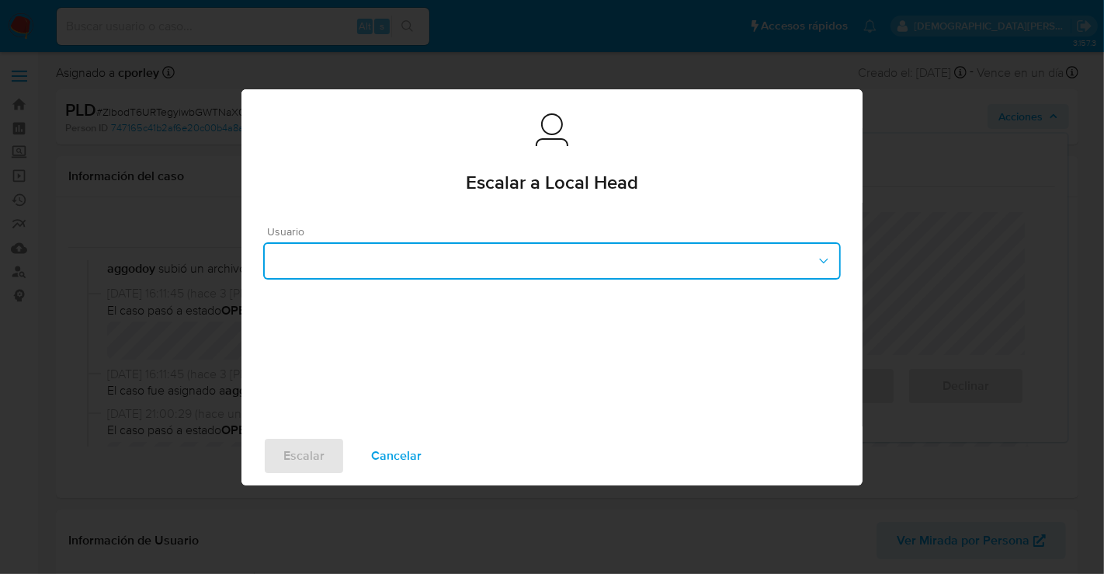
click at [474, 265] on button "button" at bounding box center [551, 260] width 577 height 37
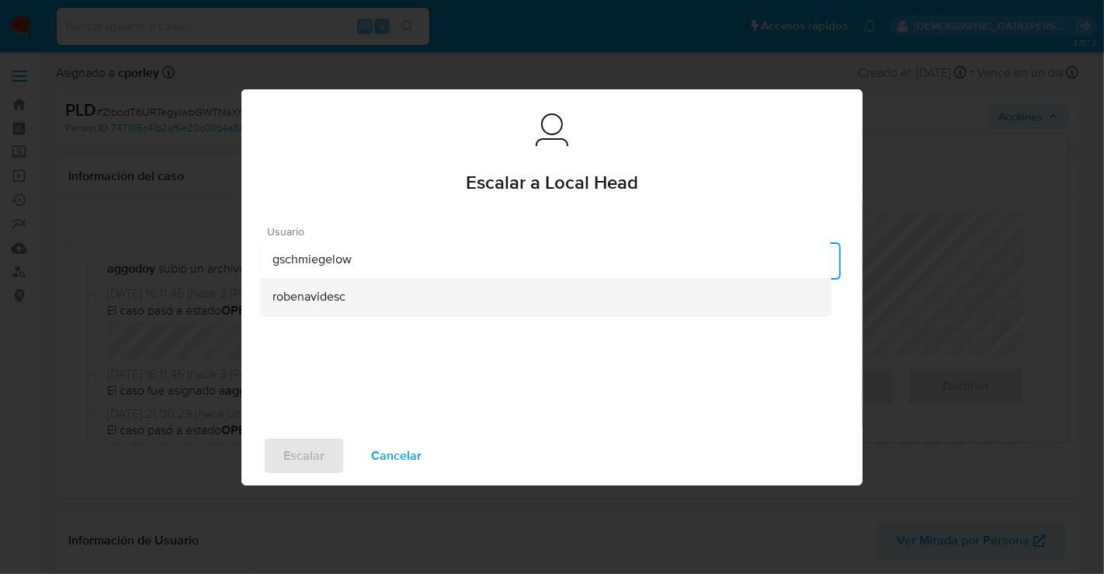
click at [348, 288] on div "robenavidesc" at bounding box center [545, 295] width 546 height 37
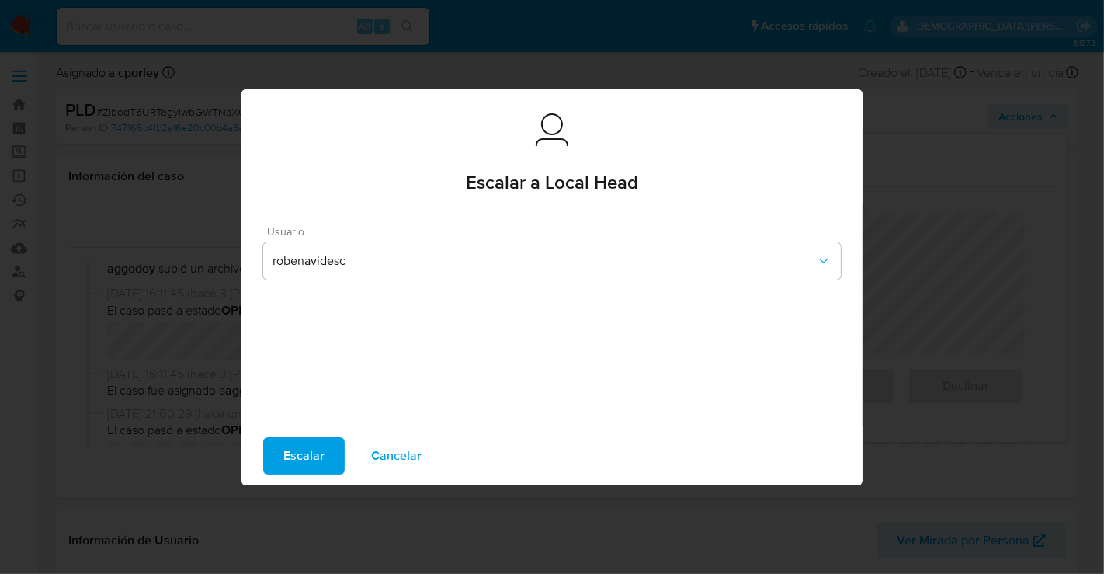
click at [306, 454] on span "Escalar" at bounding box center [303, 456] width 41 height 34
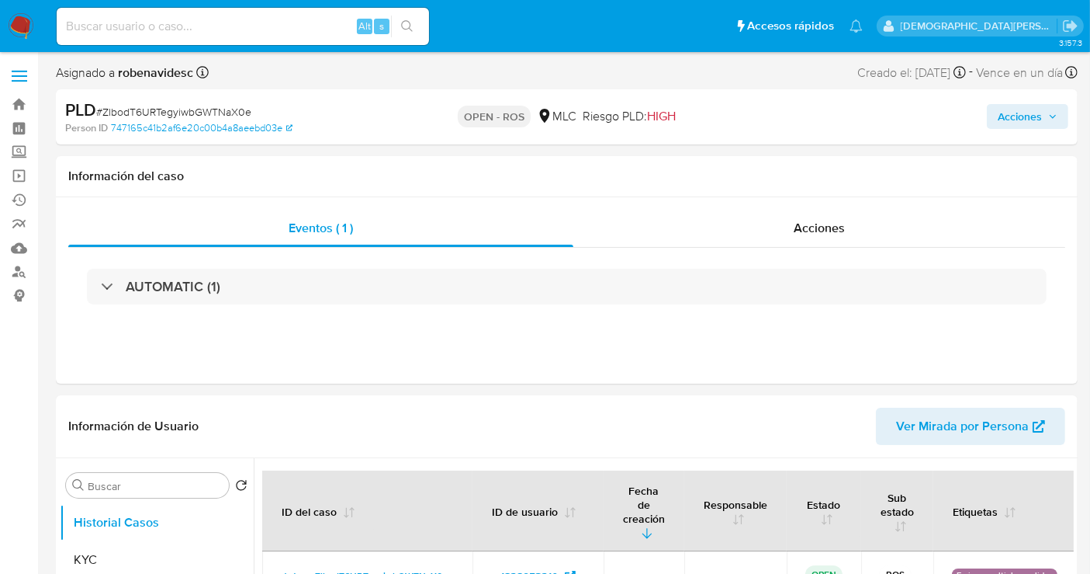
select select "10"
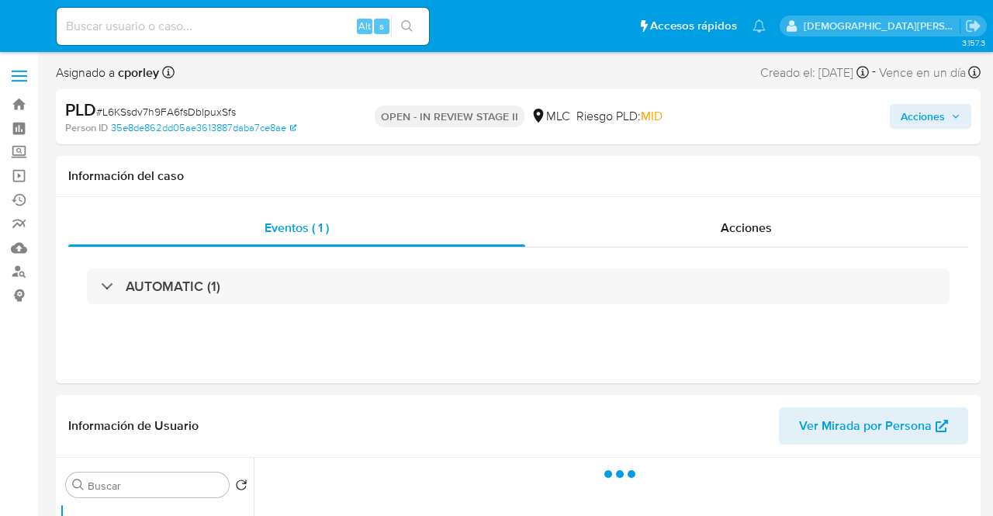
select select "10"
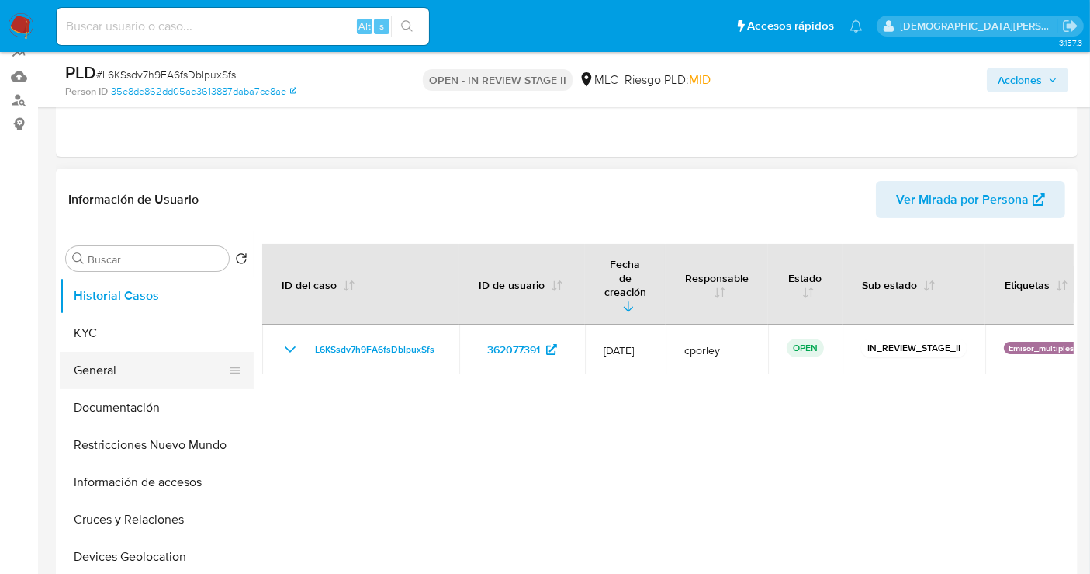
scroll to position [172, 0]
click at [132, 373] on button "General" at bounding box center [151, 369] width 182 height 37
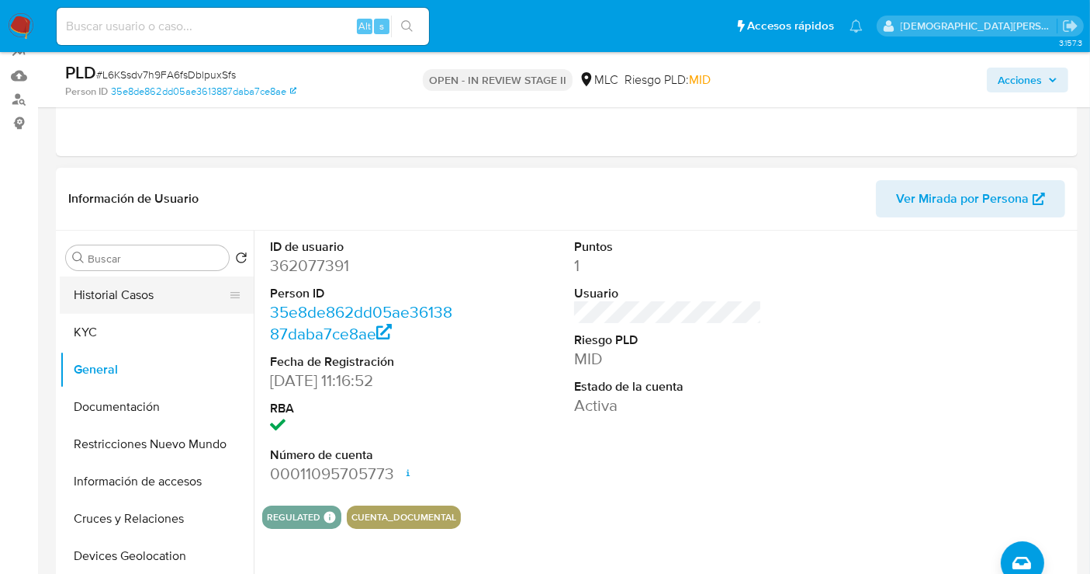
click at [130, 290] on button "Historial Casos" at bounding box center [151, 294] width 182 height 37
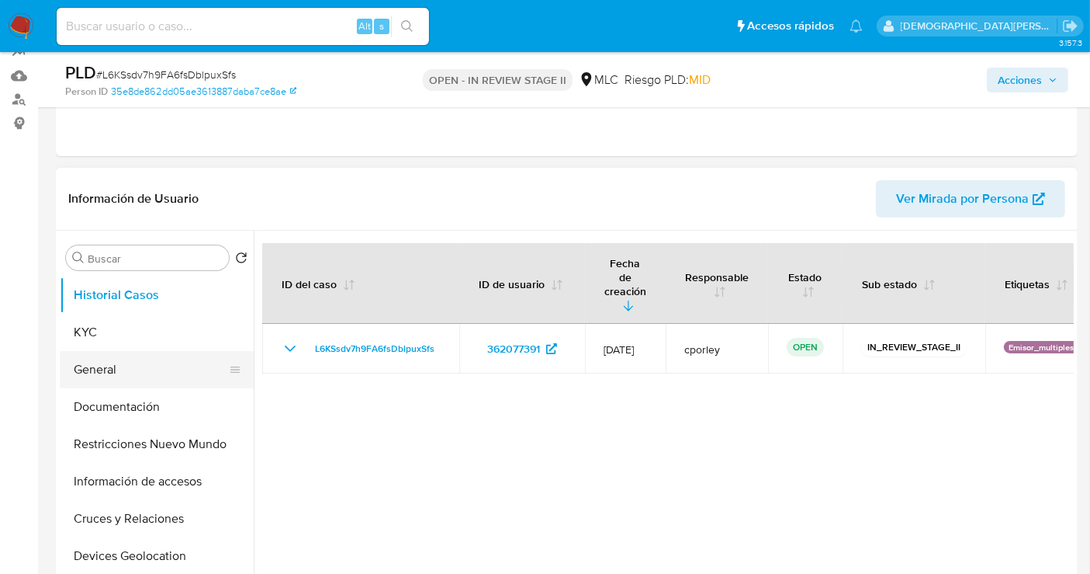
click at [123, 370] on button "General" at bounding box center [151, 369] width 182 height 37
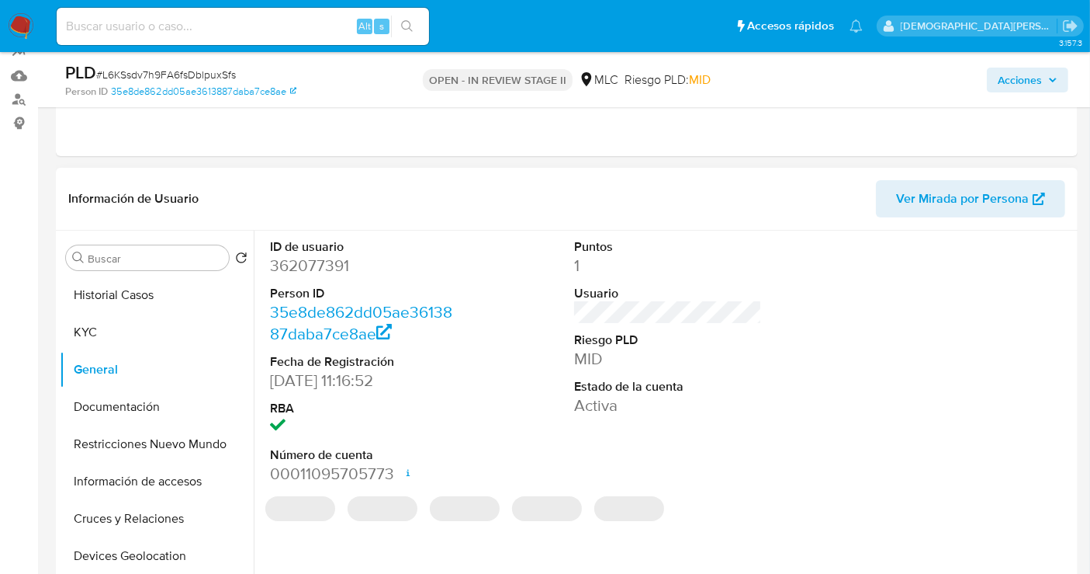
click at [318, 269] on dd "362077391" at bounding box center [364, 266] width 188 height 22
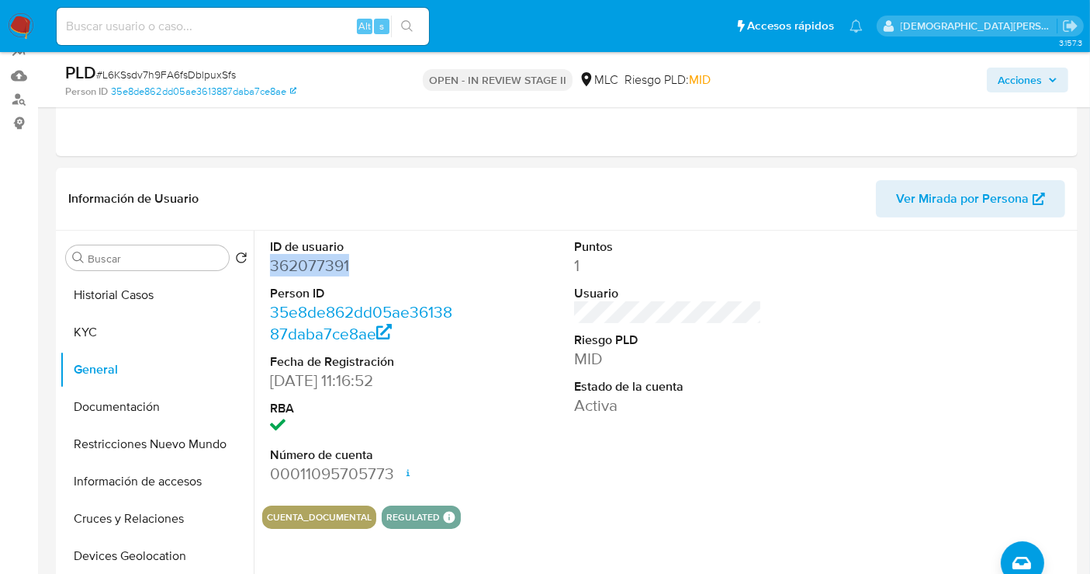
copy dd "362077391"
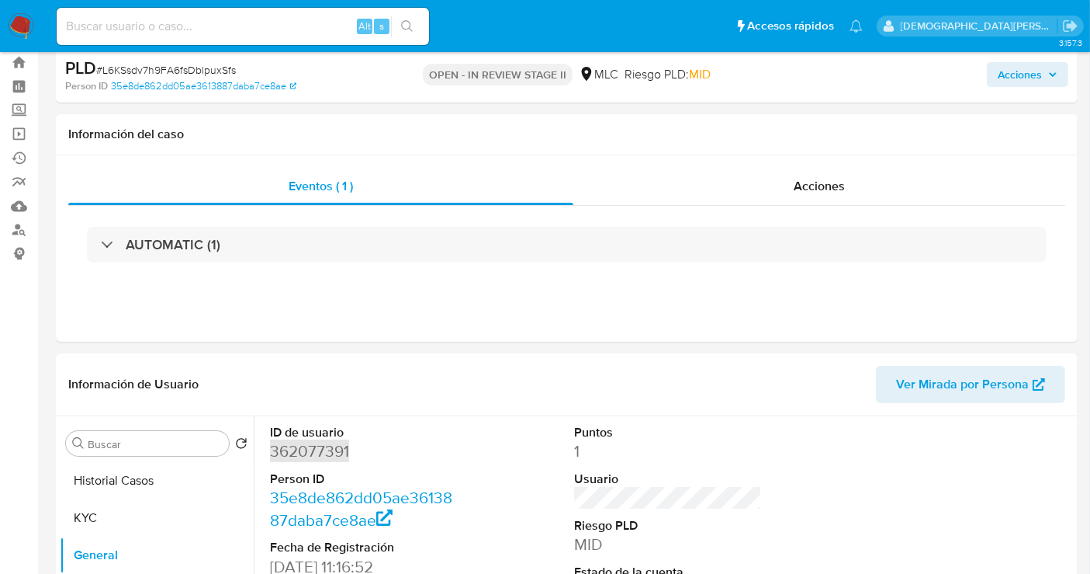
scroll to position [0, 0]
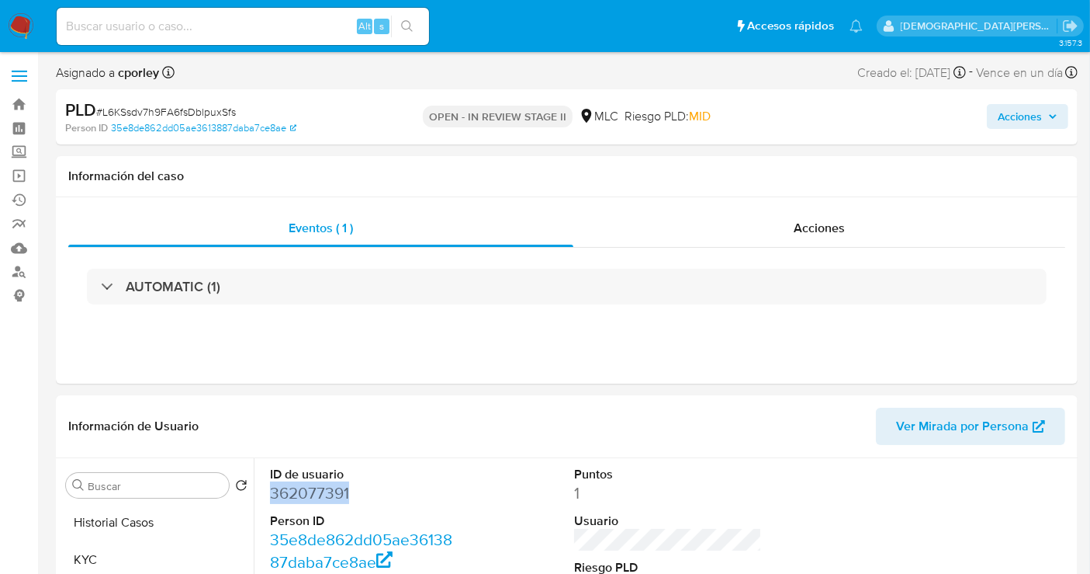
drag, startPoint x: 1001, startPoint y: 115, endPoint x: 886, endPoint y: 119, distance: 115.7
click at [993, 114] on span "Acciones" at bounding box center [1020, 116] width 44 height 25
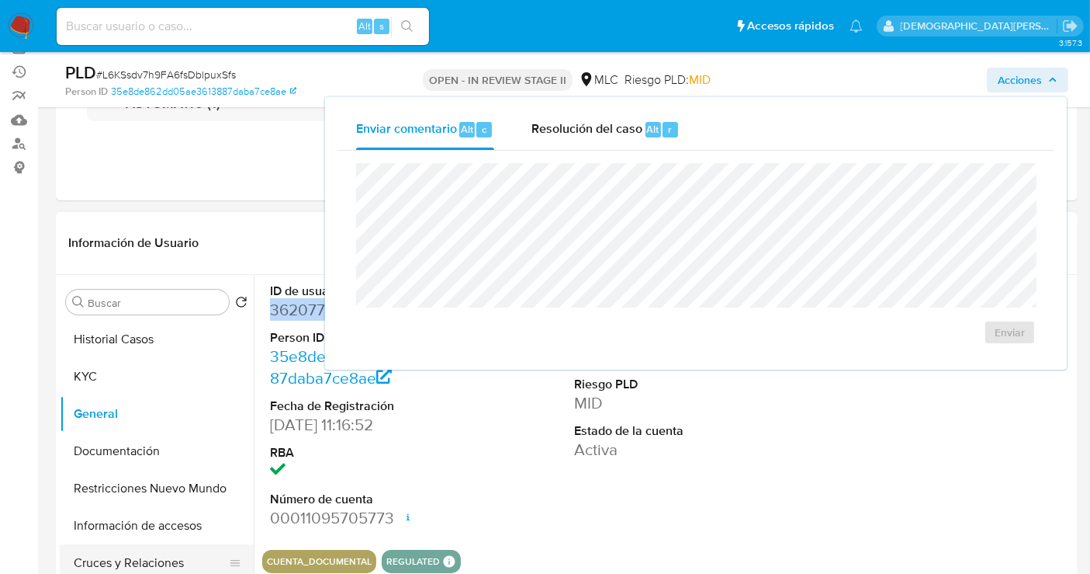
scroll to position [258, 0]
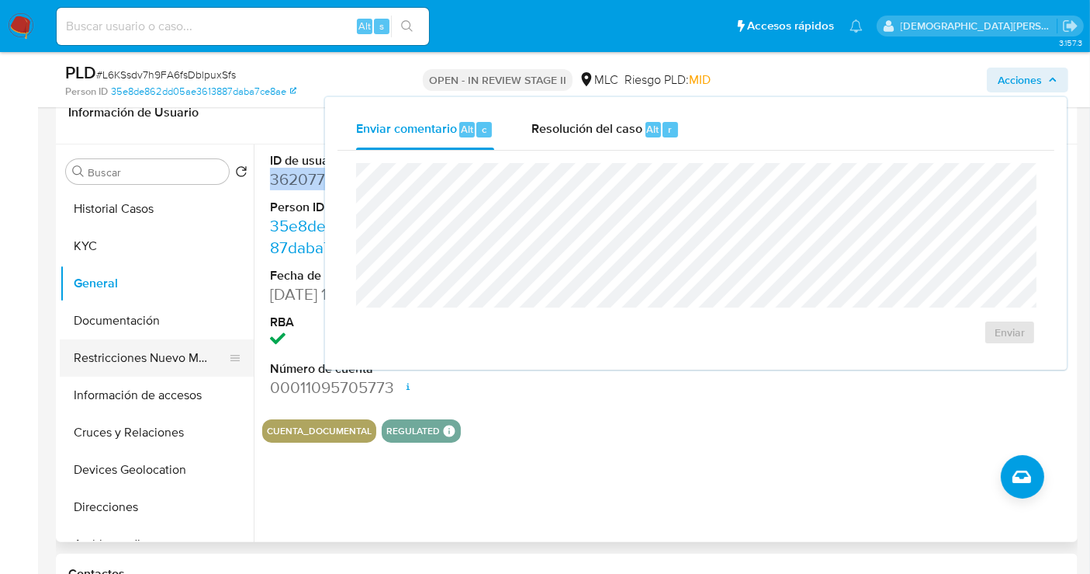
click at [152, 352] on button "Restricciones Nuevo Mundo" at bounding box center [151, 357] width 182 height 37
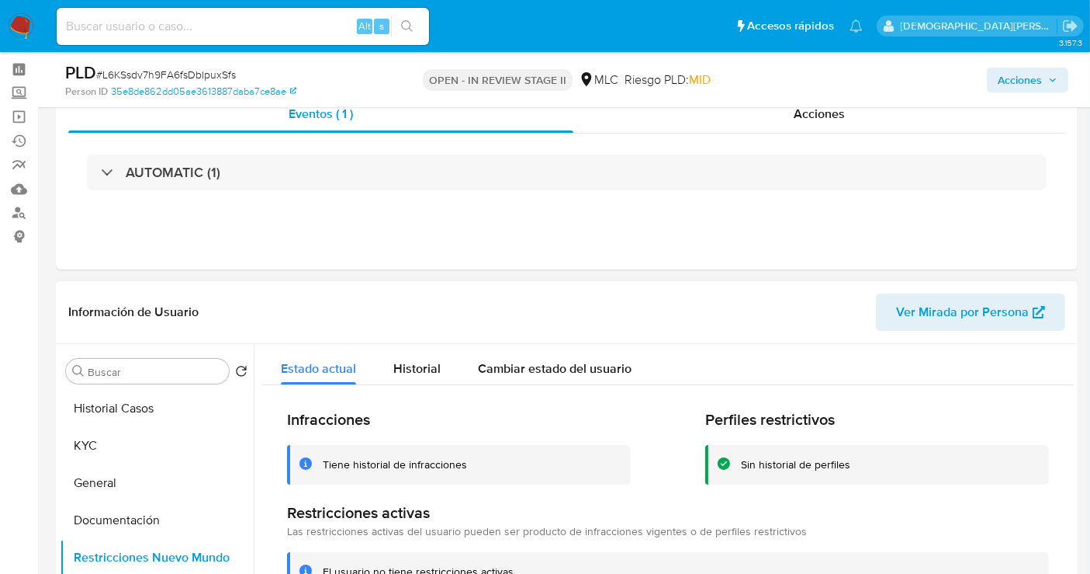
scroll to position [86, 0]
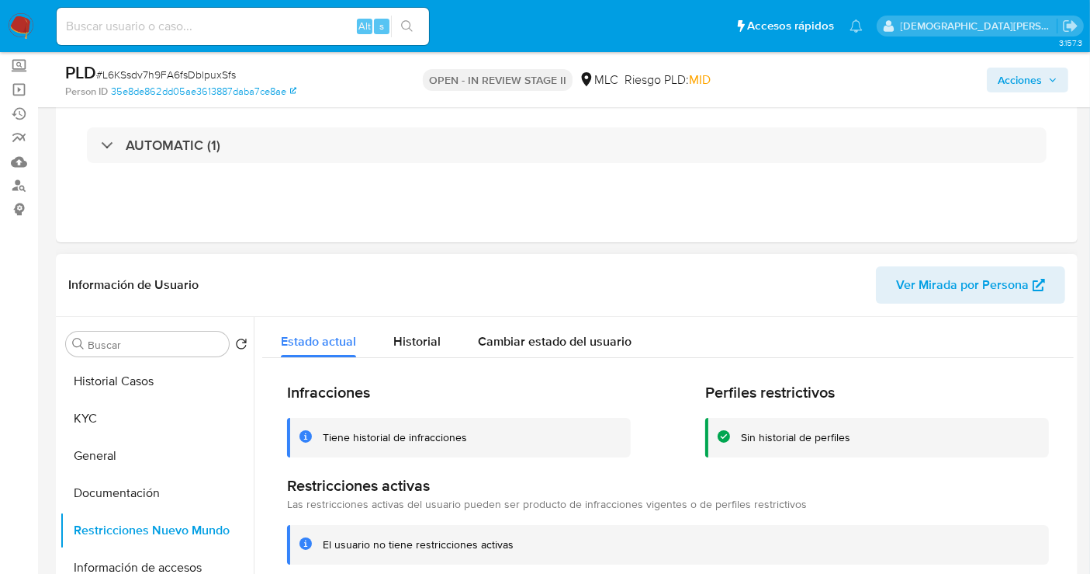
click at [415, 364] on div "Infracciones Tiene historial de infracciones Perfiles restrictivos Sin historia…" at bounding box center [668, 473] width 812 height 231
click at [421, 335] on span "Historial" at bounding box center [416, 341] width 47 height 18
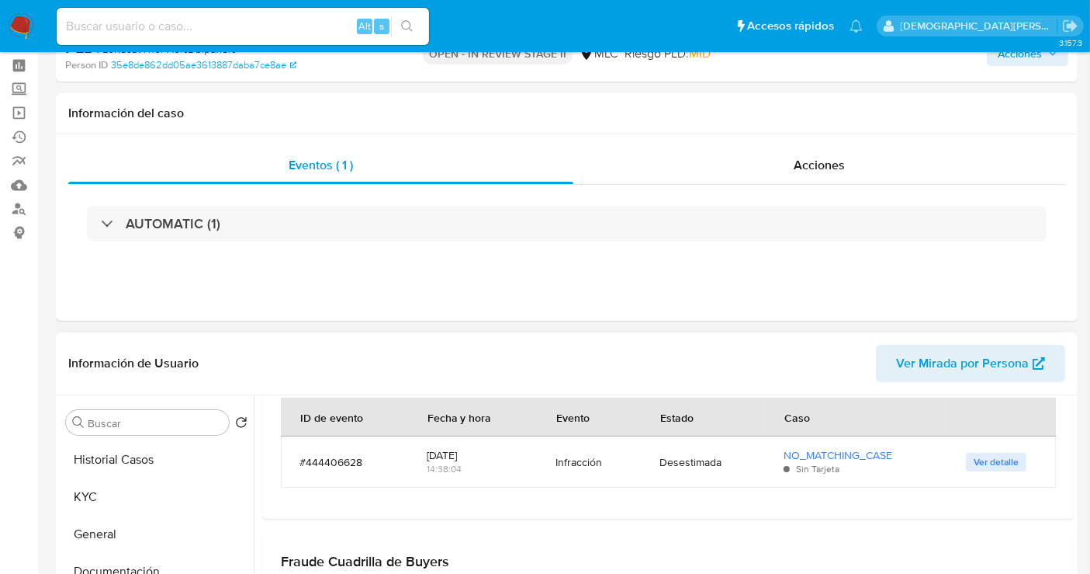
scroll to position [0, 0]
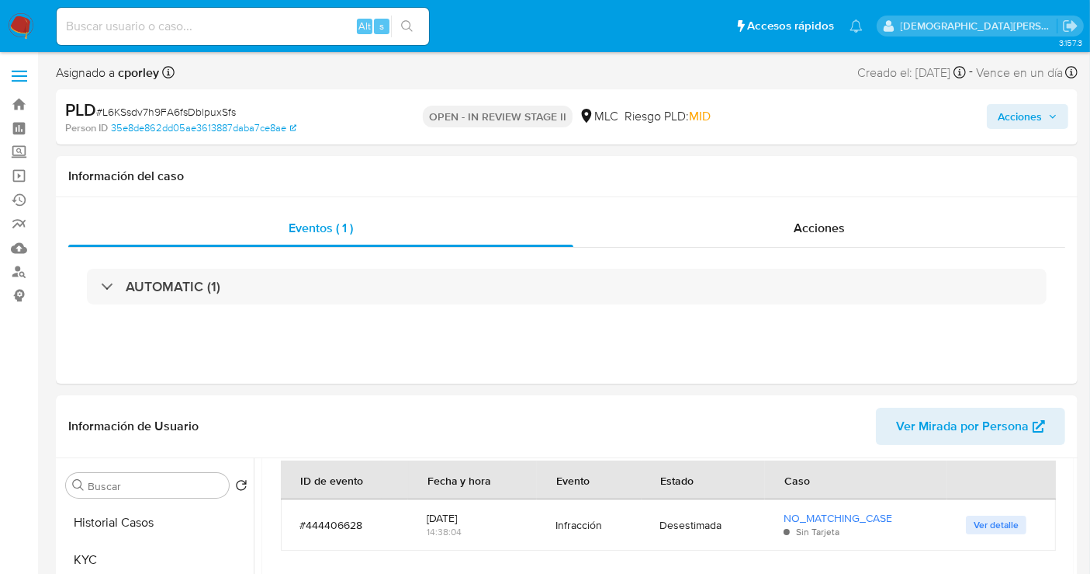
drag, startPoint x: 1020, startPoint y: 115, endPoint x: 966, endPoint y: 123, distance: 54.2
click at [993, 115] on span "Acciones" at bounding box center [1020, 116] width 44 height 25
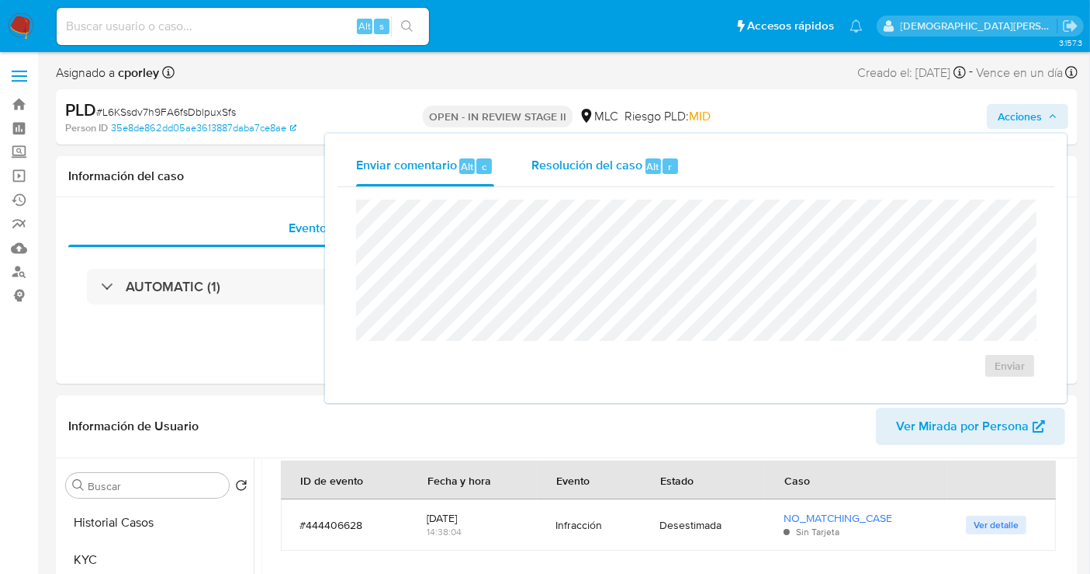
drag, startPoint x: 594, startPoint y: 165, endPoint x: 584, endPoint y: 185, distance: 22.6
click at [590, 171] on span "Resolución del caso" at bounding box center [587, 166] width 111 height 18
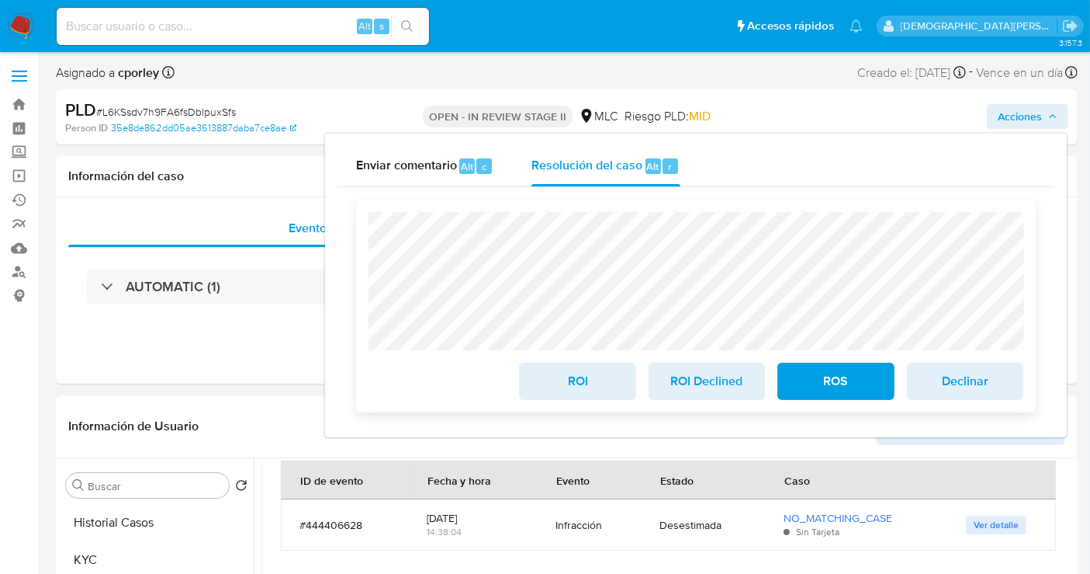
click at [564, 378] on span "ROI" at bounding box center [577, 381] width 76 height 34
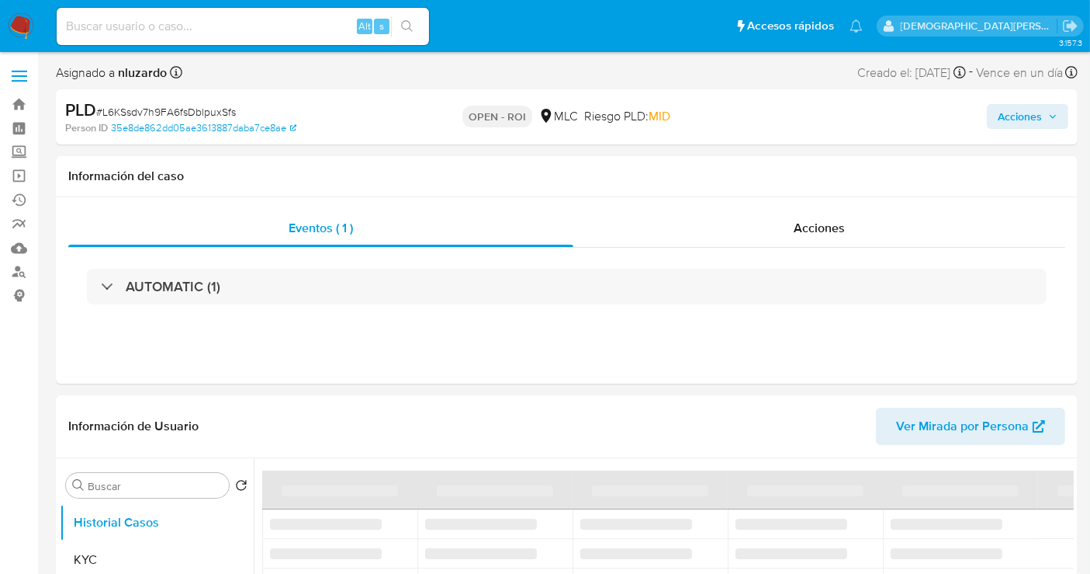
select select "10"
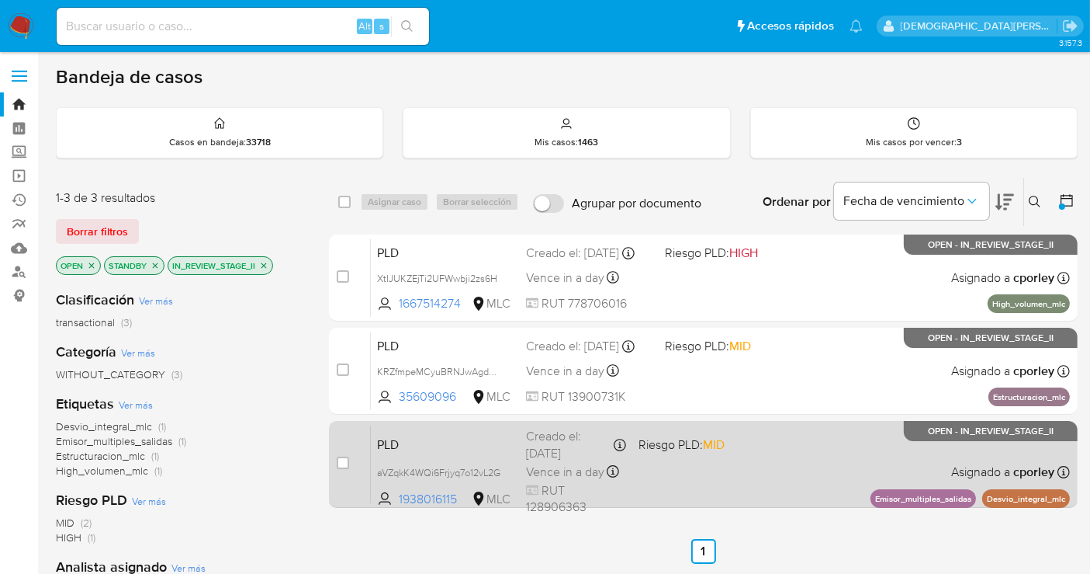
click at [779, 452] on div "PLD aVZqkK4WQi6Frjyq7o12vL2G 1938016115 MLC Riesgo PLD: MID Creado el: [DATE] C…" at bounding box center [720, 464] width 699 height 78
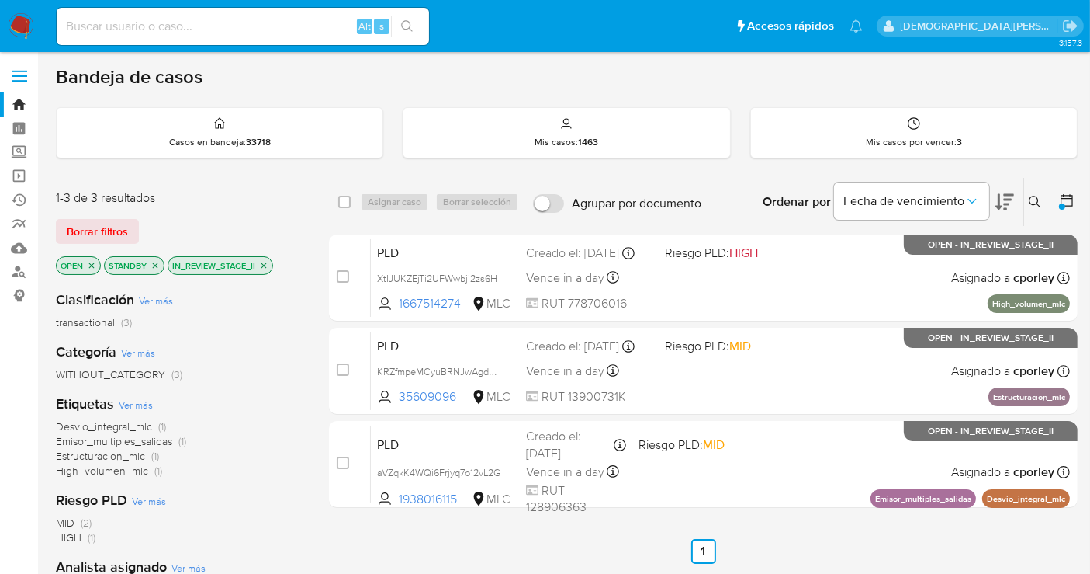
click at [264, 261] on icon "close-filter" at bounding box center [263, 265] width 9 height 9
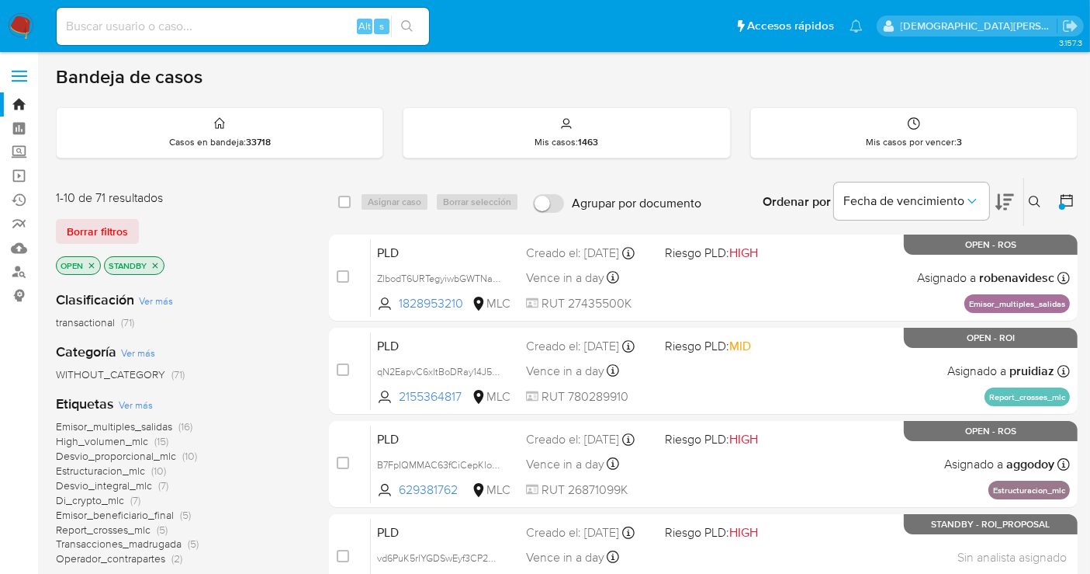
click at [159, 265] on icon "close-filter" at bounding box center [155, 265] width 9 height 9
click at [93, 262] on icon "close-filter" at bounding box center [91, 264] width 5 height 5
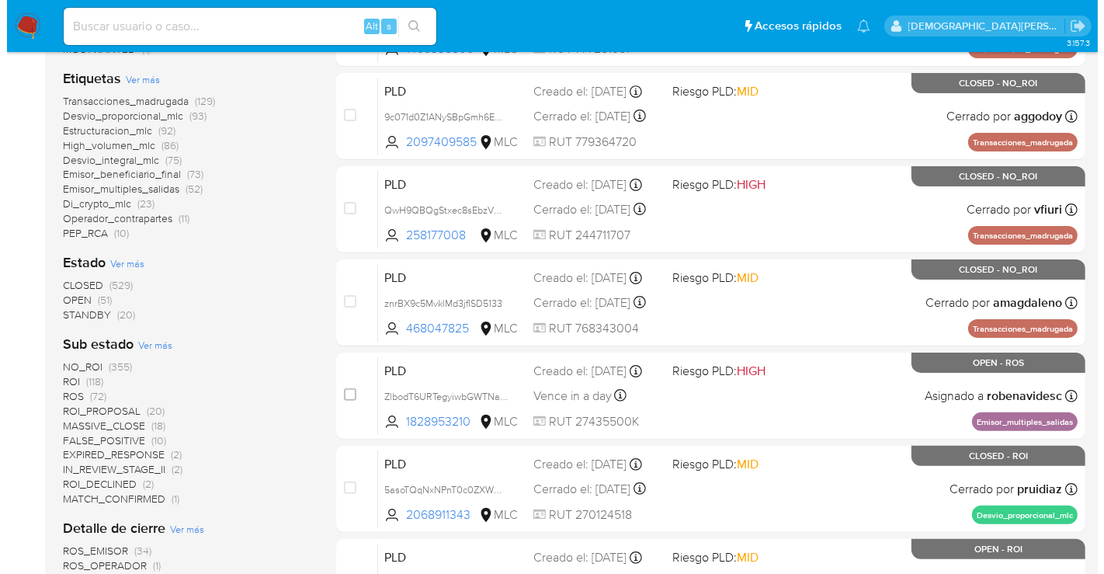
scroll to position [345, 0]
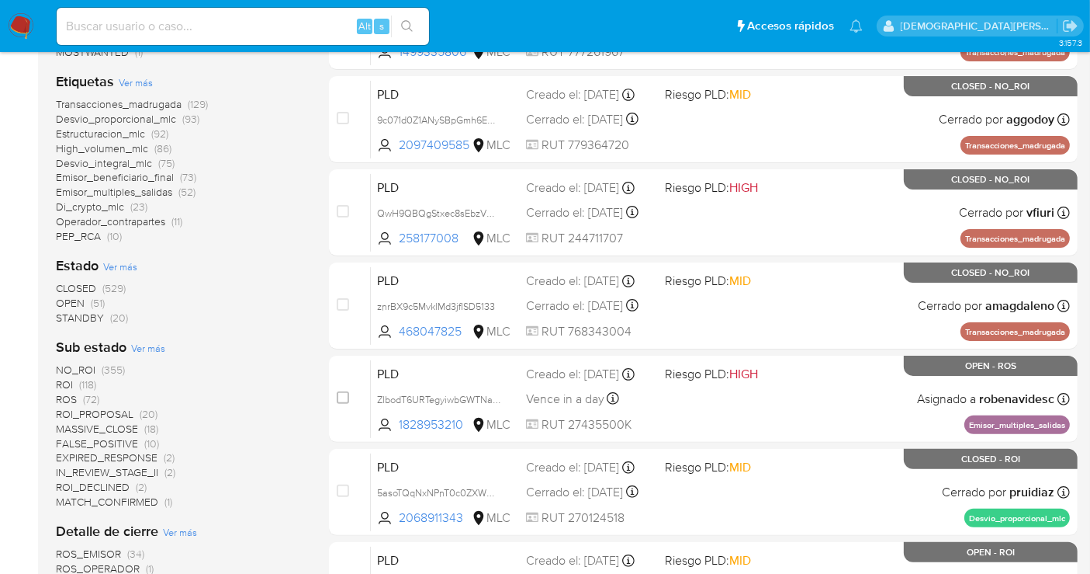
click at [120, 262] on span "Ver más" at bounding box center [120, 266] width 34 height 14
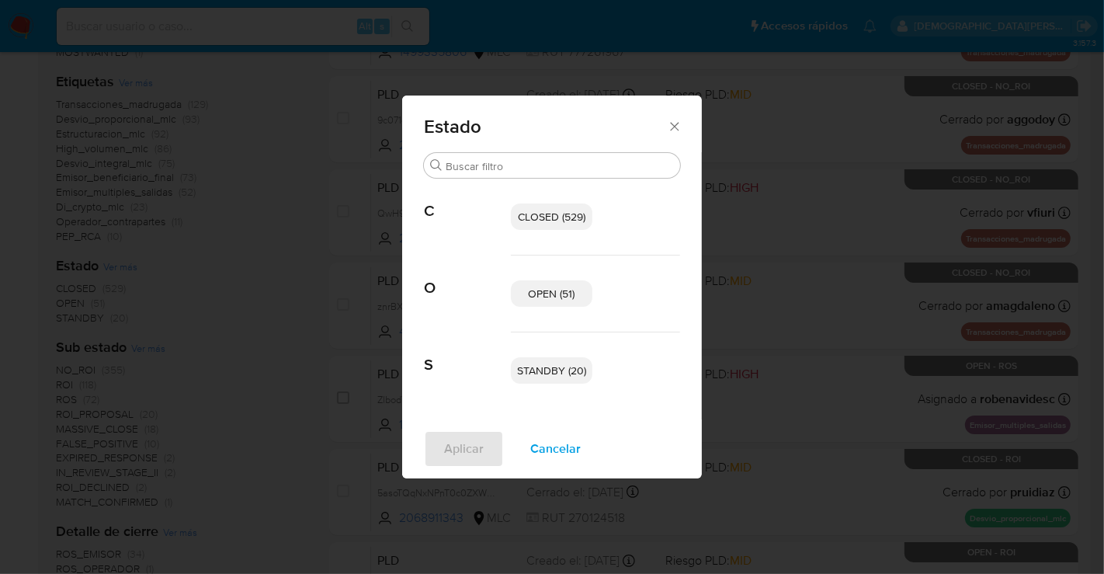
click at [538, 286] on span "OPEN (51)" at bounding box center [552, 294] width 47 height 16
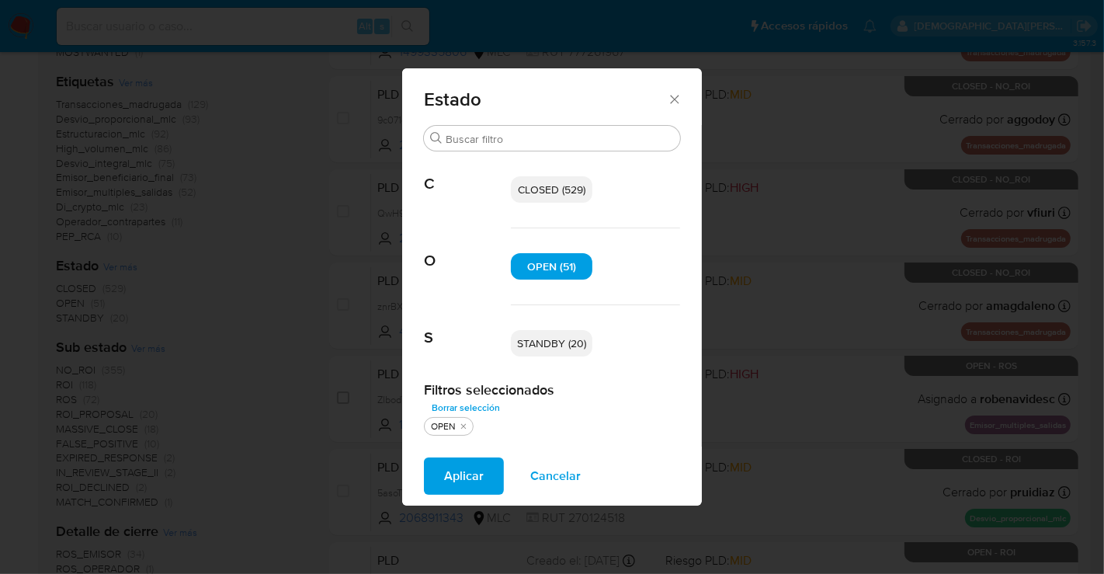
click at [534, 338] on span "STANDBY (20)" at bounding box center [551, 343] width 69 height 16
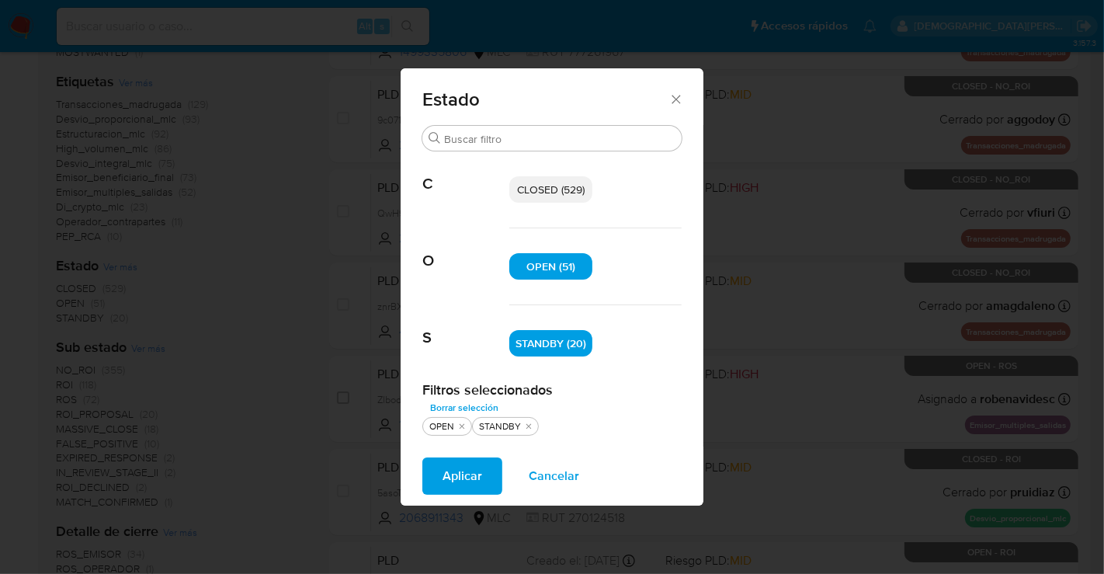
click at [471, 469] on span "Aplicar" at bounding box center [462, 476] width 40 height 34
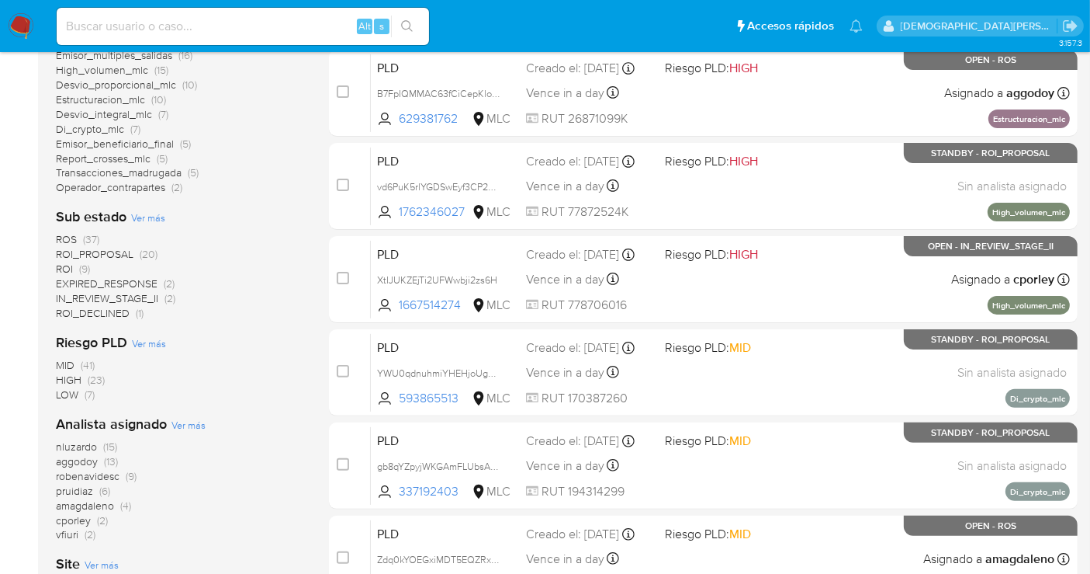
scroll to position [345, 0]
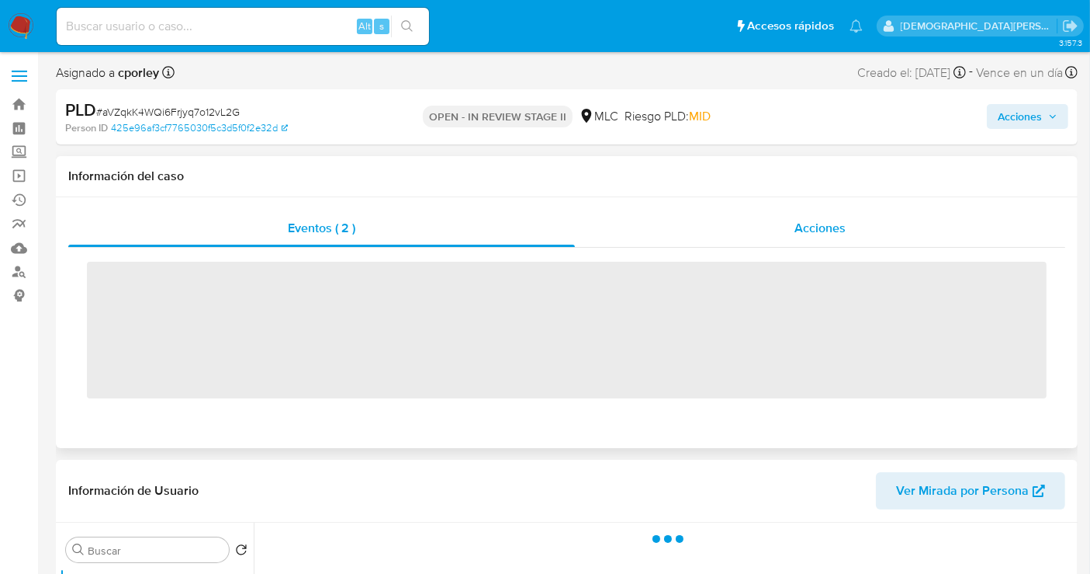
click at [820, 225] on span "Acciones" at bounding box center [820, 228] width 51 height 18
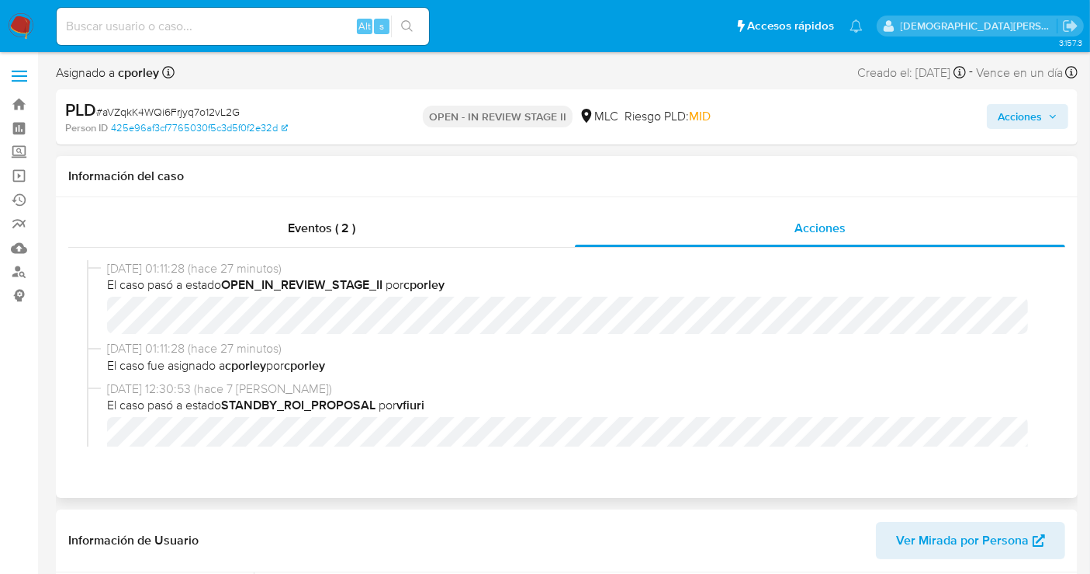
select select "10"
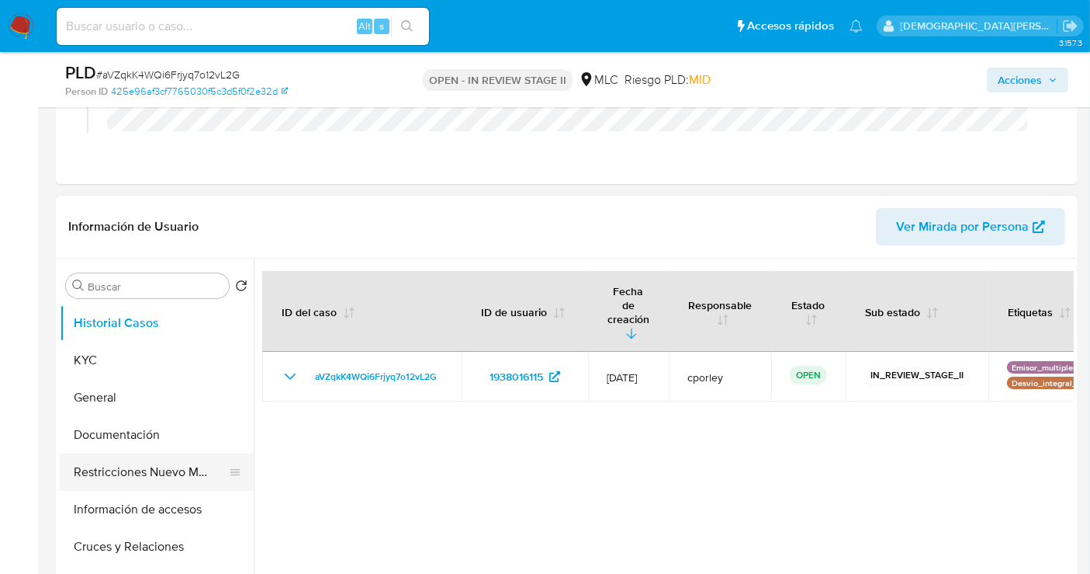
click at [142, 471] on button "Restricciones Nuevo Mundo" at bounding box center [151, 471] width 182 height 37
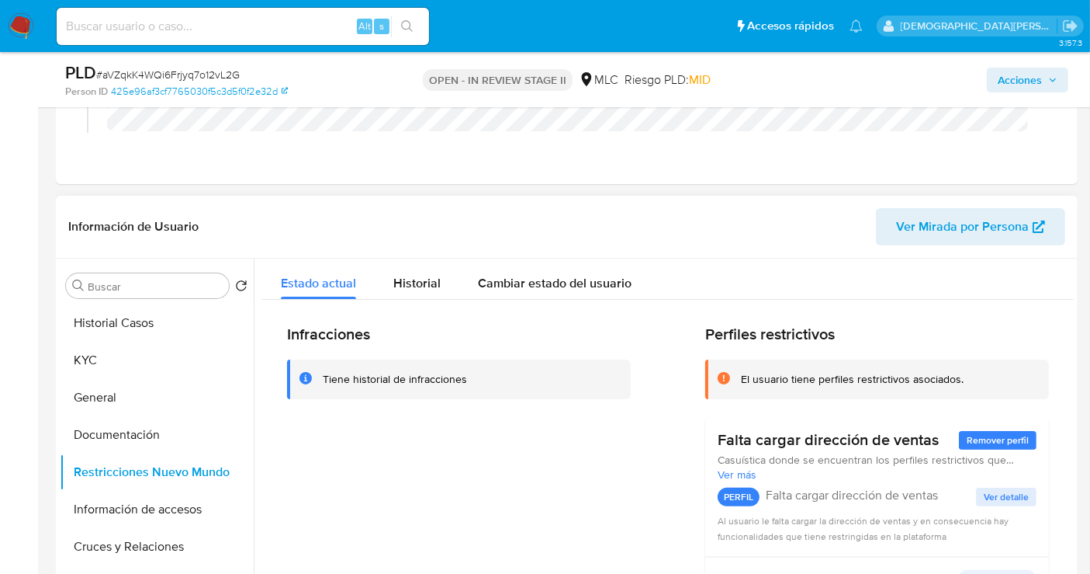
drag, startPoint x: 398, startPoint y: 284, endPoint x: 286, endPoint y: 347, distance: 128.9
click at [399, 283] on span "Historial" at bounding box center [416, 283] width 47 height 18
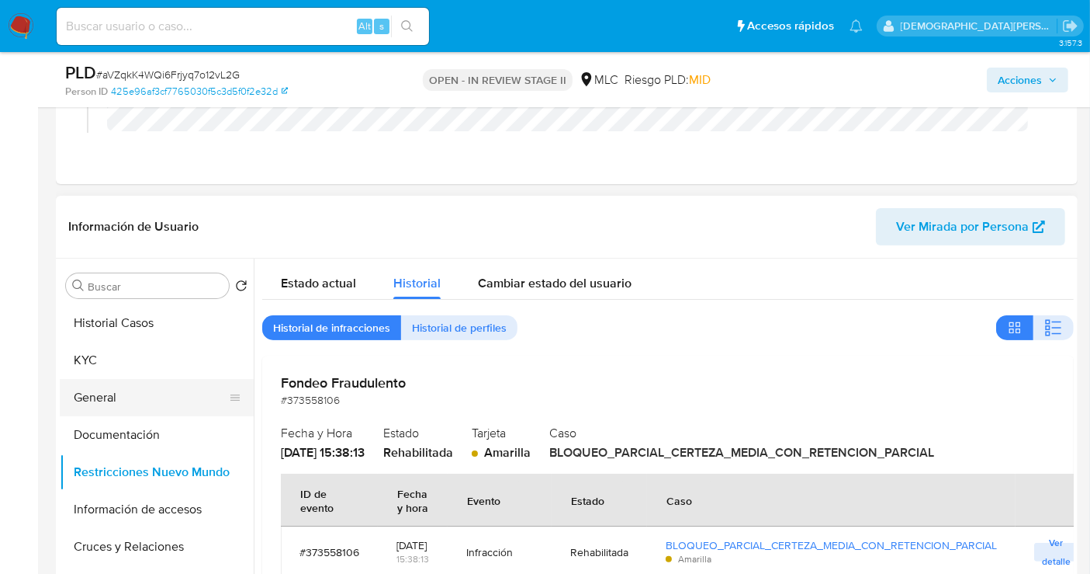
click at [99, 388] on button "General" at bounding box center [151, 397] width 182 height 37
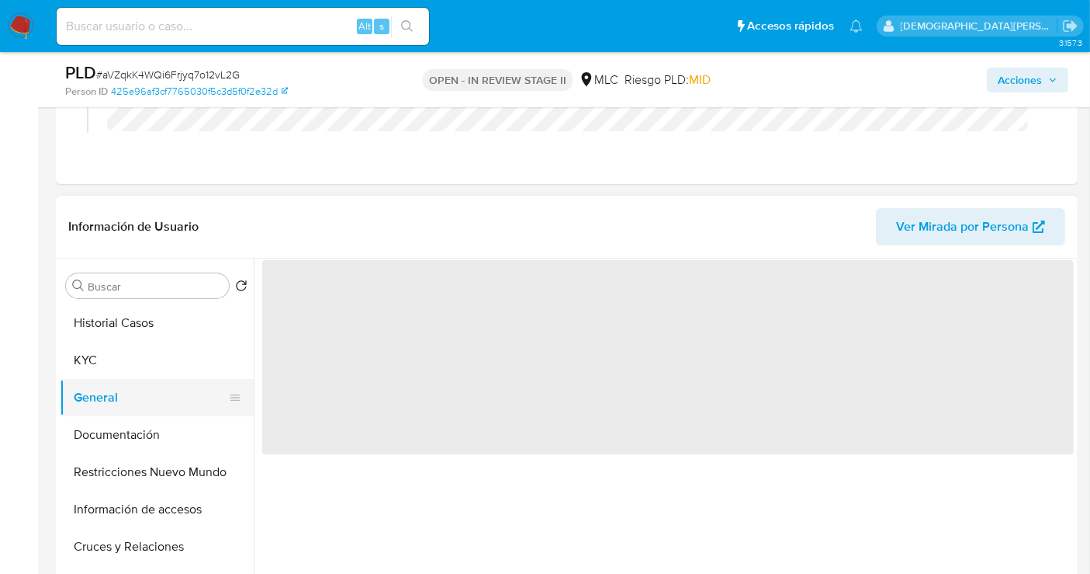
click at [99, 388] on button "General" at bounding box center [151, 397] width 182 height 37
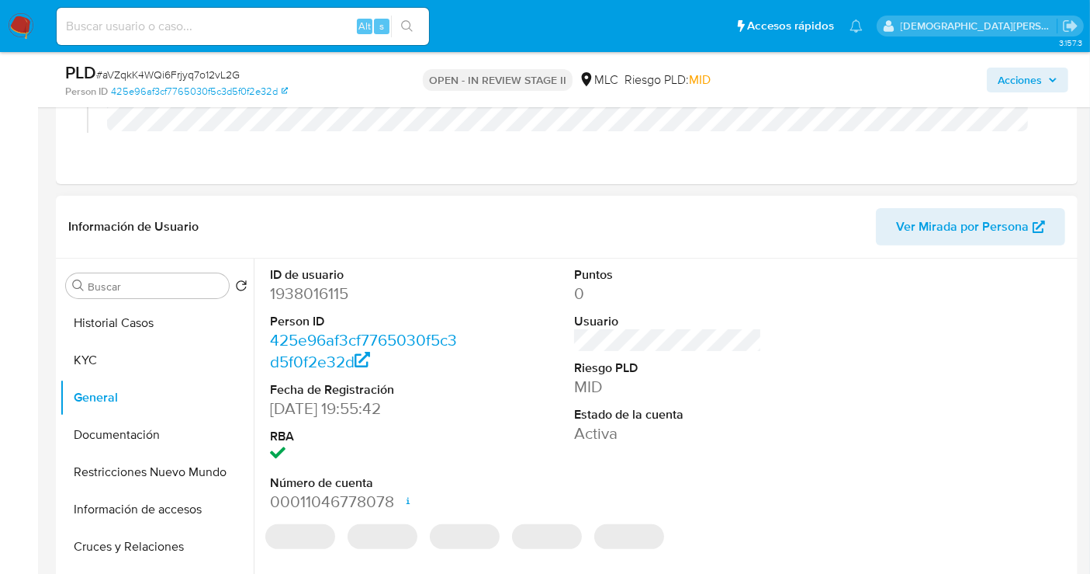
click at [328, 290] on dd "1938016115" at bounding box center [364, 294] width 188 height 22
click at [324, 291] on dd "1938016115" at bounding box center [364, 294] width 188 height 22
click at [298, 292] on dd "1938016115" at bounding box center [364, 294] width 188 height 22
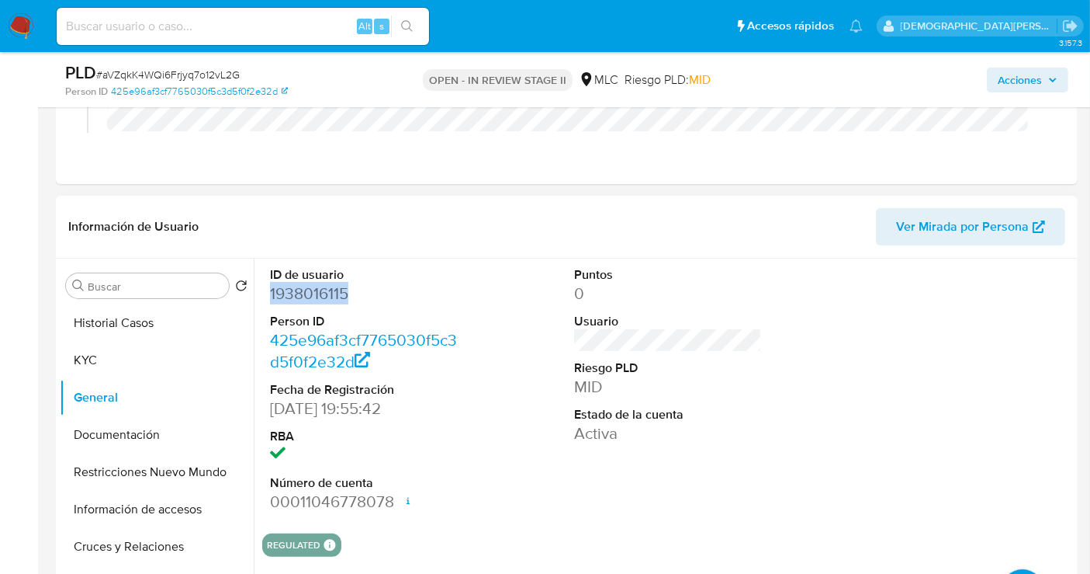
click at [298, 291] on dd "1938016115" at bounding box center [364, 294] width 188 height 22
copy dd "1938016115"
click at [146, 329] on button "Historial Casos" at bounding box center [151, 322] width 182 height 37
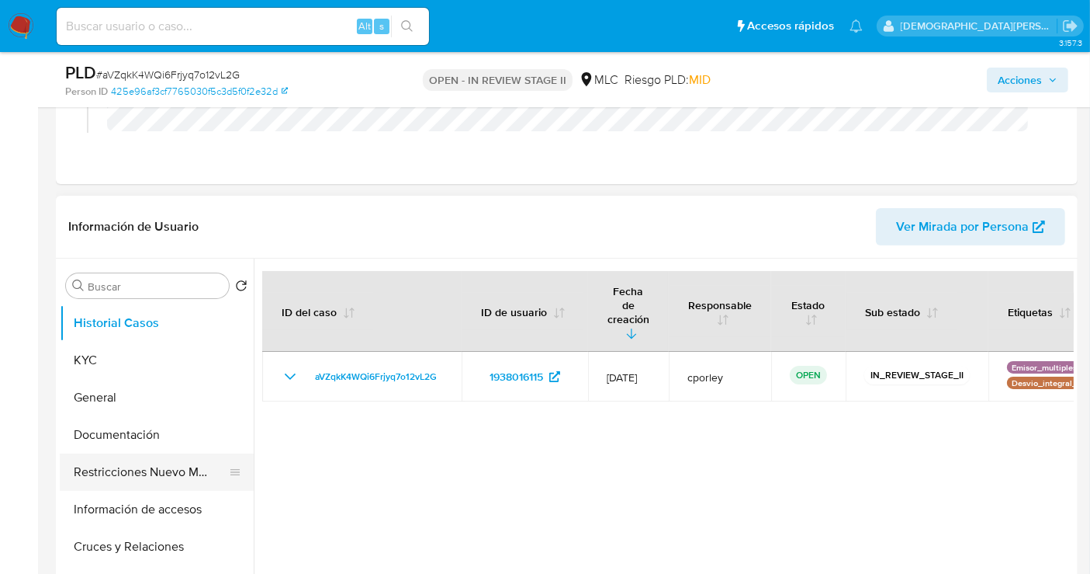
click at [130, 473] on button "Restricciones Nuevo Mundo" at bounding box center [151, 471] width 182 height 37
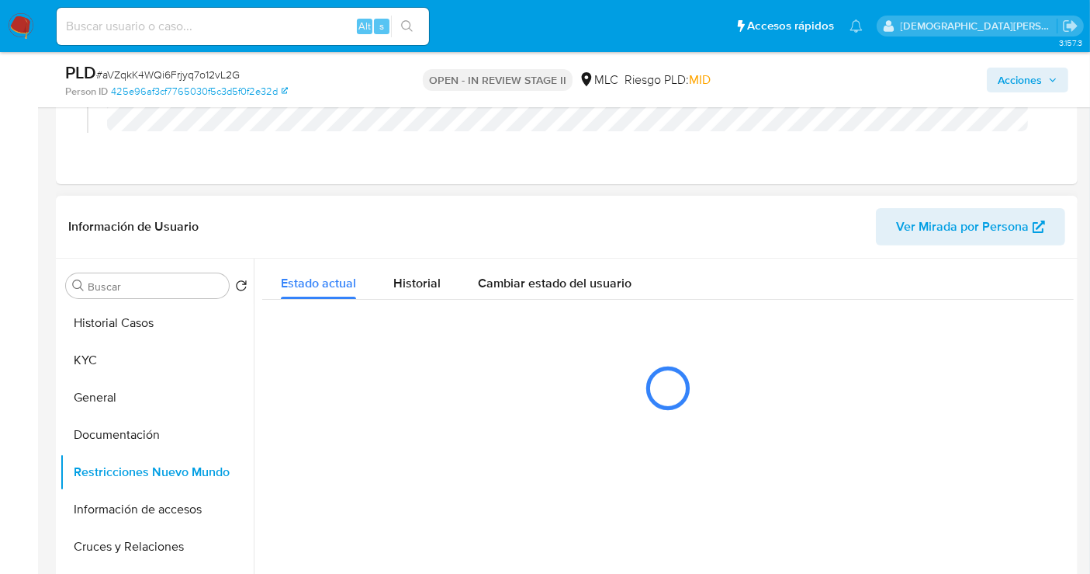
scroll to position [345, 0]
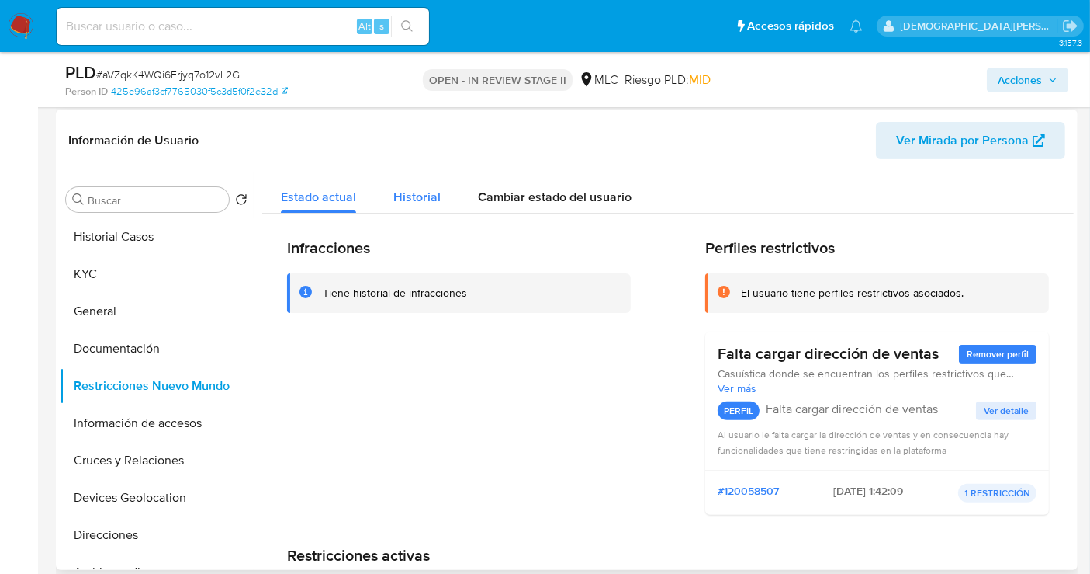
click at [421, 196] on span "Historial" at bounding box center [416, 197] width 47 height 18
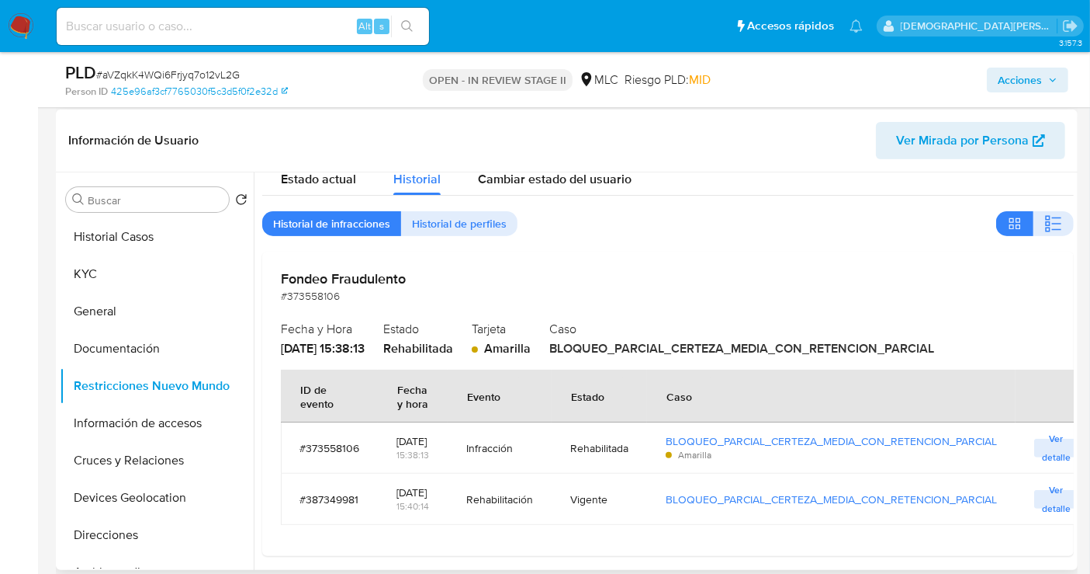
scroll to position [0, 0]
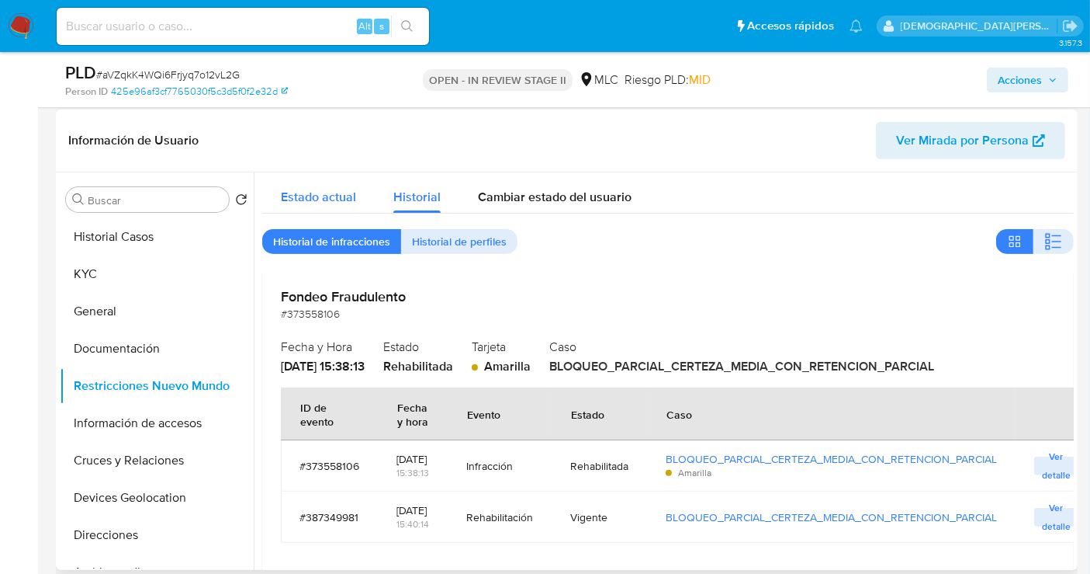
click at [324, 192] on span "Estado actual" at bounding box center [318, 197] width 75 height 18
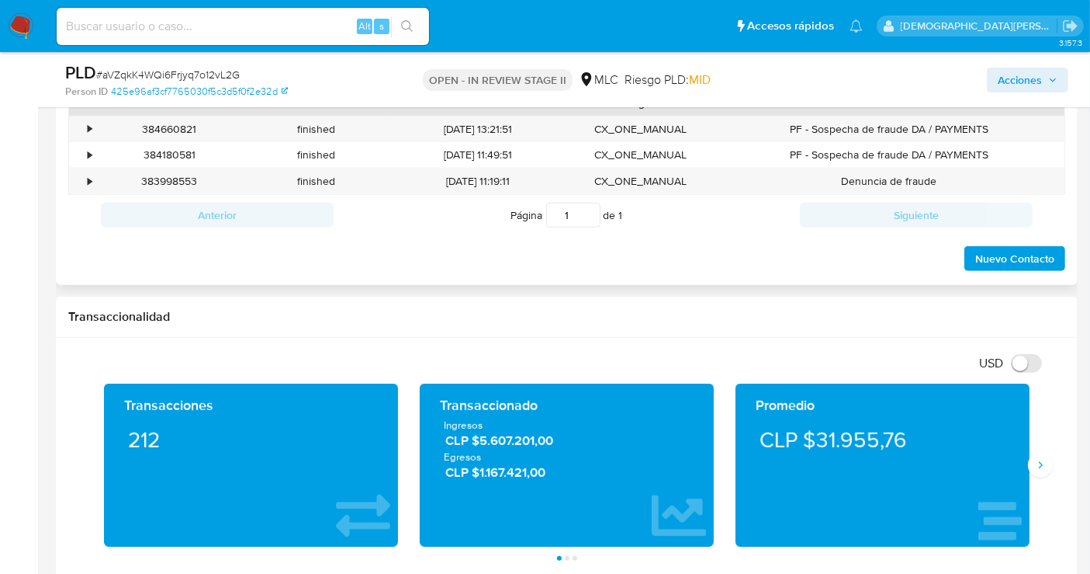
scroll to position [776, 0]
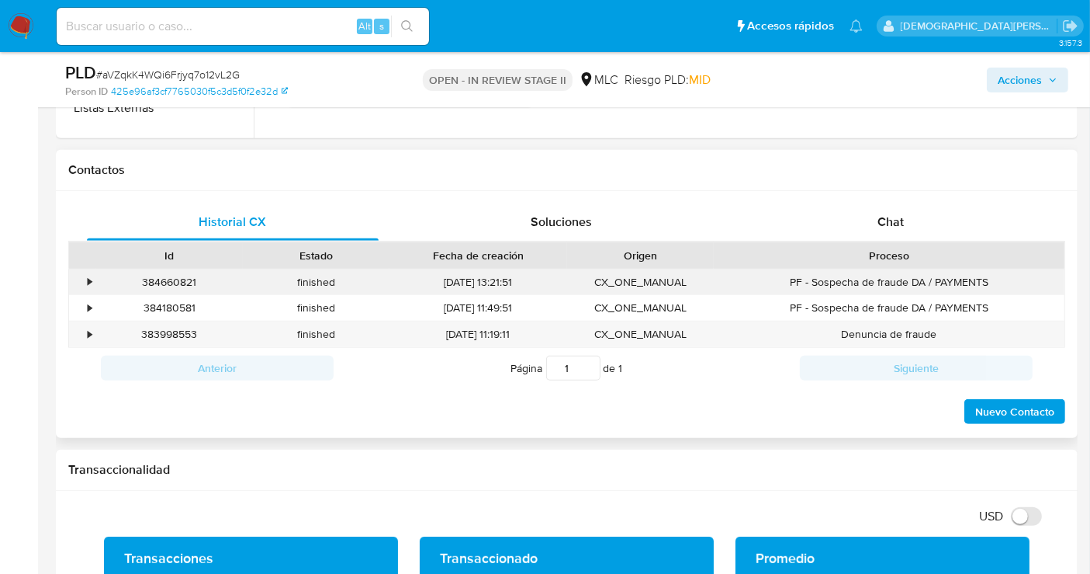
click at [92, 280] on div "•" at bounding box center [90, 282] width 4 height 15
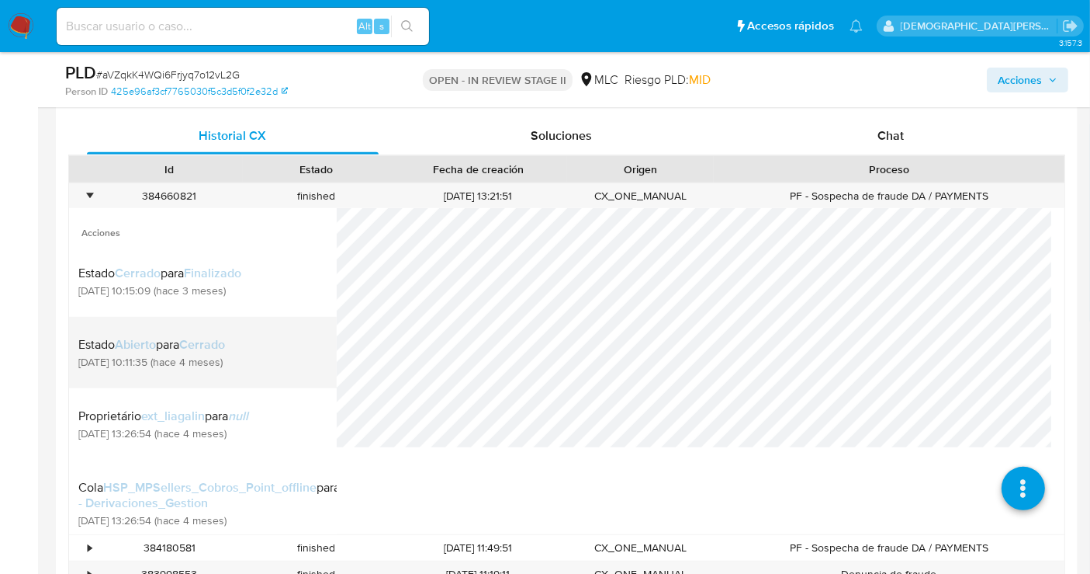
scroll to position [172, 0]
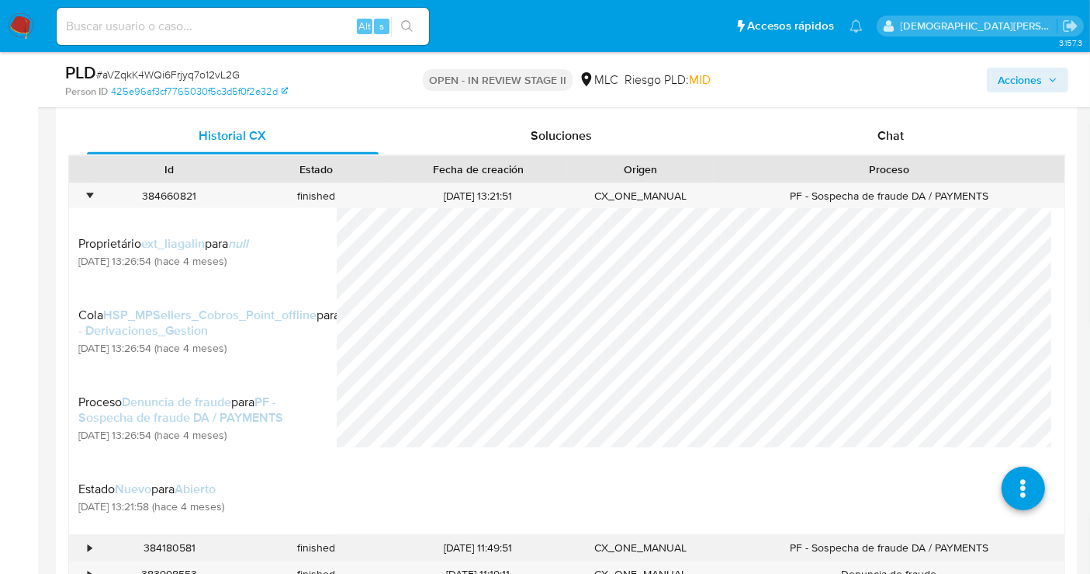
click at [81, 537] on div "•" at bounding box center [82, 548] width 27 height 26
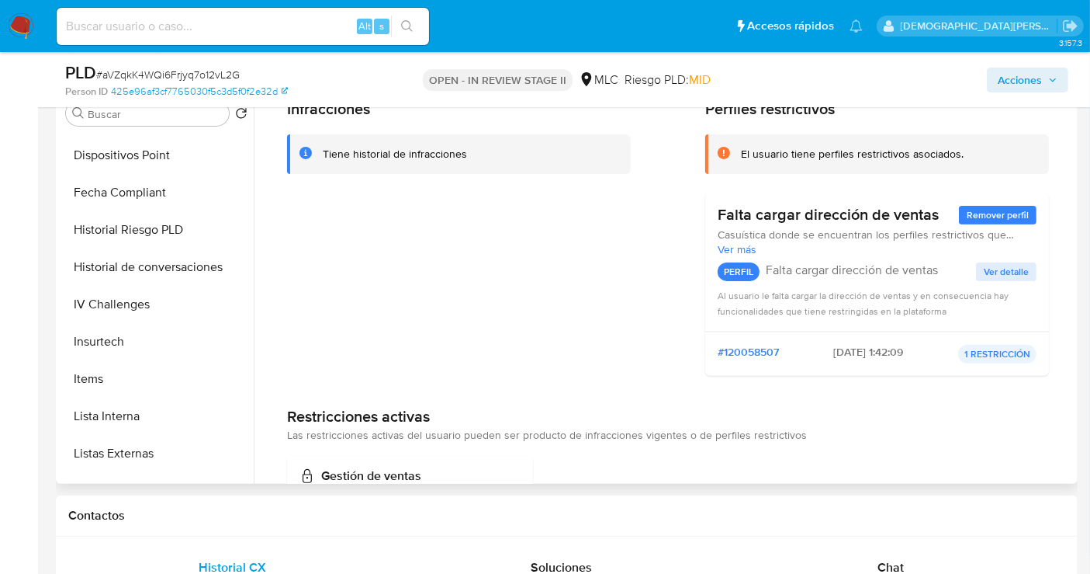
scroll to position [0, 0]
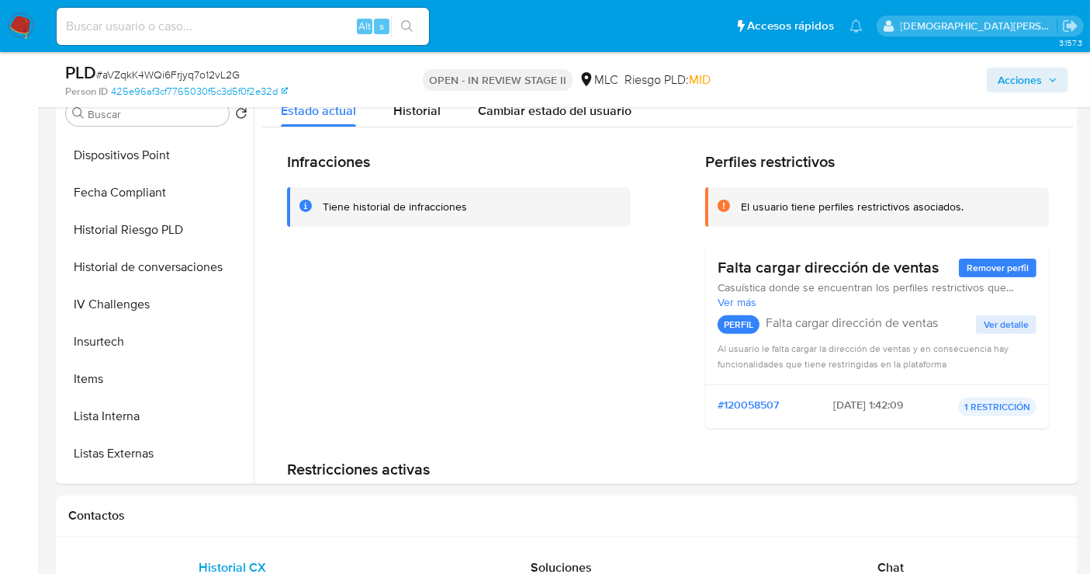
click at [1009, 83] on span "Acciones" at bounding box center [1020, 80] width 44 height 25
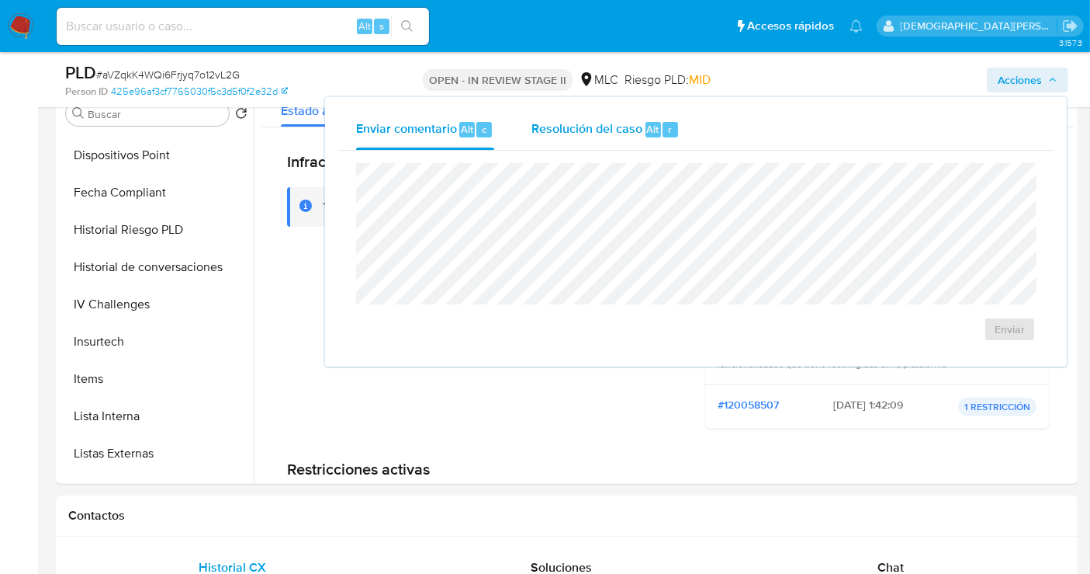
click at [597, 132] on span "Resolución del caso" at bounding box center [587, 129] width 111 height 18
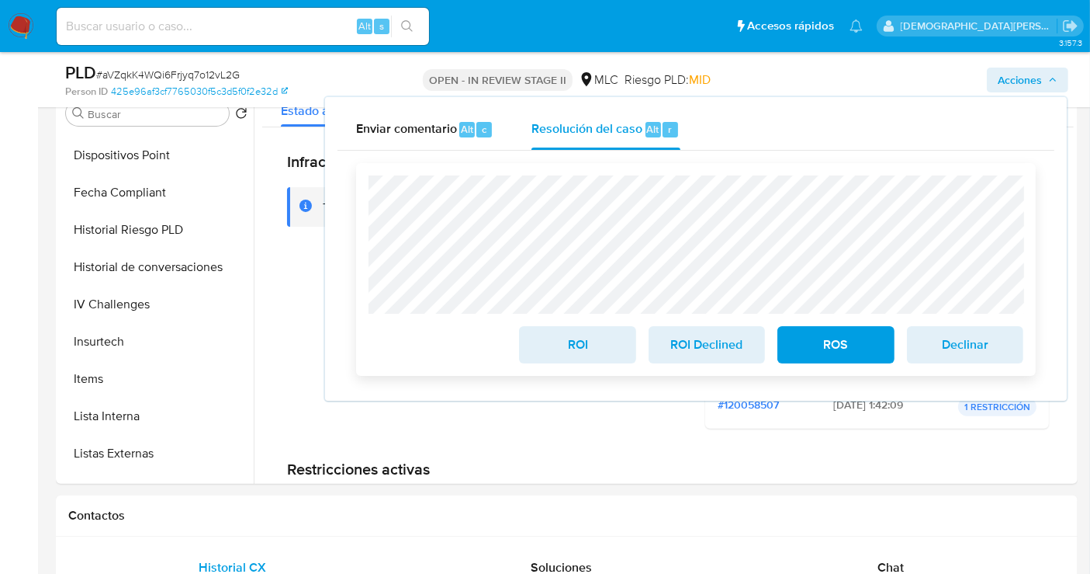
click at [824, 348] on span "ROS" at bounding box center [836, 345] width 76 height 34
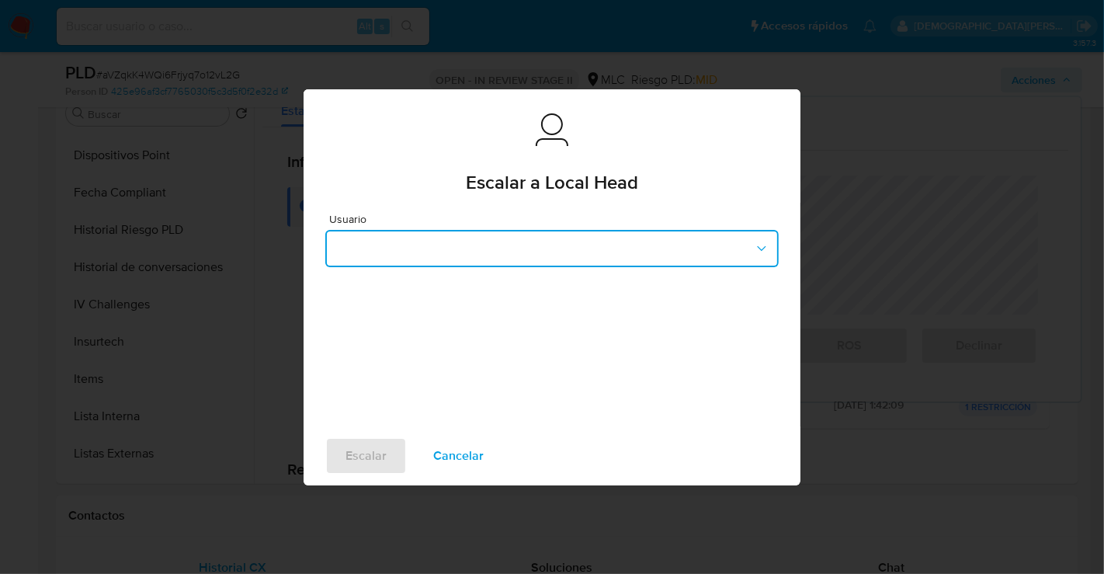
click at [555, 251] on button "button" at bounding box center [551, 248] width 453 height 37
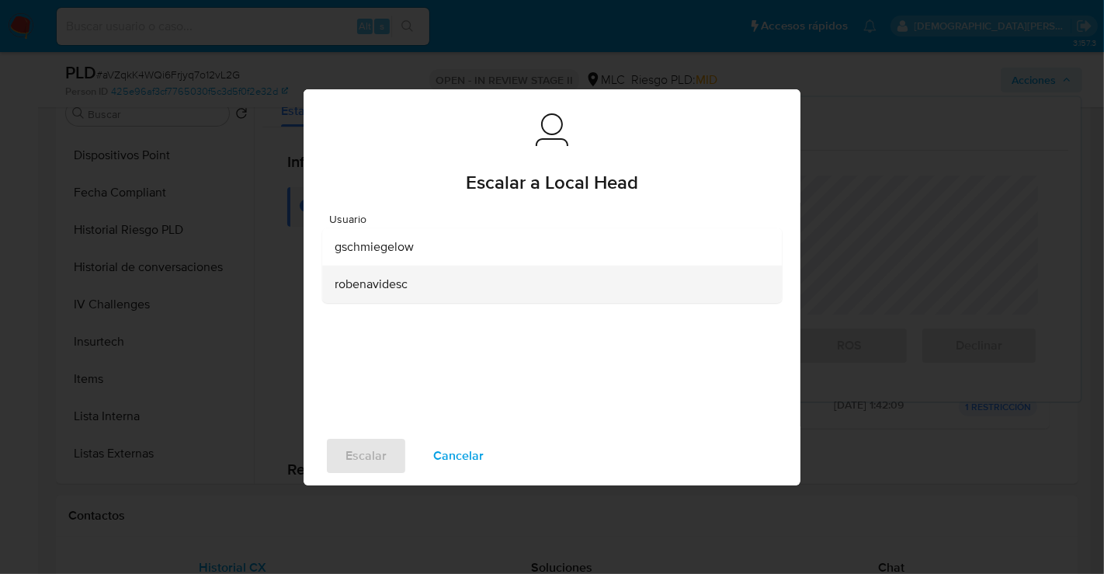
click at [448, 288] on div "robenavidesc" at bounding box center [547, 283] width 425 height 37
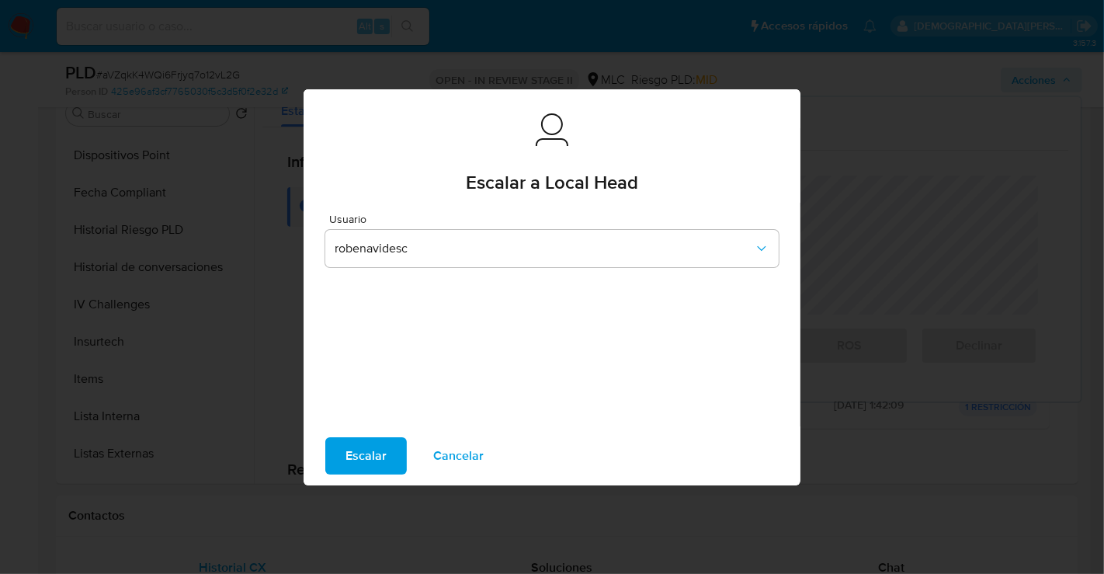
click at [373, 442] on span "Escalar" at bounding box center [365, 456] width 41 height 34
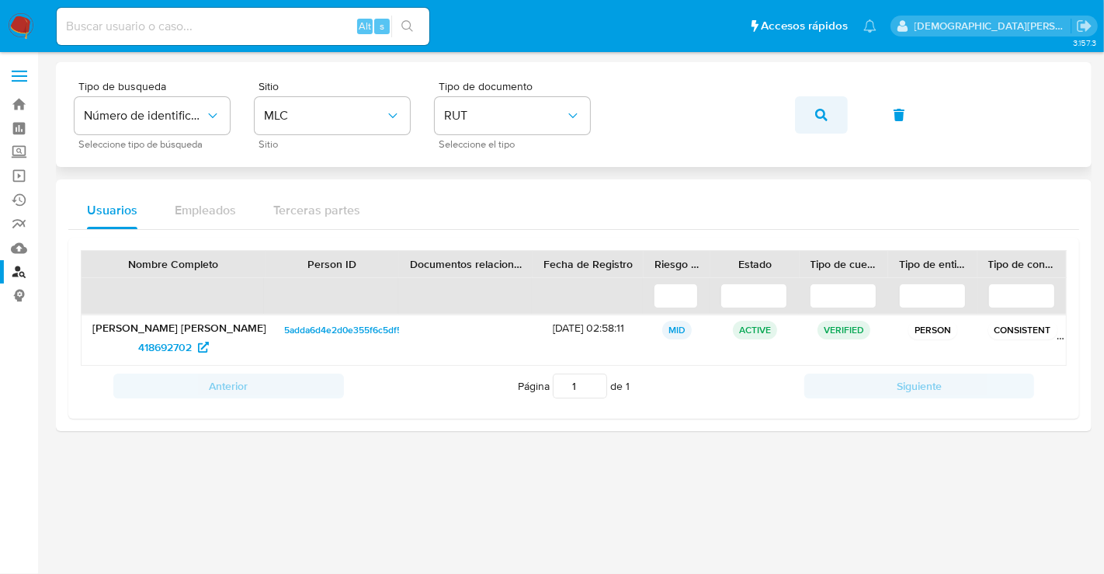
drag, startPoint x: 816, startPoint y: 112, endPoint x: 616, endPoint y: 36, distance: 214.2
click at [816, 111] on icon "button" at bounding box center [821, 115] width 12 height 12
click at [179, 342] on span "1148454533" at bounding box center [164, 347] width 57 height 25
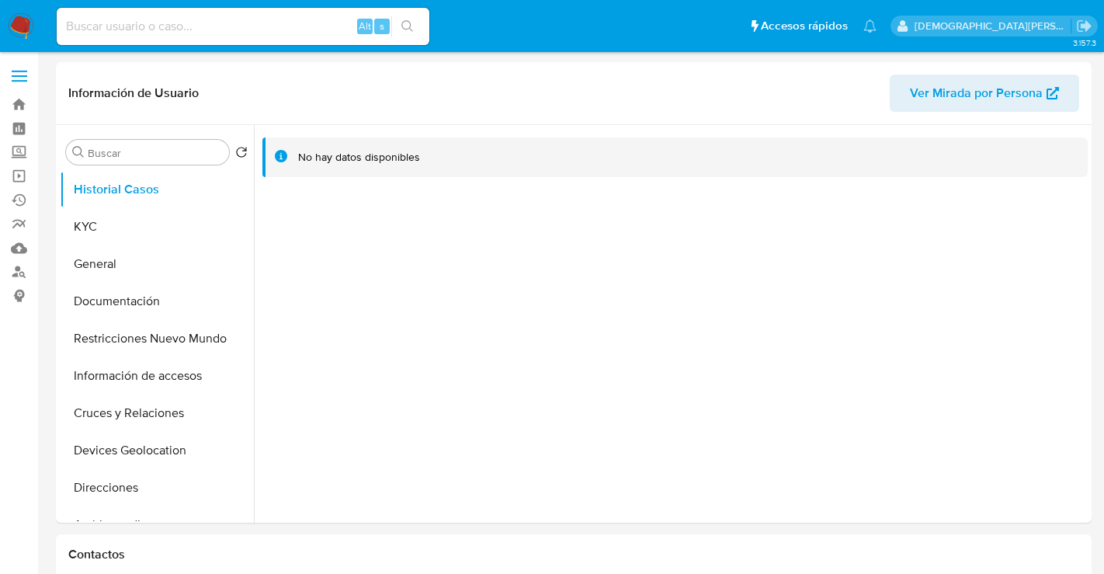
select select "10"
click at [166, 335] on button "Restricciones Nuevo Mundo" at bounding box center [151, 338] width 182 height 37
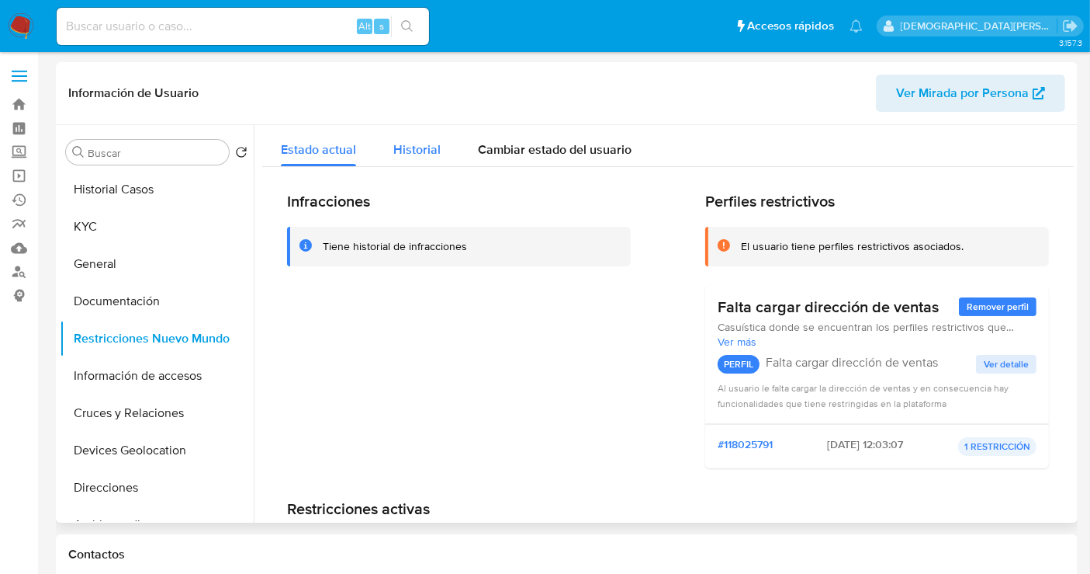
click at [440, 153] on button "Historial" at bounding box center [417, 145] width 85 height 41
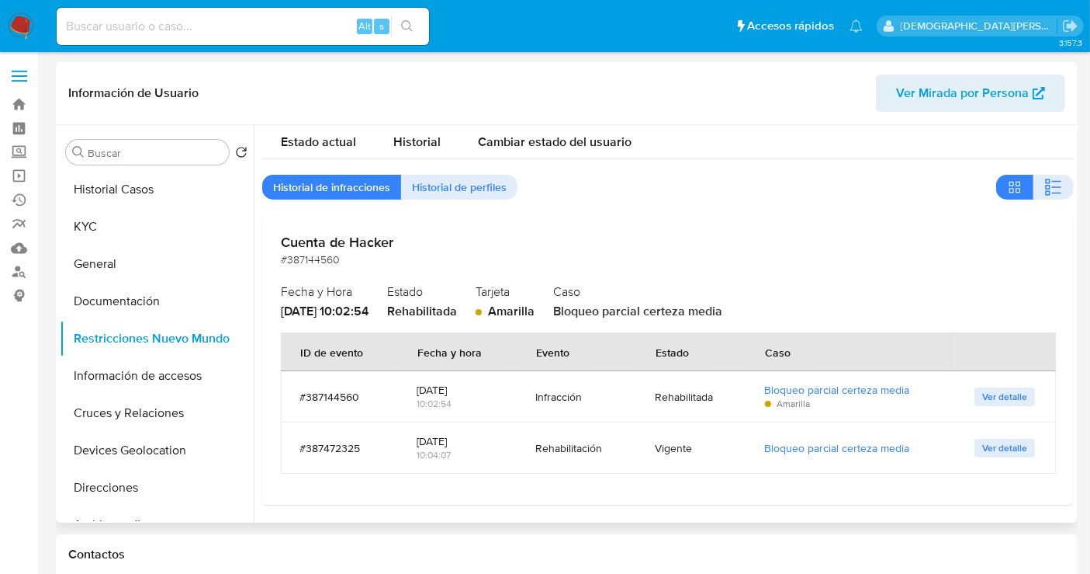
scroll to position [9, 0]
